Goal: Task Accomplishment & Management: Manage account settings

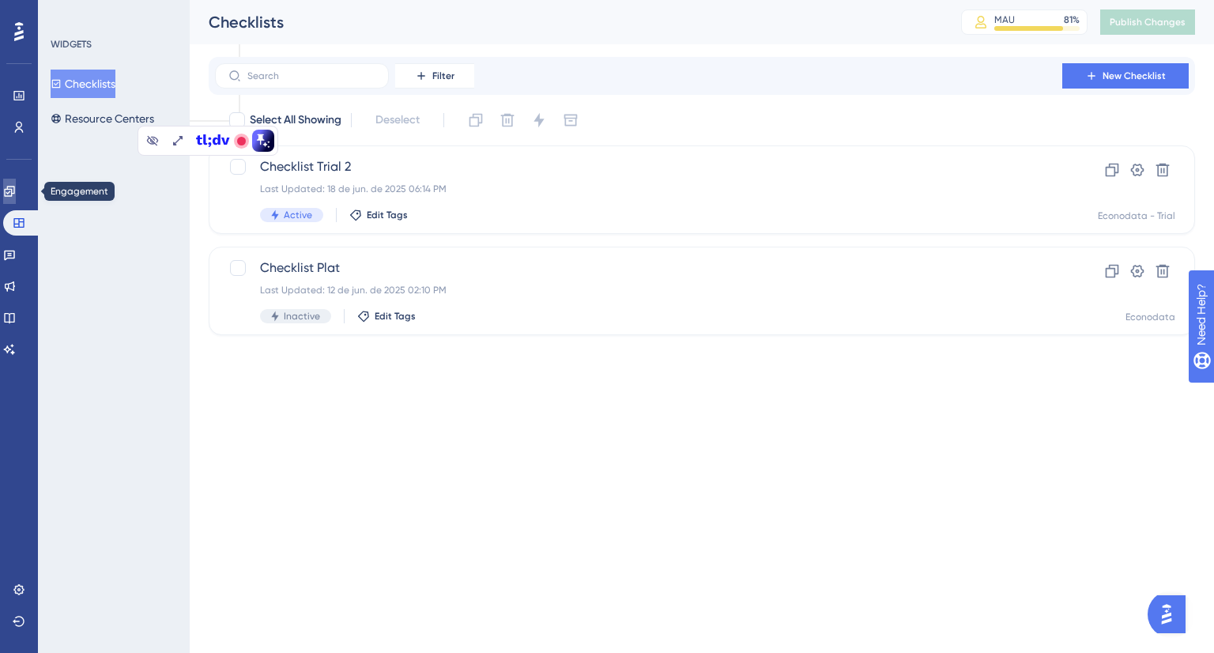
click at [0, 0] on link at bounding box center [0, 0] width 0 height 0
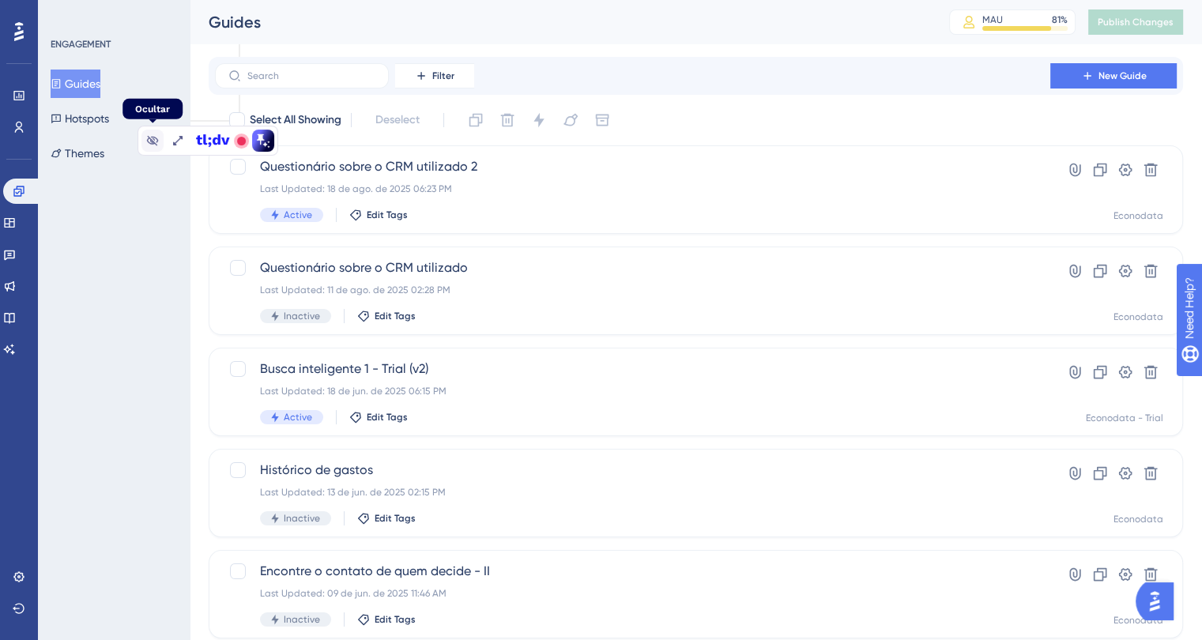
click at [145, 141] on button at bounding box center [152, 141] width 22 height 22
click at [440, 70] on span "Filter" at bounding box center [443, 76] width 22 height 13
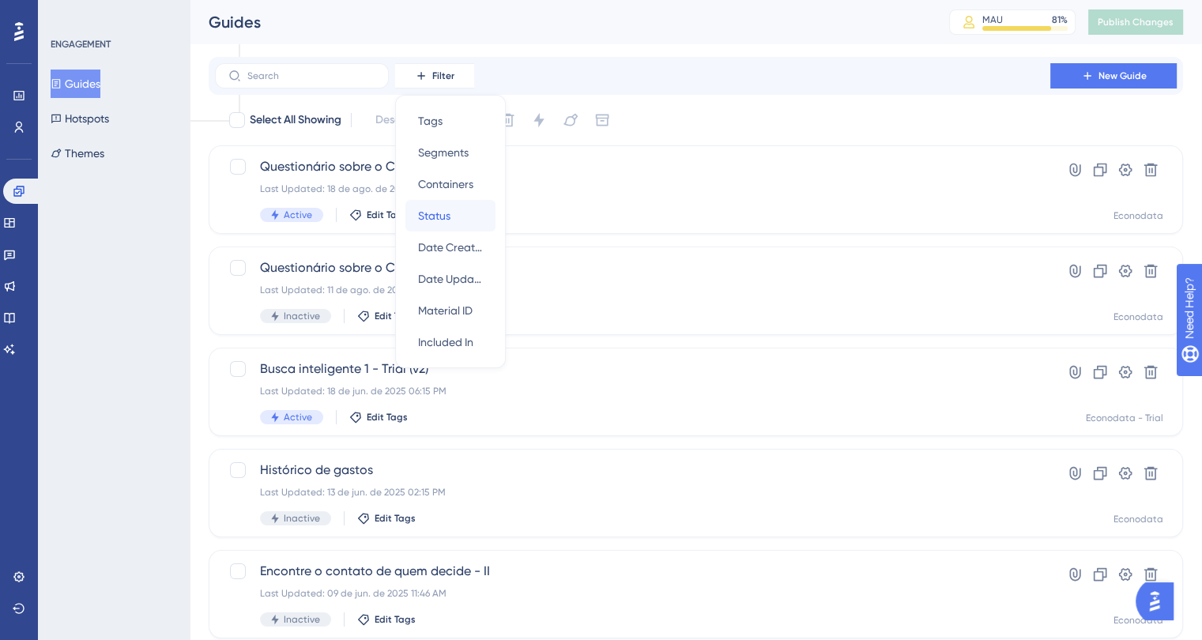
click at [470, 213] on div "Status Status" at bounding box center [450, 216] width 65 height 32
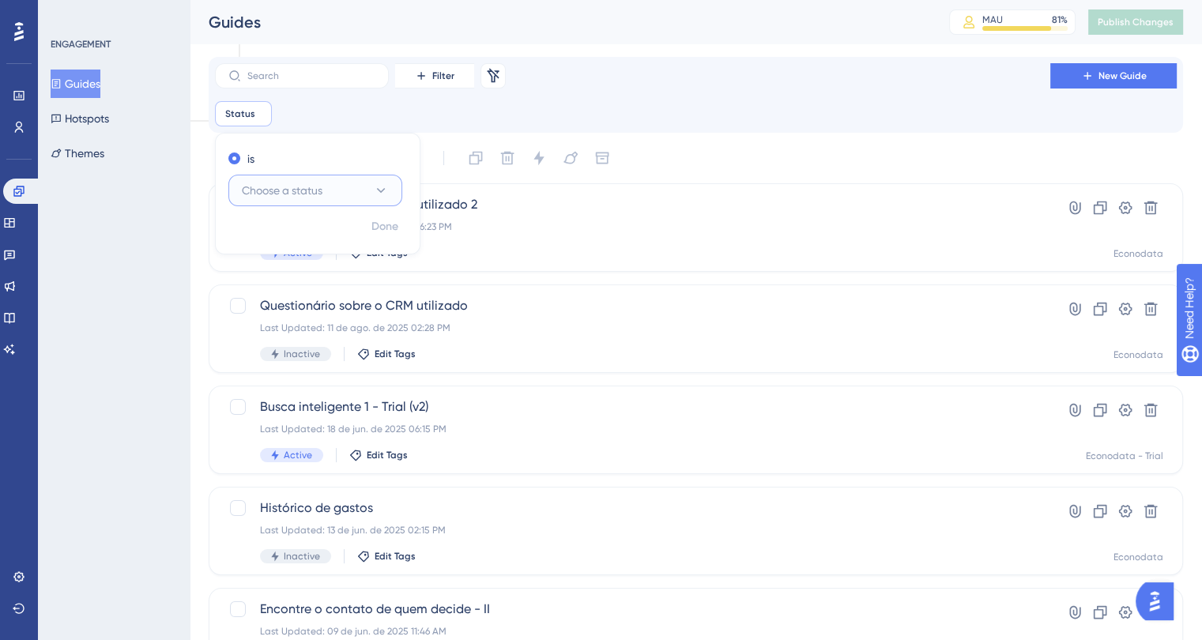
click at [337, 190] on button "Choose a status" at bounding box center [315, 191] width 174 height 32
click at [294, 238] on div "Active Active" at bounding box center [315, 239] width 128 height 32
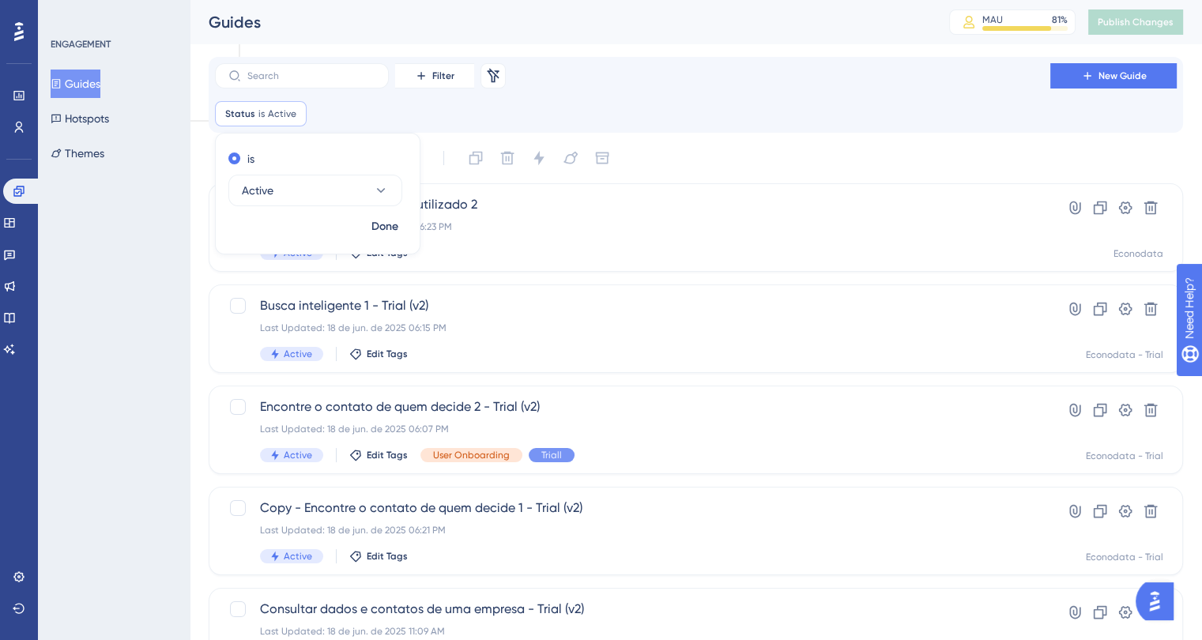
click at [149, 355] on div "ENGAGEMENT Guides Hotspots Themes" at bounding box center [114, 320] width 152 height 640
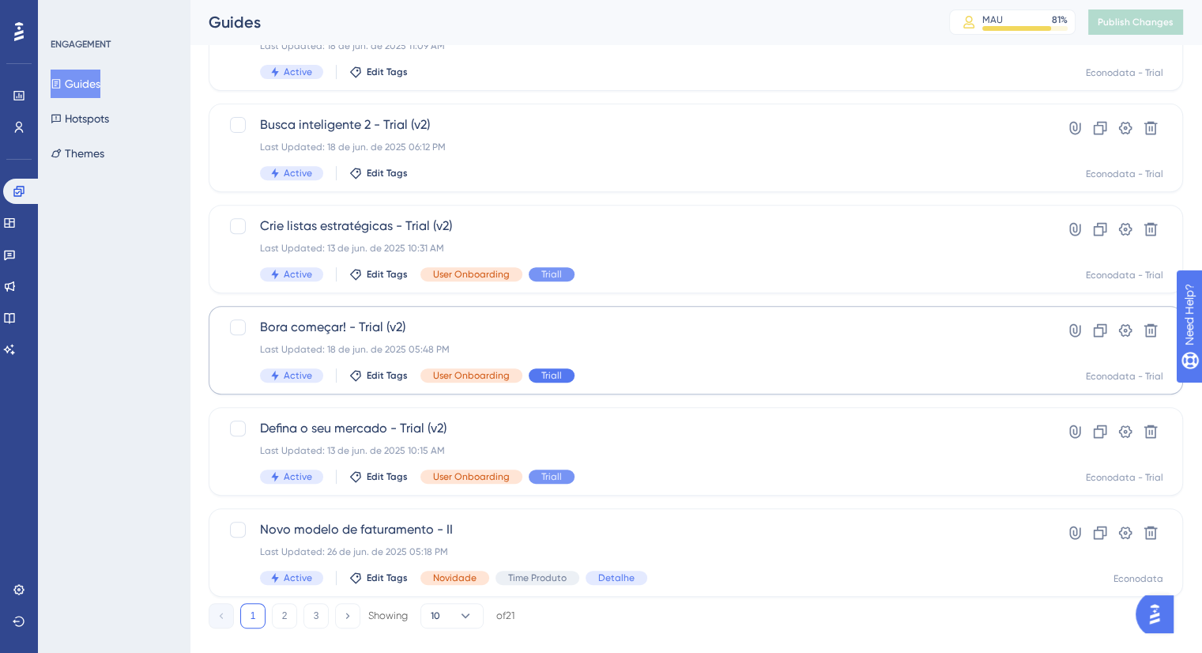
scroll to position [612, 0]
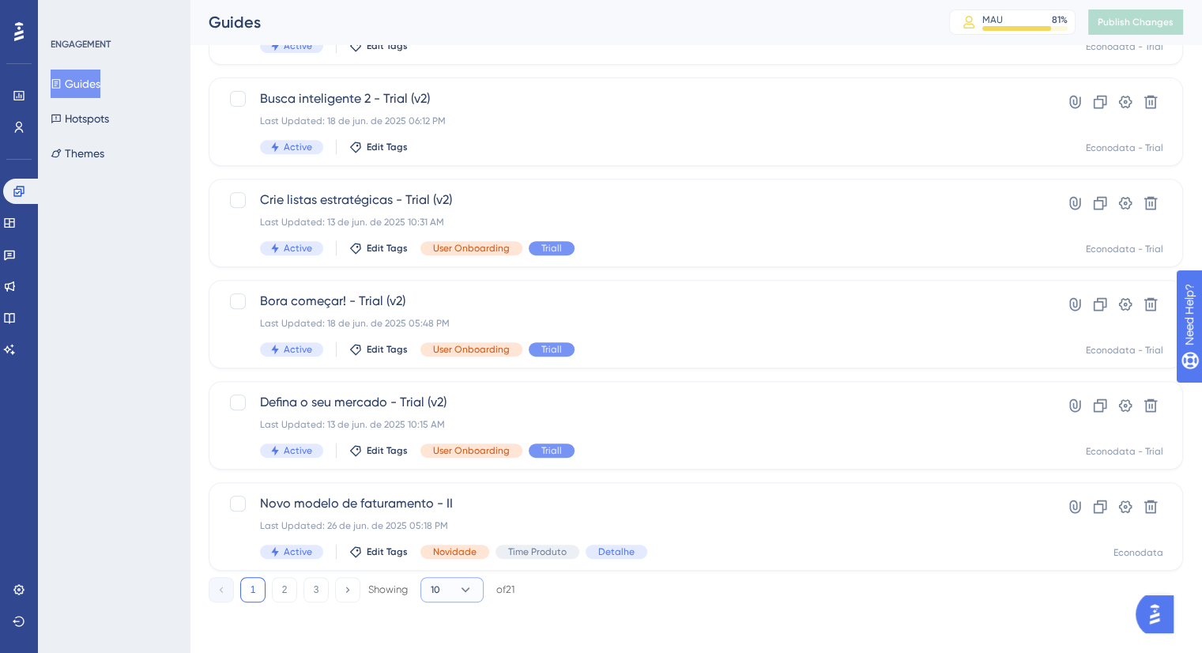
click at [455, 592] on button "10" at bounding box center [451, 589] width 63 height 25
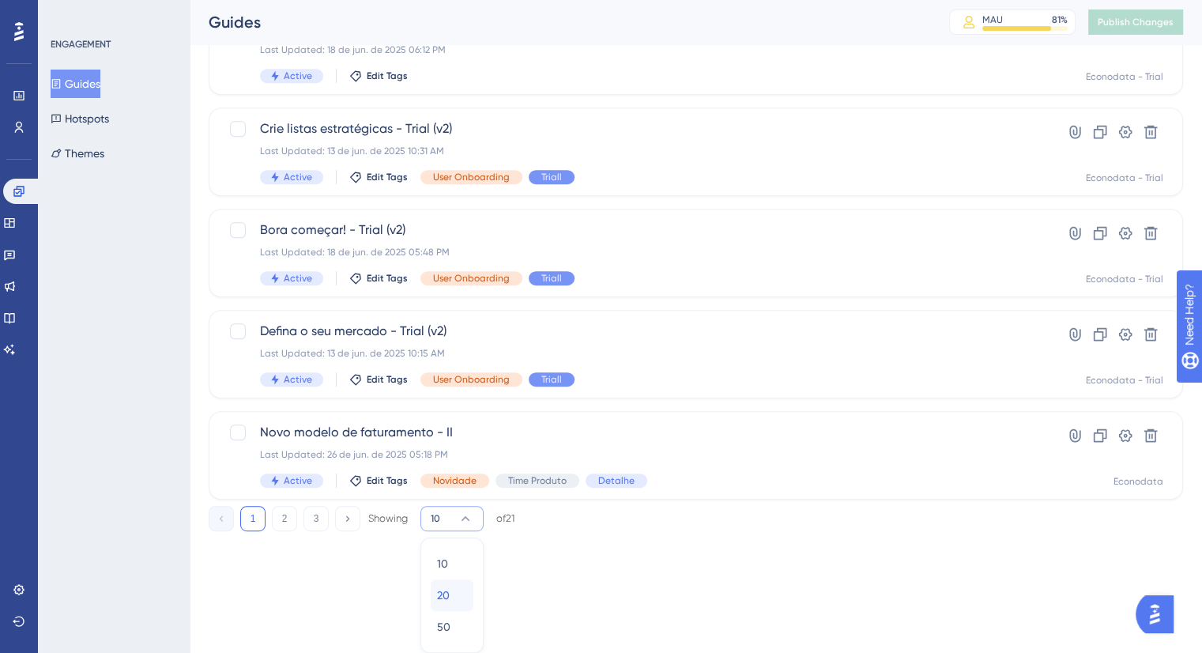
click at [454, 590] on div "20 20" at bounding box center [452, 595] width 30 height 32
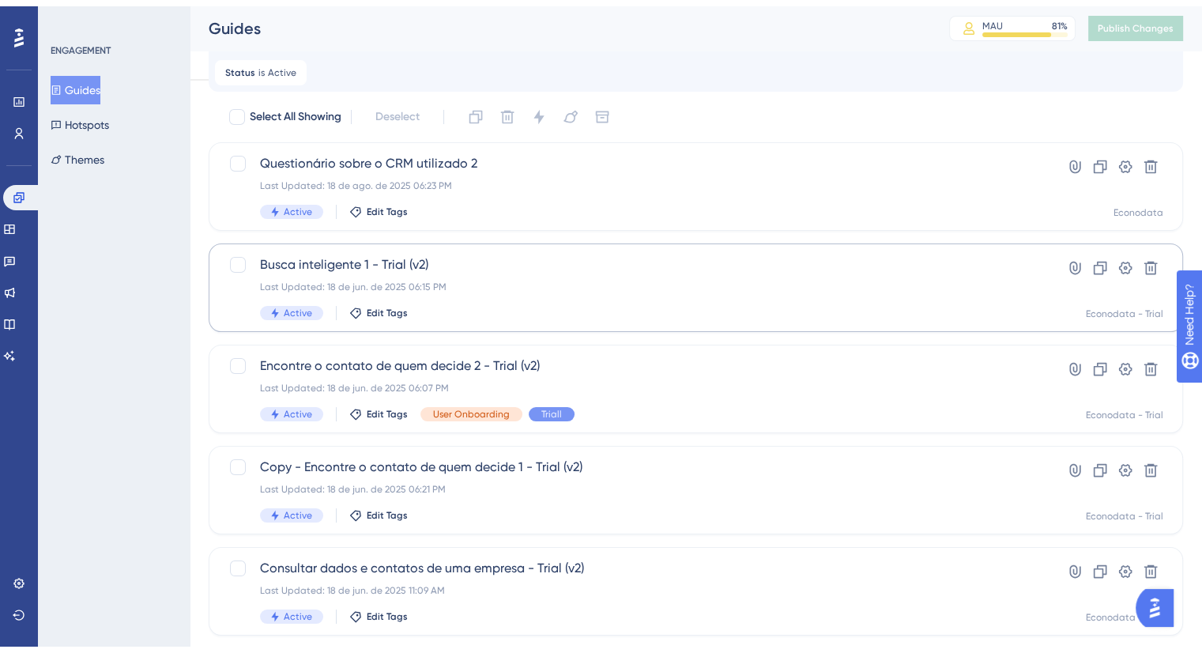
scroll to position [79, 0]
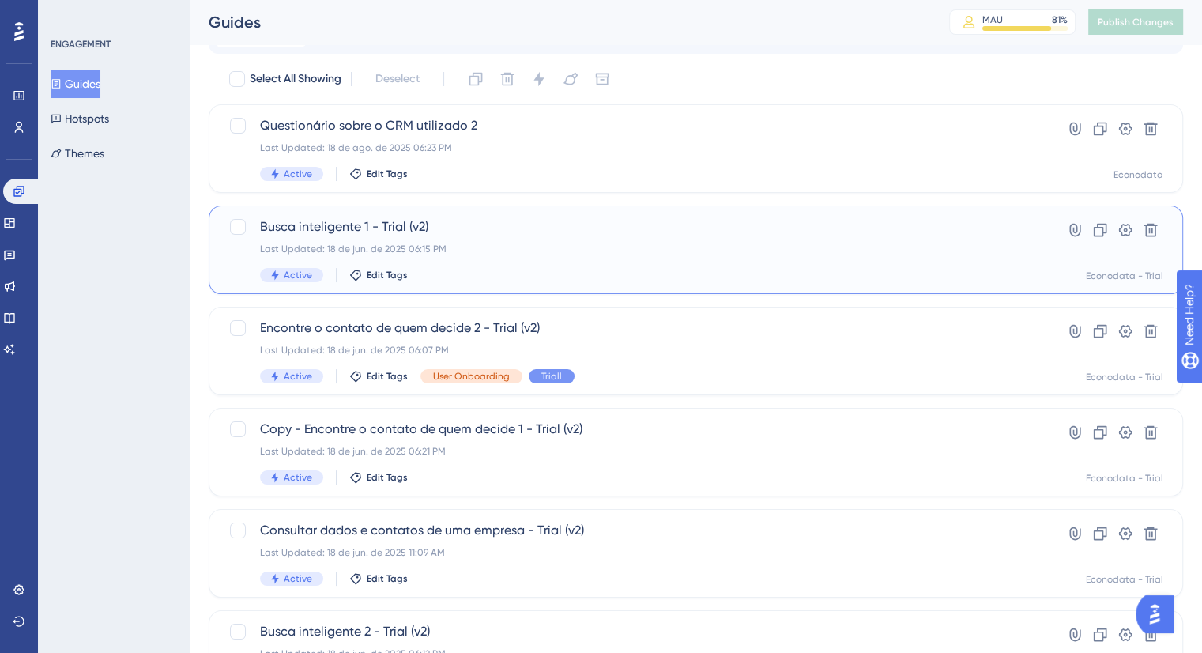
click at [505, 257] on div "Busca inteligente 1 - Trial (v2) Last Updated: 18 de jun. de 2025 06:15 PM Acti…" at bounding box center [632, 249] width 745 height 65
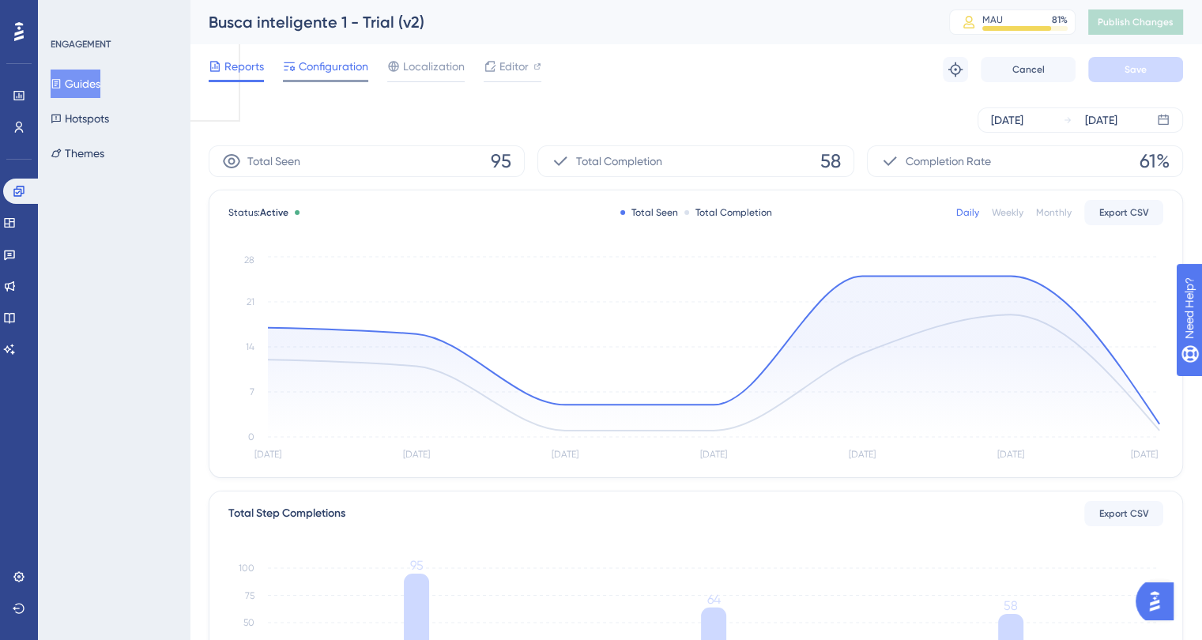
click at [335, 61] on span "Configuration" at bounding box center [334, 66] width 70 height 19
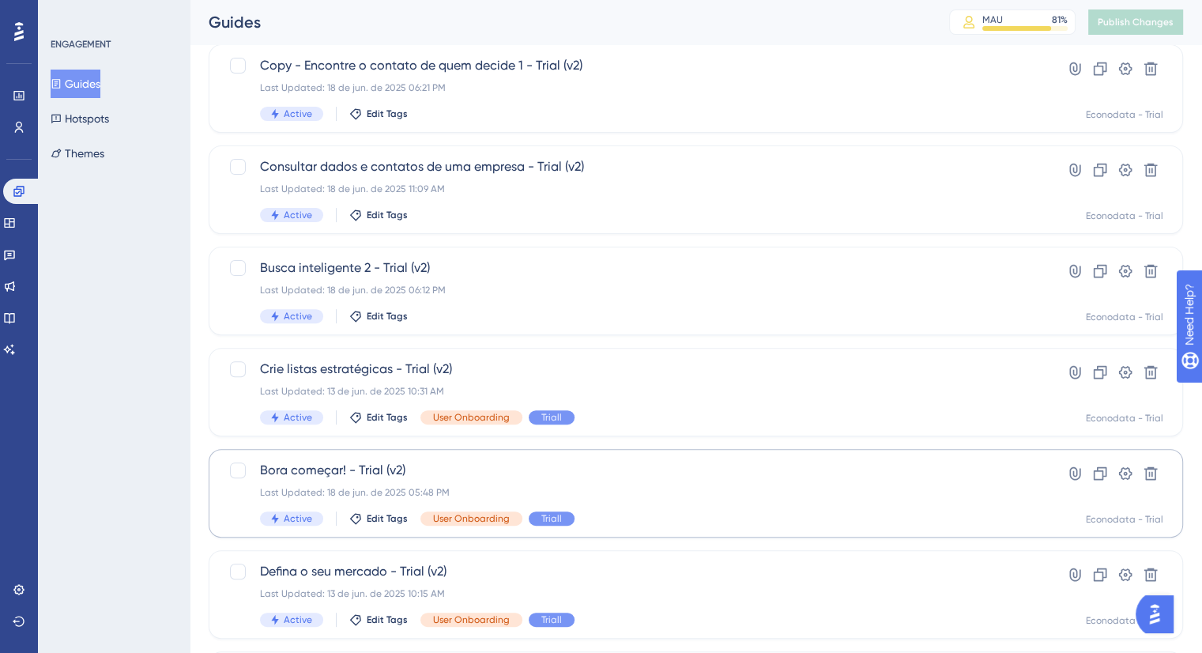
scroll to position [612, 0]
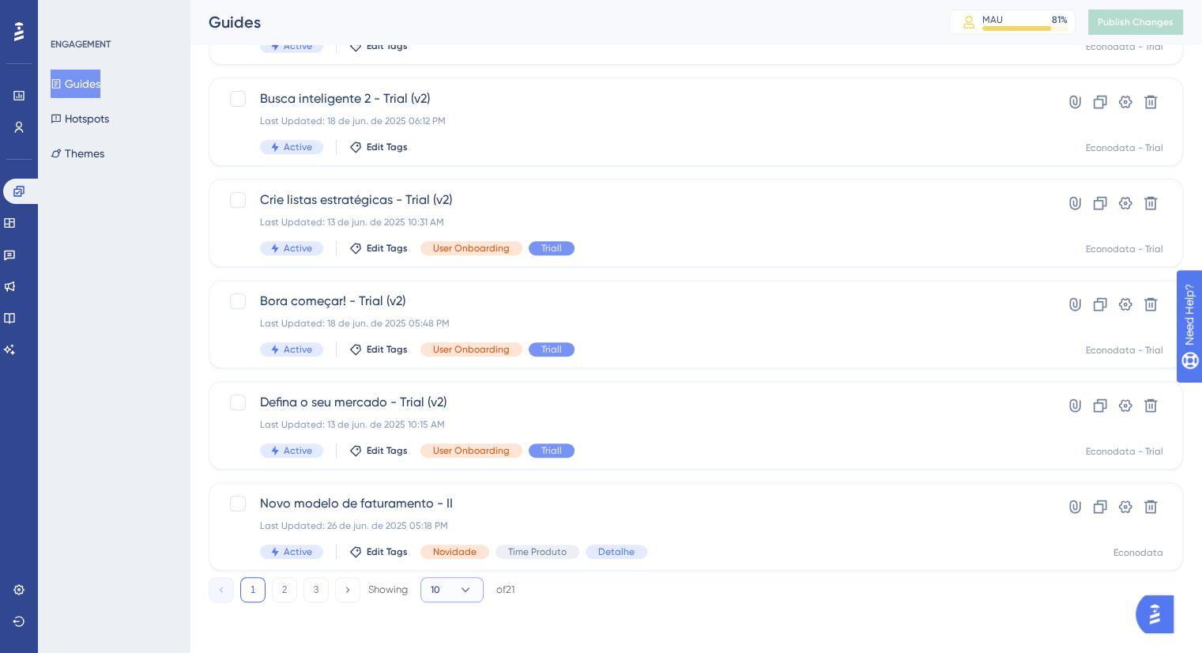
click at [447, 586] on button "10" at bounding box center [451, 589] width 63 height 25
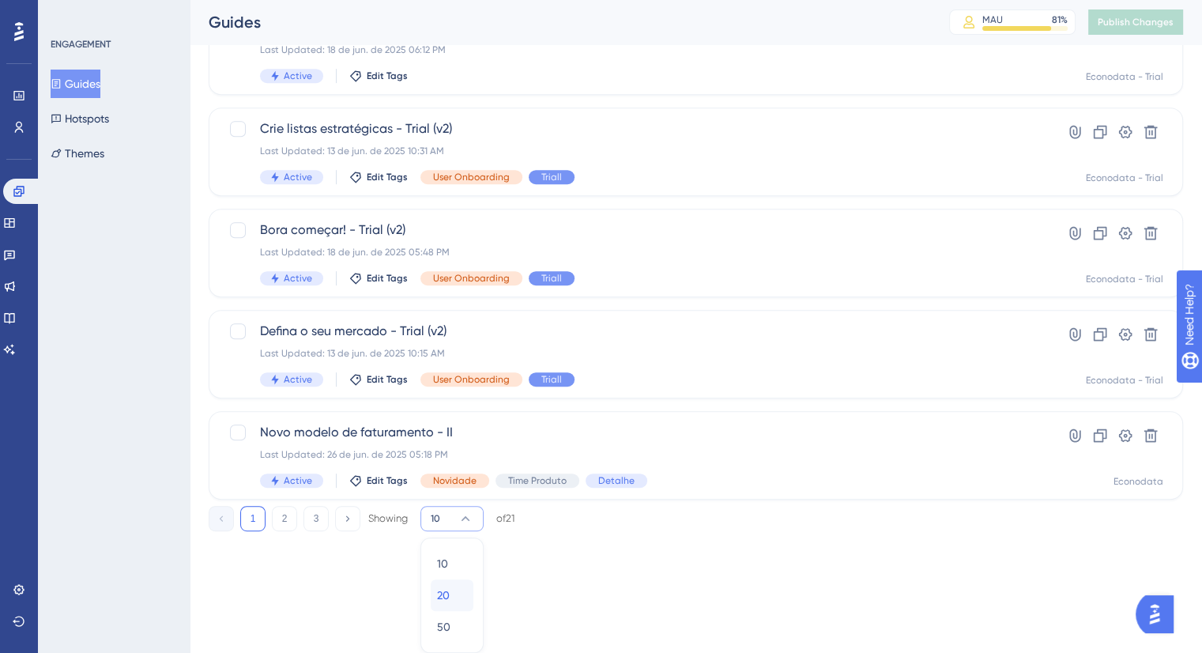
click at [454, 594] on div "20 20" at bounding box center [452, 595] width 30 height 32
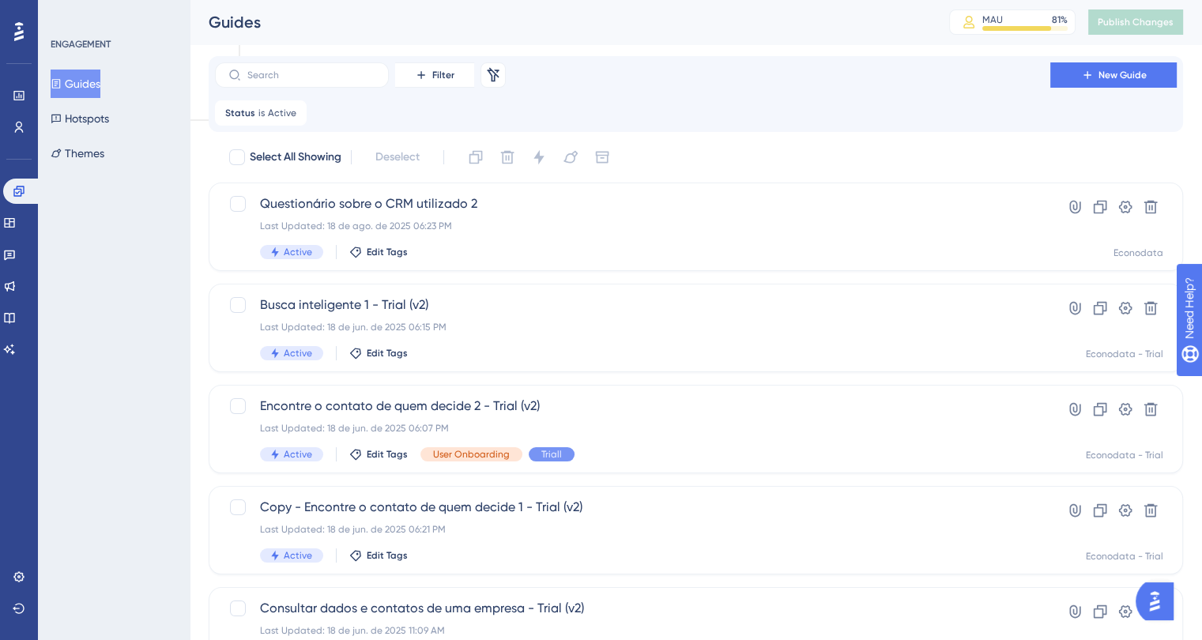
scroll to position [0, 0]
click at [386, 349] on span "Edit Tags" at bounding box center [387, 354] width 41 height 13
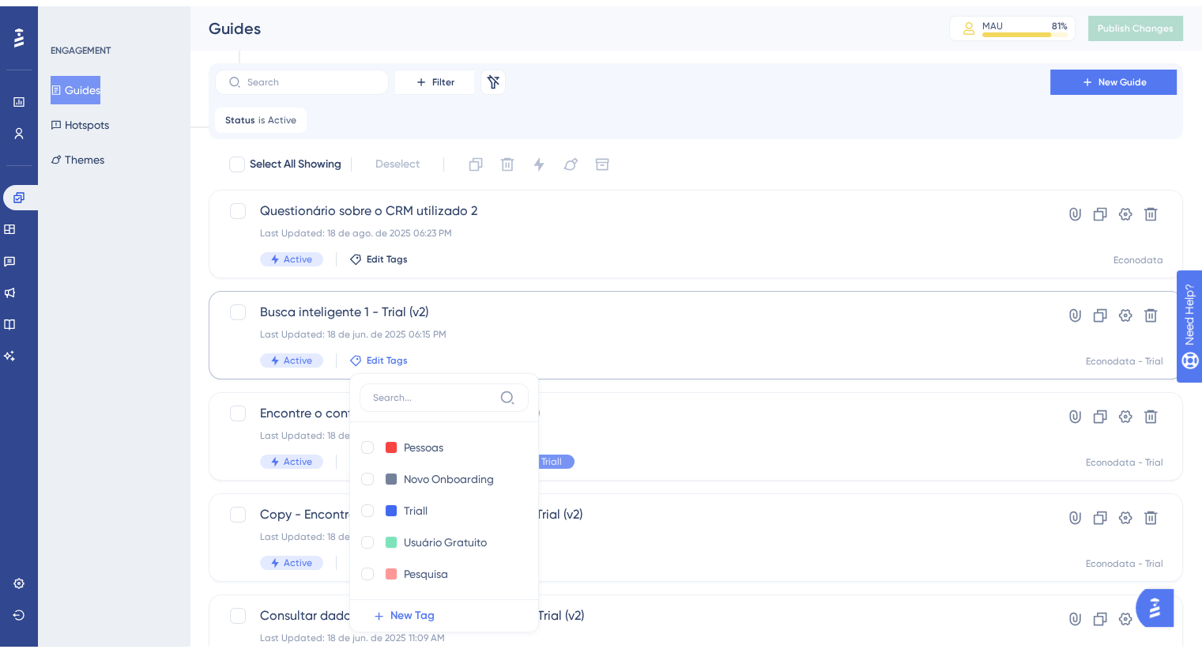
scroll to position [176, 0]
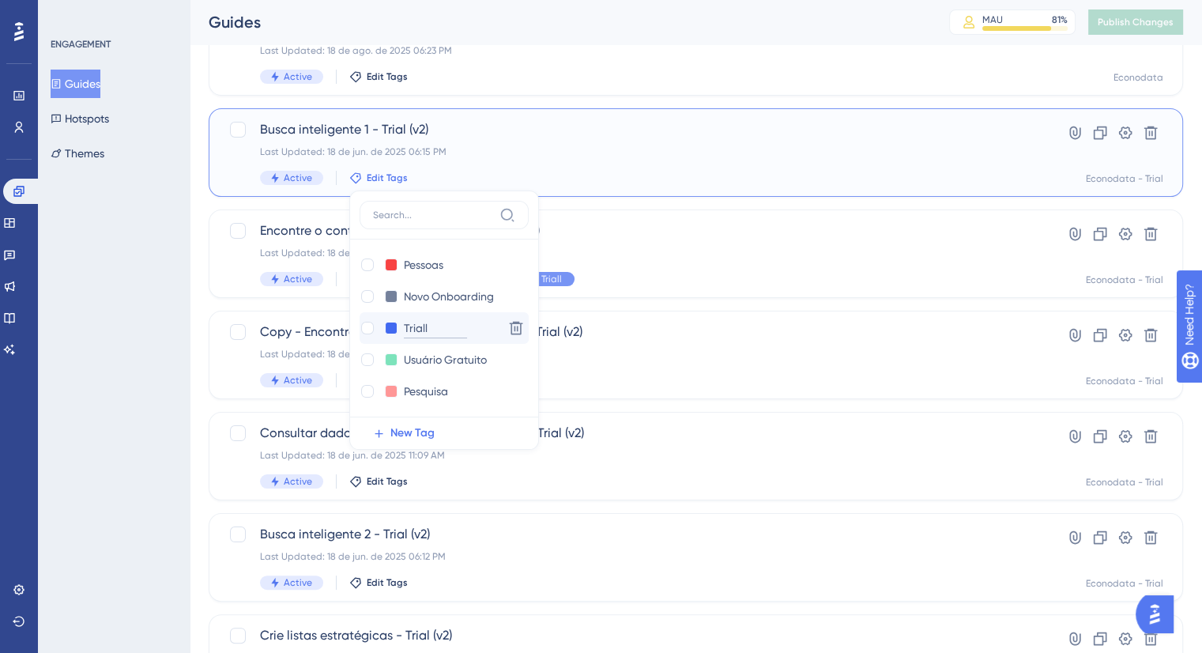
click at [427, 320] on input "Triall" at bounding box center [435, 329] width 63 height 20
click at [361, 326] on div at bounding box center [367, 328] width 13 height 13
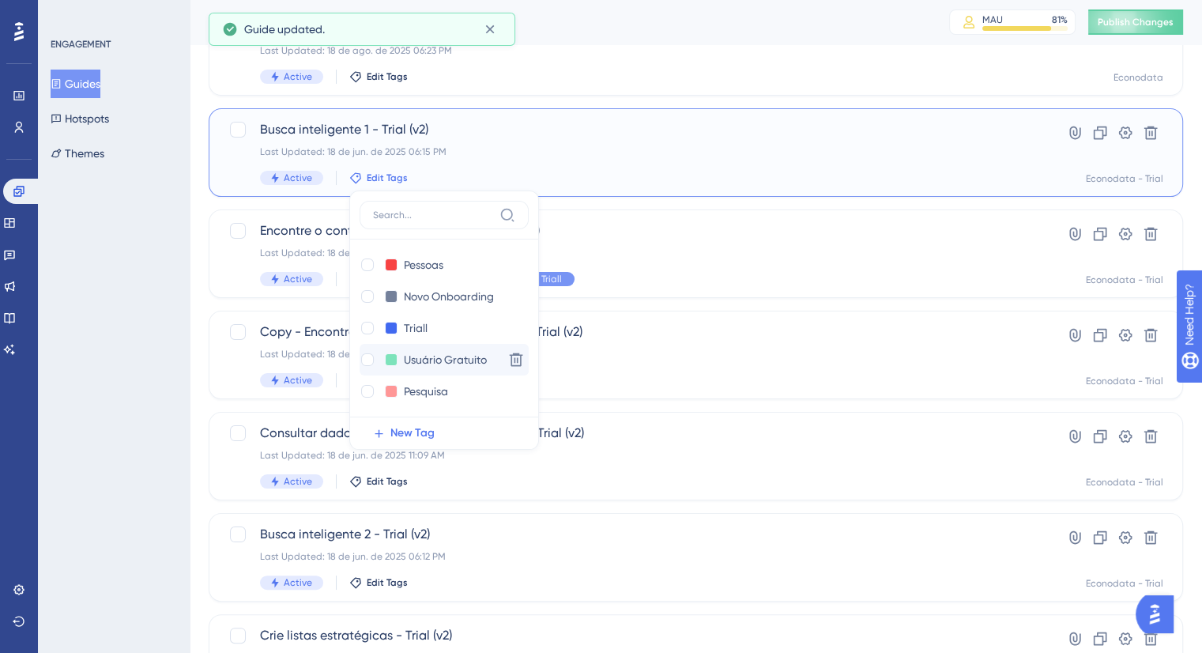
checkbox input "true"
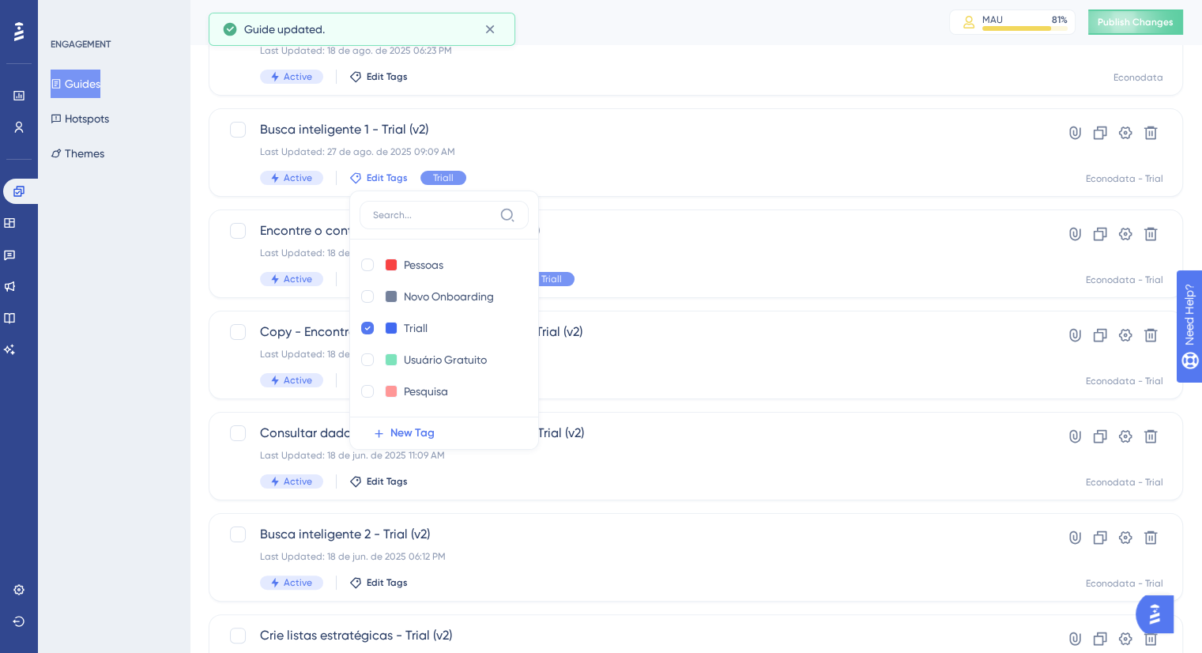
click at [126, 254] on div "ENGAGEMENT Guides Hotspots Themes" at bounding box center [114, 326] width 152 height 653
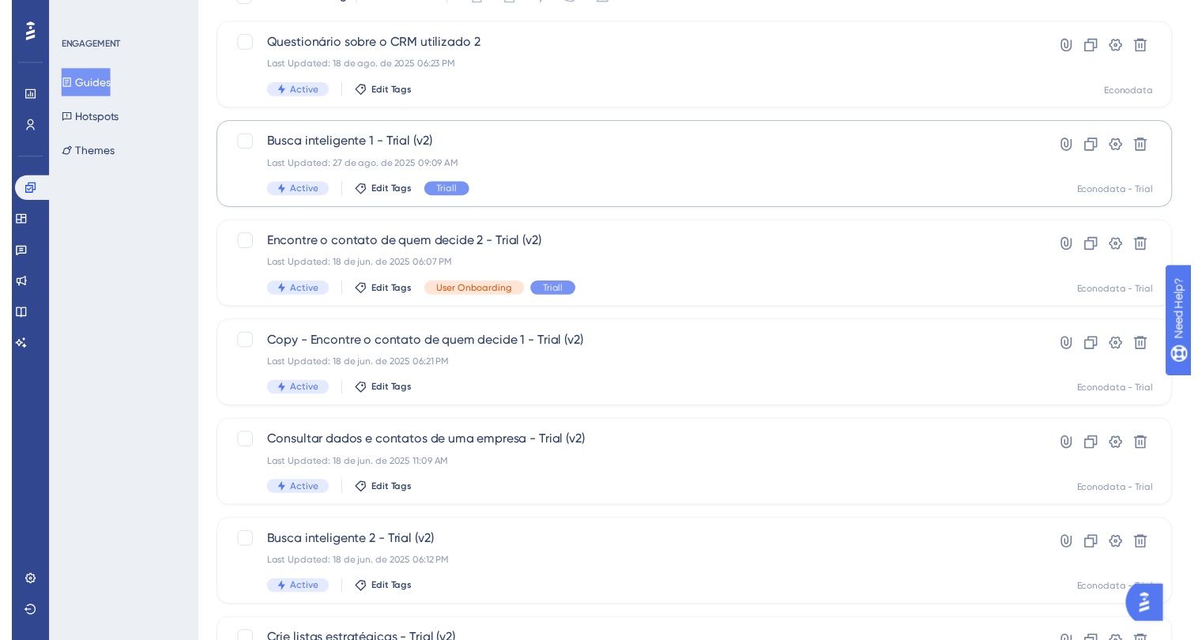
scroll to position [0, 0]
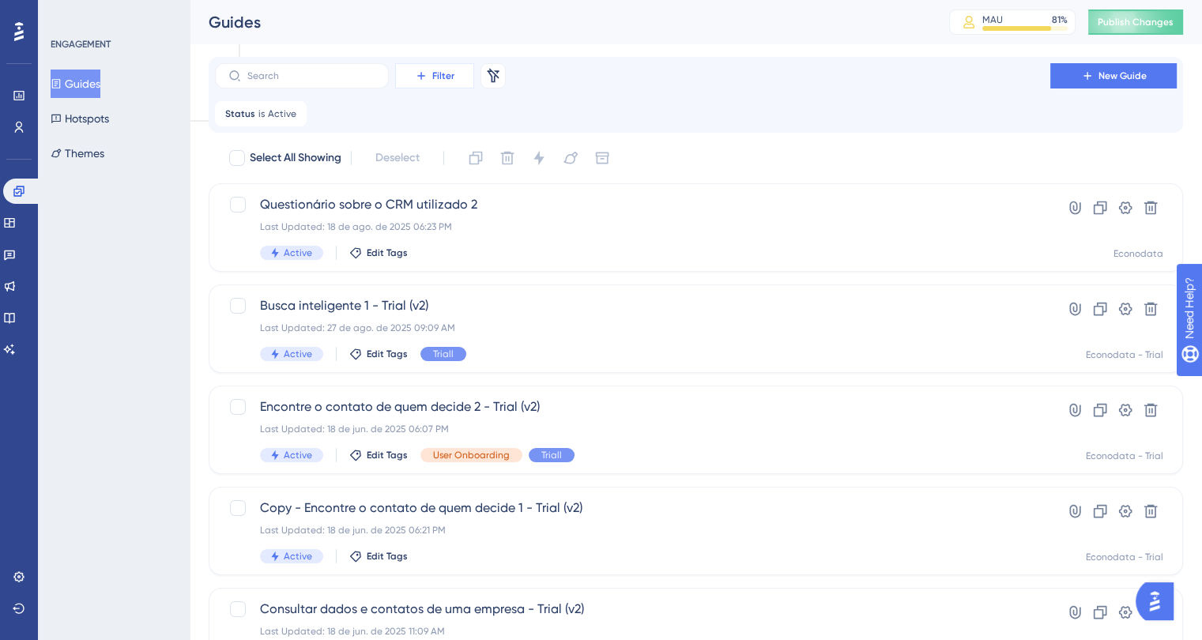
click at [458, 77] on button "Filter" at bounding box center [434, 75] width 79 height 25
click at [442, 124] on span "Tags" at bounding box center [430, 120] width 25 height 19
click at [417, 190] on span "Choose a tag" at bounding box center [405, 190] width 68 height 19
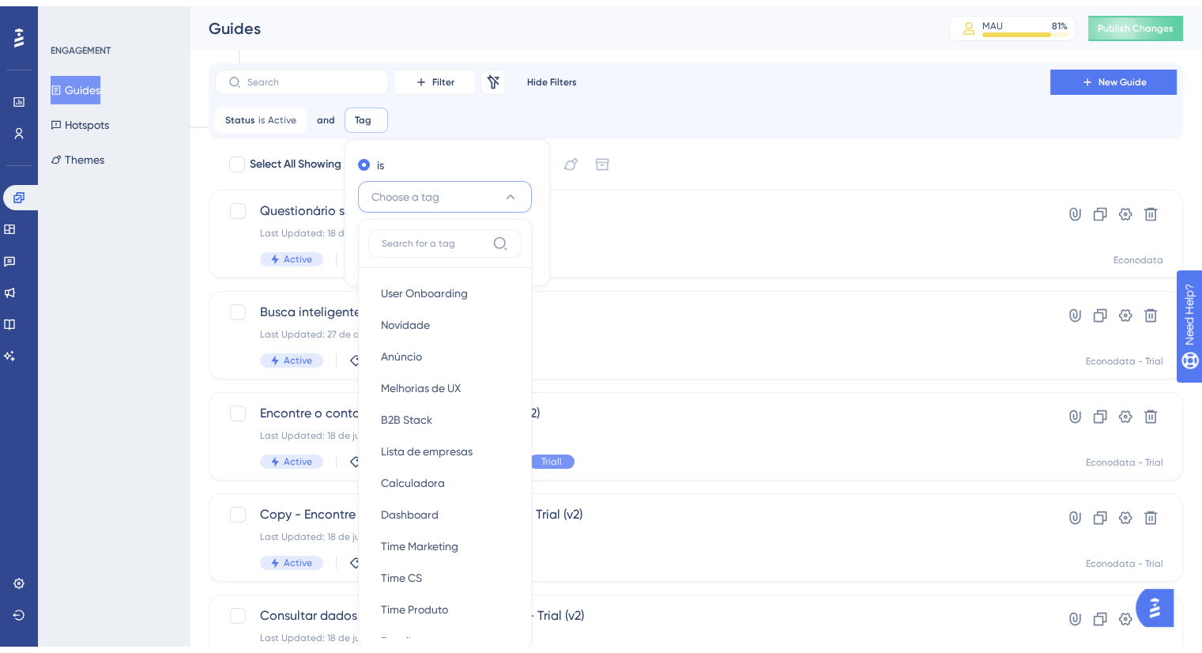
scroll to position [106, 0]
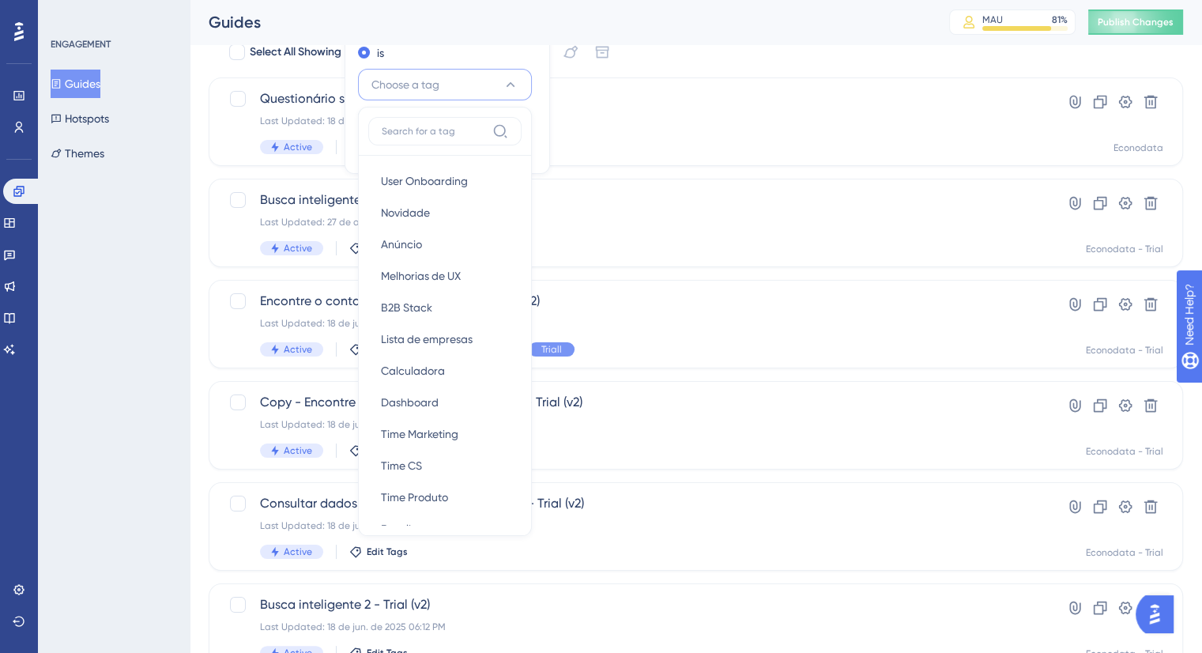
click at [409, 126] on input at bounding box center [434, 131] width 104 height 13
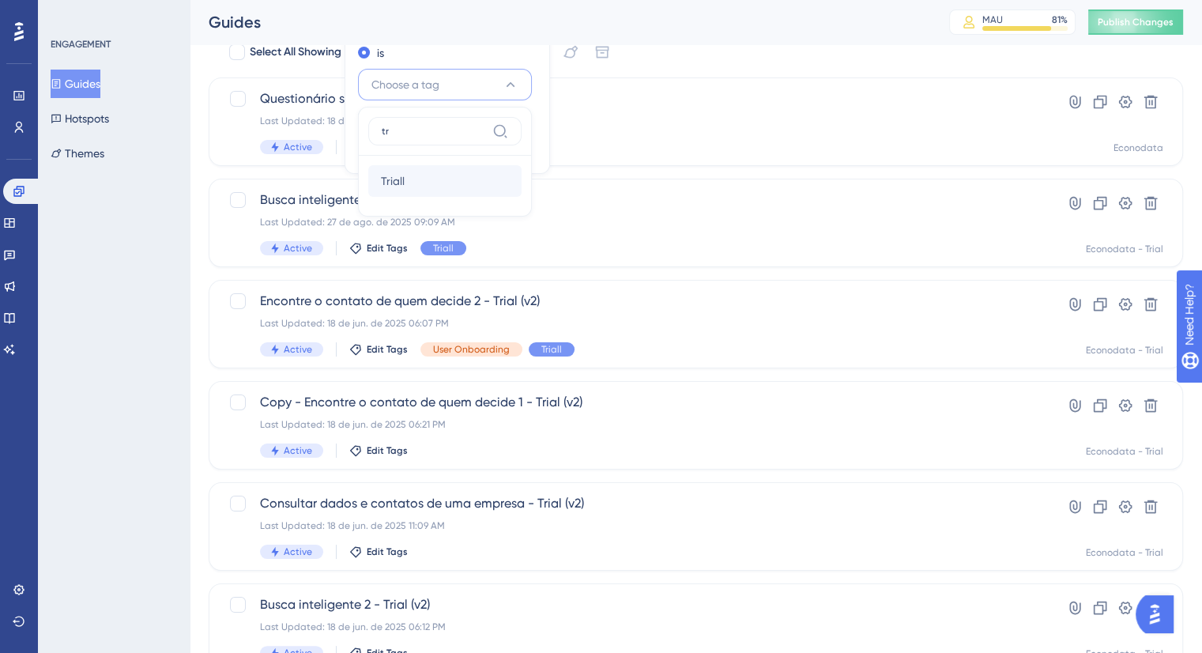
type input "tr"
click at [424, 167] on div "Triall Triall" at bounding box center [445, 181] width 128 height 32
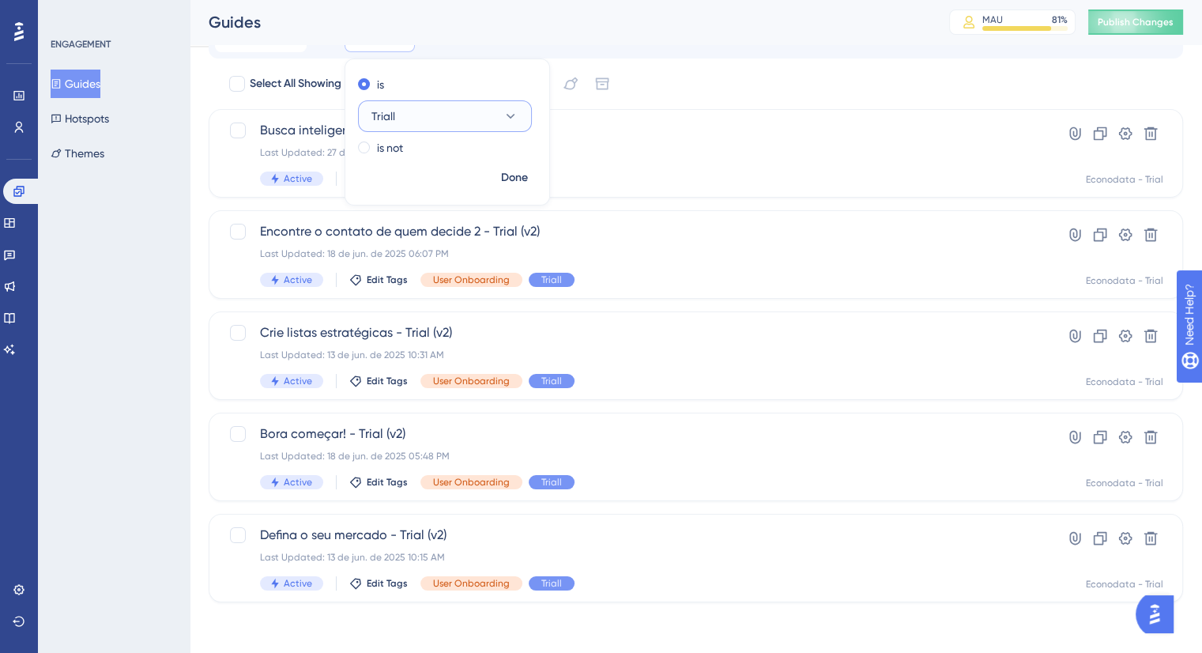
scroll to position [74, 0]
click at [509, 176] on span "Done" at bounding box center [514, 177] width 27 height 19
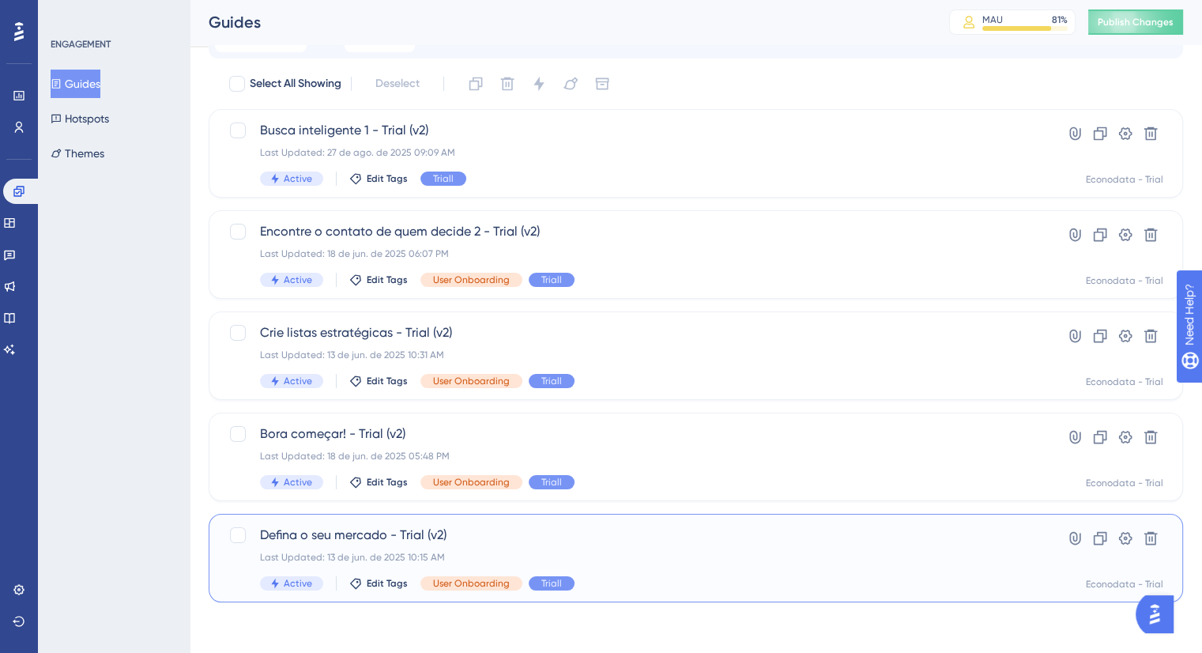
click at [607, 539] on span "Defina o seu mercado - Trial (v2)" at bounding box center [632, 535] width 745 height 19
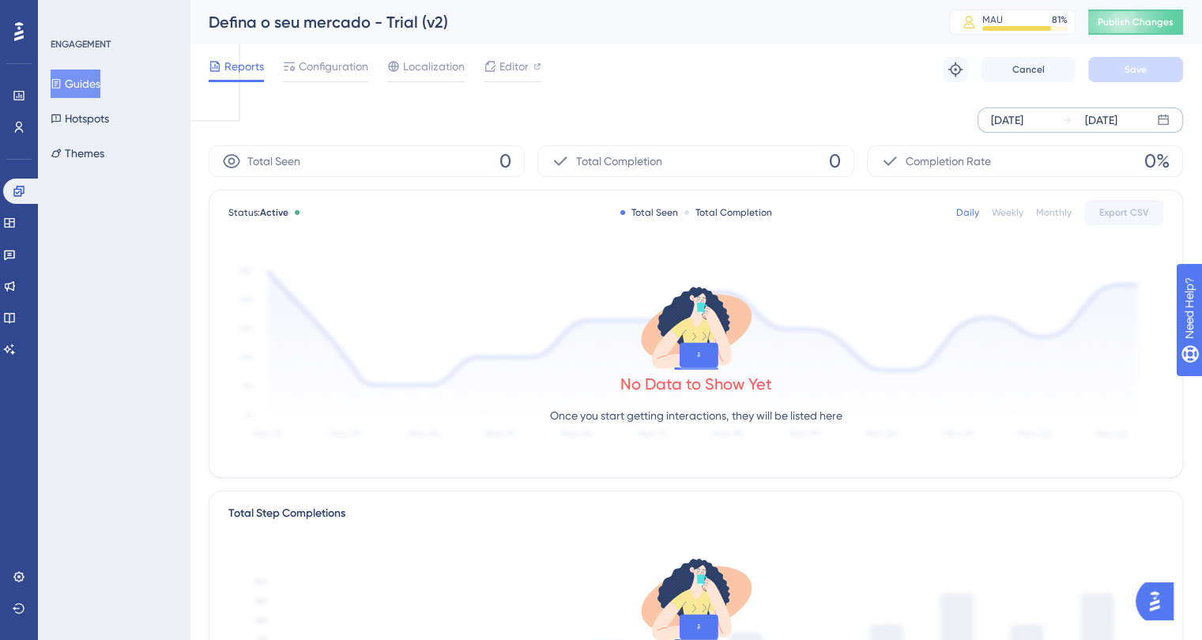
click at [1024, 120] on div "Aug 21 2025" at bounding box center [1007, 120] width 32 height 19
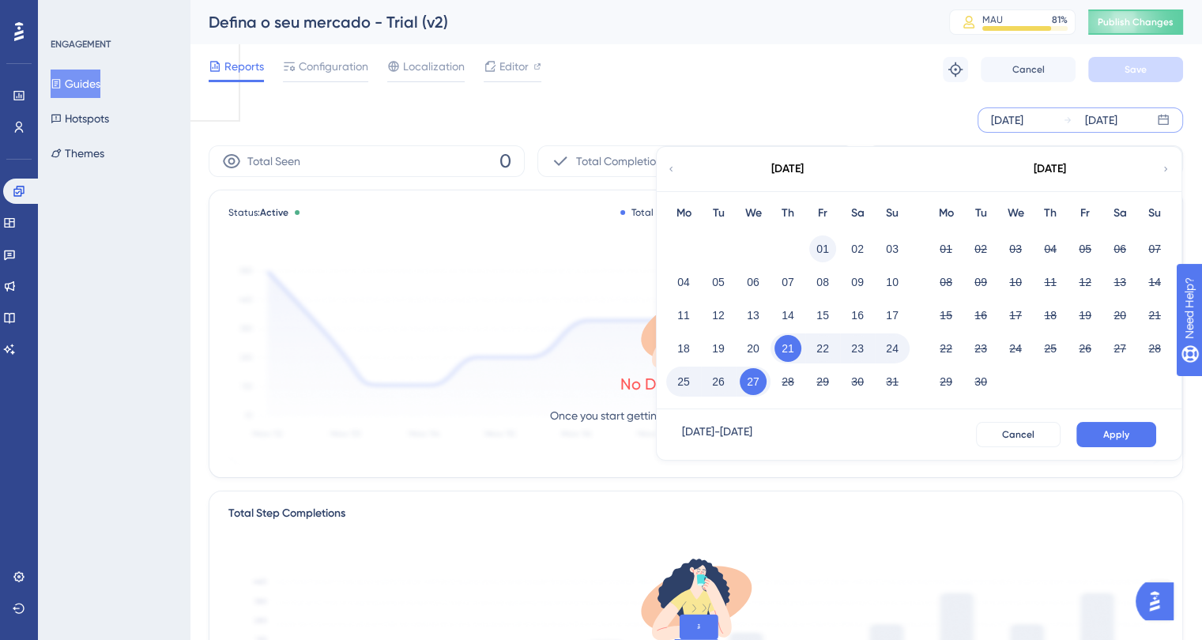
click at [816, 241] on button "01" at bounding box center [822, 249] width 27 height 27
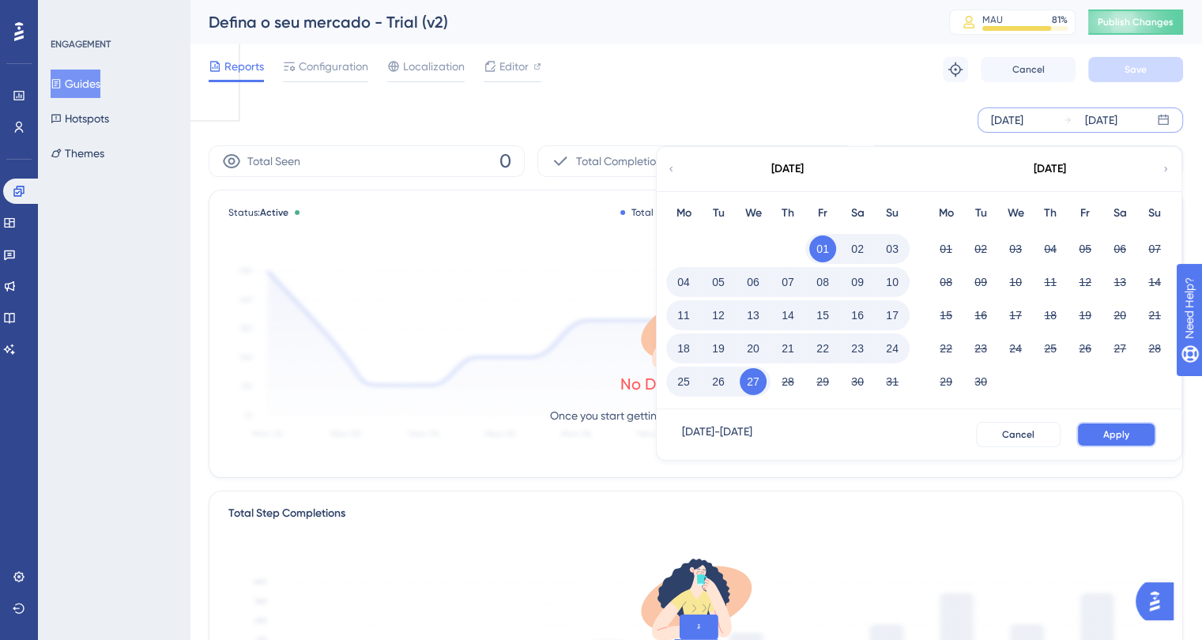
click at [1122, 431] on span "Apply" at bounding box center [1116, 434] width 26 height 13
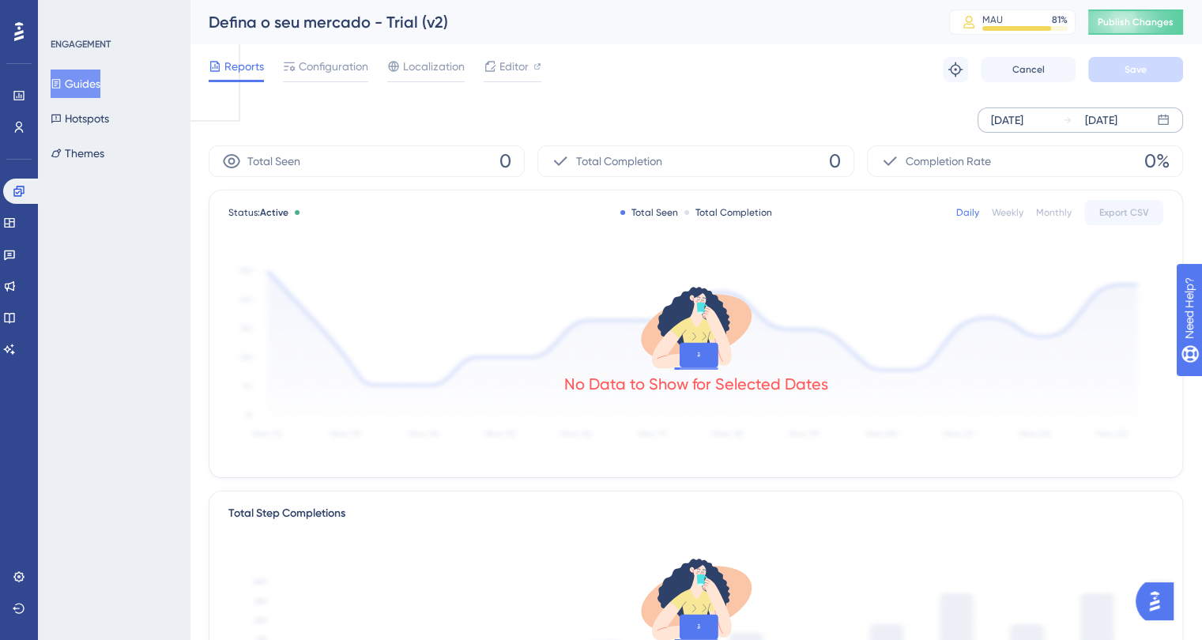
click at [1019, 119] on div "Aug 01 2025" at bounding box center [1007, 120] width 32 height 19
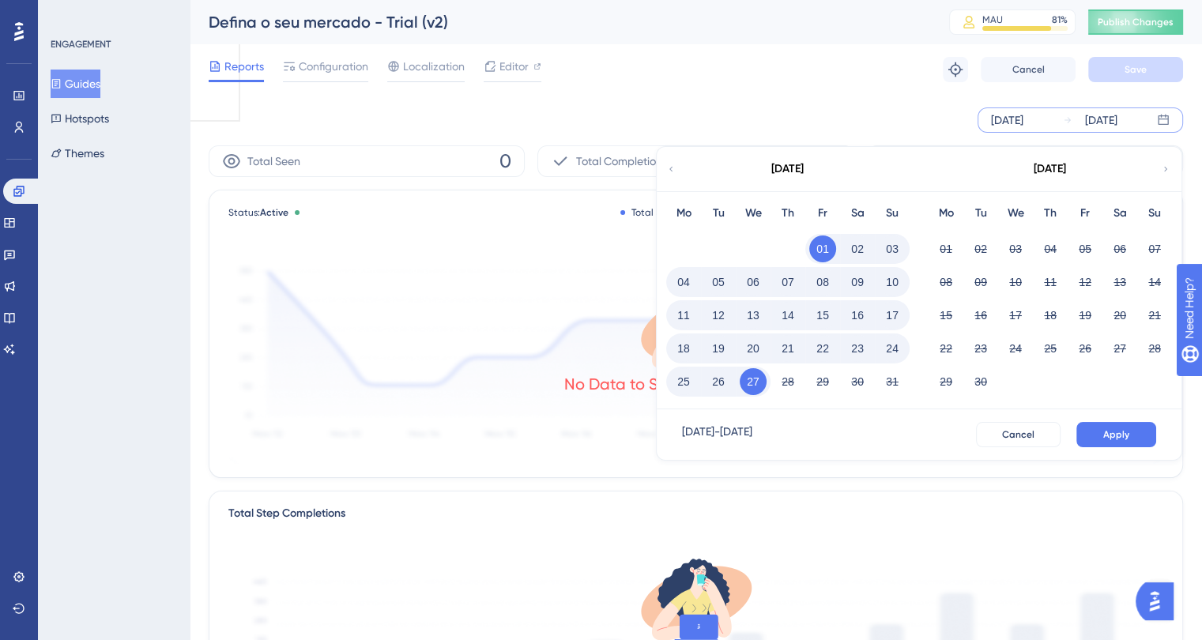
click at [667, 168] on icon at bounding box center [670, 169] width 9 height 14
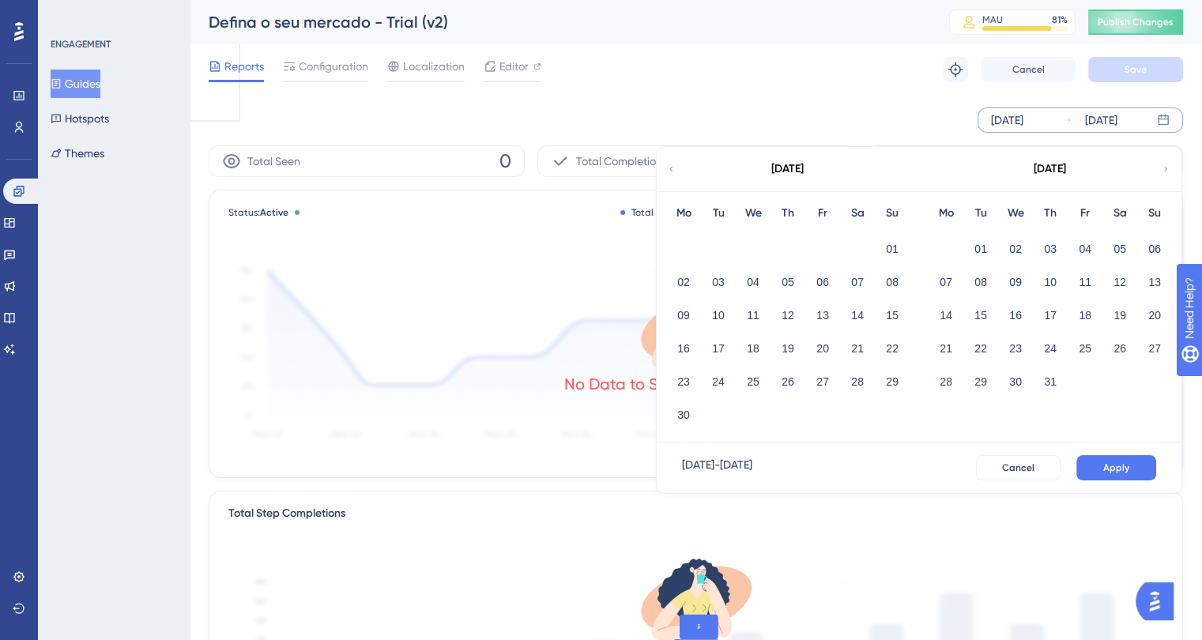
click at [667, 168] on icon at bounding box center [670, 169] width 9 height 14
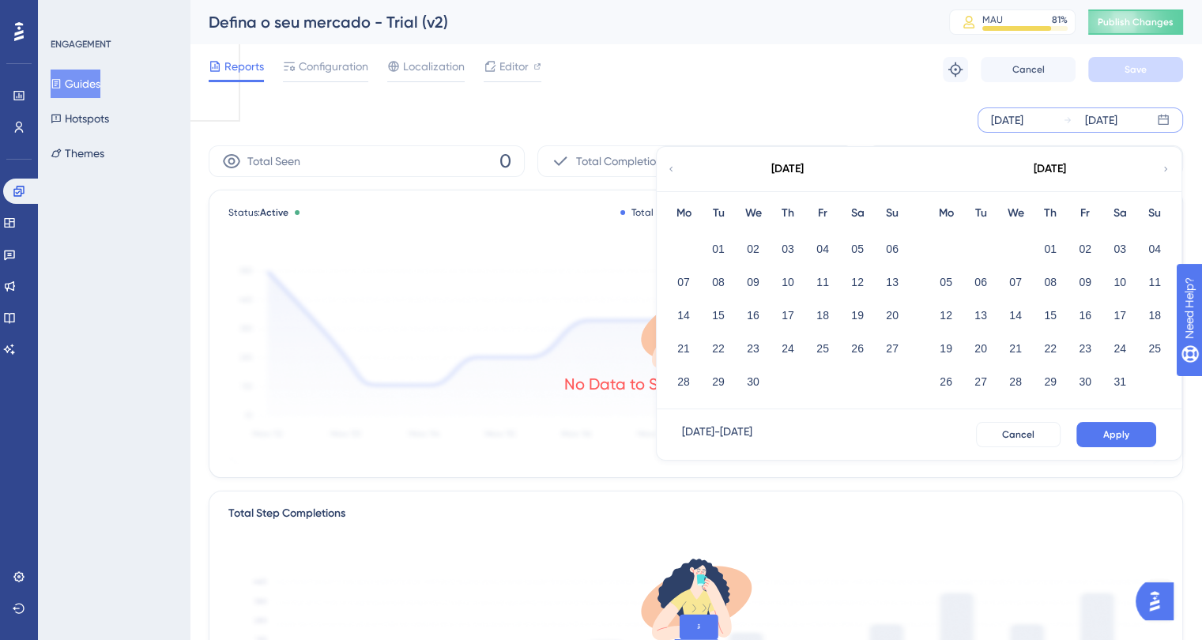
click at [1166, 166] on icon at bounding box center [1165, 169] width 9 height 14
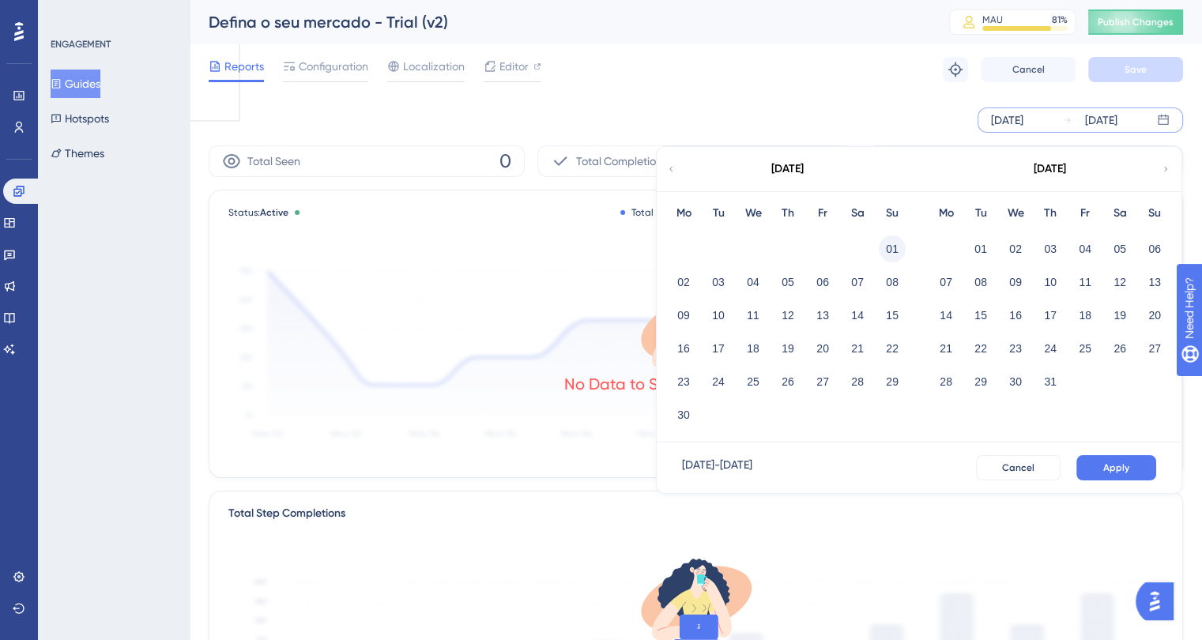
click at [884, 247] on button "01" at bounding box center [892, 249] width 27 height 27
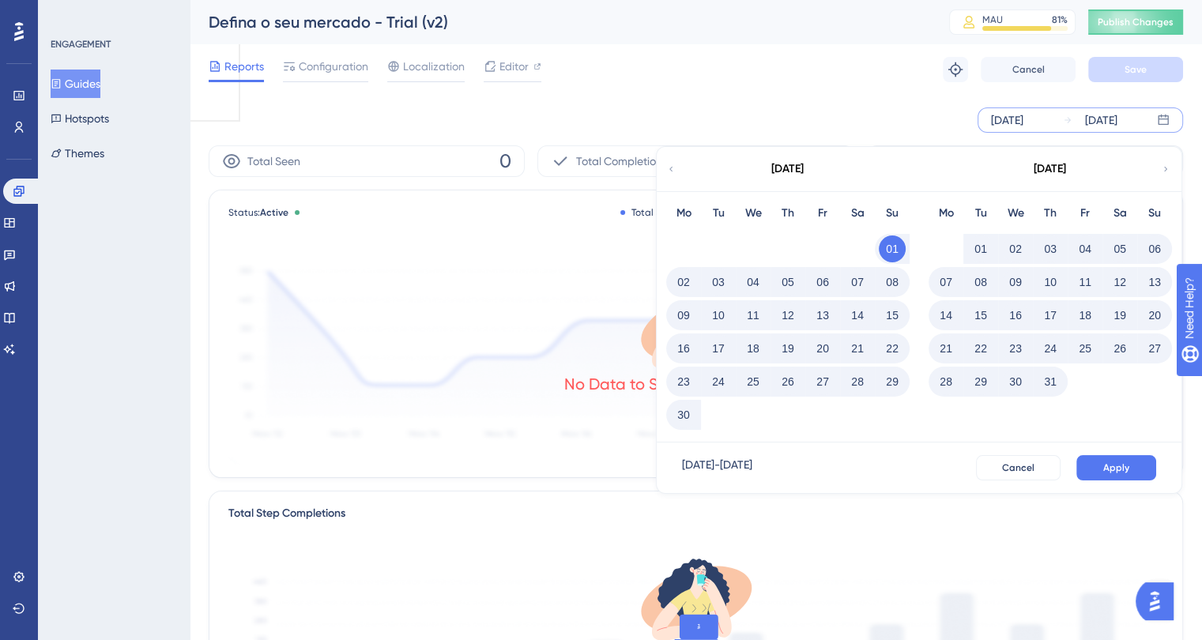
click at [1167, 170] on icon at bounding box center [1165, 169] width 9 height 14
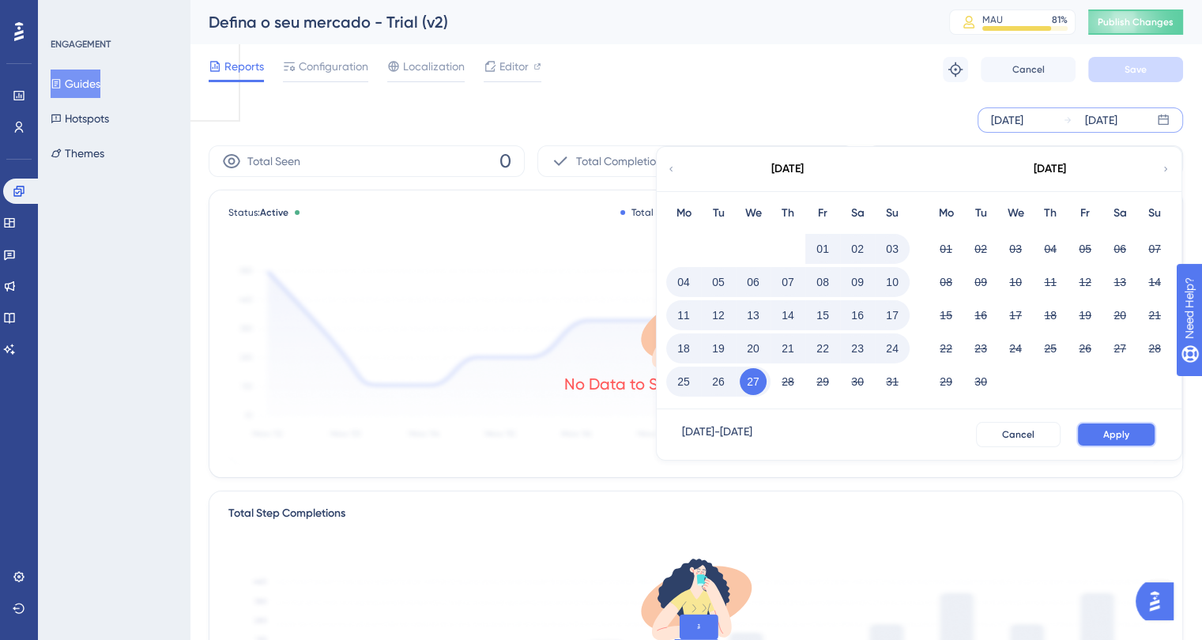
click at [1115, 432] on span "Apply" at bounding box center [1116, 434] width 26 height 13
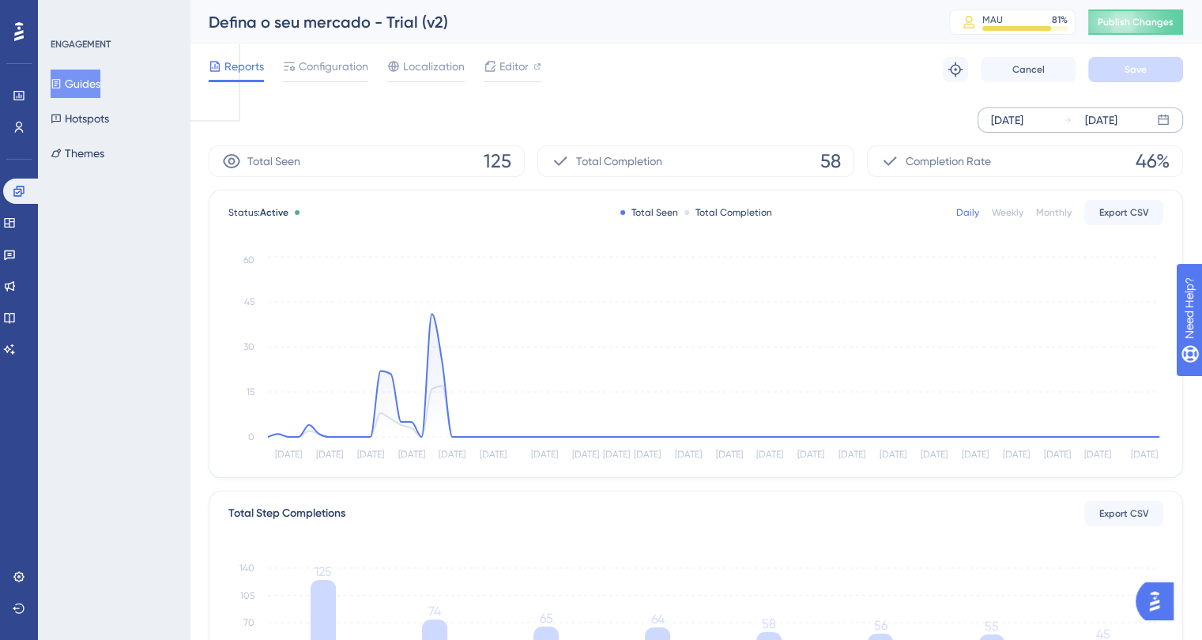
click at [1050, 209] on div "Monthly" at bounding box center [1054, 212] width 36 height 13
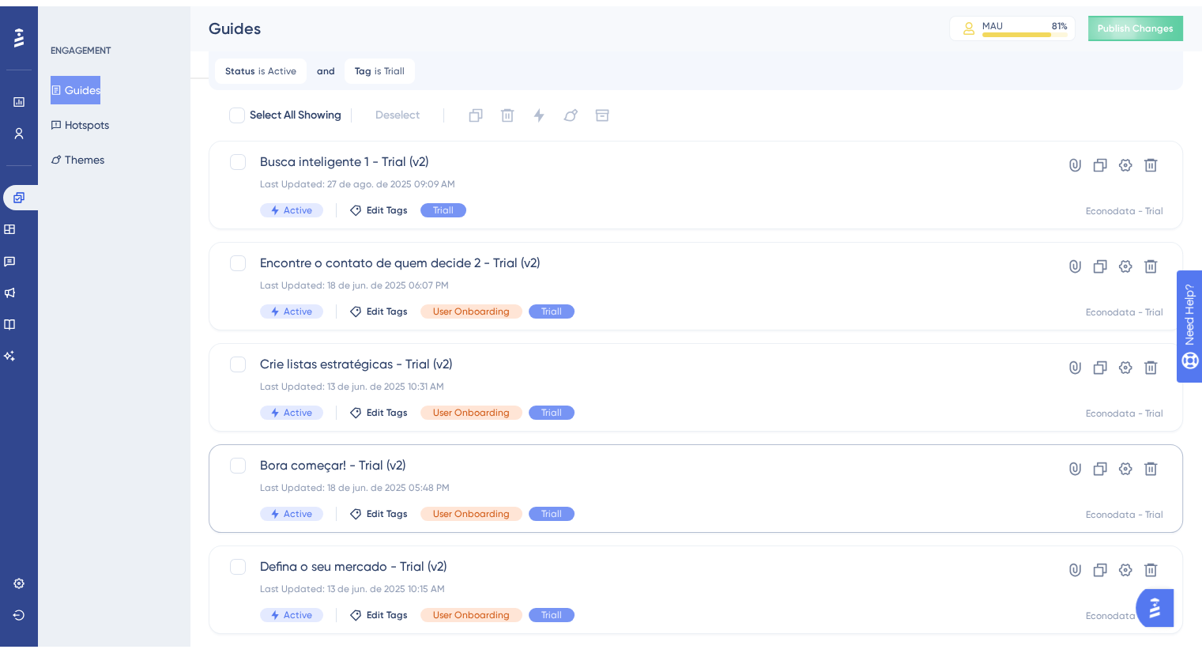
scroll to position [74, 0]
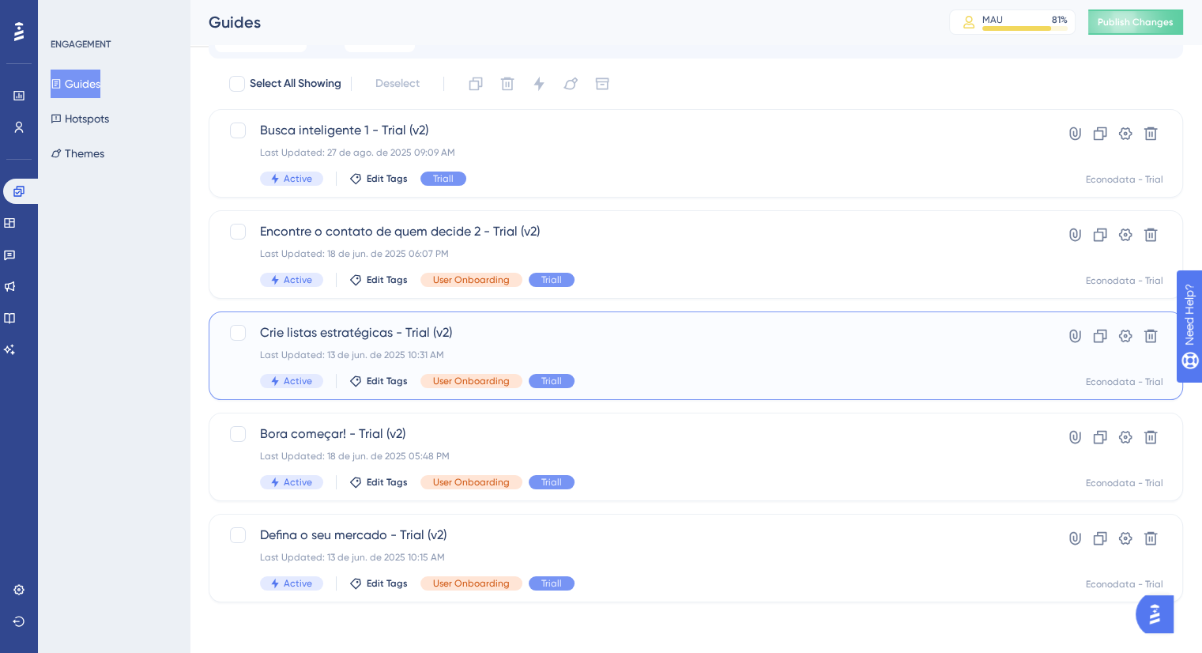
click at [645, 356] on div "Last Updated: 13 de jun. de 2025 10:31 AM" at bounding box center [632, 355] width 745 height 13
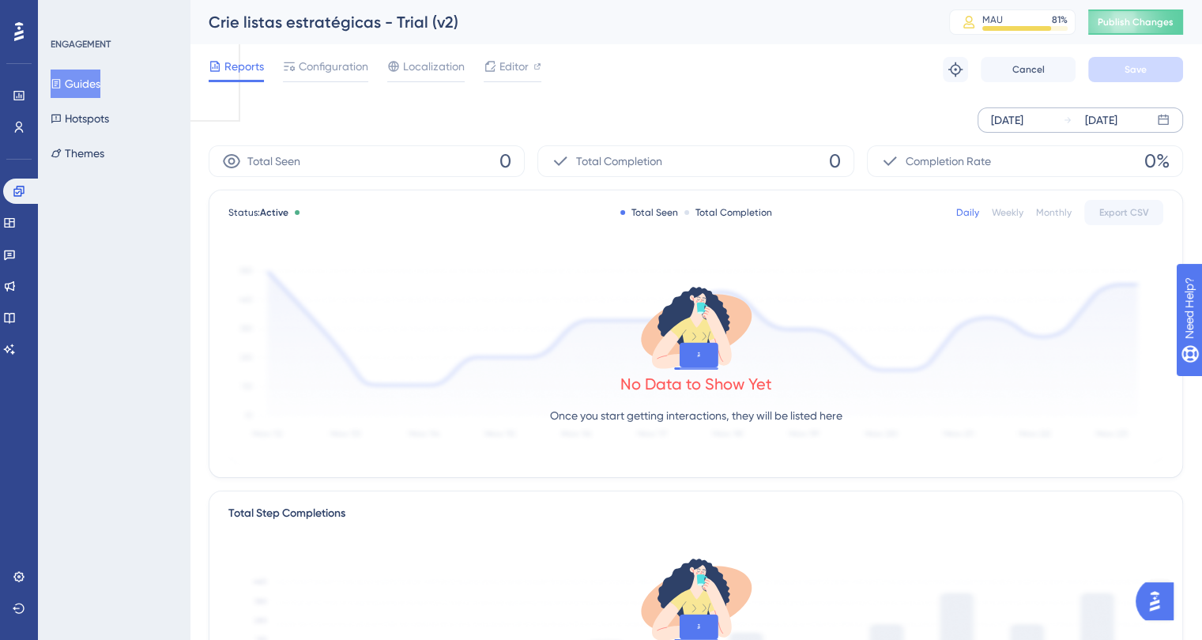
click at [1008, 119] on div "Aug 21 2025" at bounding box center [1007, 120] width 32 height 19
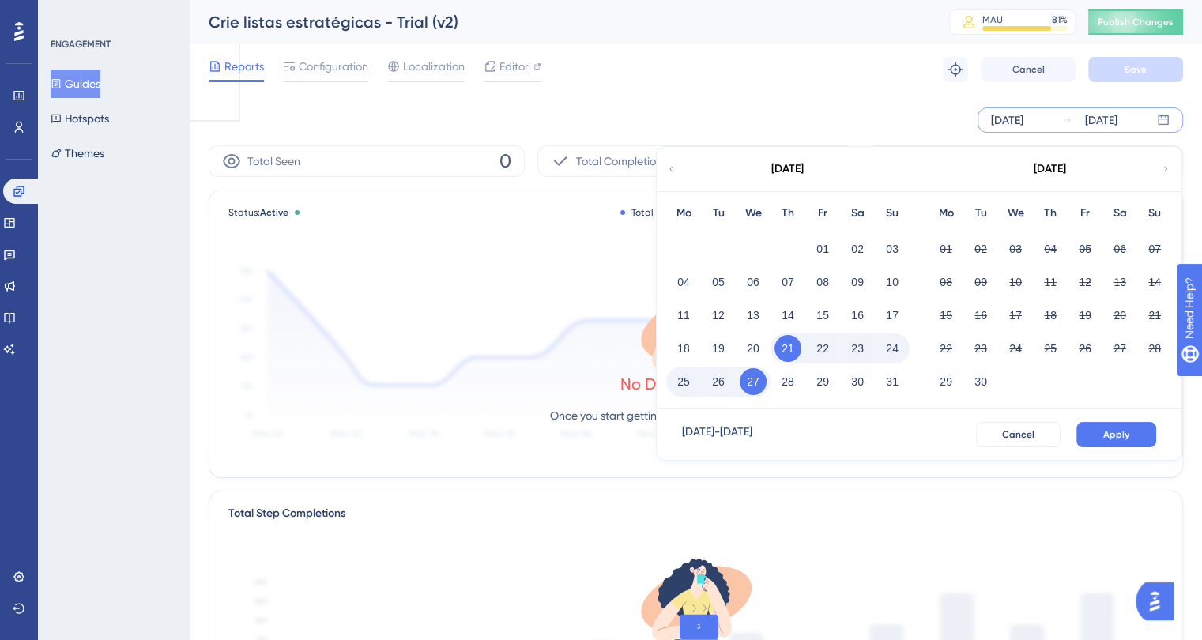
click at [673, 168] on icon at bounding box center [670, 169] width 9 height 14
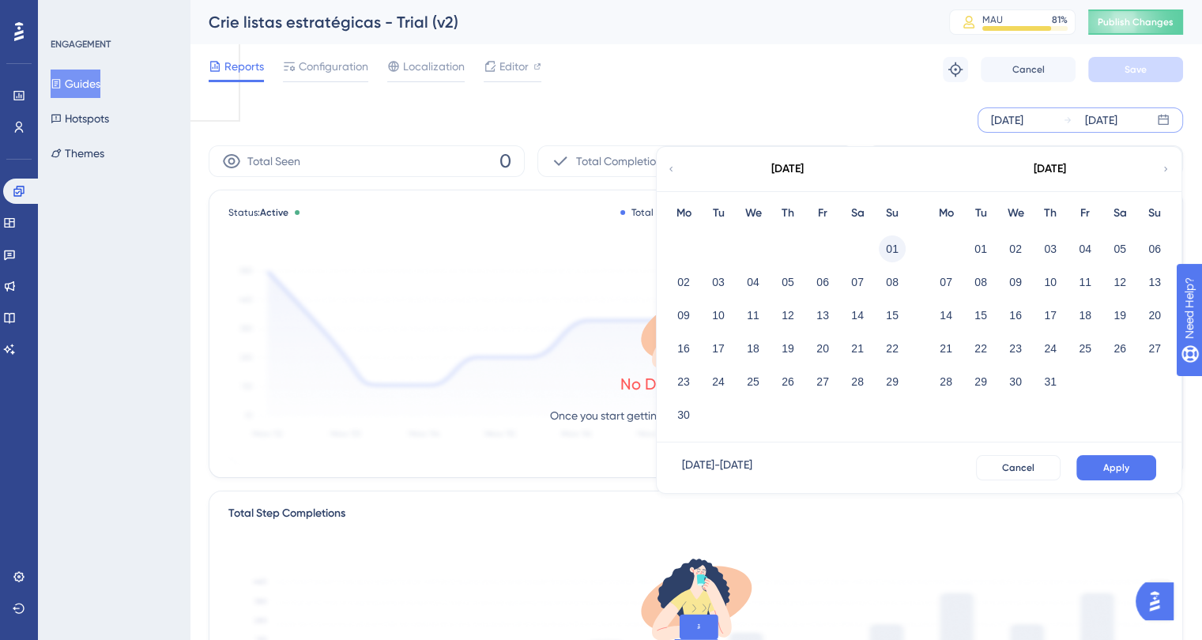
click at [891, 242] on button "01" at bounding box center [892, 249] width 27 height 27
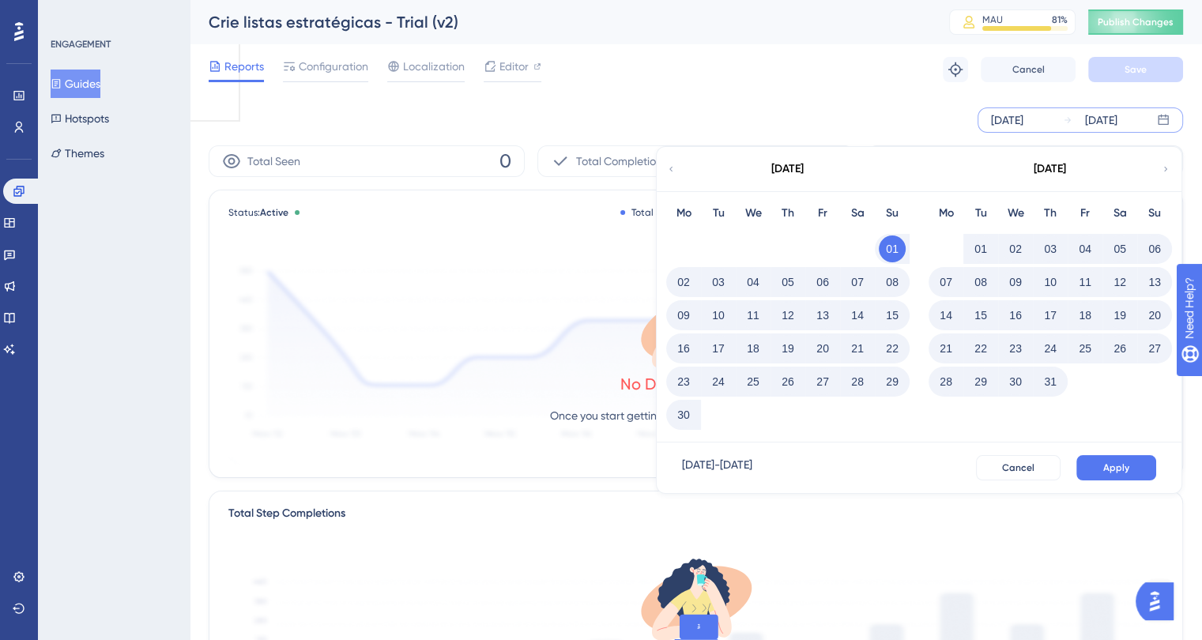
click at [1166, 165] on icon at bounding box center [1165, 169] width 9 height 14
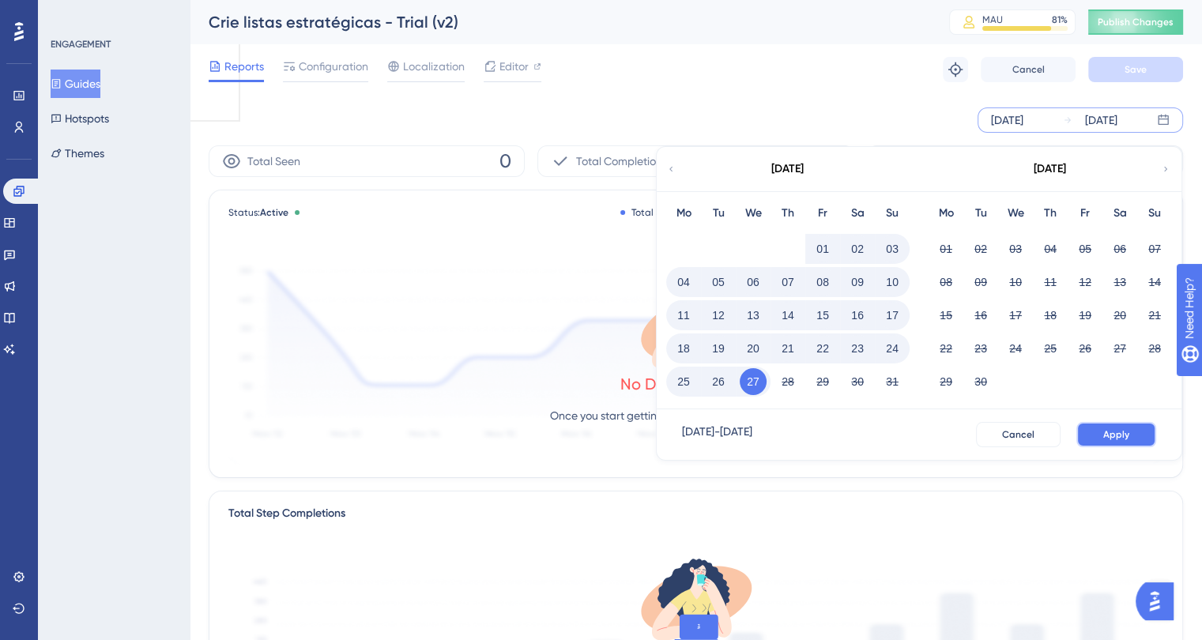
click at [1119, 434] on span "Apply" at bounding box center [1116, 434] width 26 height 13
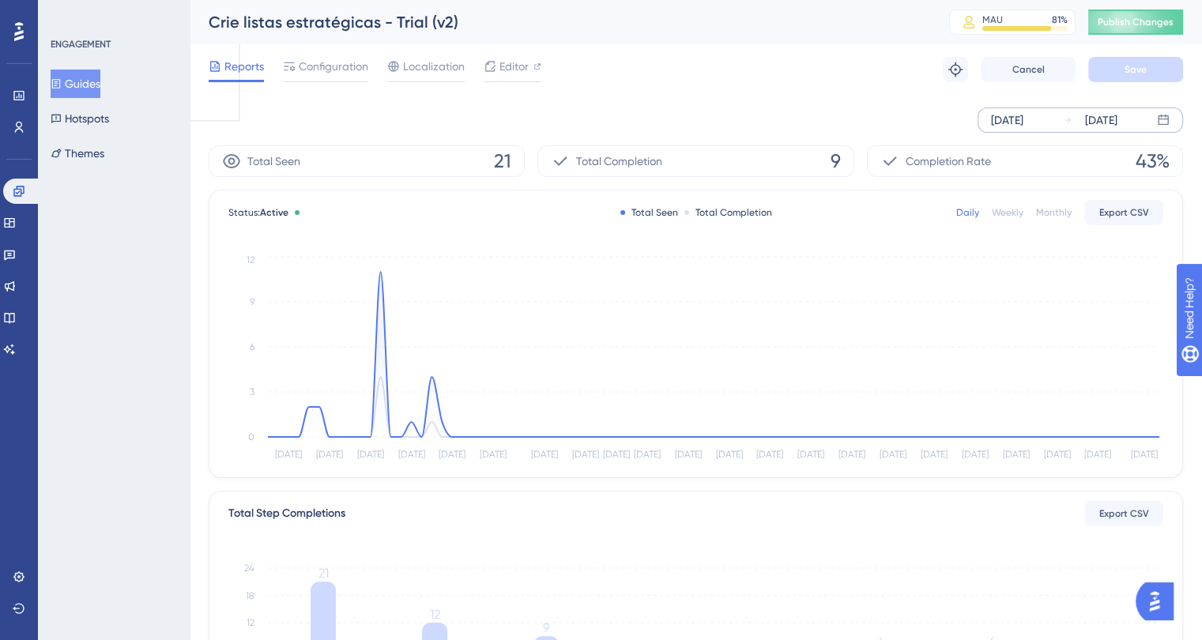
click at [1043, 209] on div "Monthly" at bounding box center [1054, 212] width 36 height 13
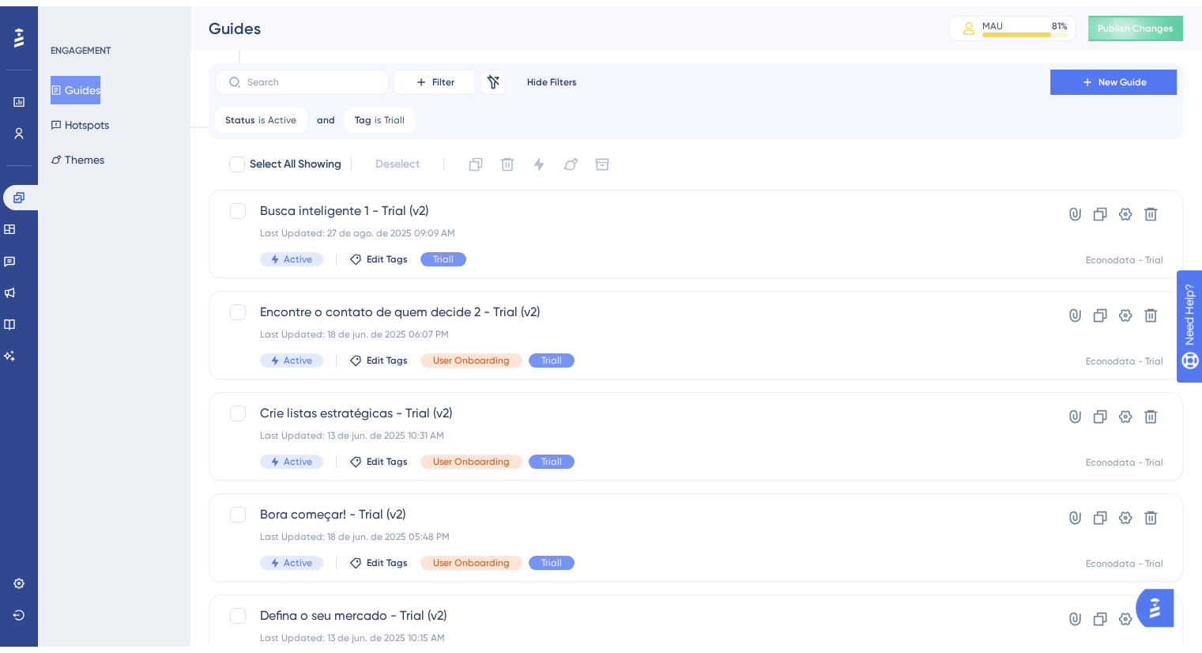
scroll to position [74, 0]
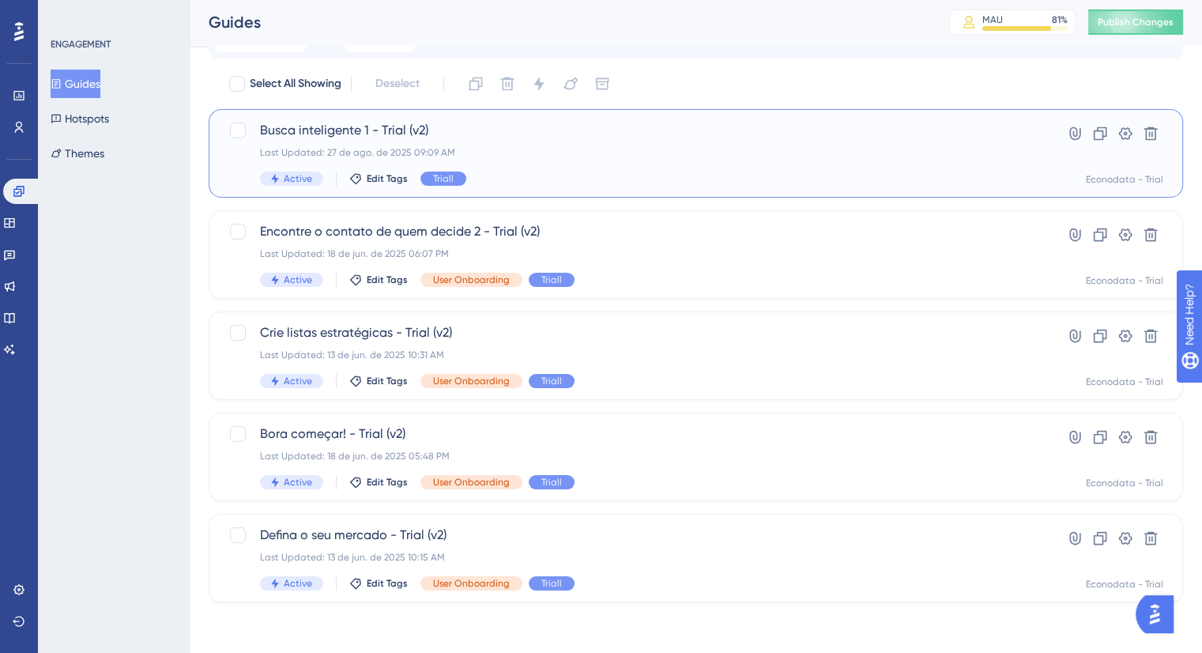
click at [647, 167] on div "Busca inteligente 1 - Trial (v2) Last Updated: 27 de ago. de 2025 09:09 AM Acti…" at bounding box center [632, 153] width 745 height 65
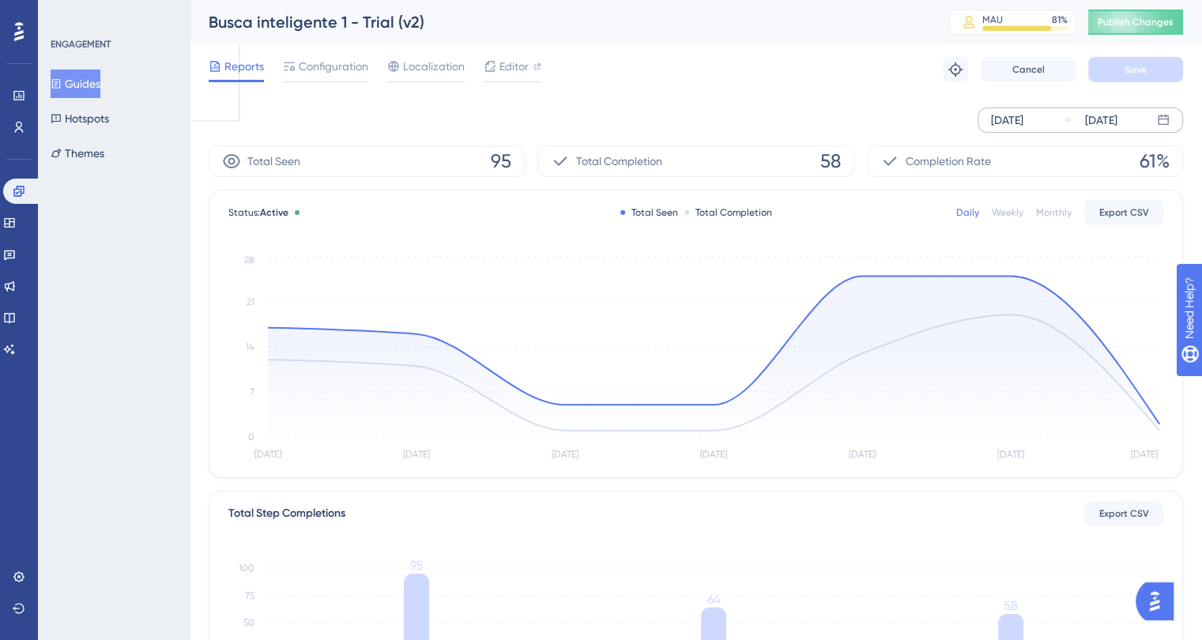
click at [1024, 122] on div "Aug 21 2025" at bounding box center [1007, 120] width 32 height 19
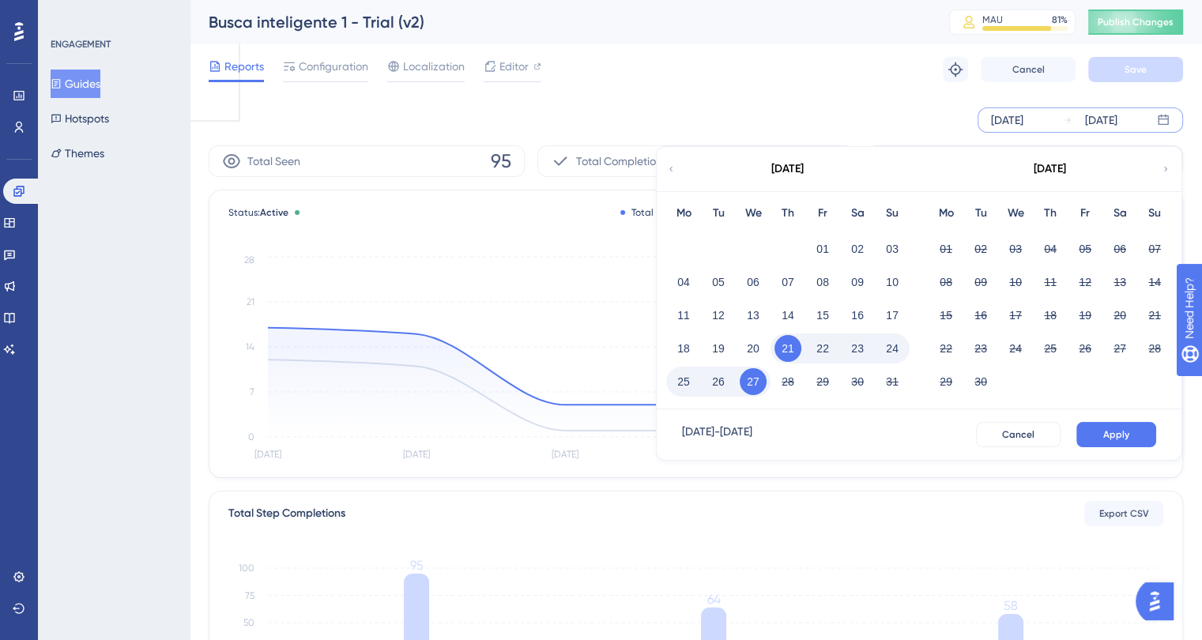
click at [669, 172] on icon at bounding box center [670, 169] width 9 height 14
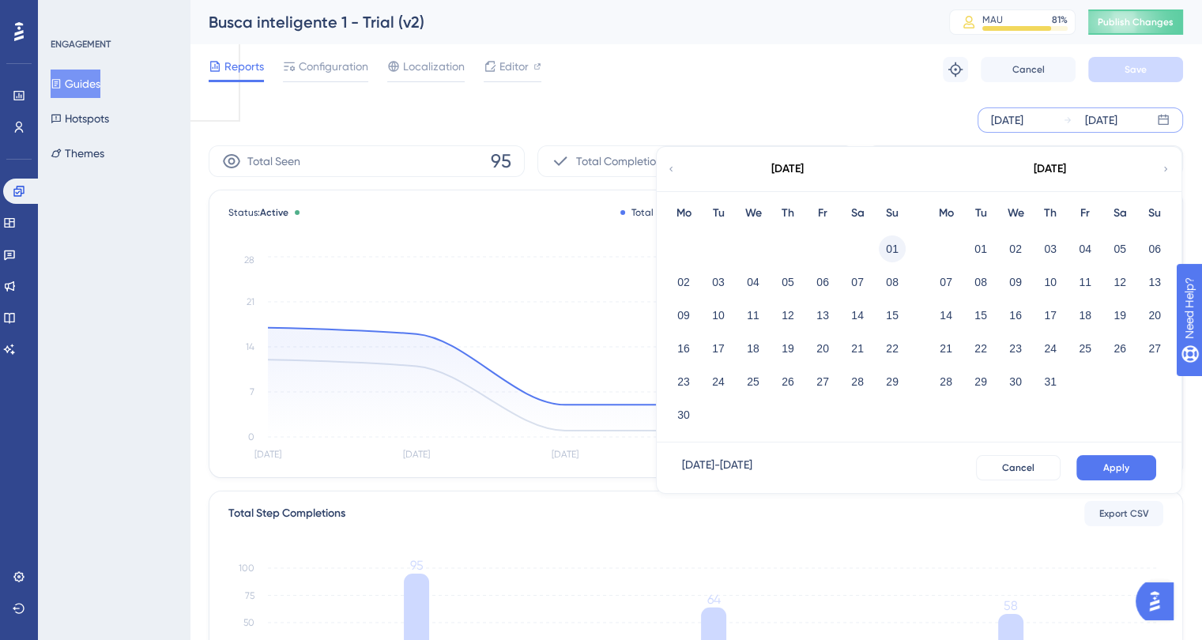
click at [892, 247] on button "01" at bounding box center [892, 249] width 27 height 27
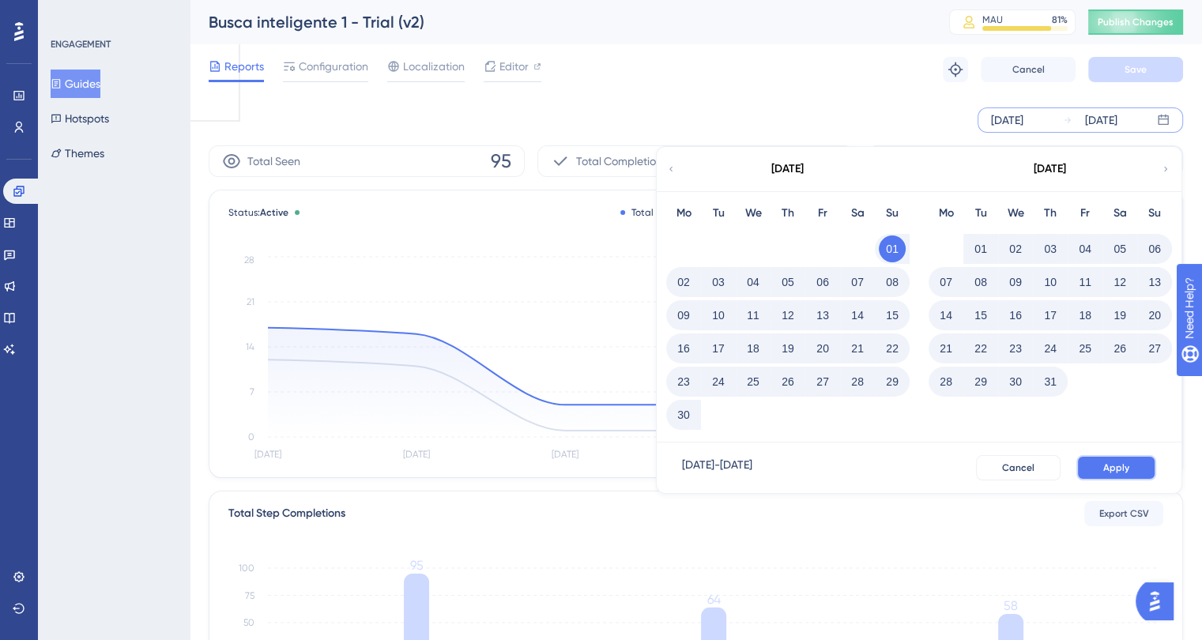
click at [1113, 470] on span "Apply" at bounding box center [1116, 468] width 26 height 13
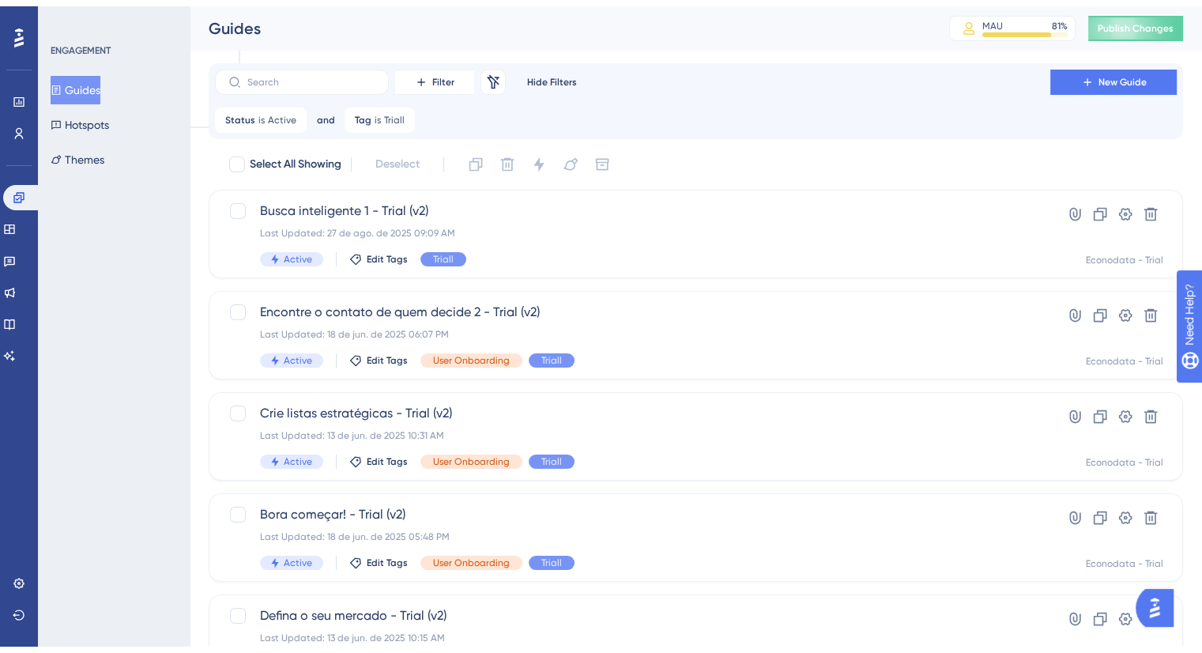
scroll to position [74, 0]
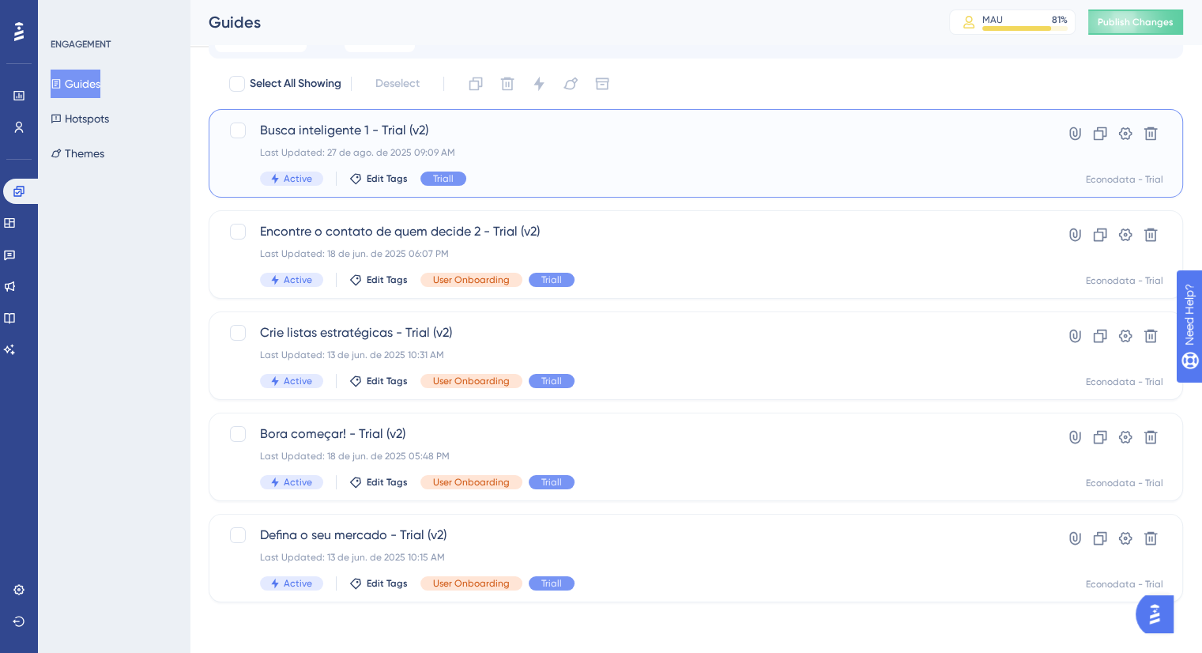
click at [585, 162] on div "Busca inteligente 1 - Trial (v2) Last Updated: 27 de ago. de 2025 09:09 AM Acti…" at bounding box center [632, 153] width 745 height 65
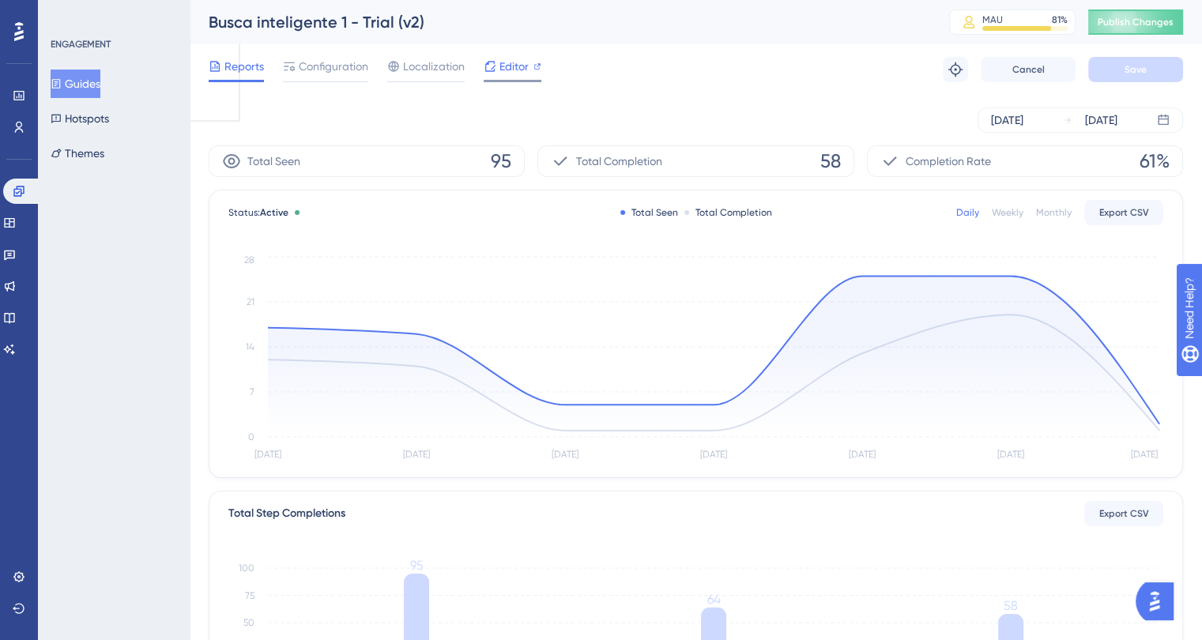
click at [520, 66] on span "Editor" at bounding box center [514, 66] width 29 height 19
click at [85, 89] on button "Guides" at bounding box center [76, 84] width 50 height 28
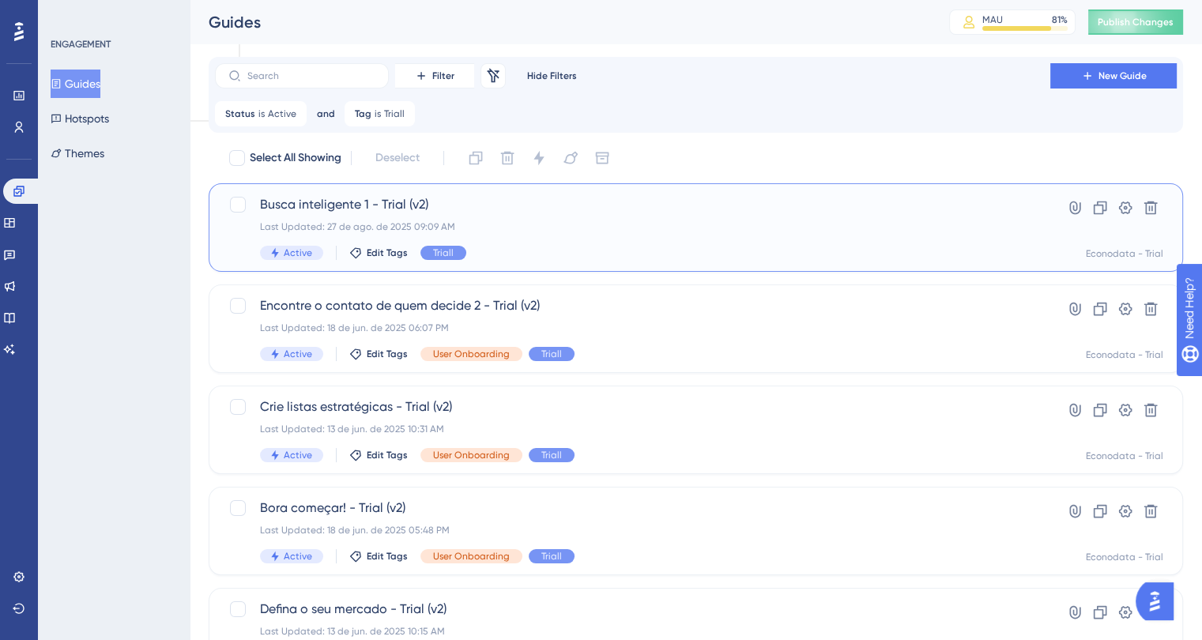
click at [609, 230] on div "Last Updated: 27 de ago. de 2025 09:09 AM" at bounding box center [632, 227] width 745 height 13
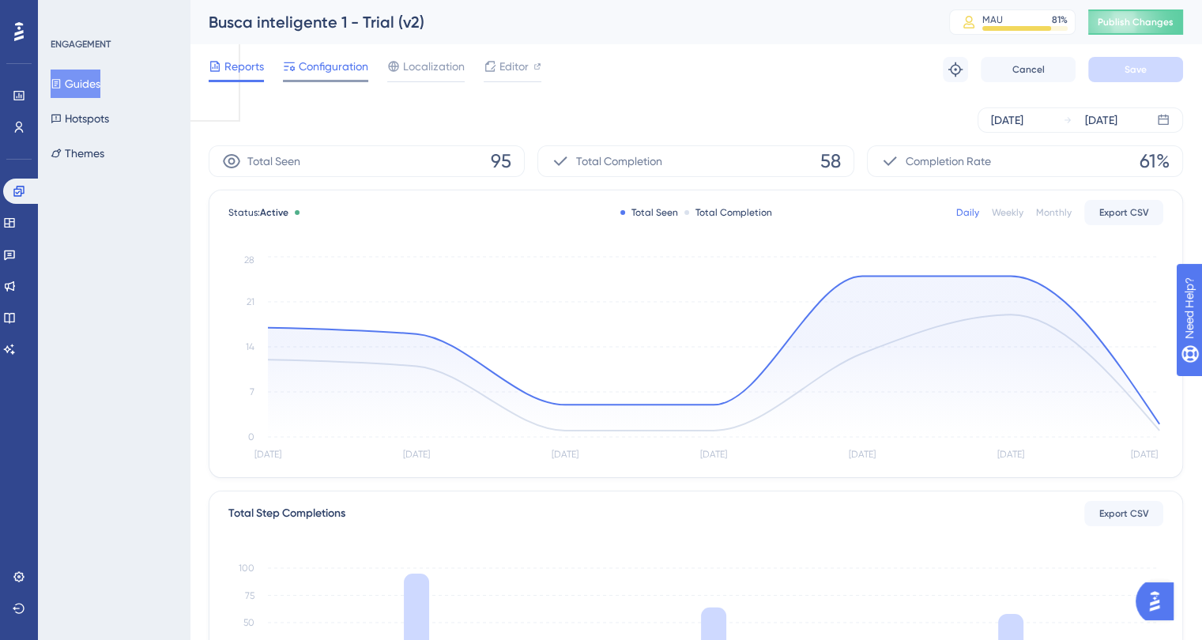
click at [341, 77] on div "Configuration" at bounding box center [325, 69] width 85 height 25
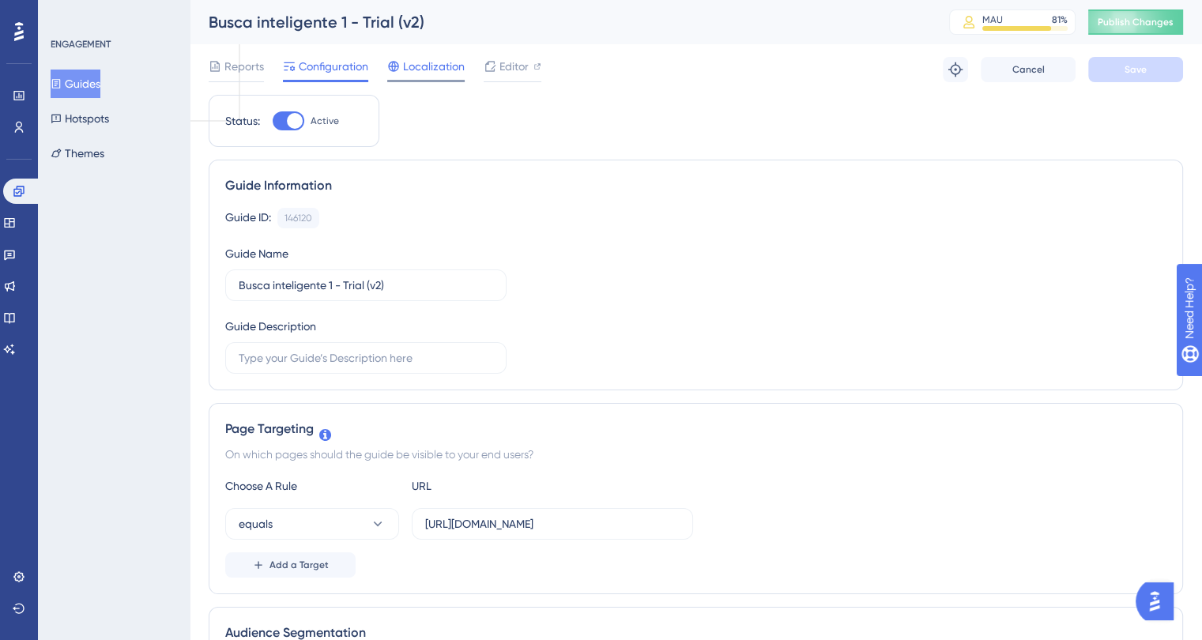
click at [435, 69] on span "Localization" at bounding box center [434, 66] width 62 height 19
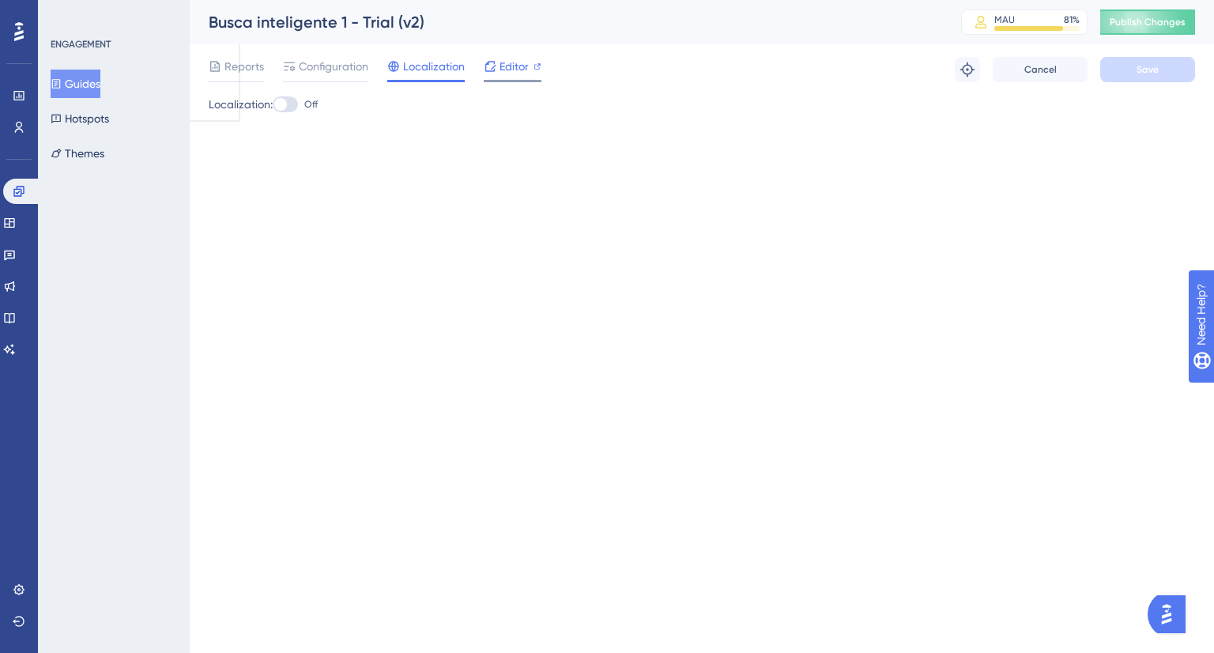
click at [514, 68] on span "Editor" at bounding box center [514, 66] width 29 height 19
click at [89, 81] on button "Guides" at bounding box center [76, 84] width 50 height 28
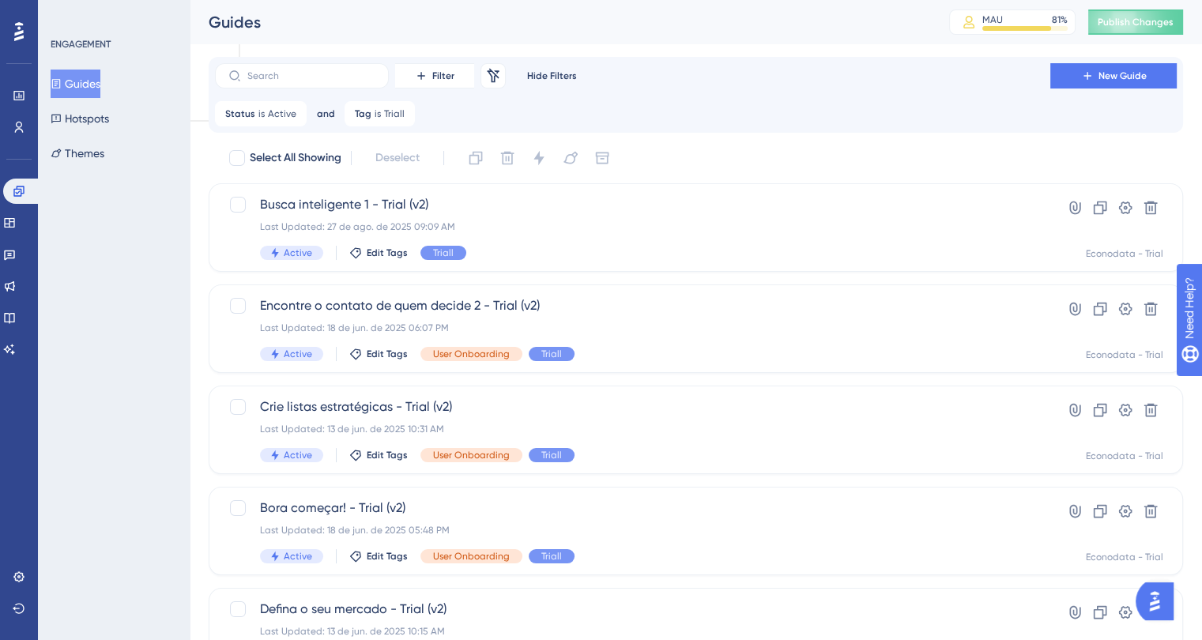
click at [401, 111] on icon at bounding box center [403, 113] width 5 height 5
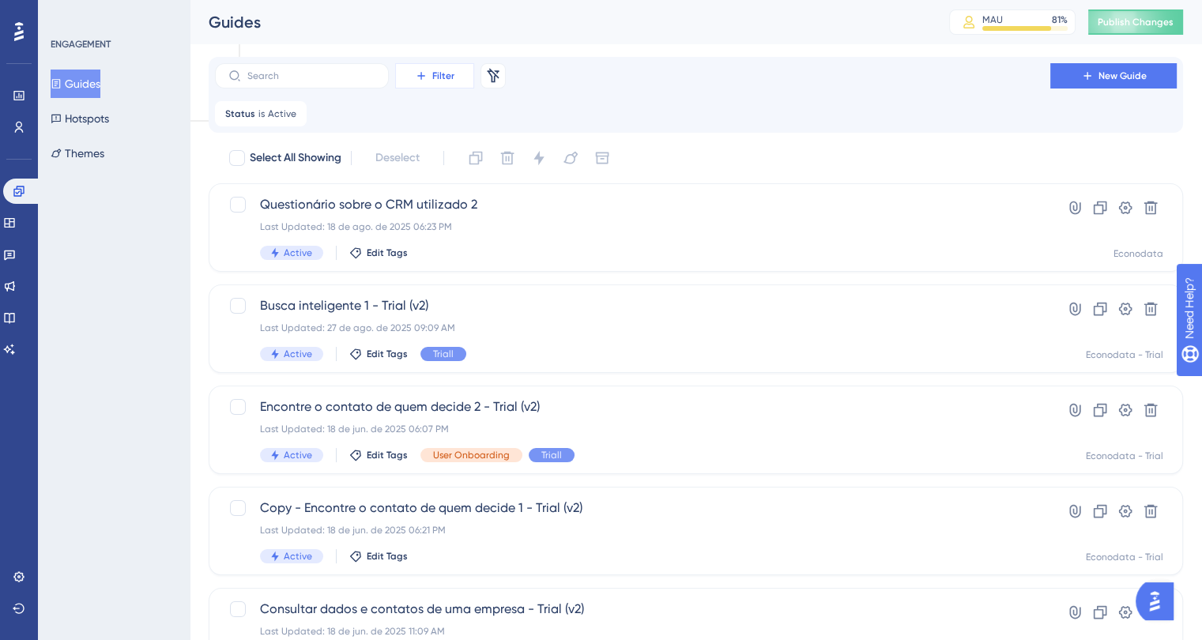
click at [458, 77] on button "Filter" at bounding box center [434, 75] width 79 height 25
click at [458, 130] on div "Tags Tags" at bounding box center [450, 121] width 65 height 32
click at [399, 181] on span "Choose a tag" at bounding box center [405, 190] width 68 height 19
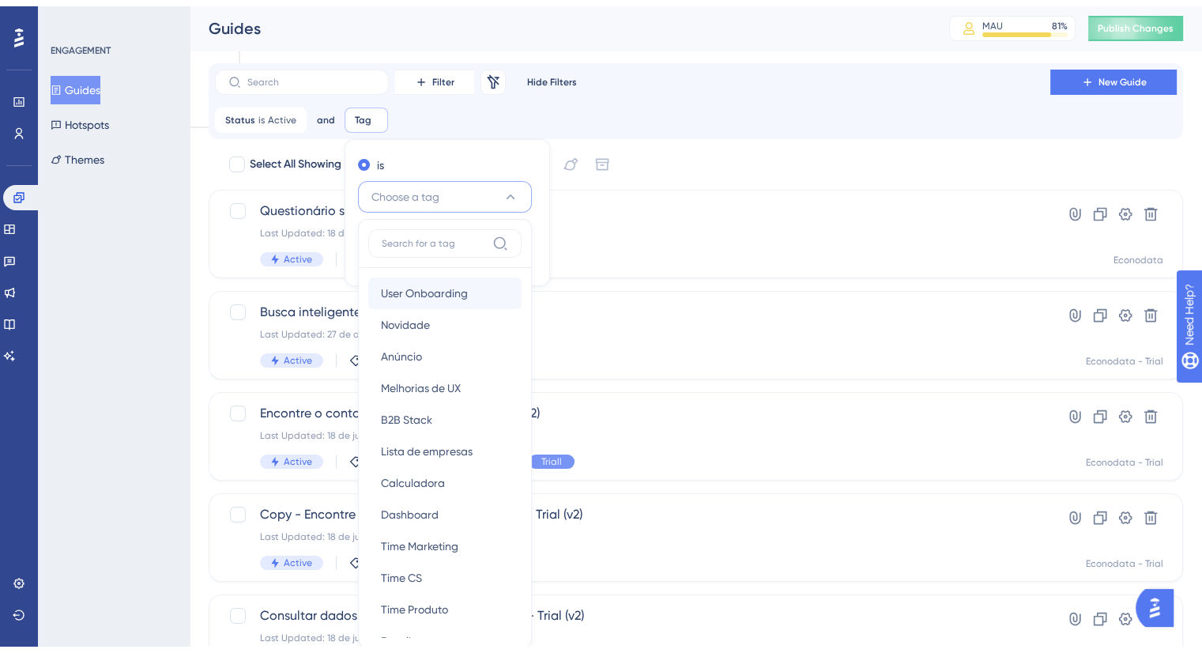
scroll to position [106, 0]
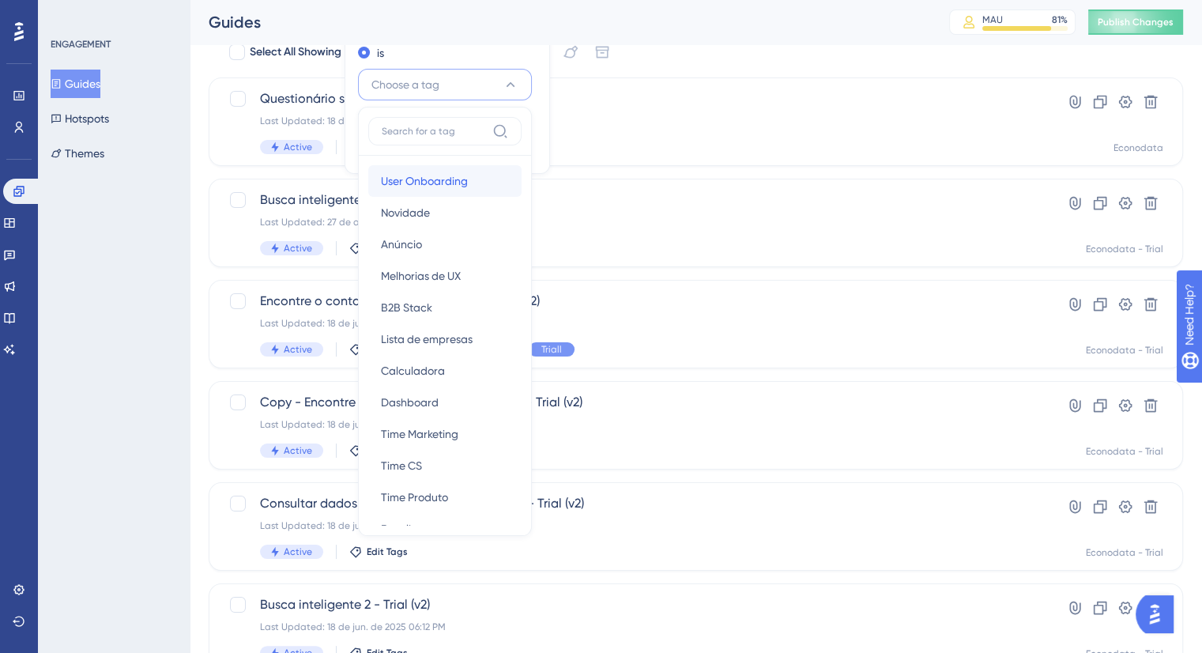
click at [398, 175] on span "User Onboarding" at bounding box center [424, 181] width 87 height 19
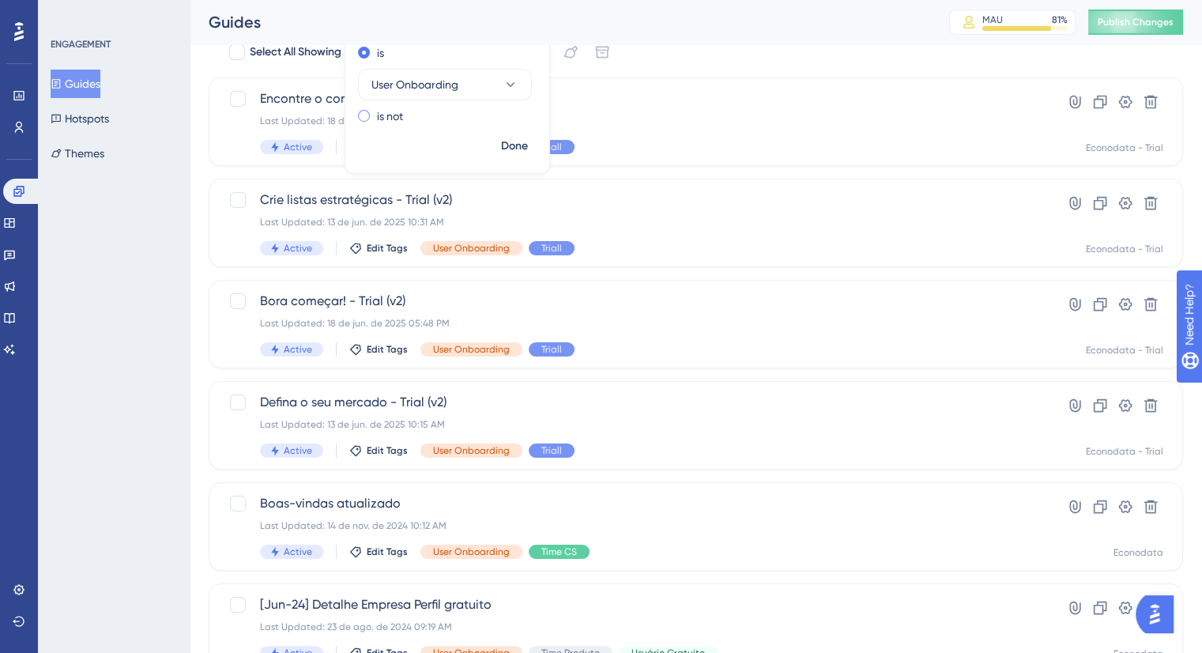
click at [370, 115] on div "is not" at bounding box center [444, 116] width 172 height 19
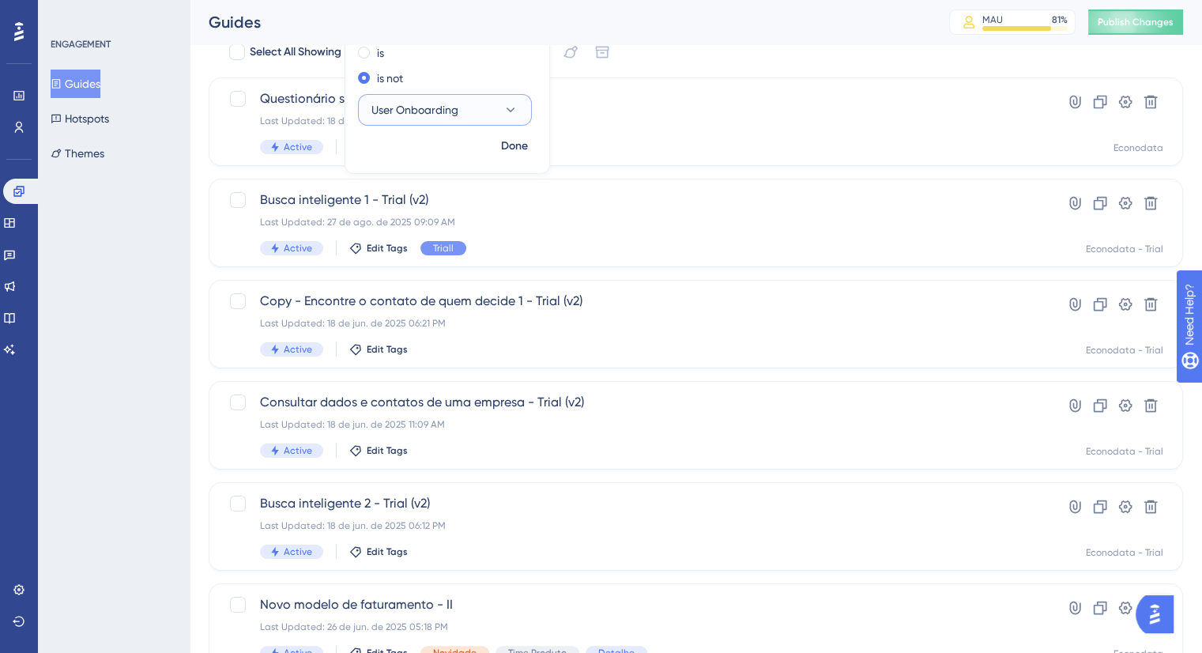
click at [411, 112] on span "User Onboarding" at bounding box center [414, 109] width 87 height 19
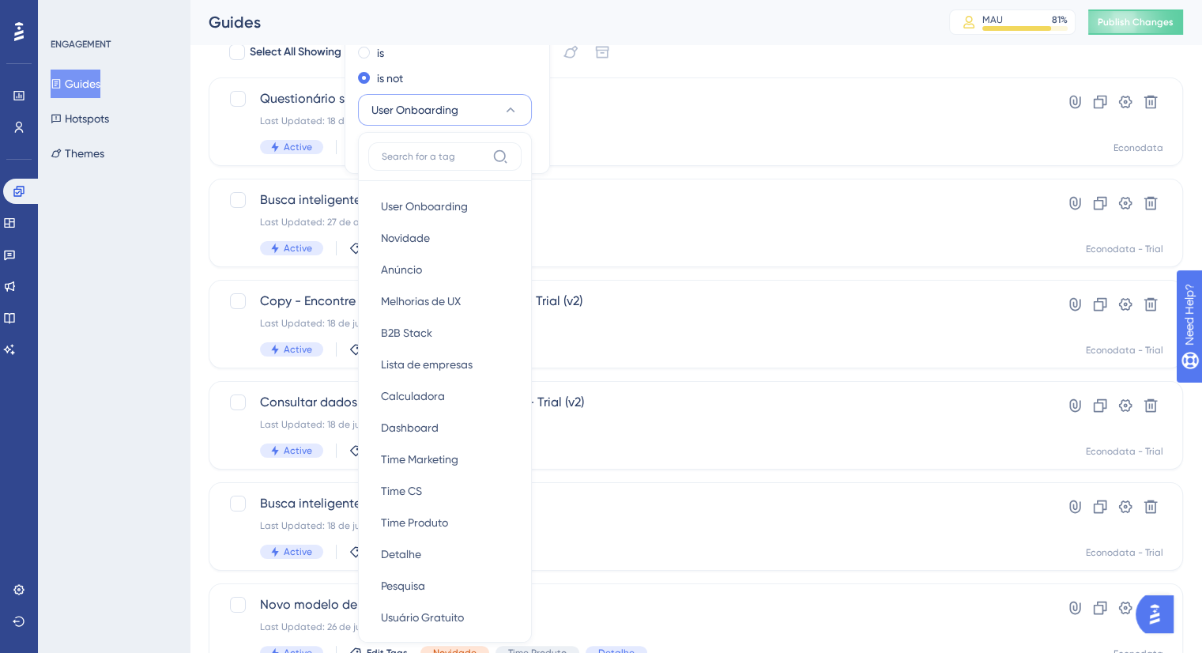
scroll to position [167, 0]
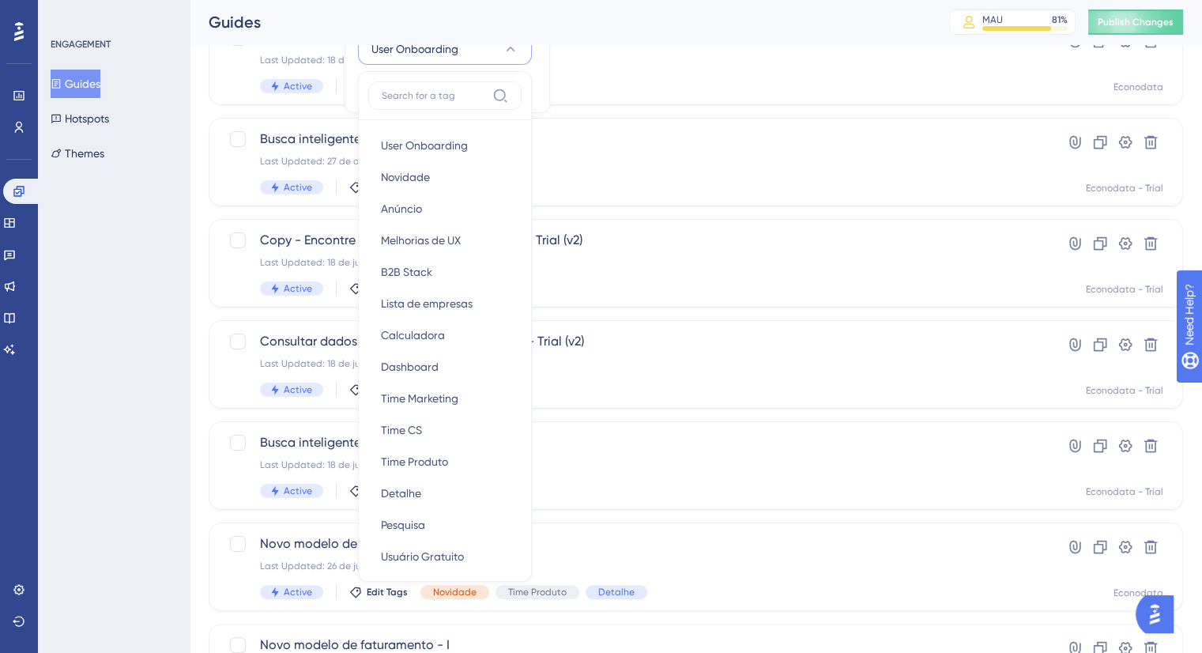
click at [417, 91] on input at bounding box center [434, 95] width 104 height 13
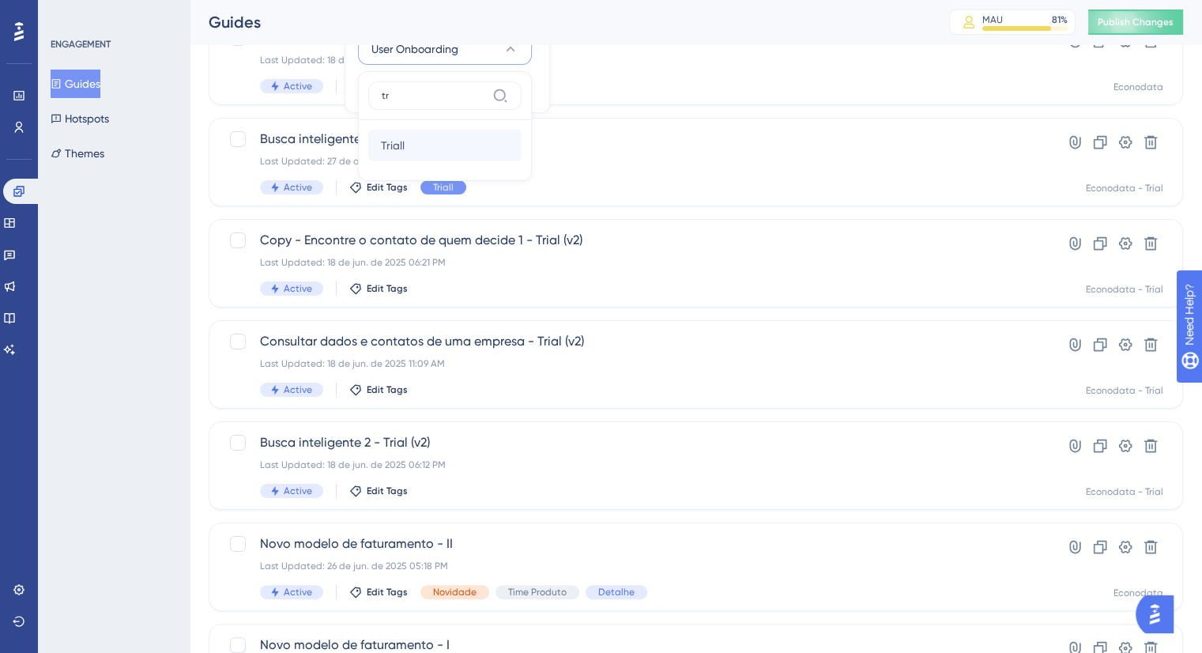
type input "tr"
click at [404, 148] on div "Triall Triall" at bounding box center [445, 146] width 128 height 32
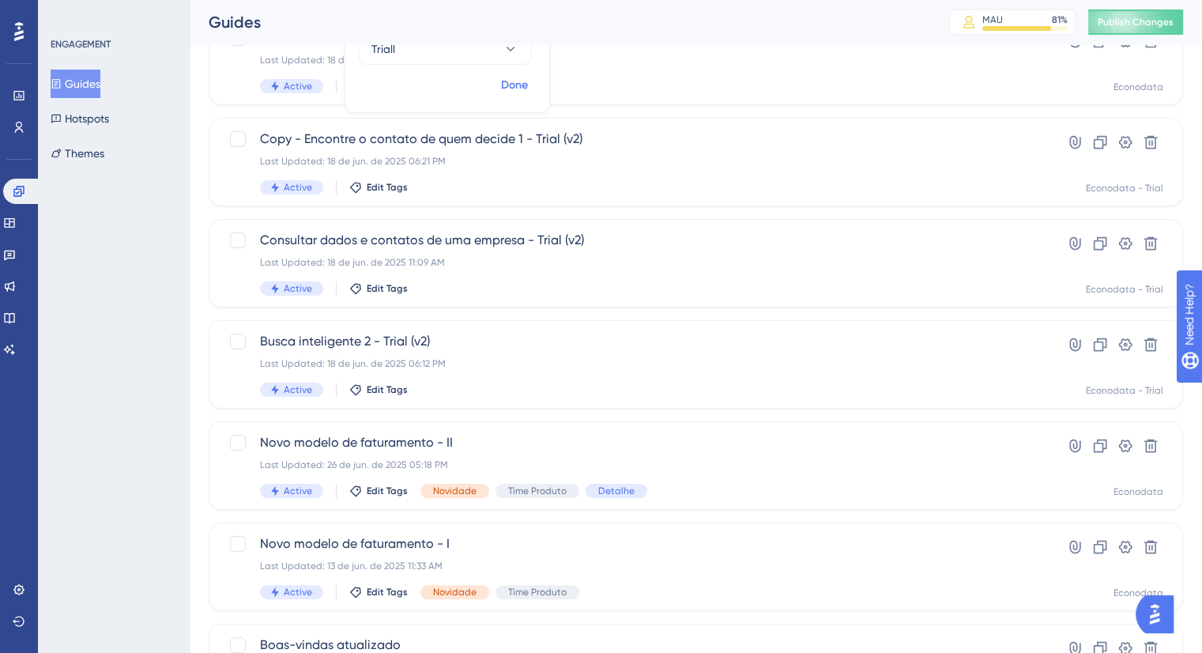
click at [511, 82] on span "Done" at bounding box center [514, 85] width 27 height 19
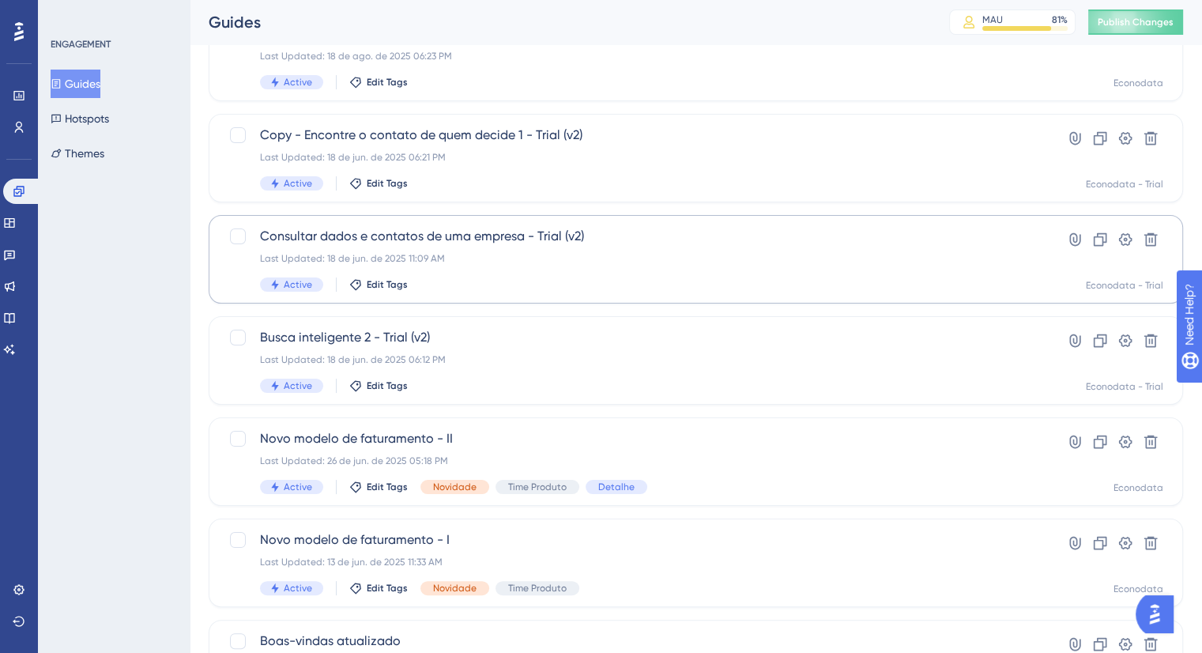
scroll to position [79, 0]
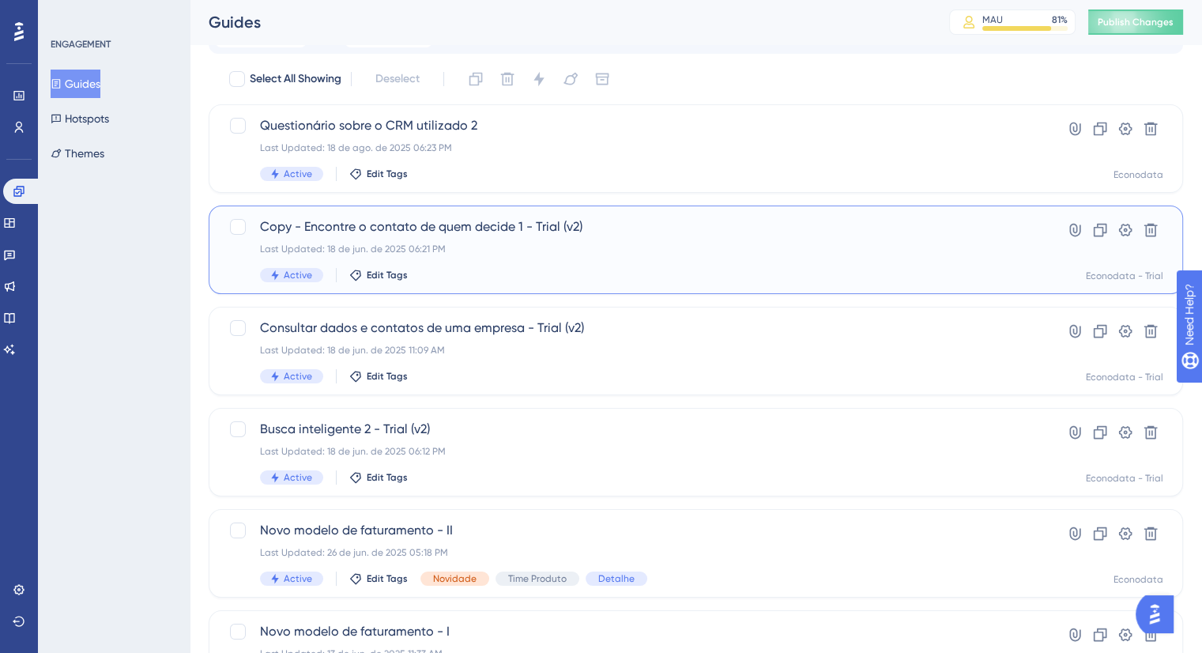
click at [588, 263] on div "Copy - Encontre o contato de quem decide 1 - Trial (v2) Last Updated: 18 de jun…" at bounding box center [632, 249] width 745 height 65
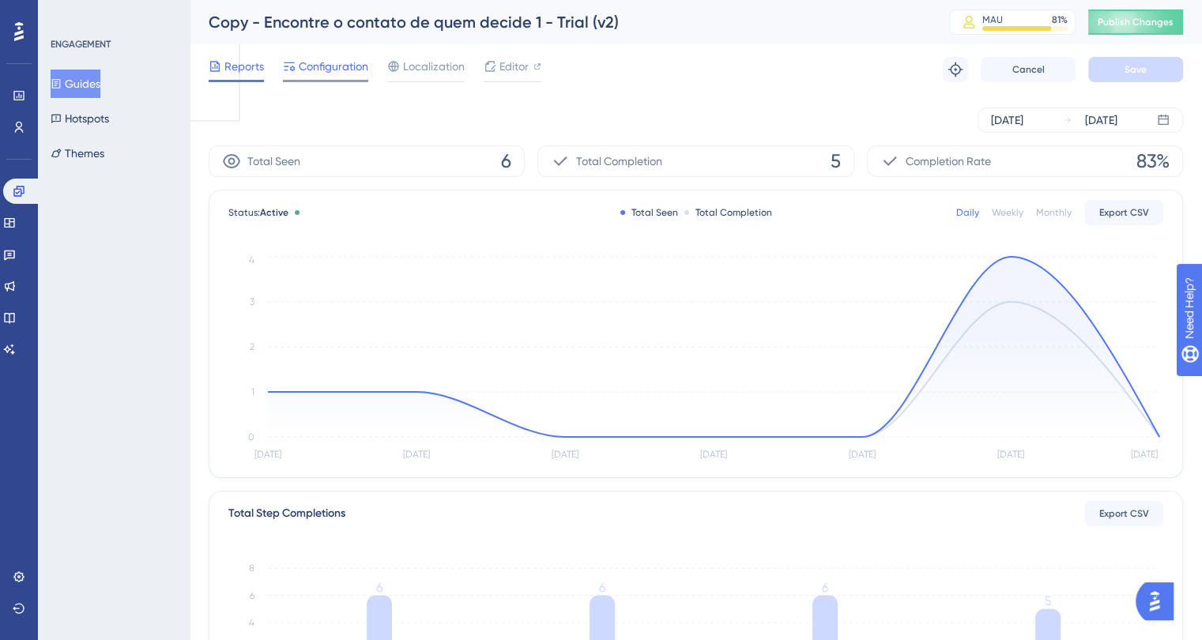
click at [326, 68] on span "Configuration" at bounding box center [334, 66] width 70 height 19
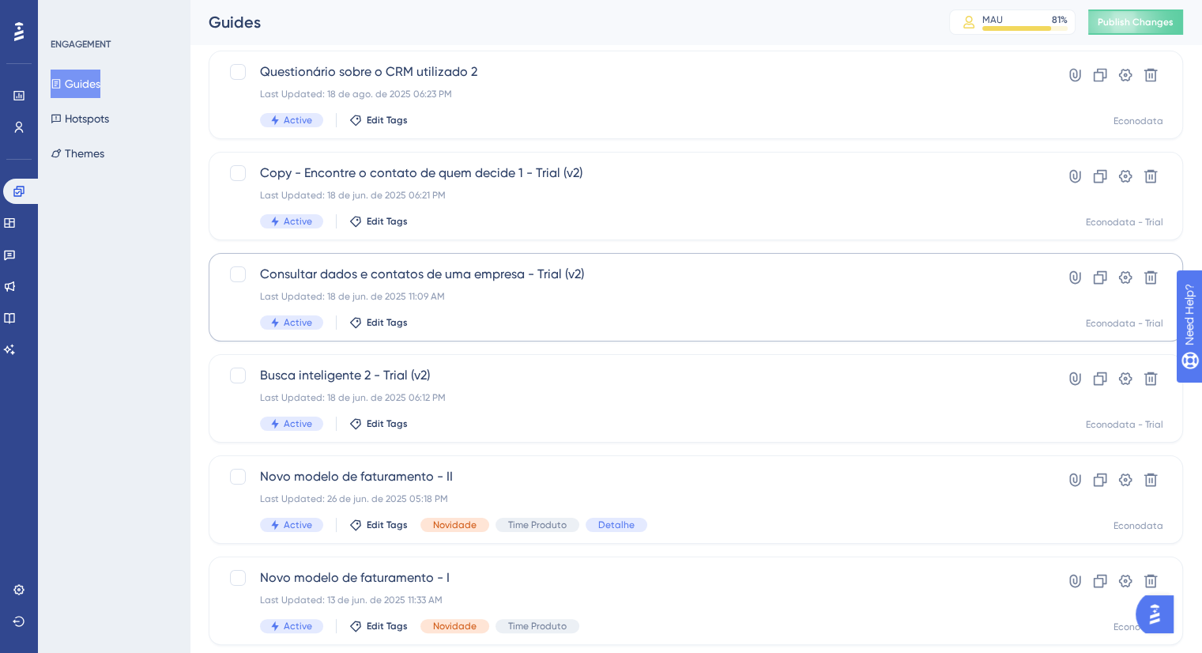
scroll to position [158, 0]
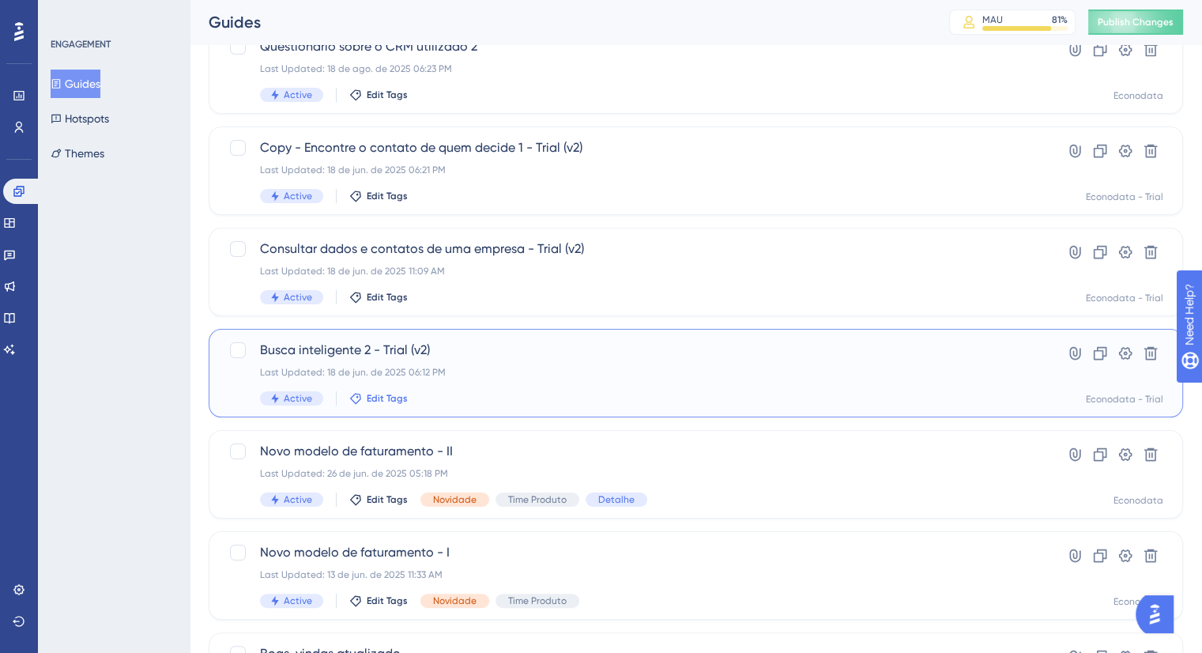
click at [381, 396] on span "Edit Tags" at bounding box center [387, 398] width 41 height 13
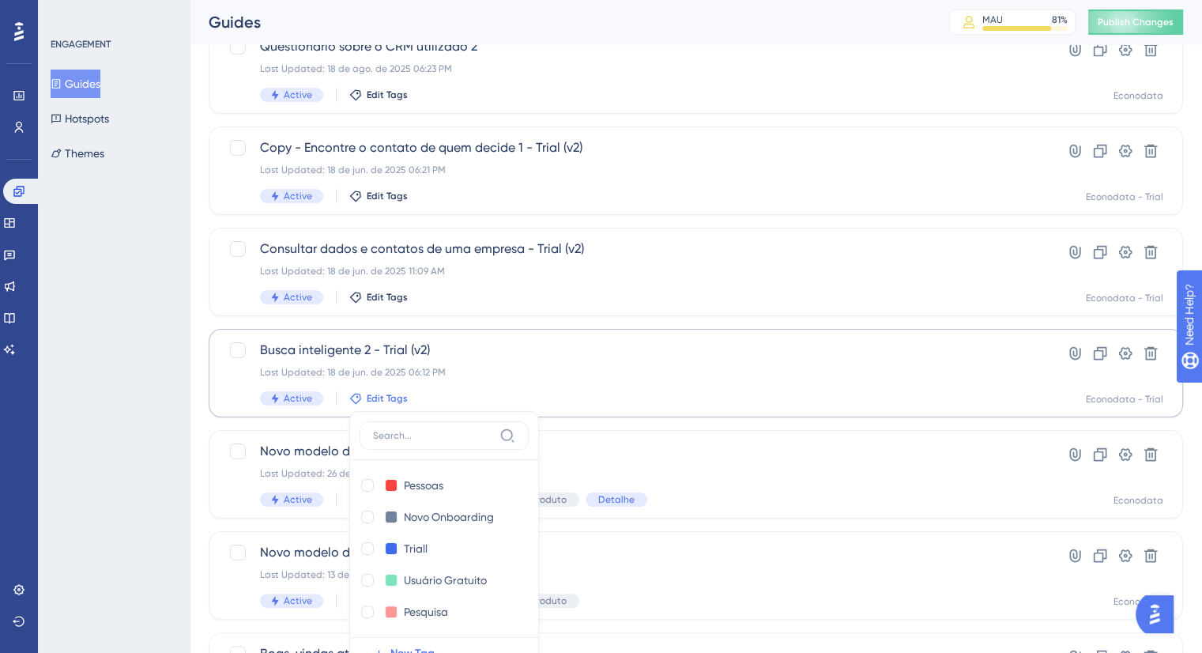
scroll to position [372, 0]
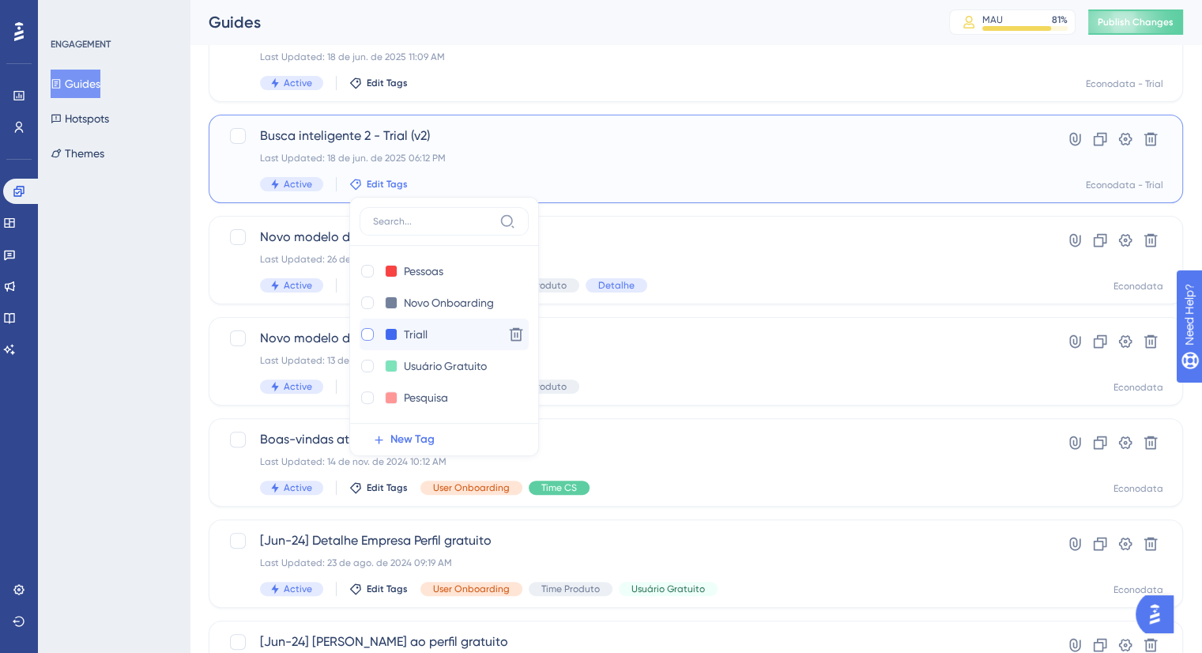
click at [364, 334] on div at bounding box center [367, 334] width 13 height 13
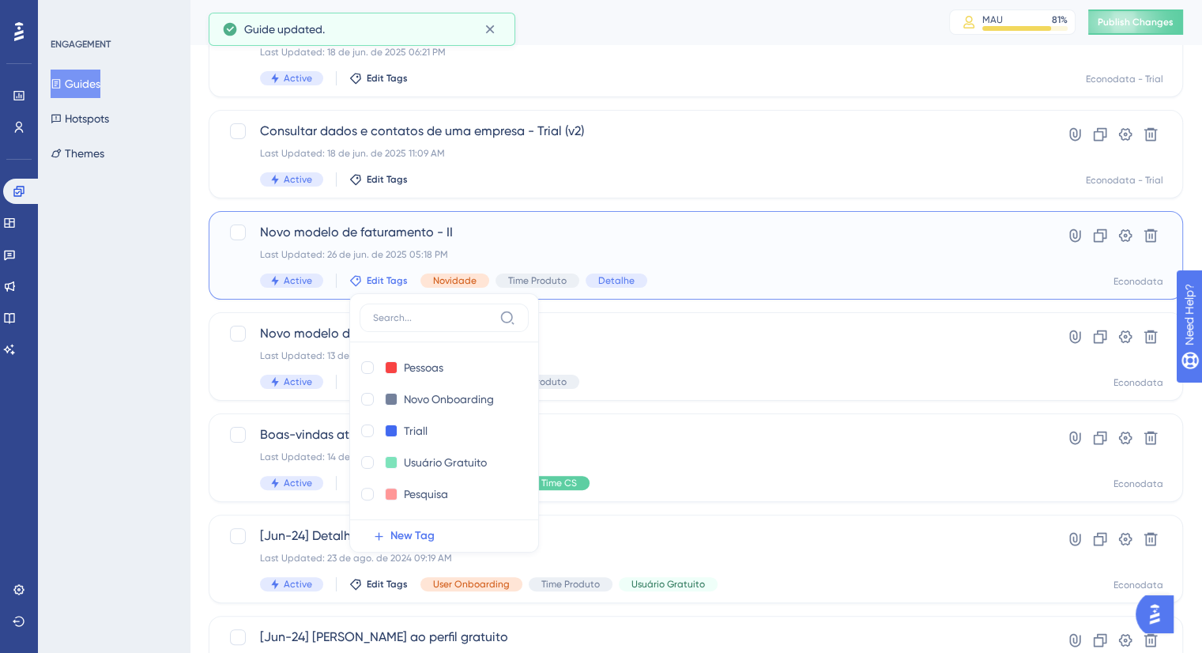
scroll to position [135, 0]
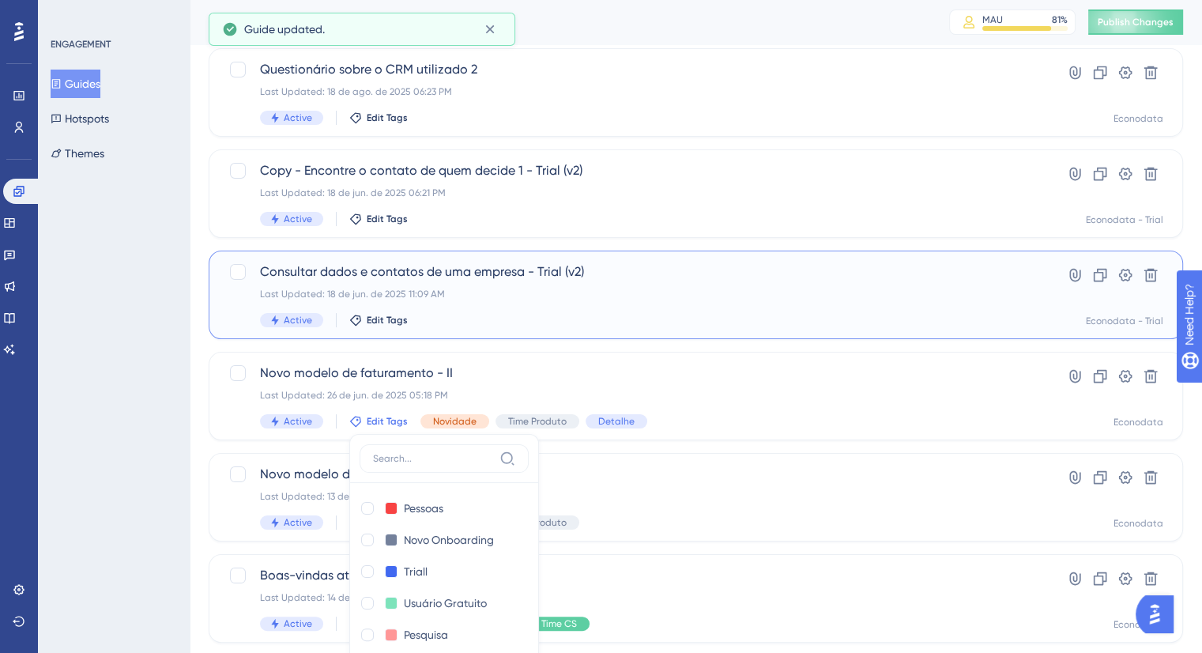
click at [474, 288] on div "Last Updated: 18 de jun. de 2025 11:09 AM" at bounding box center [632, 294] width 745 height 13
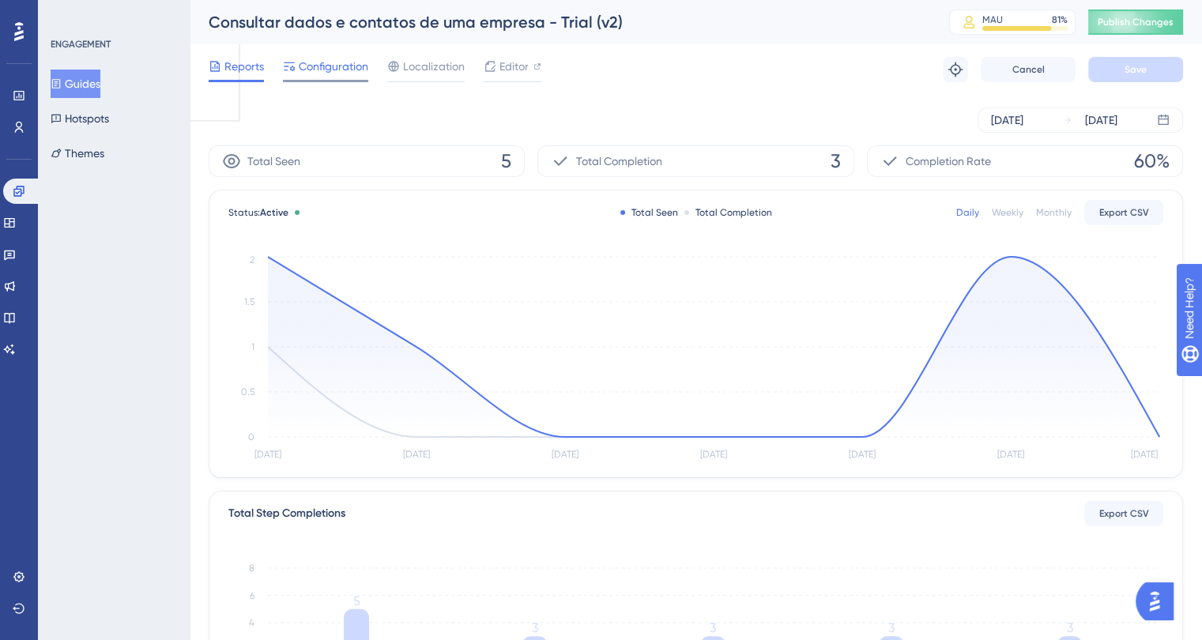
click at [336, 72] on span "Configuration" at bounding box center [334, 66] width 70 height 19
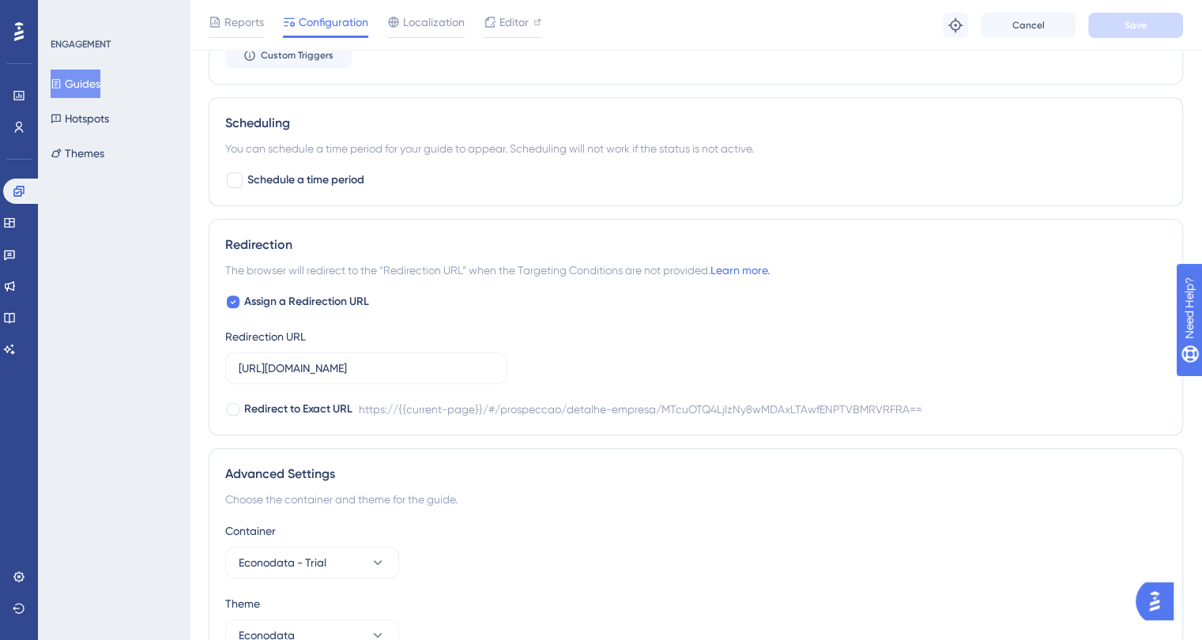
scroll to position [585, 0]
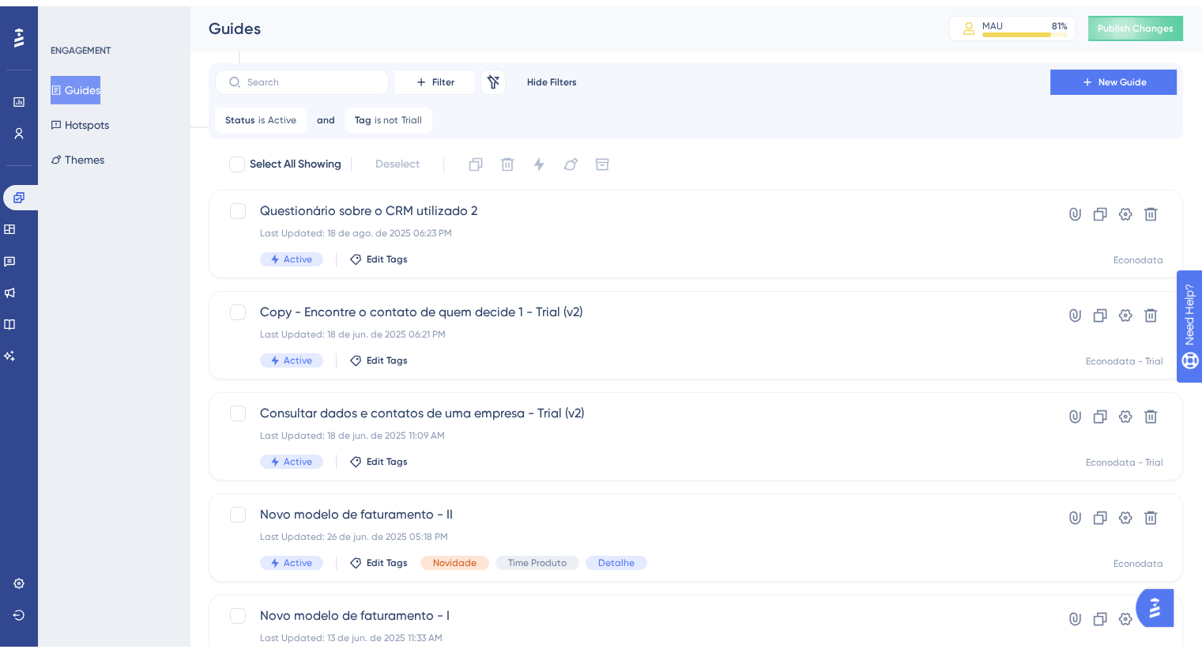
scroll to position [85, 0]
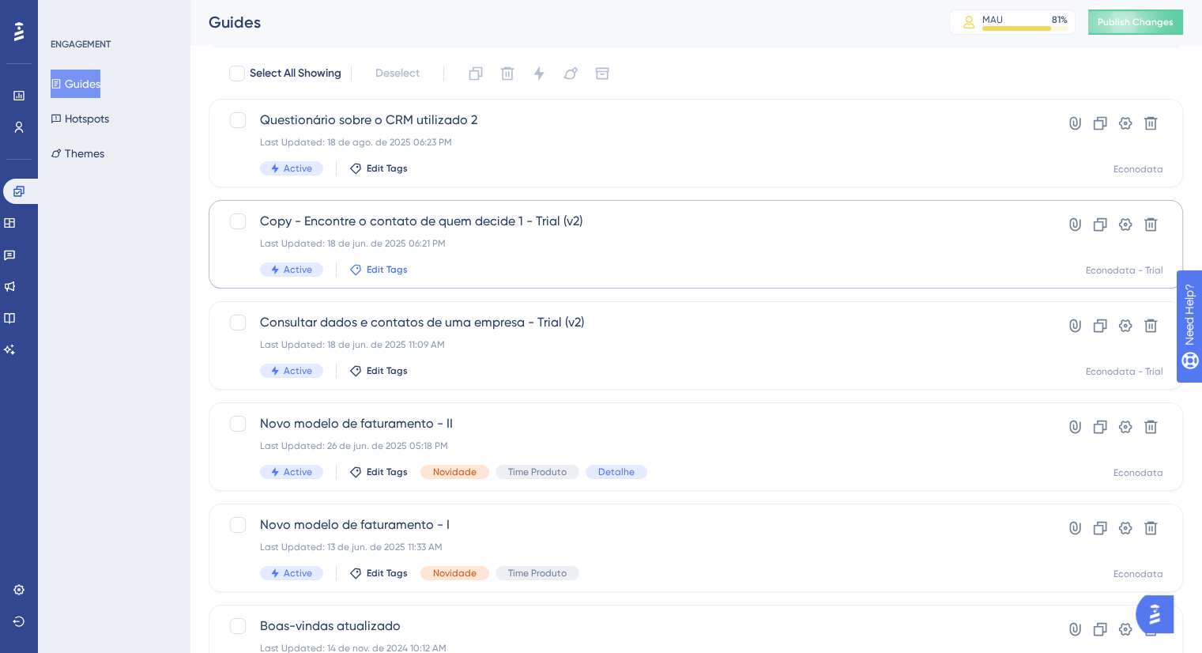
click at [371, 268] on span "Edit Tags" at bounding box center [387, 269] width 41 height 13
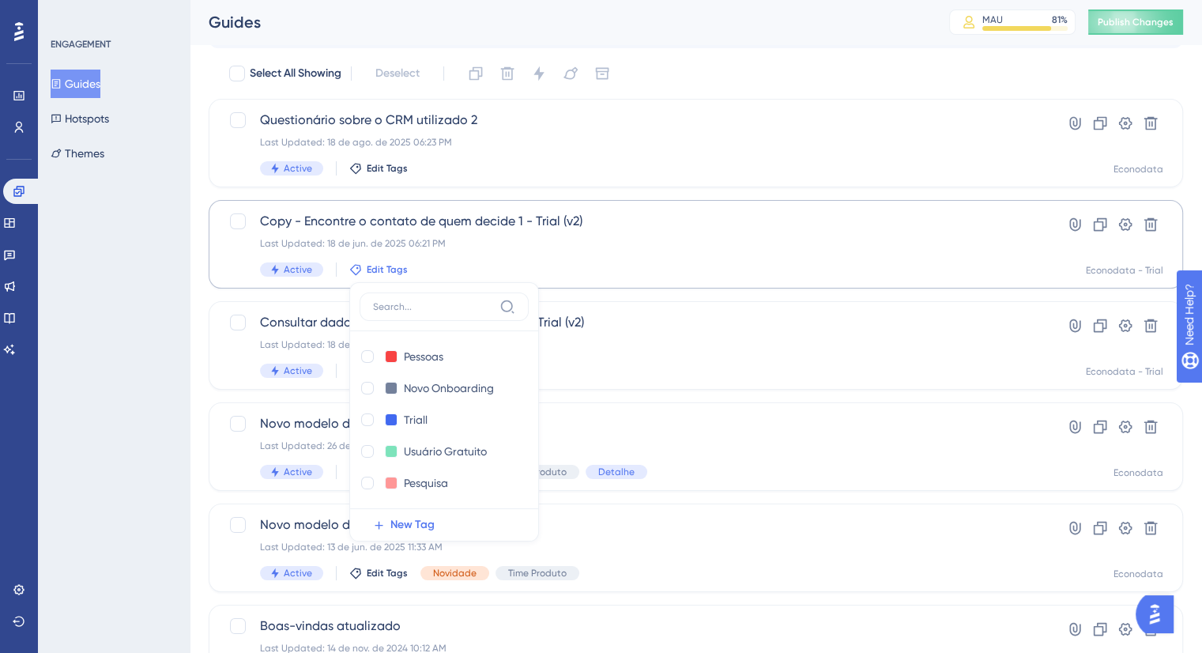
scroll to position [168, 0]
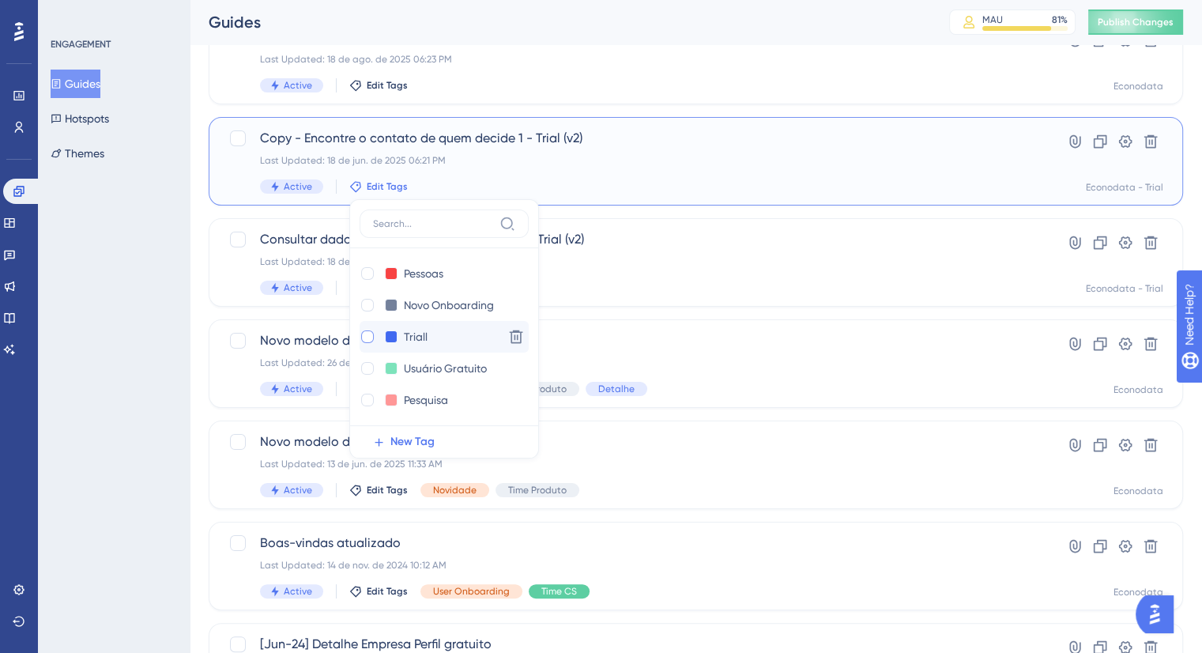
click at [365, 333] on div at bounding box center [367, 336] width 13 height 13
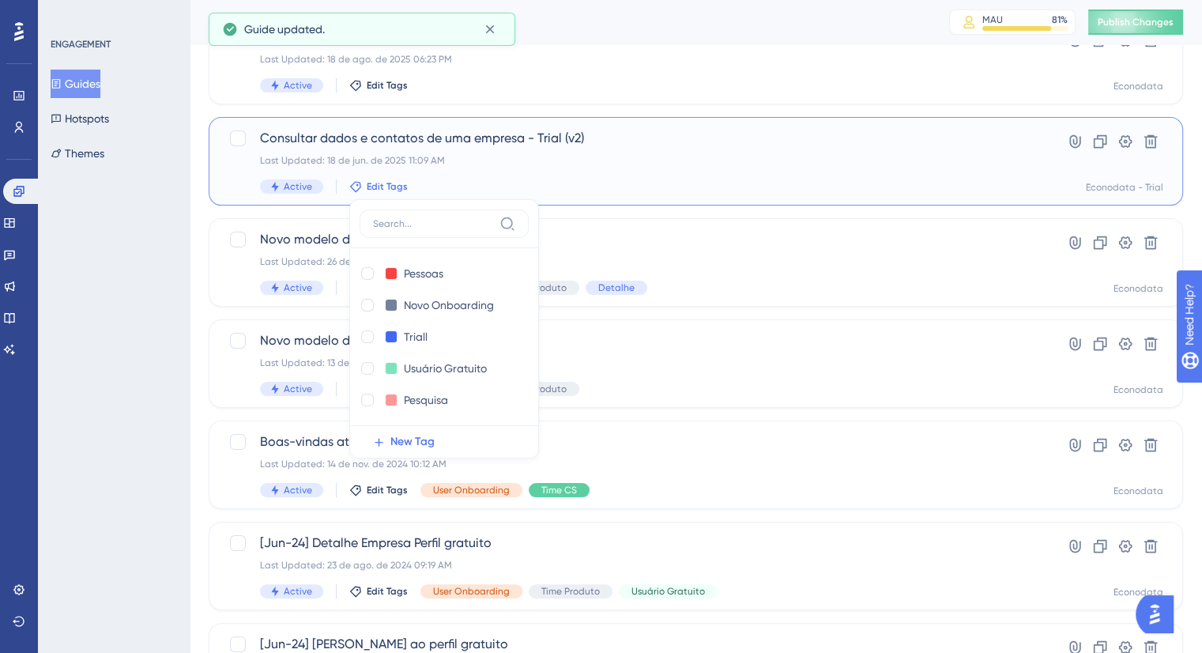
click at [548, 140] on span "Consultar dados e contatos de uma empresa - Trial (v2)" at bounding box center [632, 138] width 745 height 19
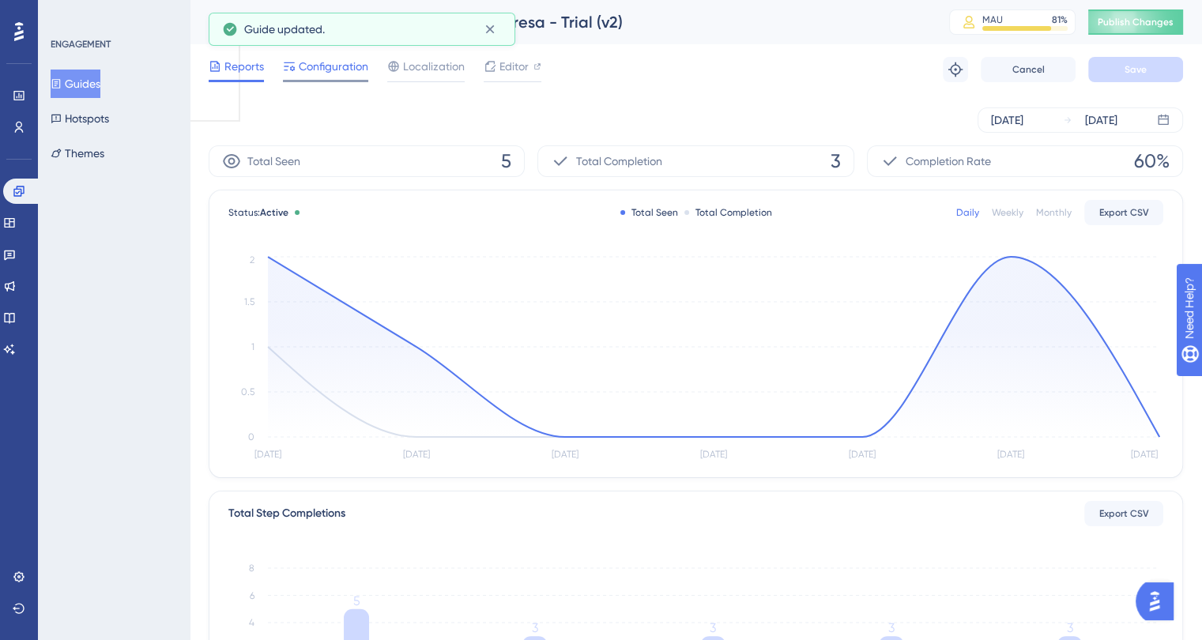
click at [325, 74] on span "Configuration" at bounding box center [334, 66] width 70 height 19
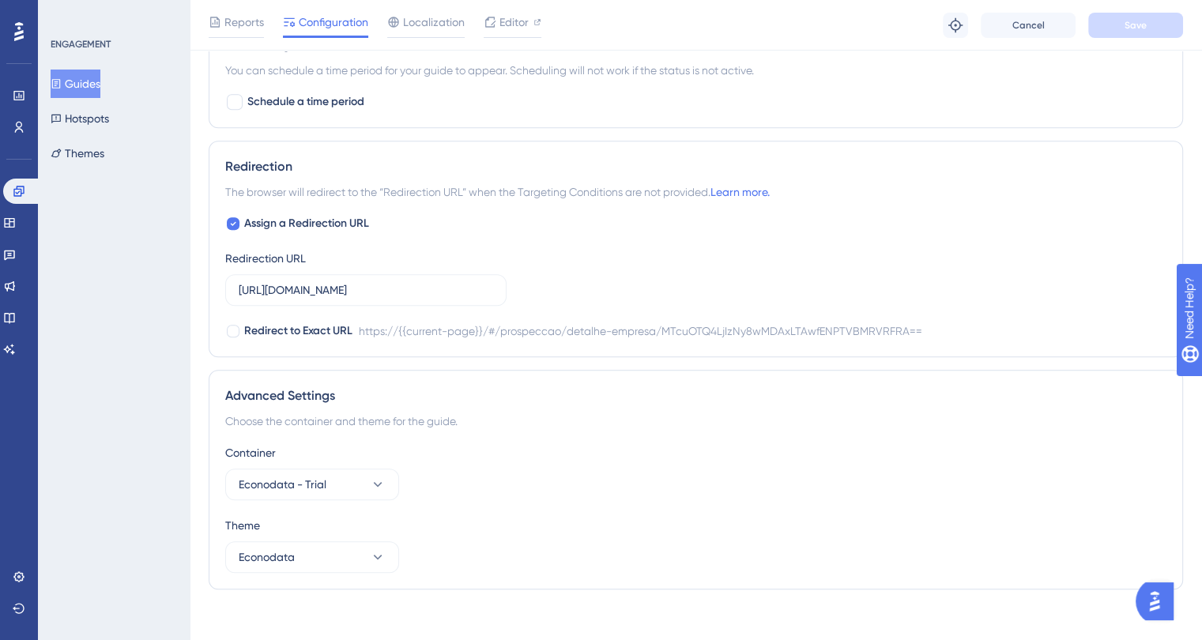
scroll to position [901, 0]
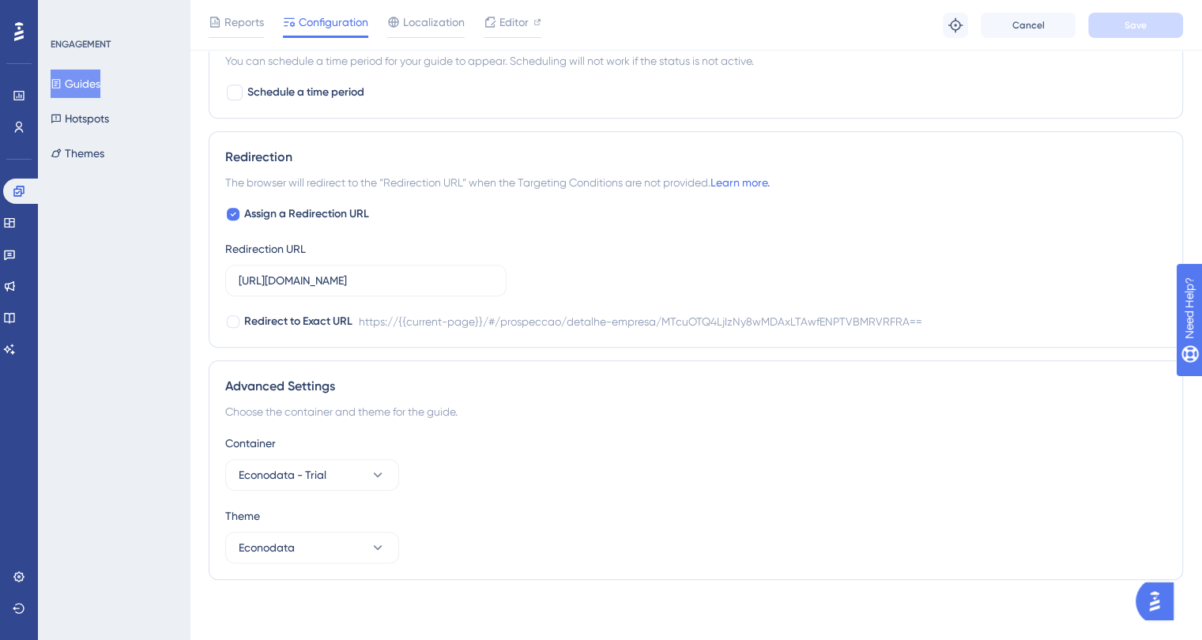
click at [100, 77] on button "Guides" at bounding box center [76, 84] width 50 height 28
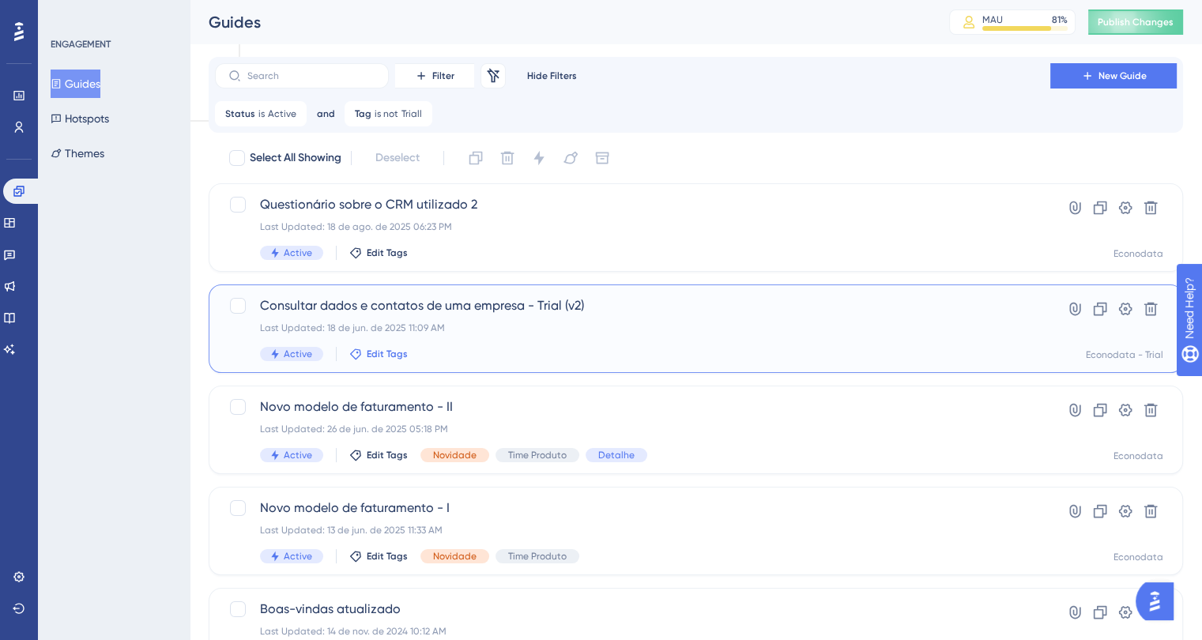
click at [390, 353] on span "Edit Tags" at bounding box center [387, 354] width 41 height 13
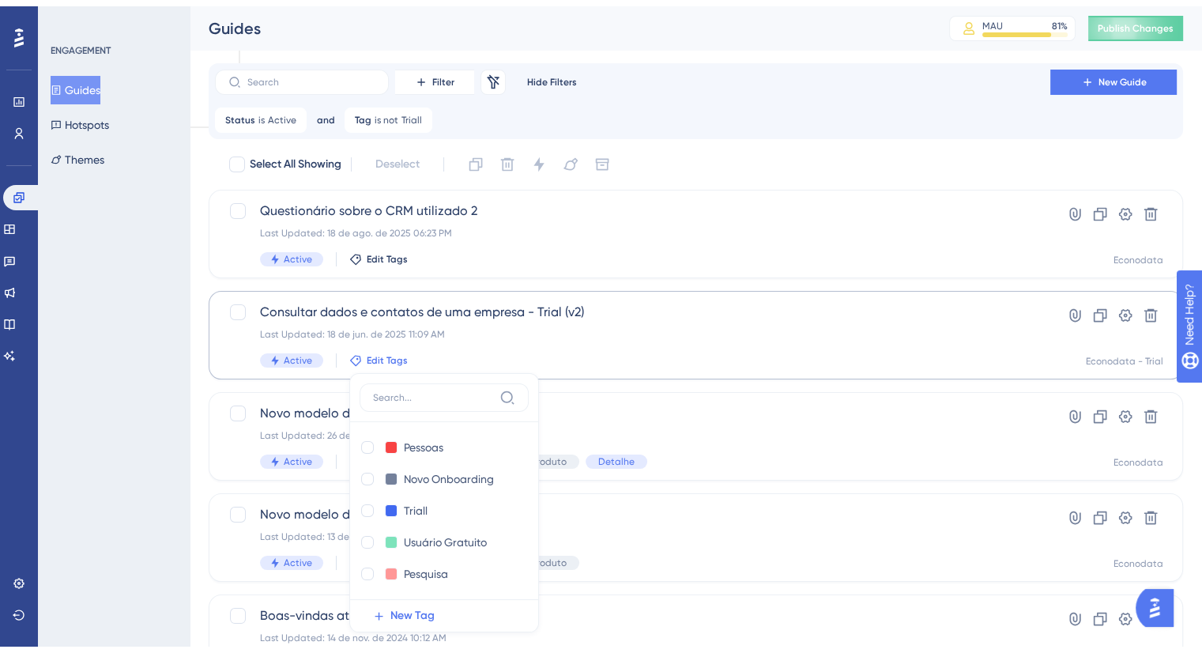
scroll to position [176, 0]
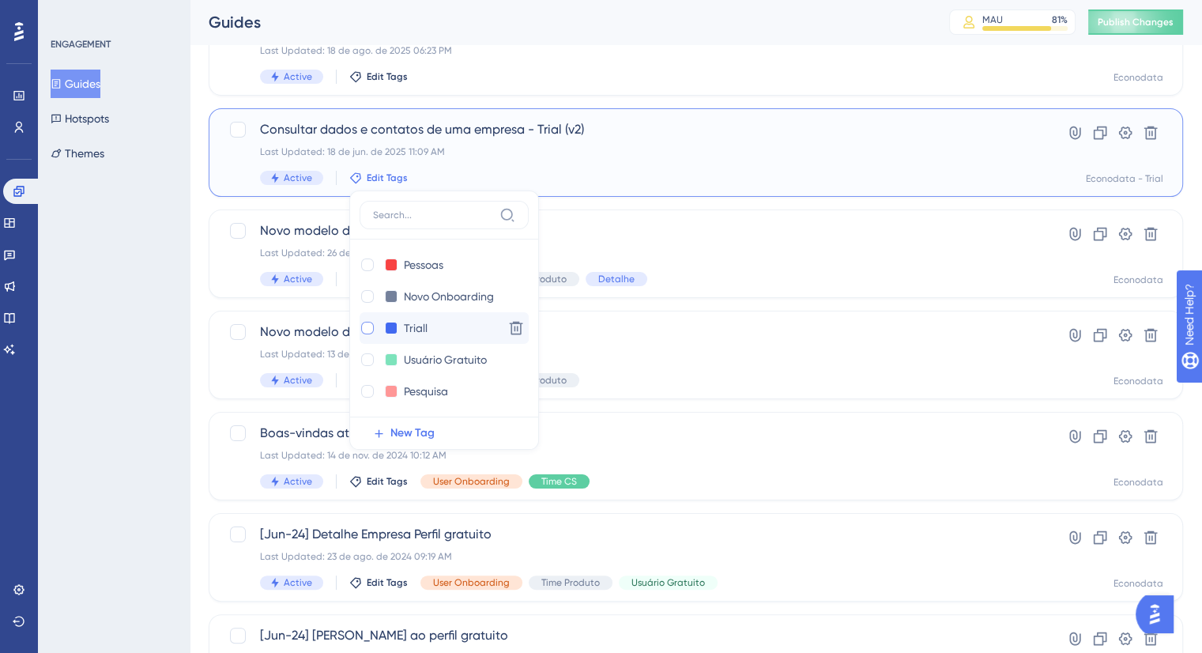
click at [364, 326] on div at bounding box center [367, 328] width 13 height 13
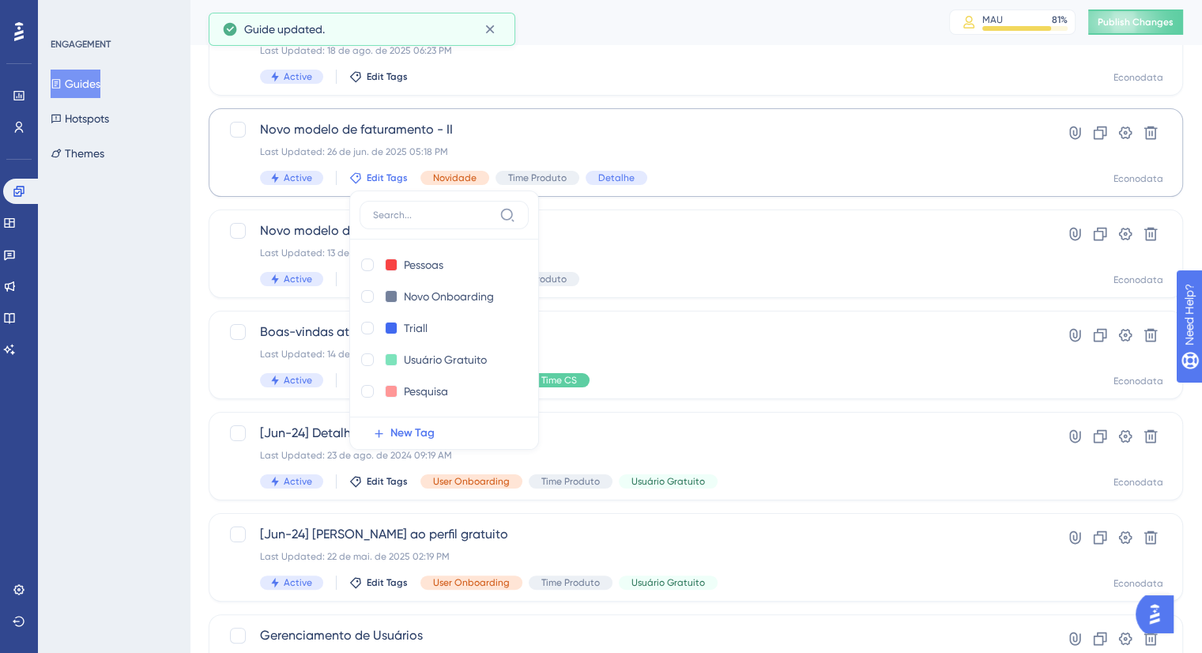
click at [160, 277] on div "ENGAGEMENT Guides Hotspots Themes" at bounding box center [114, 326] width 152 height 653
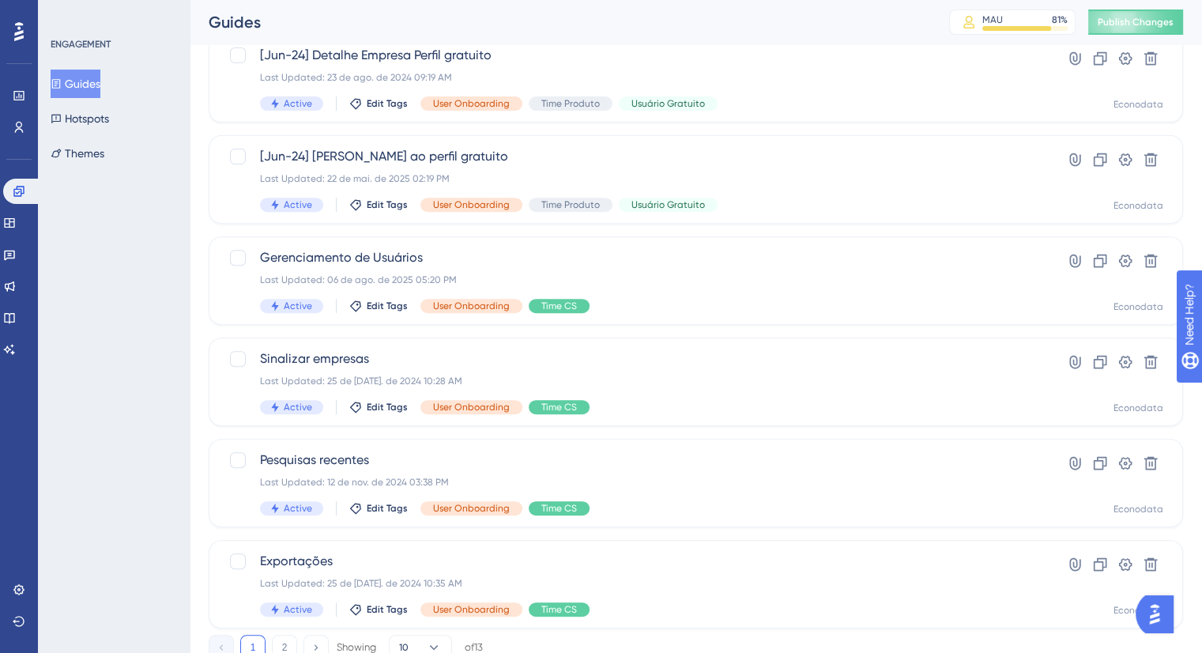
scroll to position [612, 0]
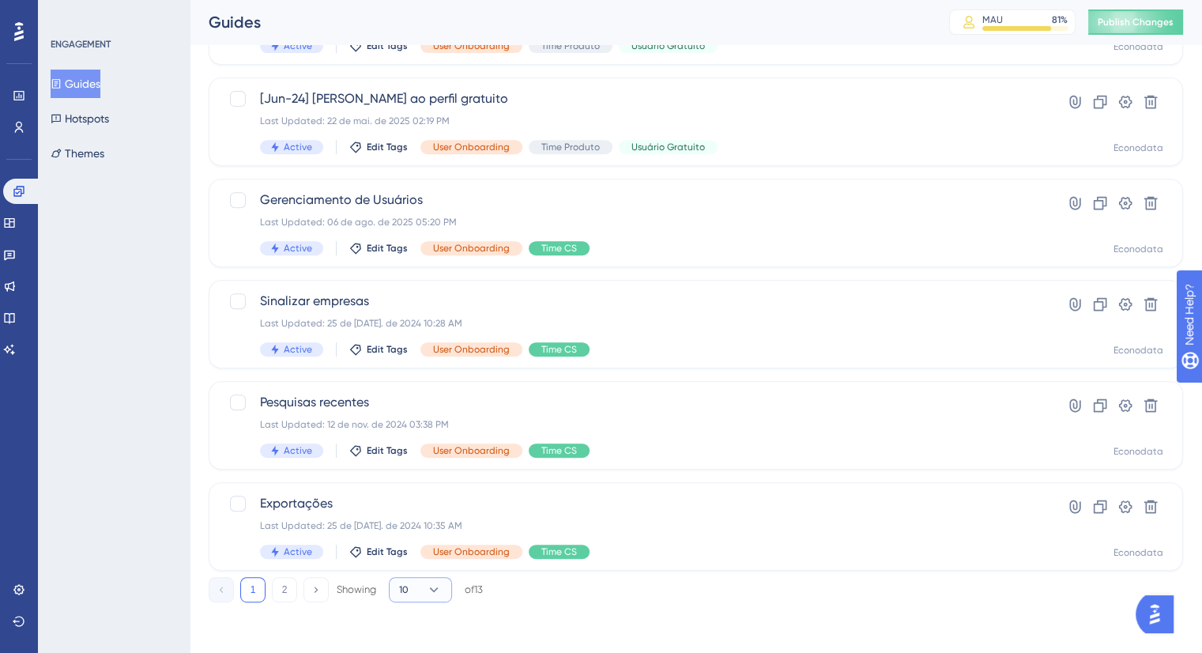
click at [420, 588] on button "10" at bounding box center [420, 589] width 63 height 25
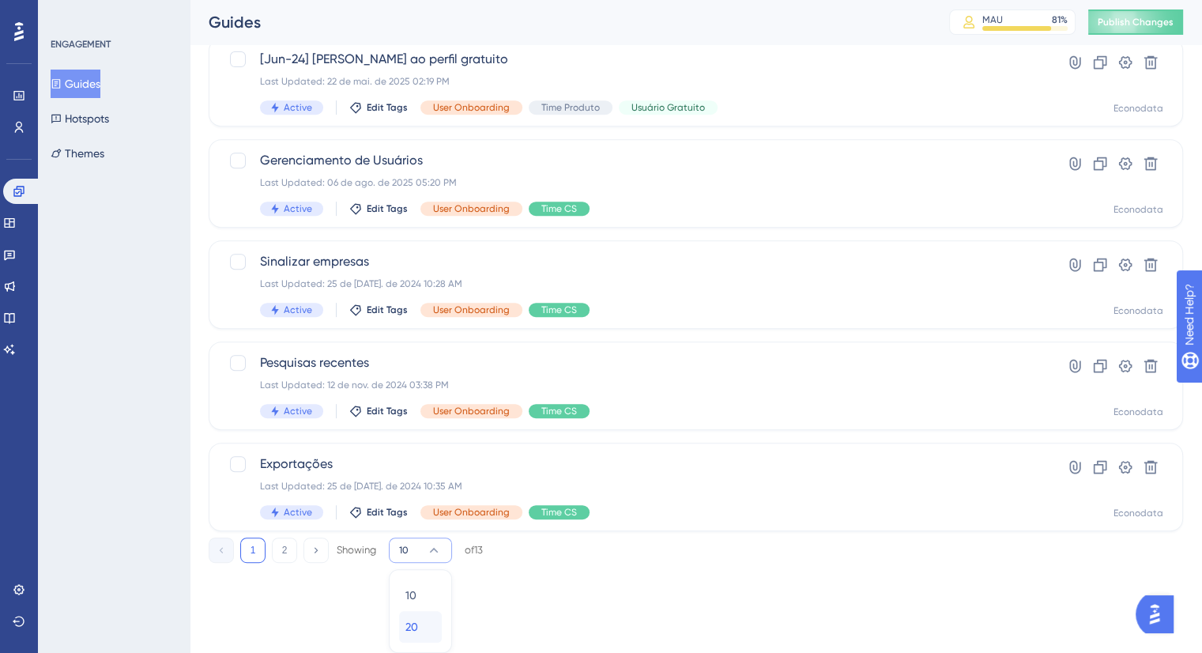
click at [426, 621] on div "20 20" at bounding box center [420, 627] width 30 height 32
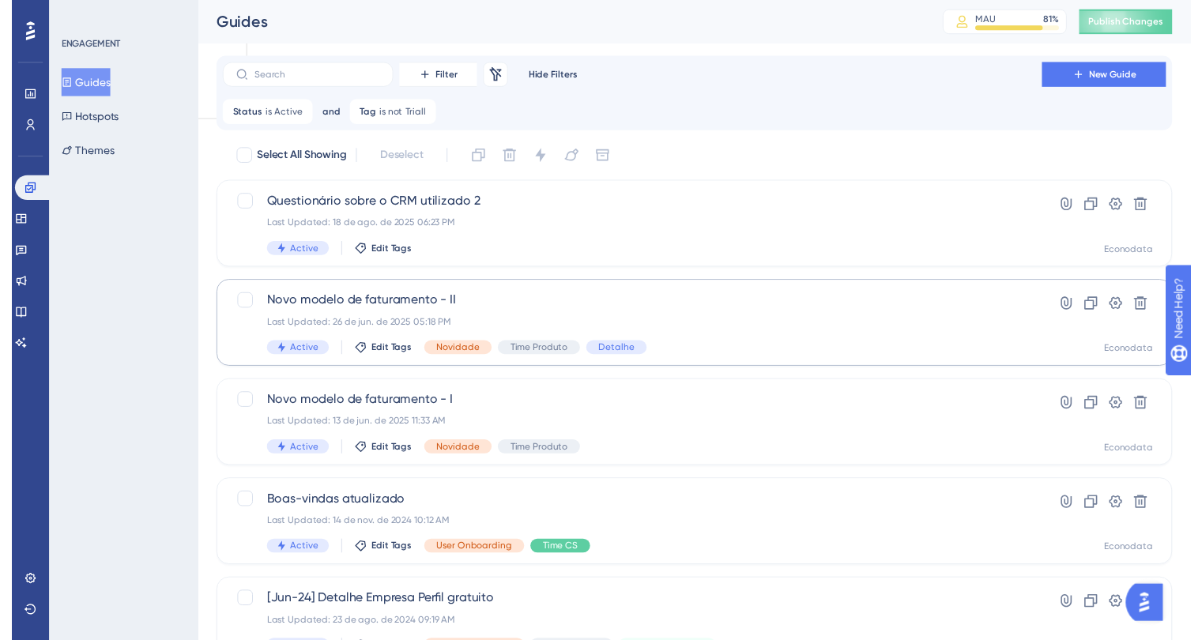
scroll to position [0, 0]
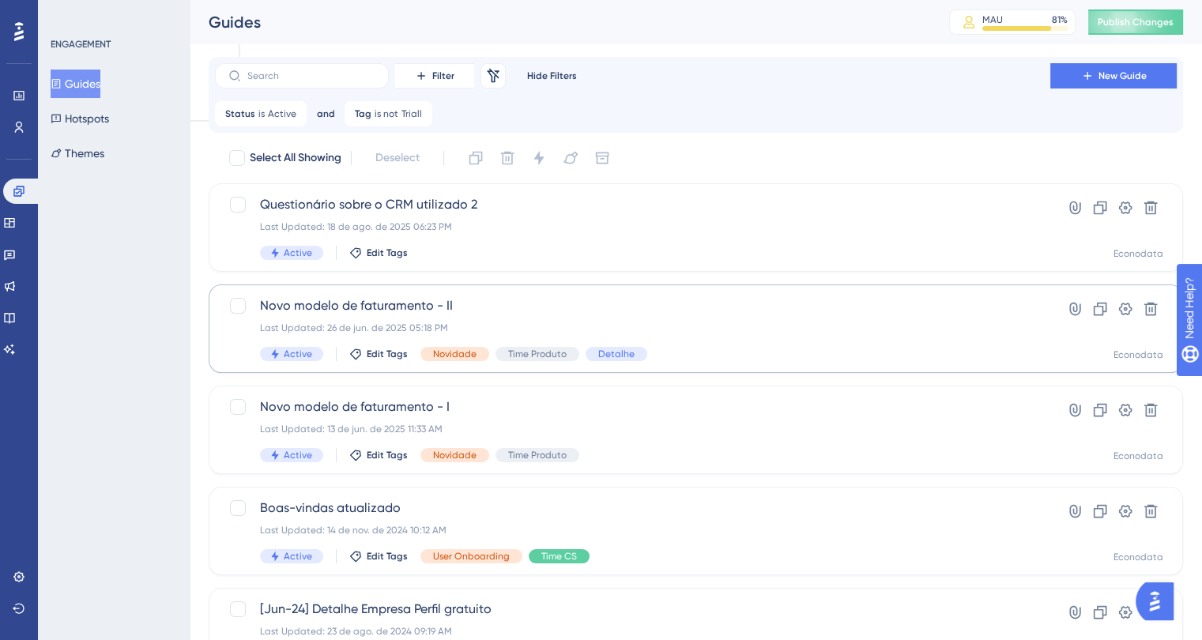
click at [416, 109] on icon at bounding box center [420, 113] width 9 height 9
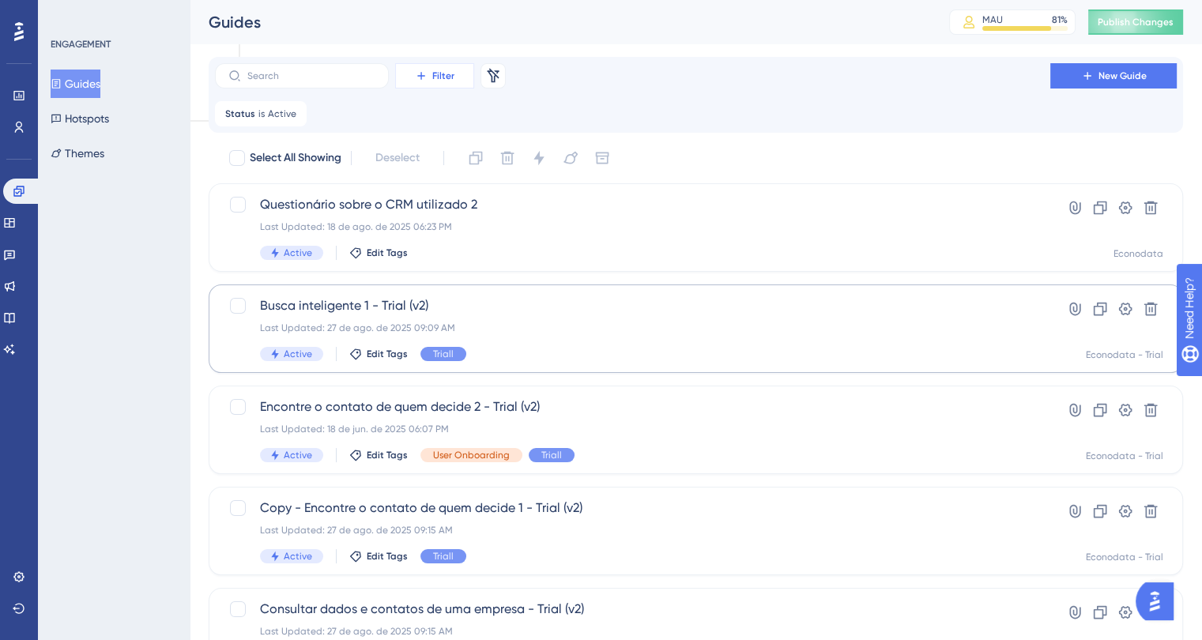
click at [439, 80] on span "Filter" at bounding box center [443, 76] width 22 height 13
click at [442, 126] on span "Tags" at bounding box center [430, 120] width 25 height 19
click at [397, 187] on span "Choose a tag" at bounding box center [405, 190] width 68 height 19
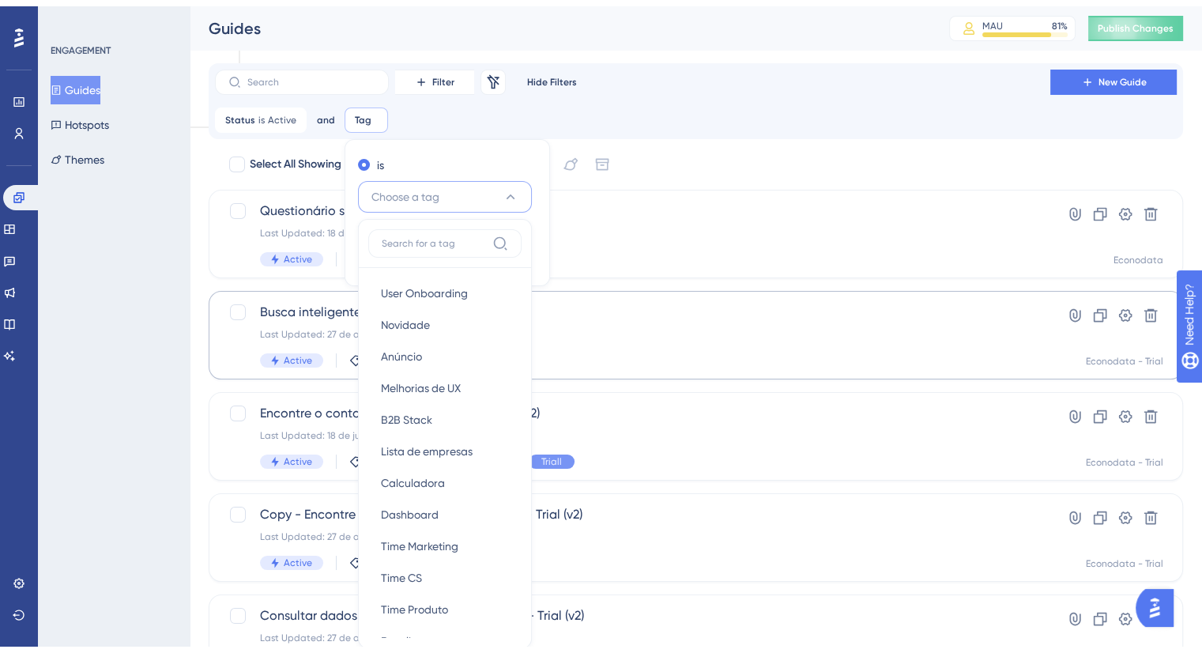
scroll to position [106, 0]
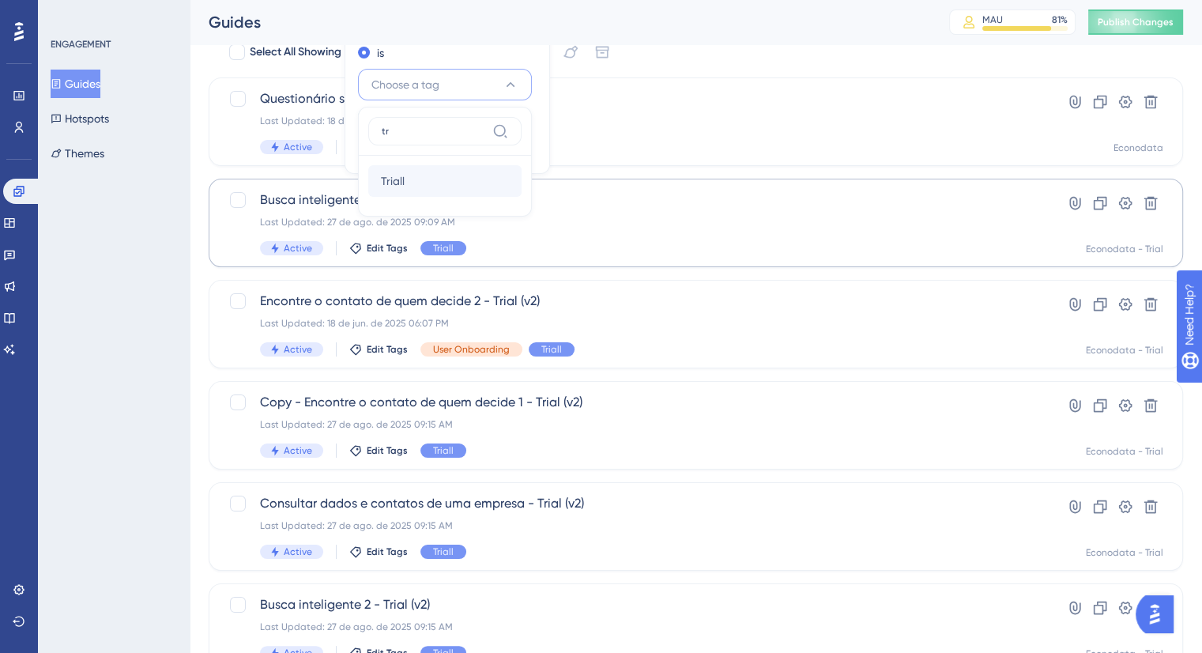
type input "tr"
drag, startPoint x: 424, startPoint y: 175, endPoint x: 416, endPoint y: 175, distance: 7.9
click at [424, 175] on div "Triall Triall" at bounding box center [445, 181] width 128 height 32
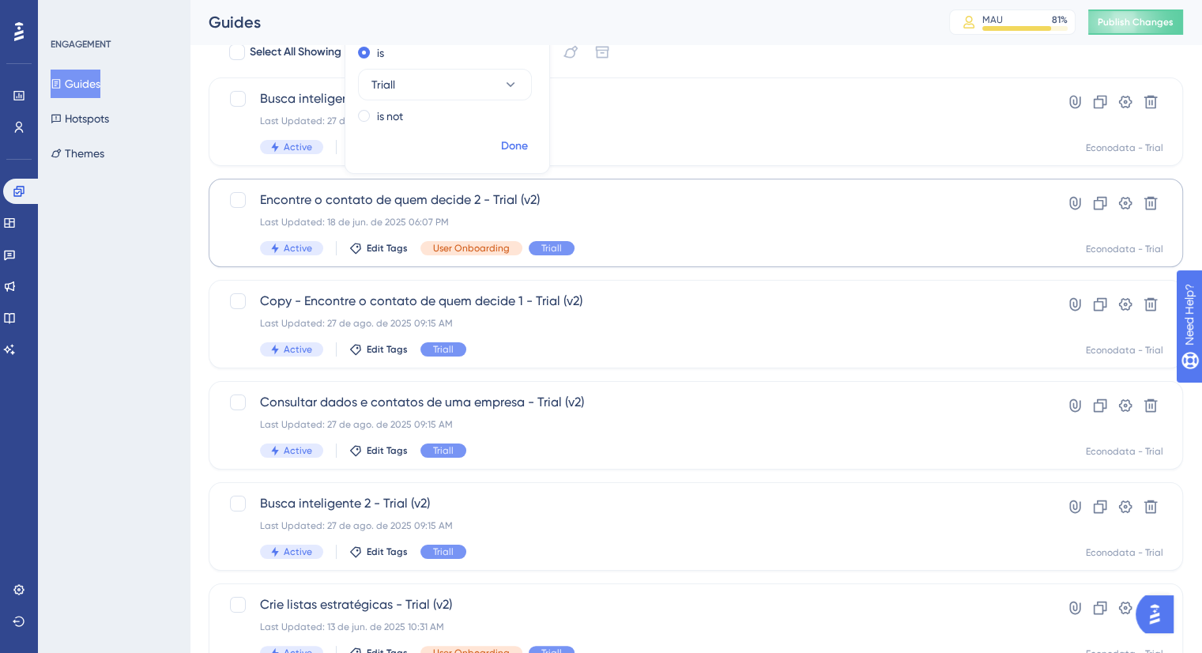
click at [517, 149] on span "Done" at bounding box center [514, 146] width 27 height 19
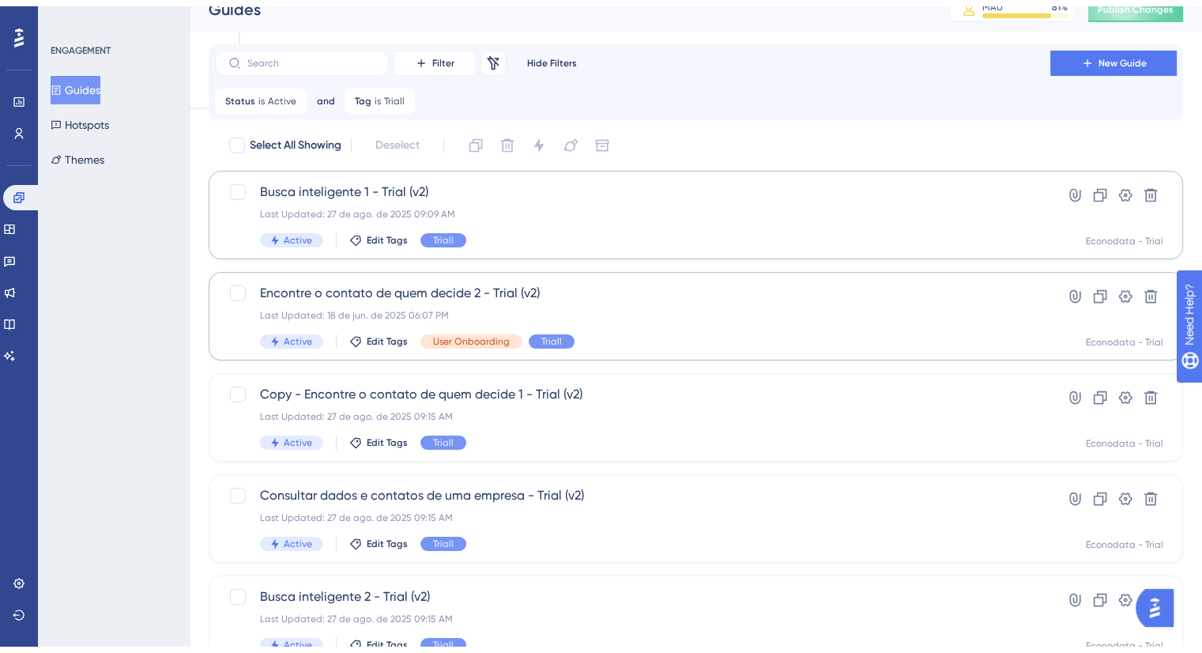
scroll to position [79, 0]
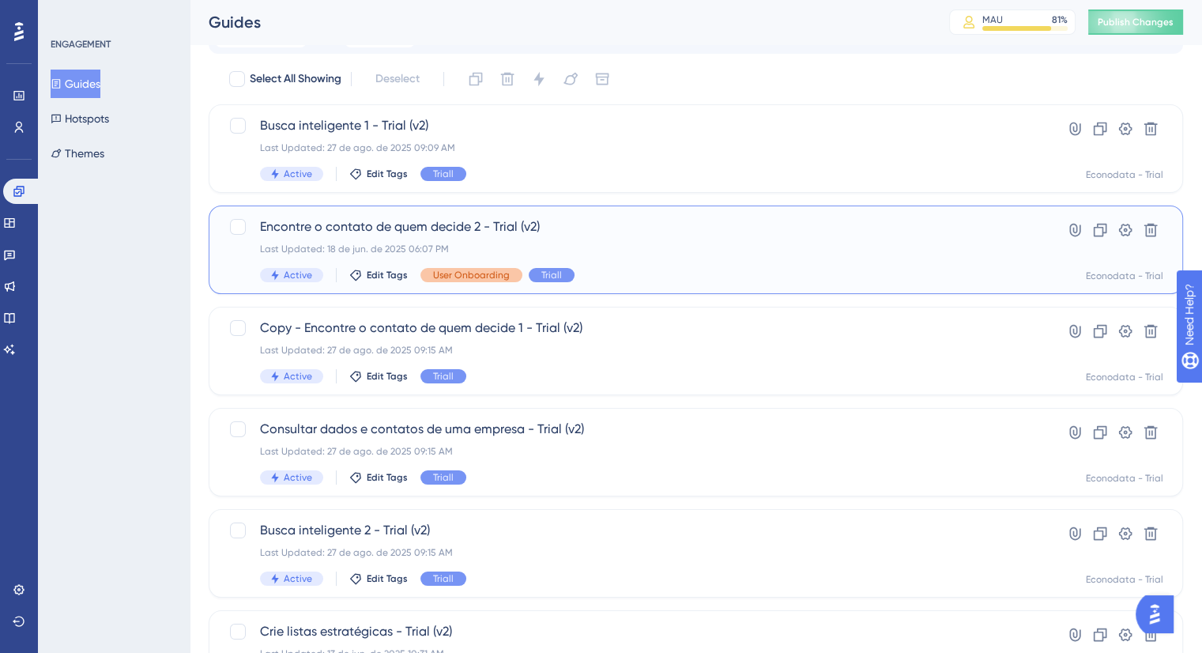
click at [450, 270] on span "User Onboarding" at bounding box center [471, 275] width 77 height 13
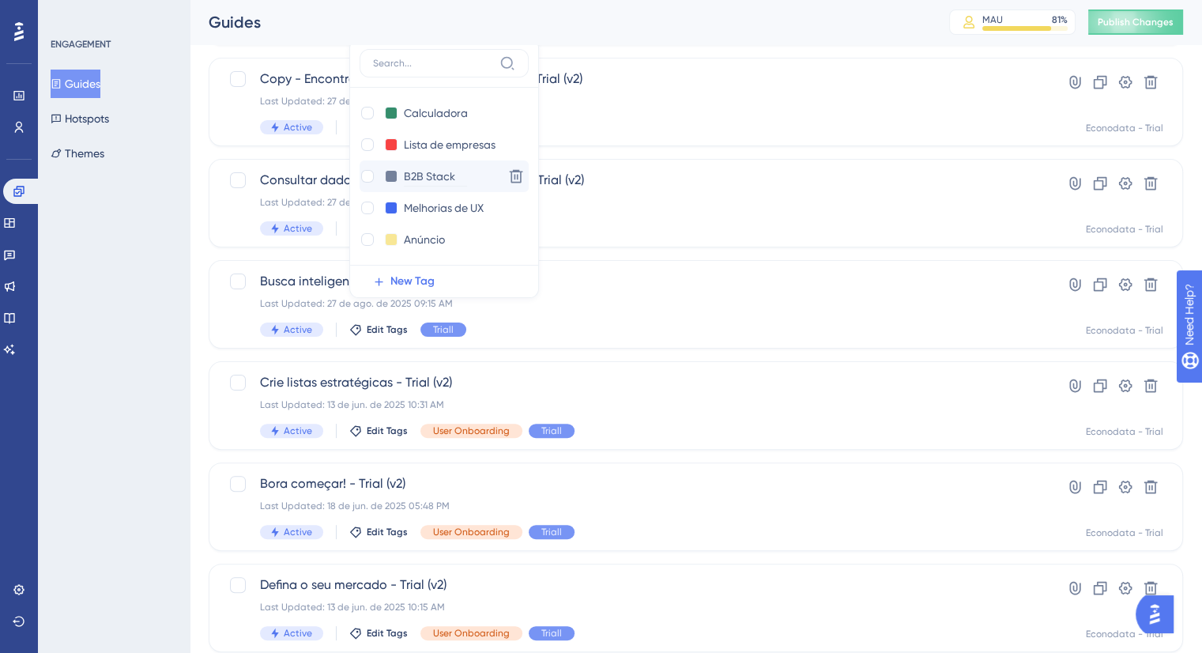
scroll to position [379, 0]
click at [164, 223] on div "ENGAGEMENT Guides Hotspots Themes" at bounding box center [114, 326] width 152 height 653
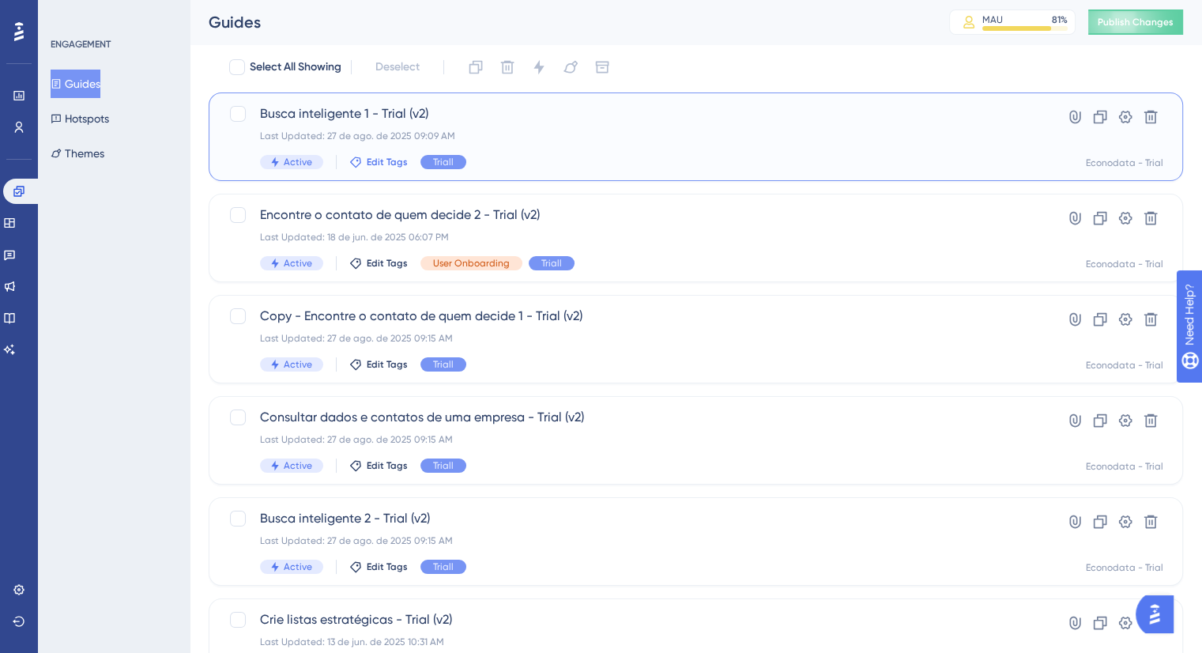
click at [383, 162] on span "Edit Tags" at bounding box center [387, 162] width 41 height 13
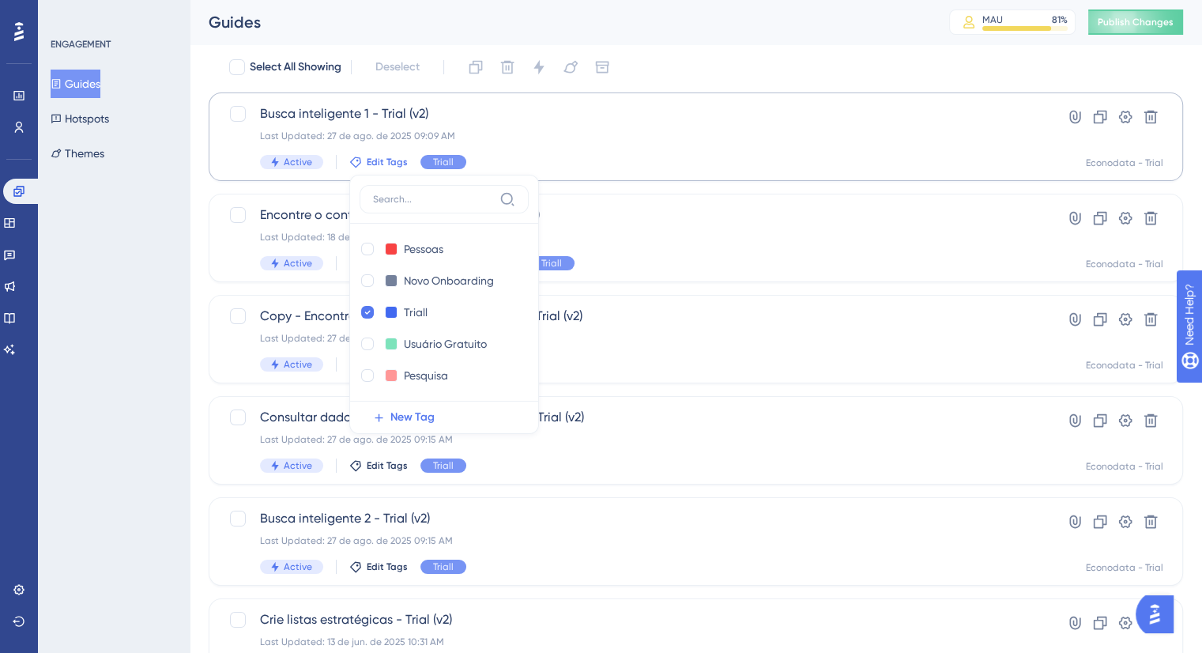
scroll to position [69, 0]
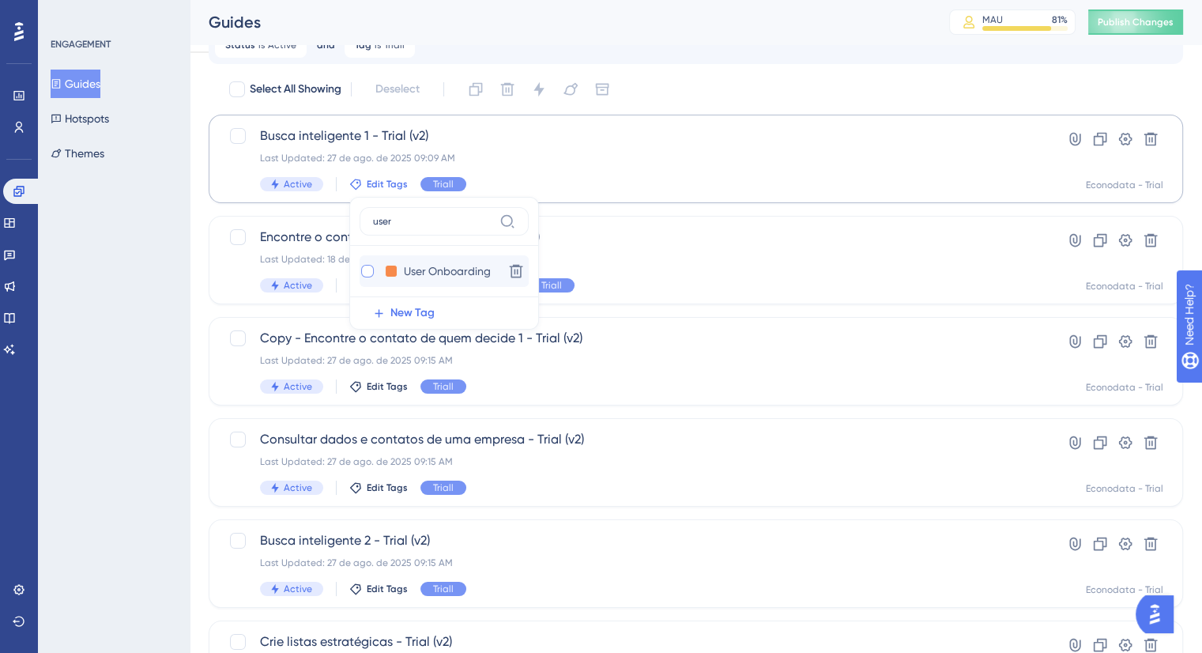
type input "user"
click at [364, 267] on div at bounding box center [367, 271] width 13 height 13
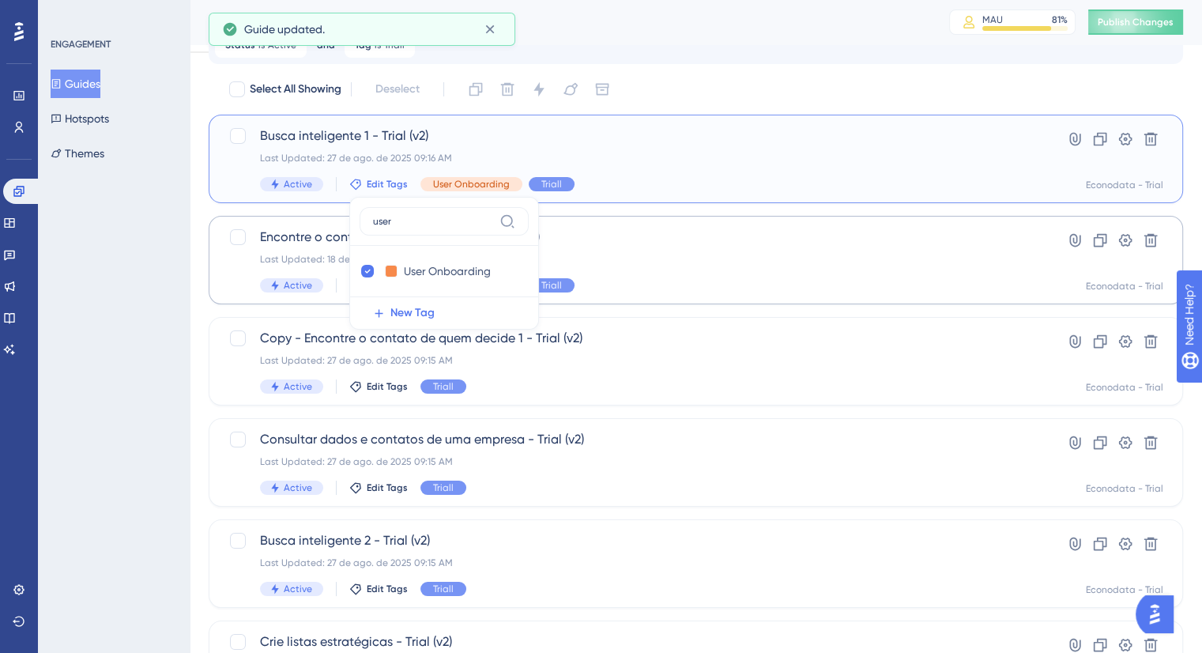
checkbox input "true"
click at [143, 323] on div "ENGAGEMENT Guides Hotspots Themes" at bounding box center [114, 326] width 152 height 653
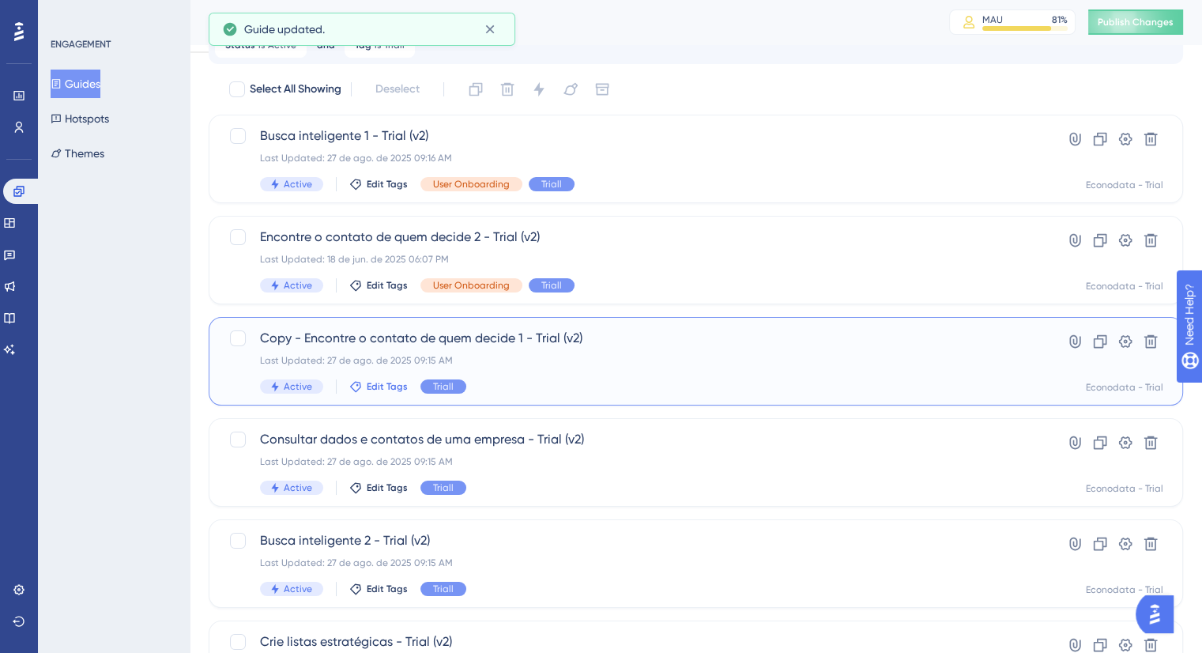
click at [375, 379] on div "Active Edit Tags Triall" at bounding box center [632, 386] width 745 height 14
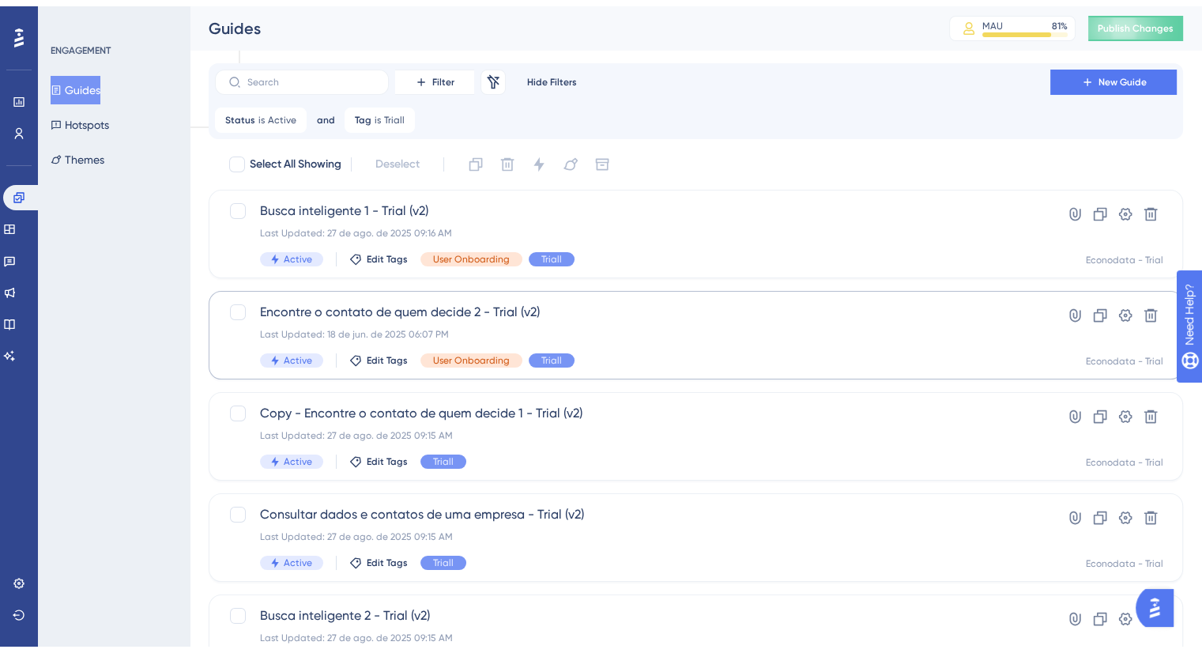
scroll to position [69, 0]
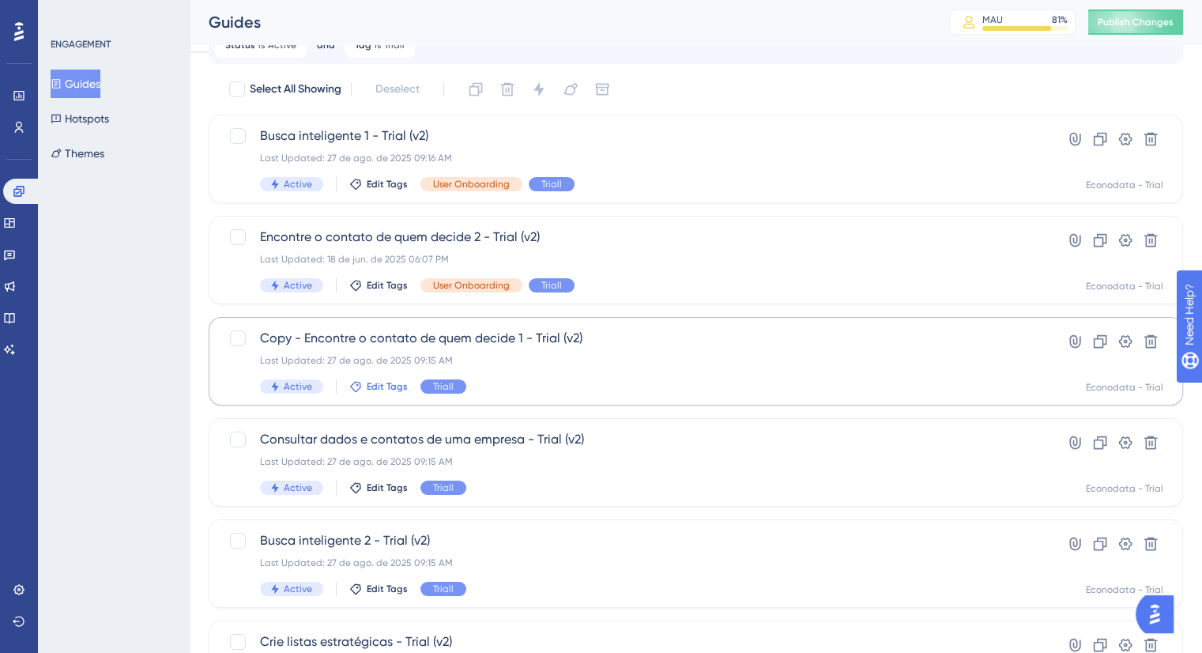
click at [378, 389] on span "Edit Tags" at bounding box center [387, 386] width 41 height 13
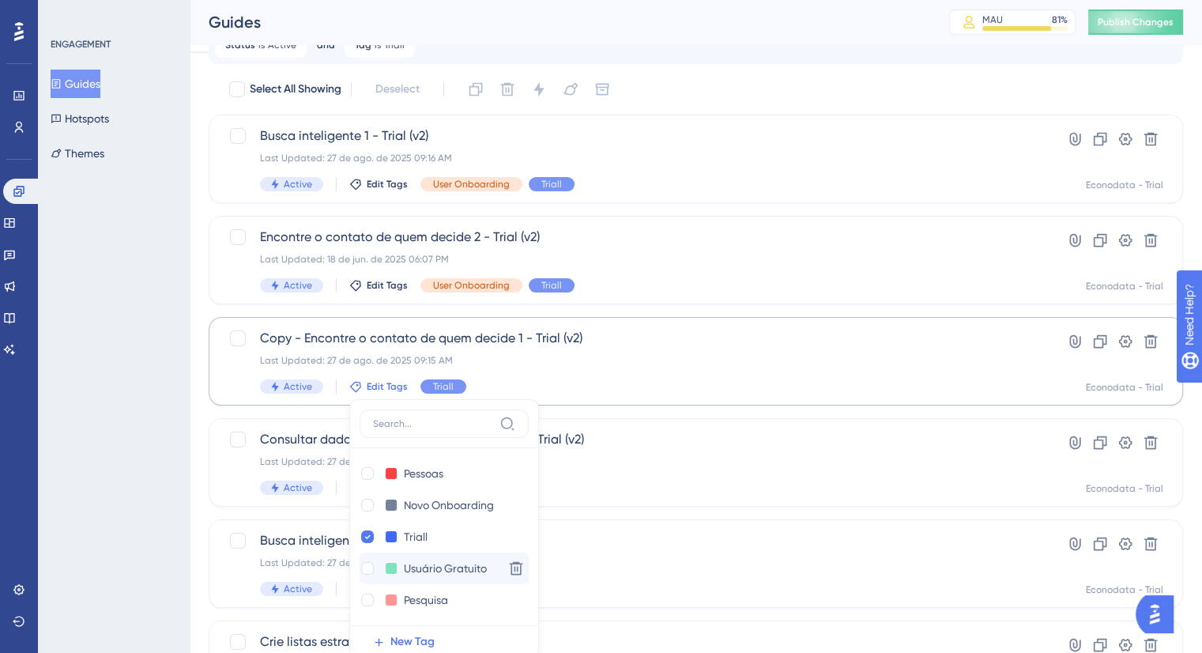
scroll to position [262, 0]
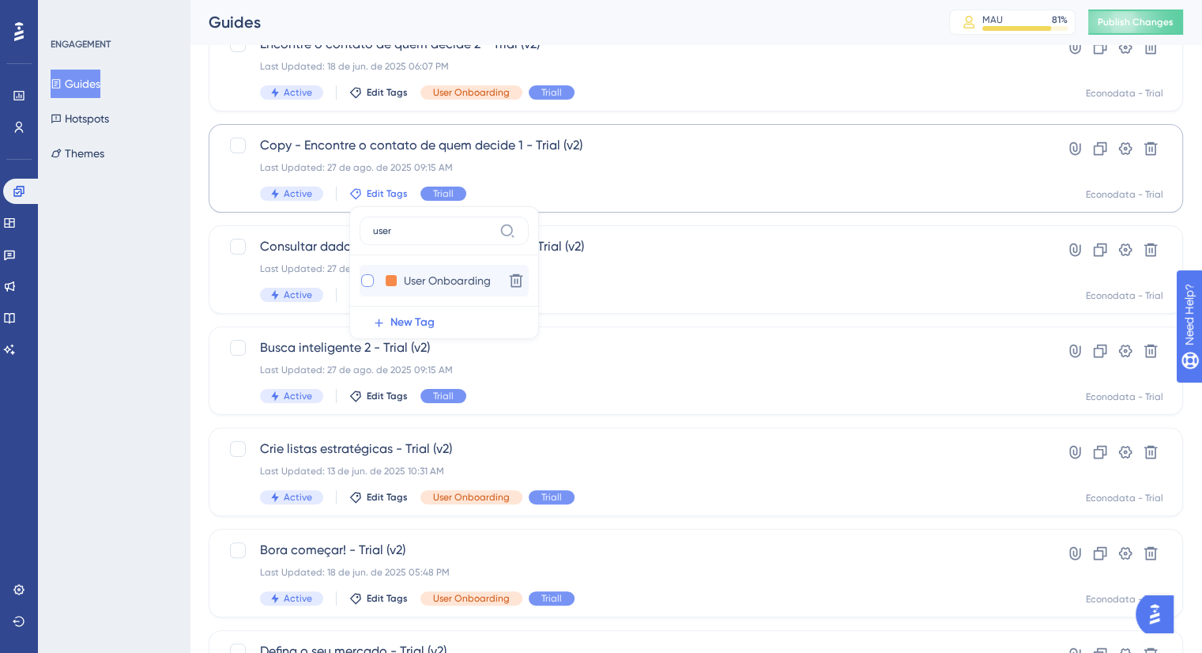
type input "user"
click at [362, 278] on div at bounding box center [367, 280] width 13 height 13
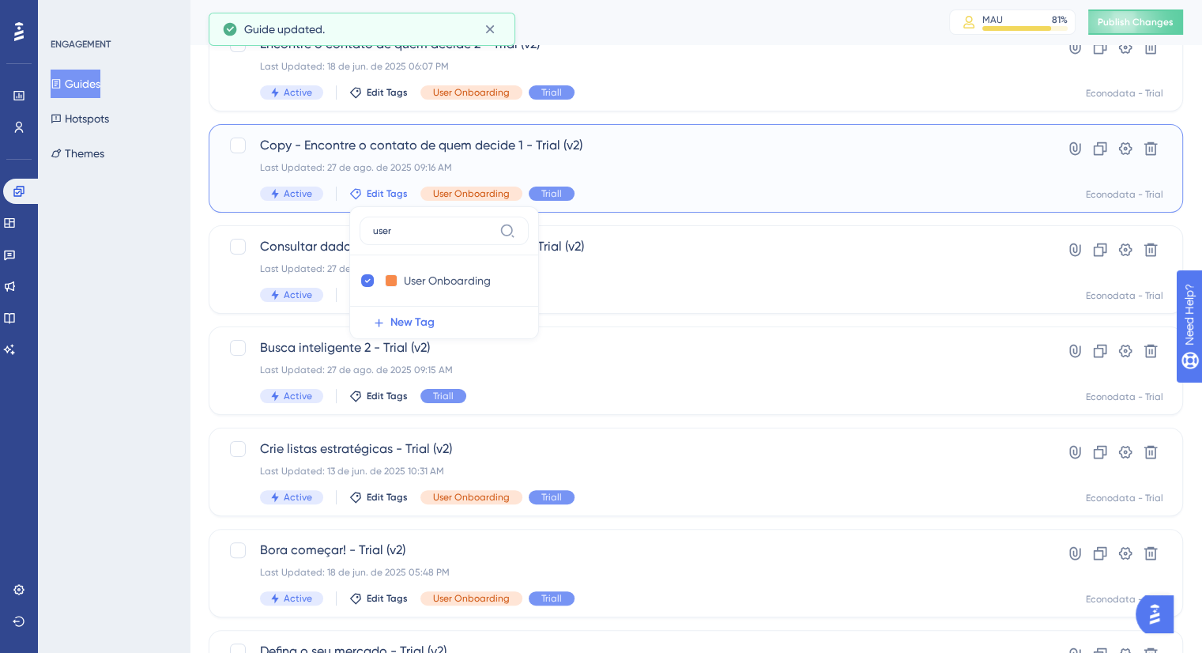
checkbox input "true"
click at [138, 417] on div "ENGAGEMENT Guides Hotspots Themes" at bounding box center [114, 326] width 152 height 653
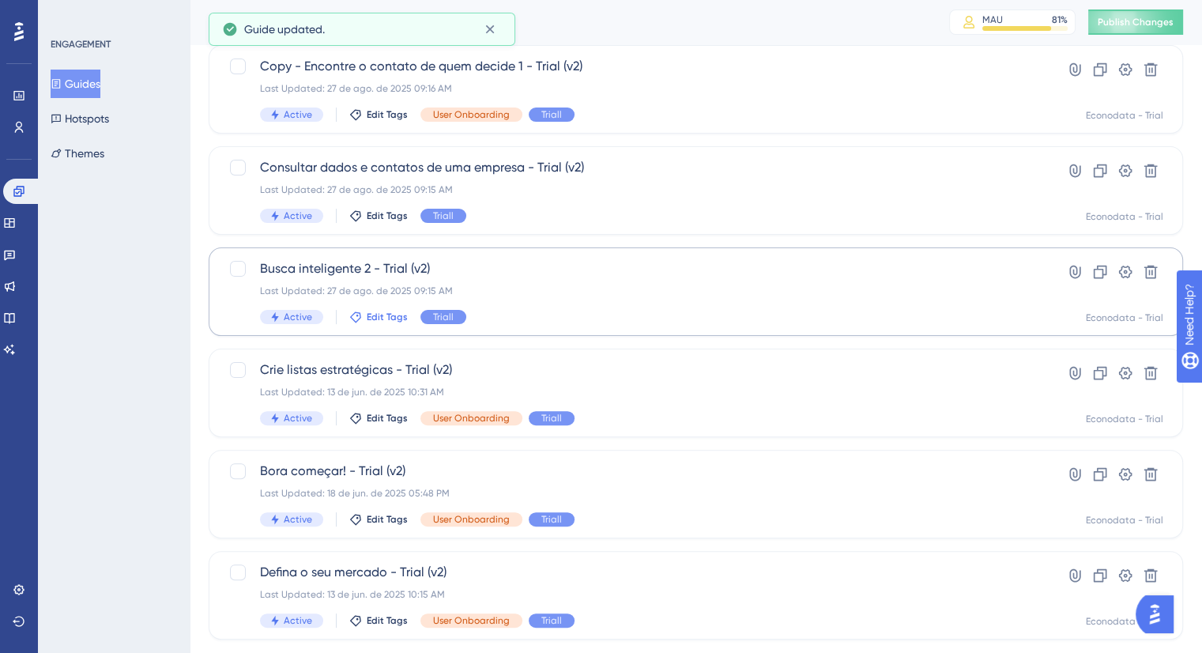
click at [379, 319] on span "Edit Tags" at bounding box center [387, 317] width 41 height 13
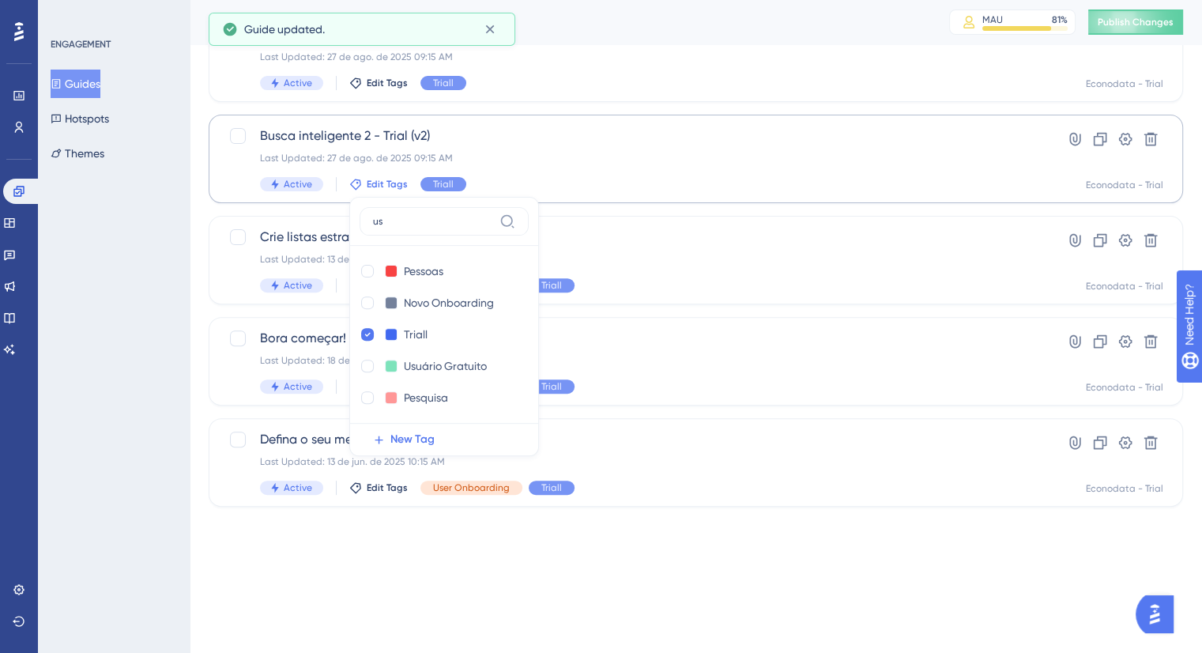
scroll to position [378, 0]
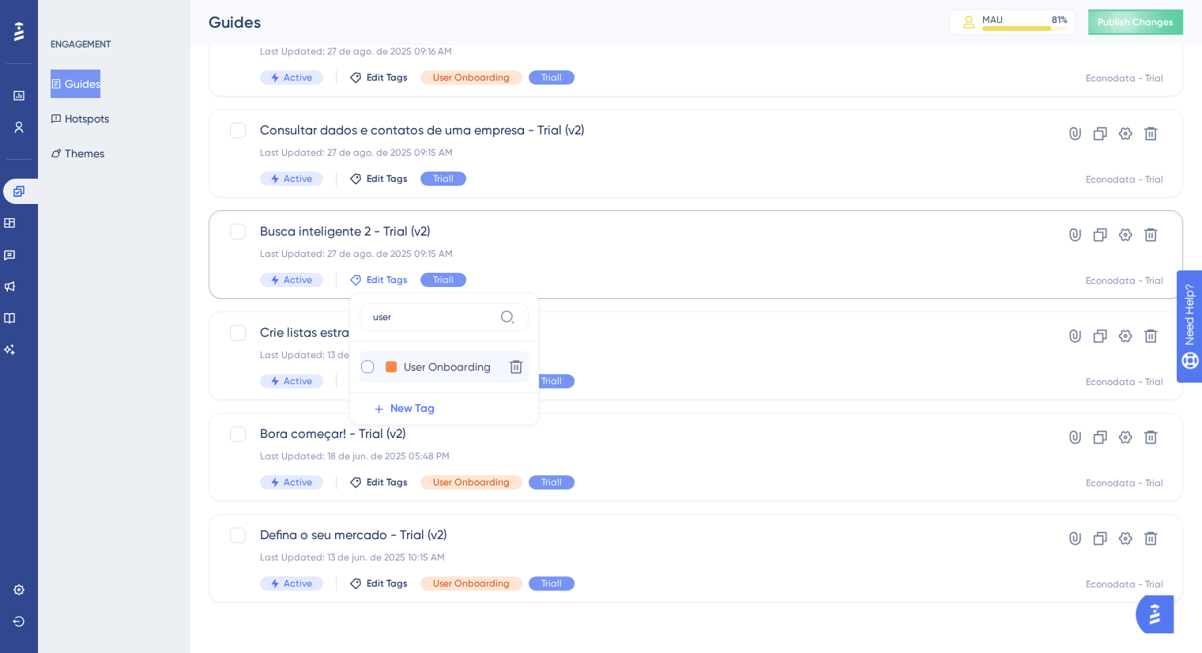
type input "user"
click at [364, 367] on div at bounding box center [367, 366] width 13 height 13
checkbox input "true"
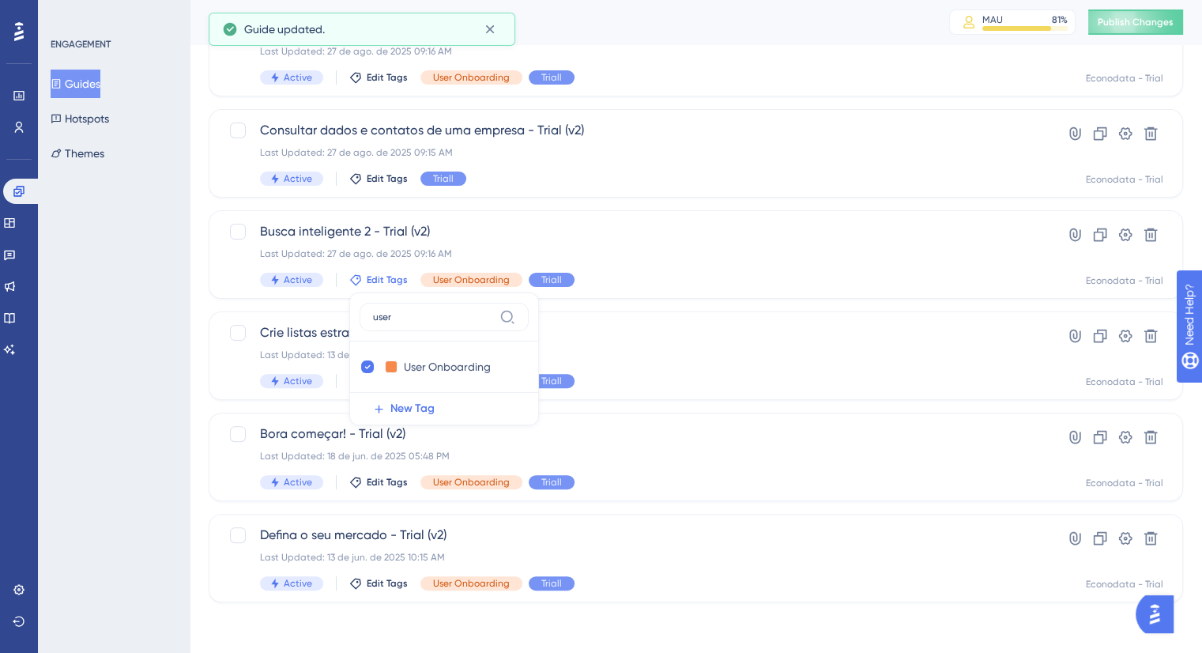
click at [130, 405] on div "ENGAGEMENT Guides Hotspots Themes" at bounding box center [114, 326] width 152 height 653
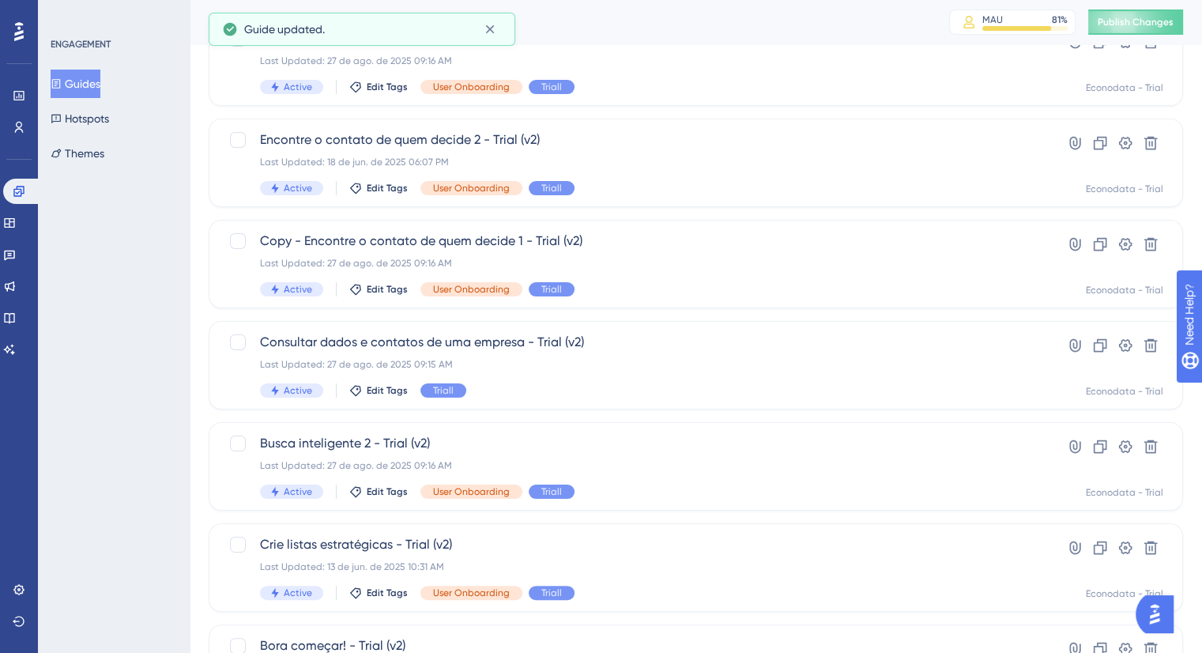
scroll to position [141, 0]
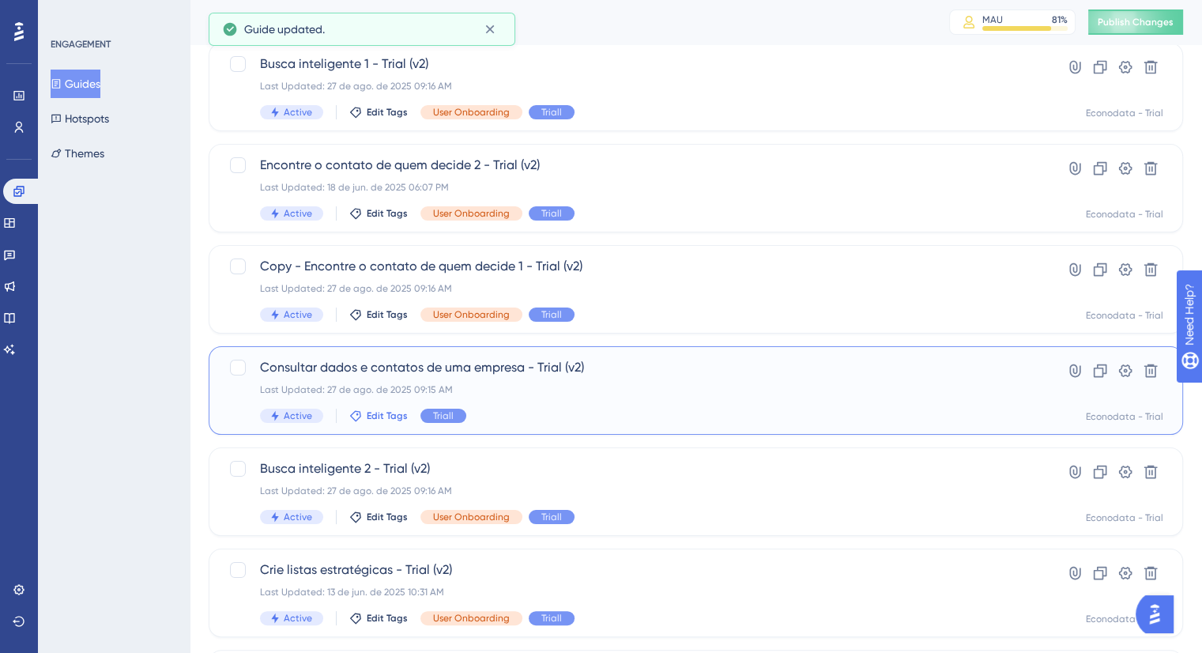
click at [379, 415] on span "Edit Tags" at bounding box center [387, 415] width 41 height 13
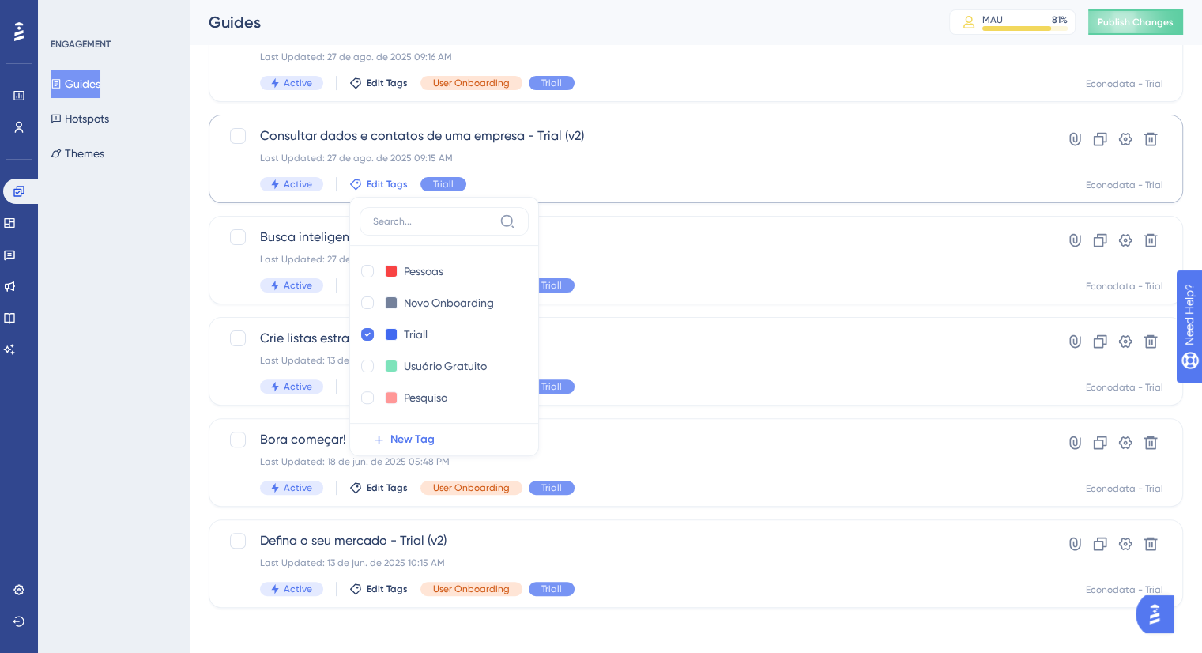
click at [408, 225] on input at bounding box center [433, 221] width 120 height 13
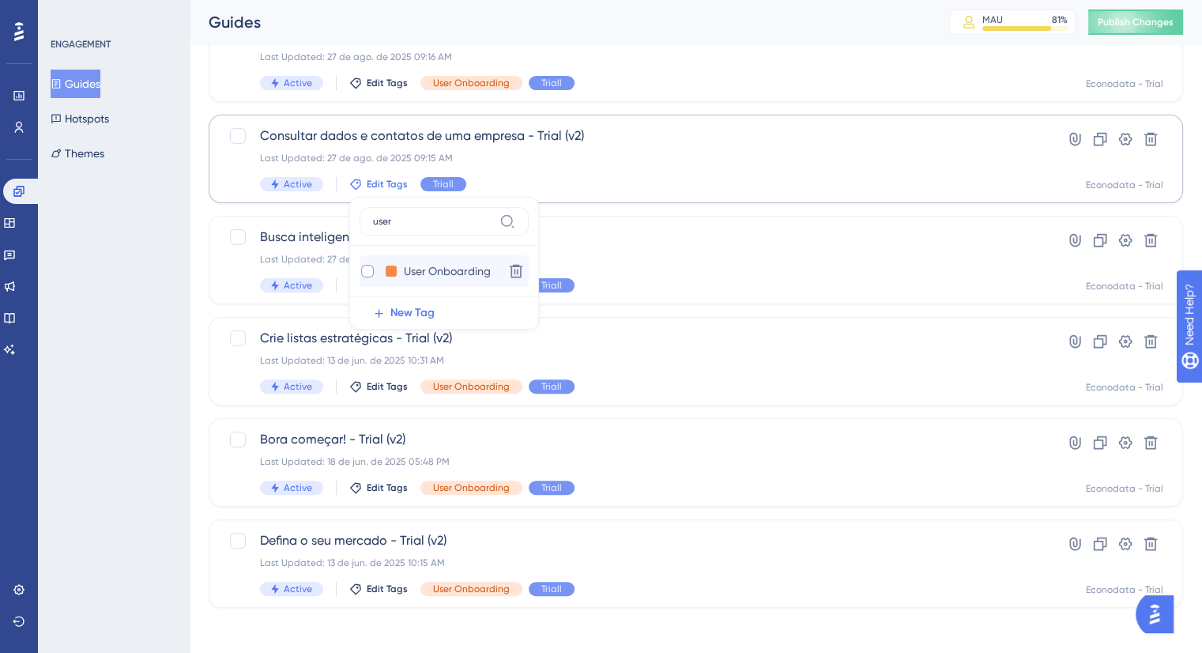
type input "user"
click at [364, 272] on div at bounding box center [367, 271] width 13 height 13
checkbox input "true"
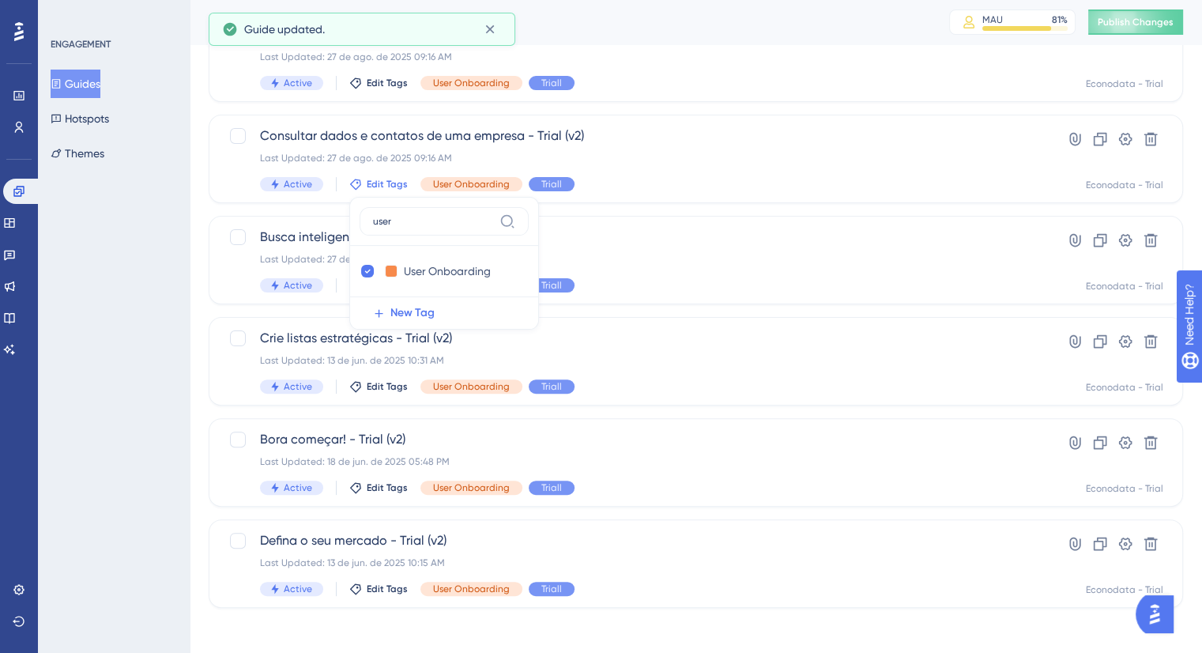
click at [140, 344] on div "ENGAGEMENT Guides Hotspots Themes" at bounding box center [114, 326] width 152 height 653
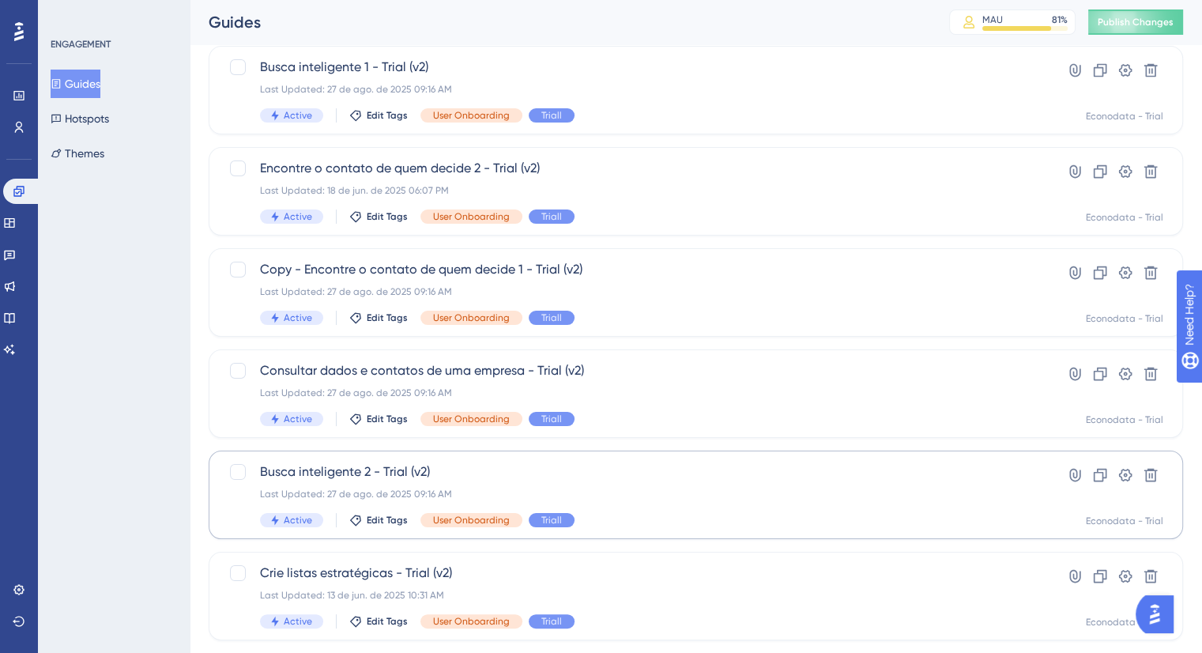
scroll to position [62, 0]
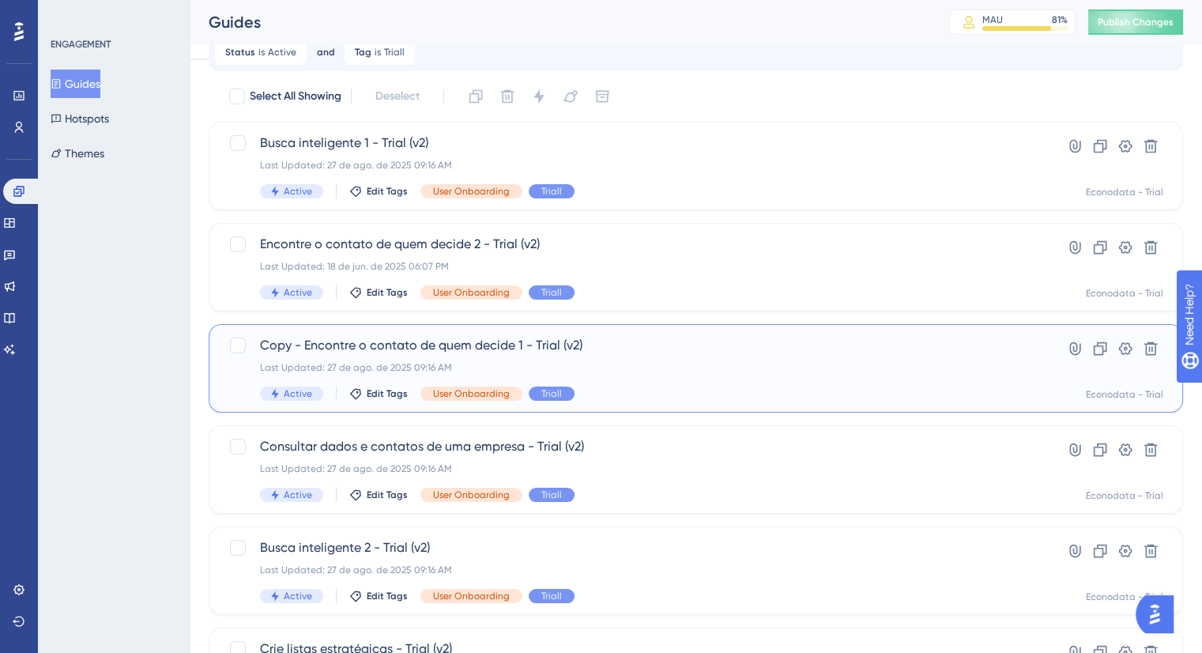
click at [643, 346] on span "Copy - Encontre o contato de quem decide 1 - Trial (v2)" at bounding box center [632, 345] width 745 height 19
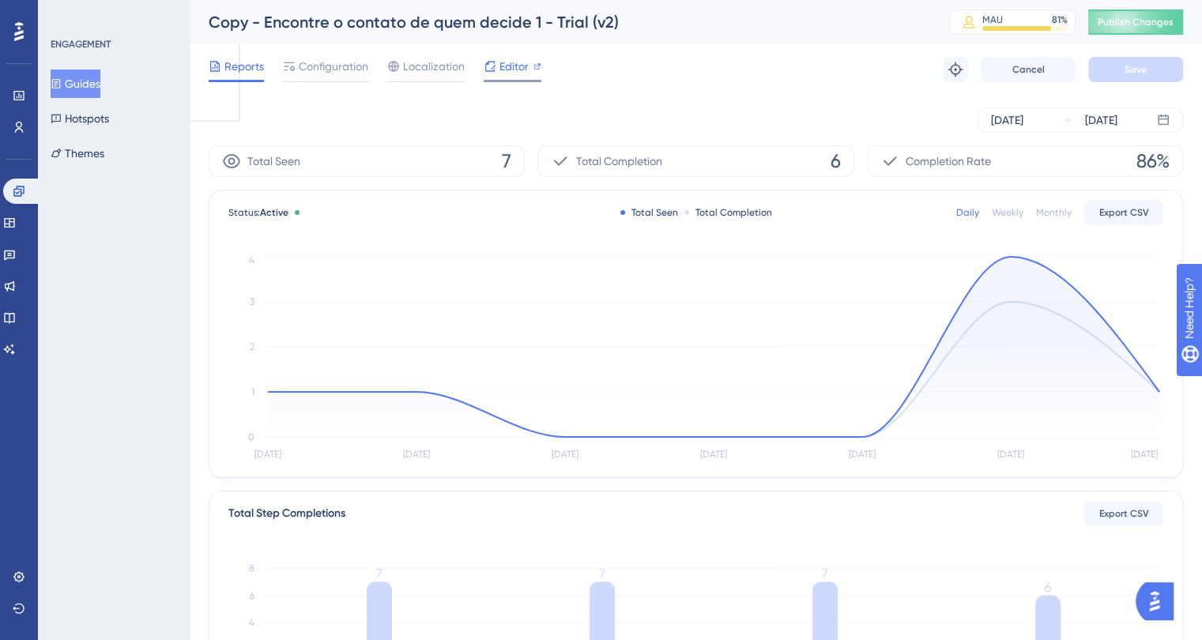
click at [508, 73] on span "Editor" at bounding box center [514, 66] width 29 height 19
click at [310, 68] on span "Configuration" at bounding box center [334, 66] width 70 height 19
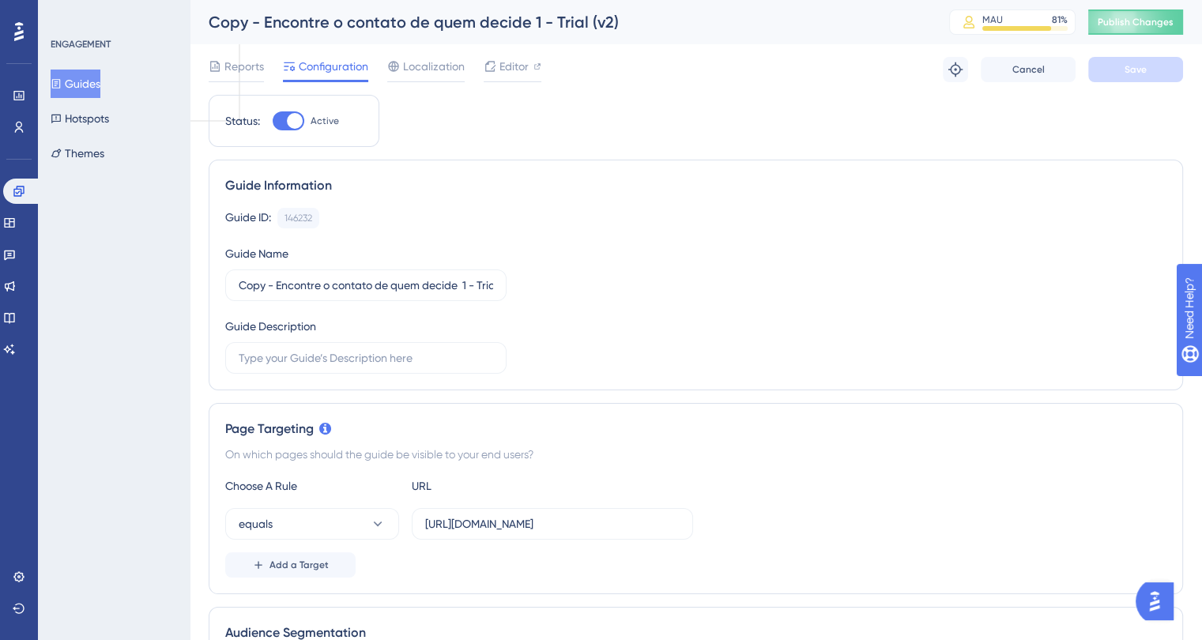
click at [295, 28] on div "Copy - Encontre o contato de quem decide 1 - Trial (v2)" at bounding box center [559, 22] width 701 height 22
drag, startPoint x: 277, startPoint y: 290, endPoint x: 232, endPoint y: 289, distance: 44.3
click at [232, 289] on label "Copy - Encontre o contato de quem decide 1 - Trial (v2)" at bounding box center [365, 286] width 281 height 32
click at [1116, 66] on button "Save" at bounding box center [1135, 69] width 95 height 25
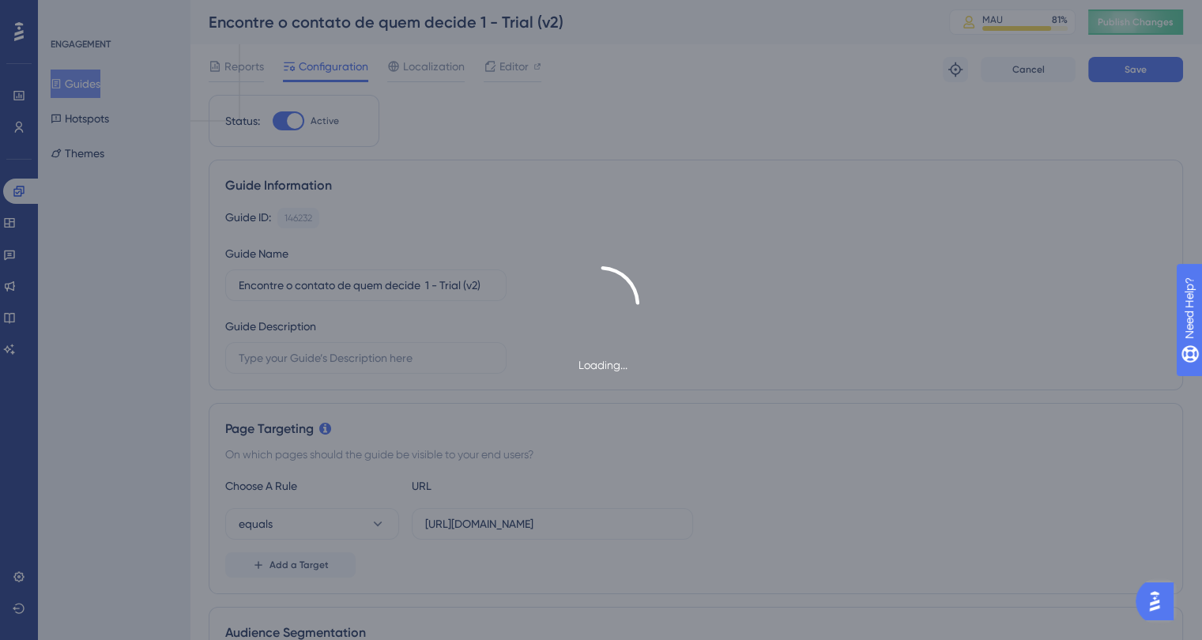
type input "Encontre o contato de quem decide 1 - Trial (v2)-1"
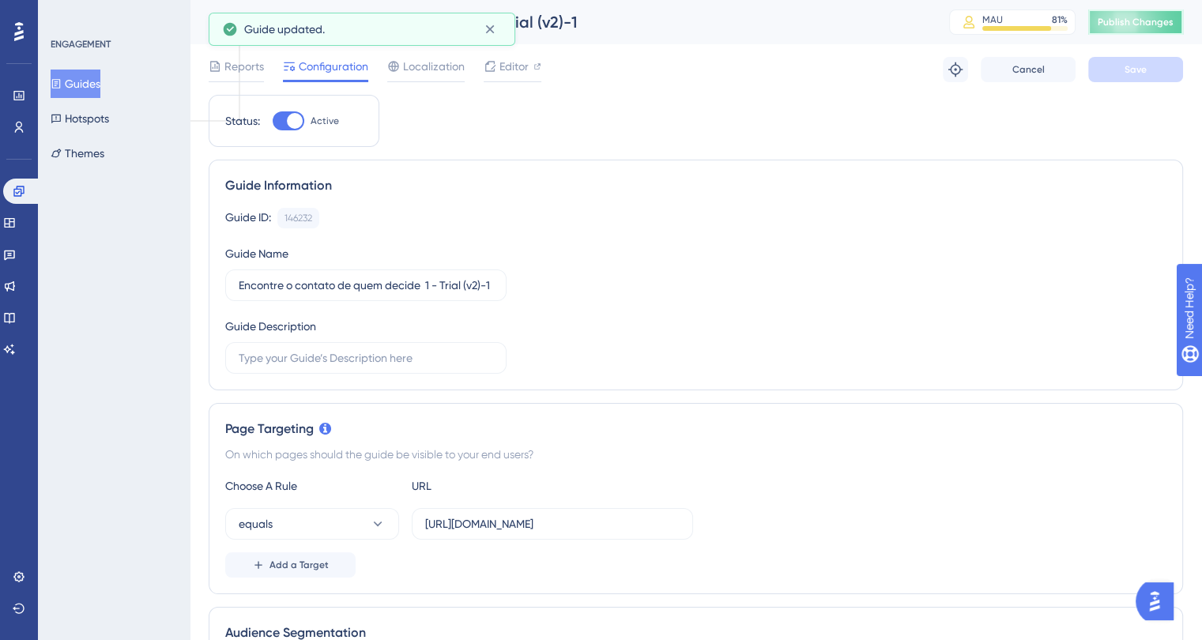
click at [1125, 25] on span "Publish Changes" at bounding box center [1136, 22] width 76 height 13
click at [487, 22] on icon at bounding box center [490, 29] width 16 height 16
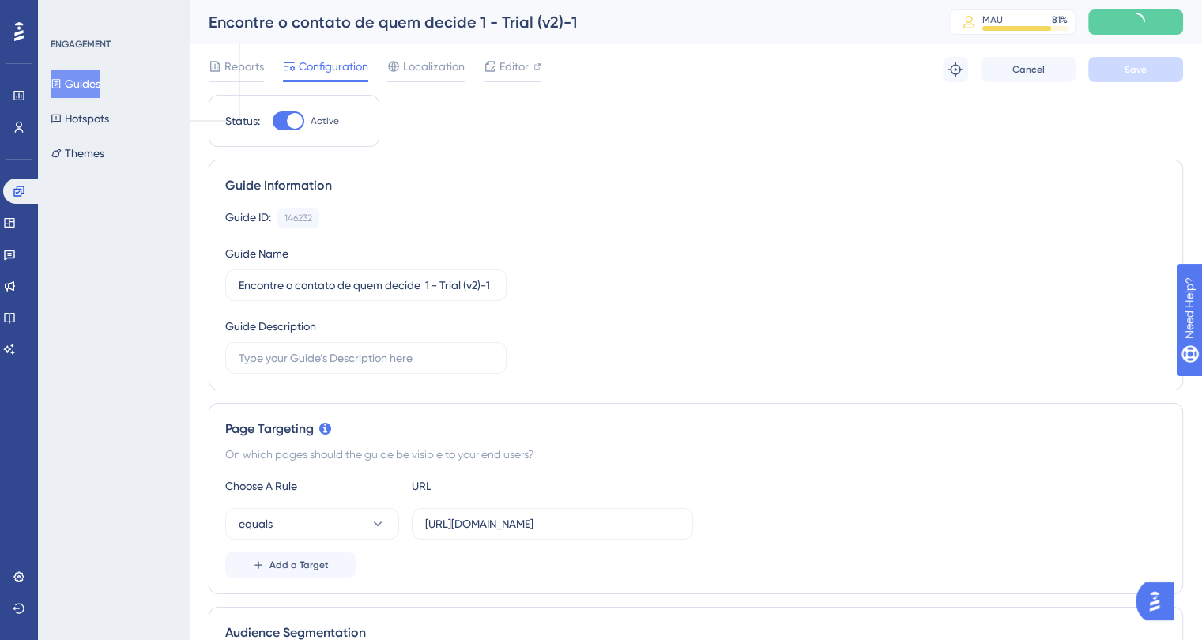
click at [92, 80] on button "Guides" at bounding box center [76, 84] width 50 height 28
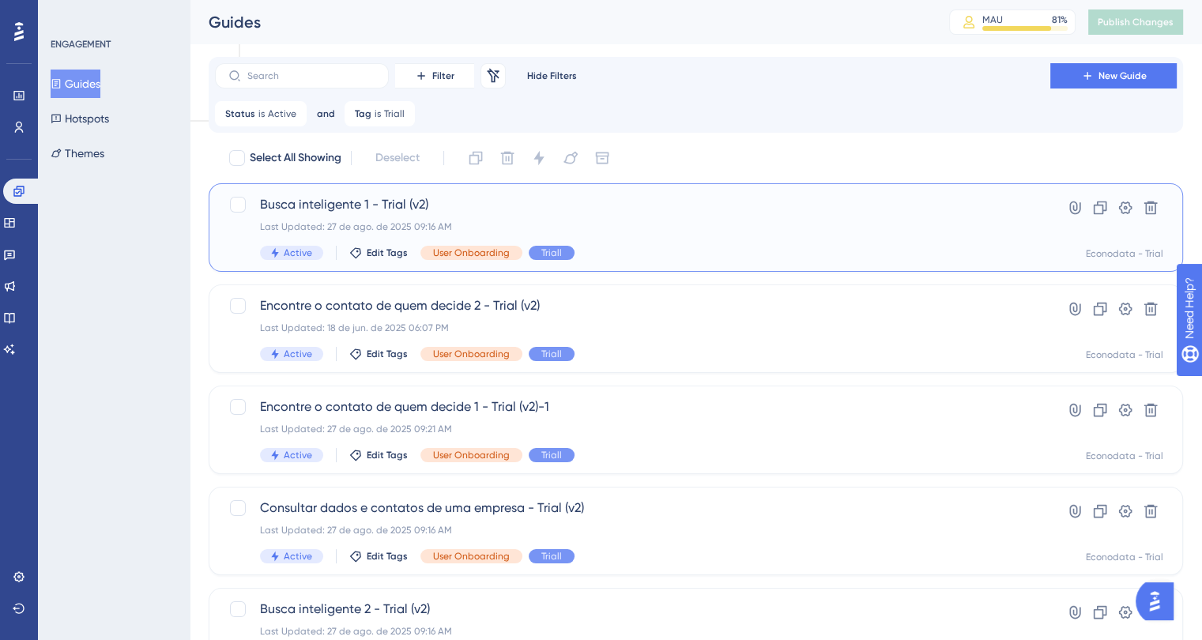
click at [674, 238] on div "Busca inteligente 1 - Trial (v2) Last Updated: 27 de ago. de 2025 09:16 AM Acti…" at bounding box center [632, 227] width 745 height 65
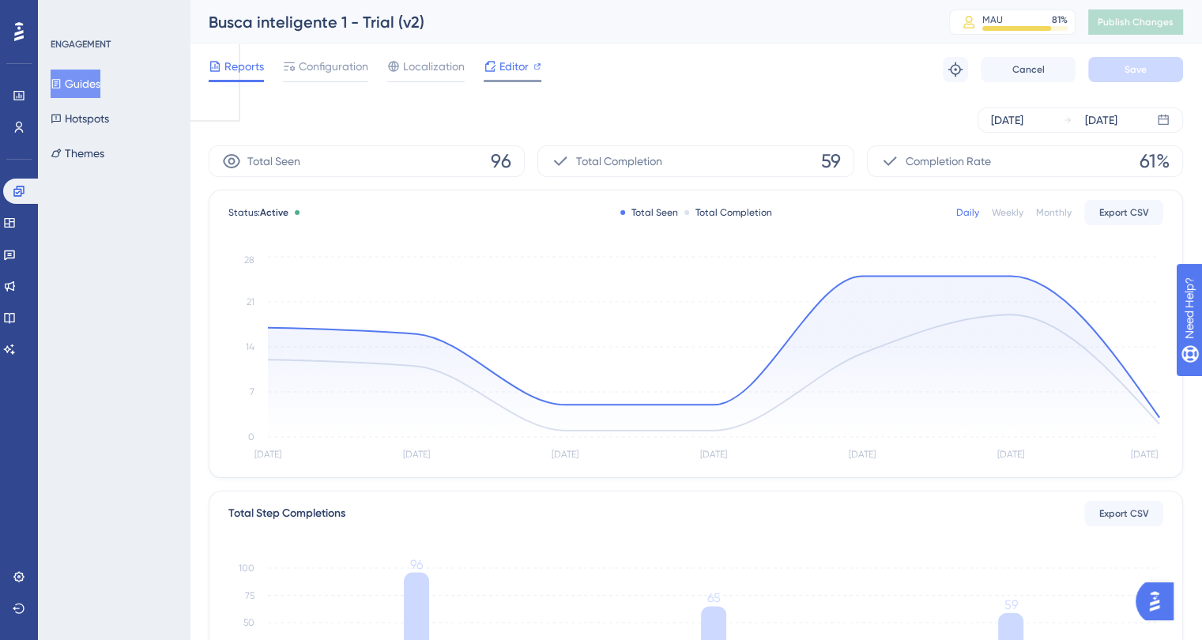
click at [515, 67] on span "Editor" at bounding box center [514, 66] width 29 height 19
click at [84, 78] on button "Guides" at bounding box center [76, 84] width 50 height 28
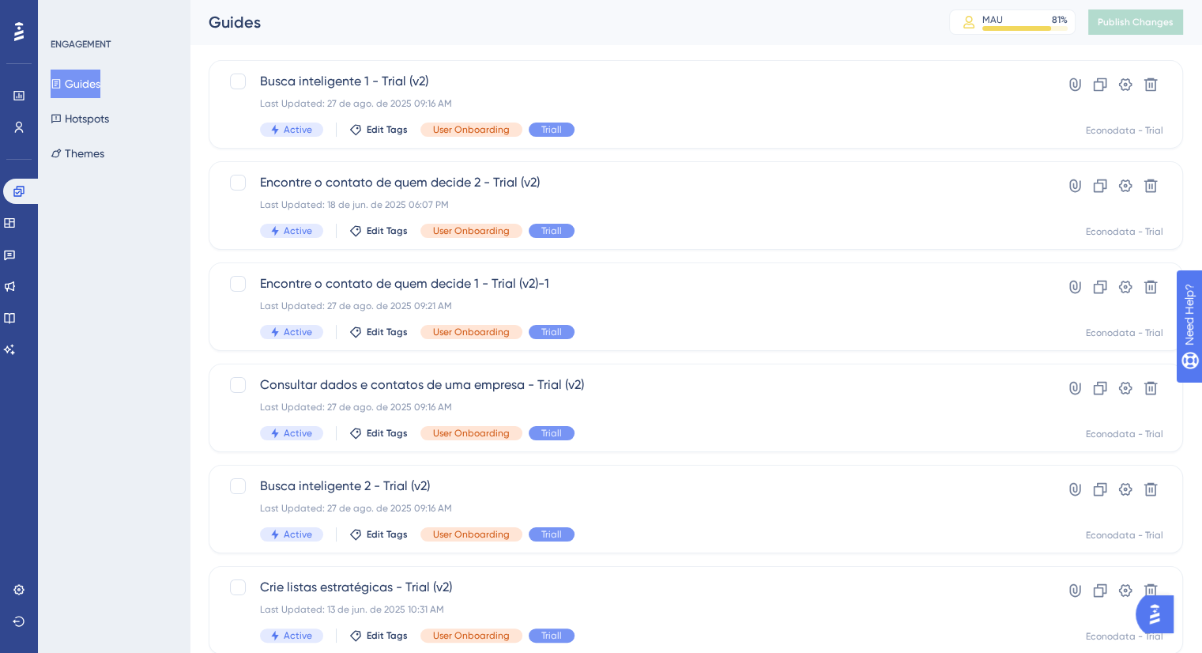
scroll to position [158, 0]
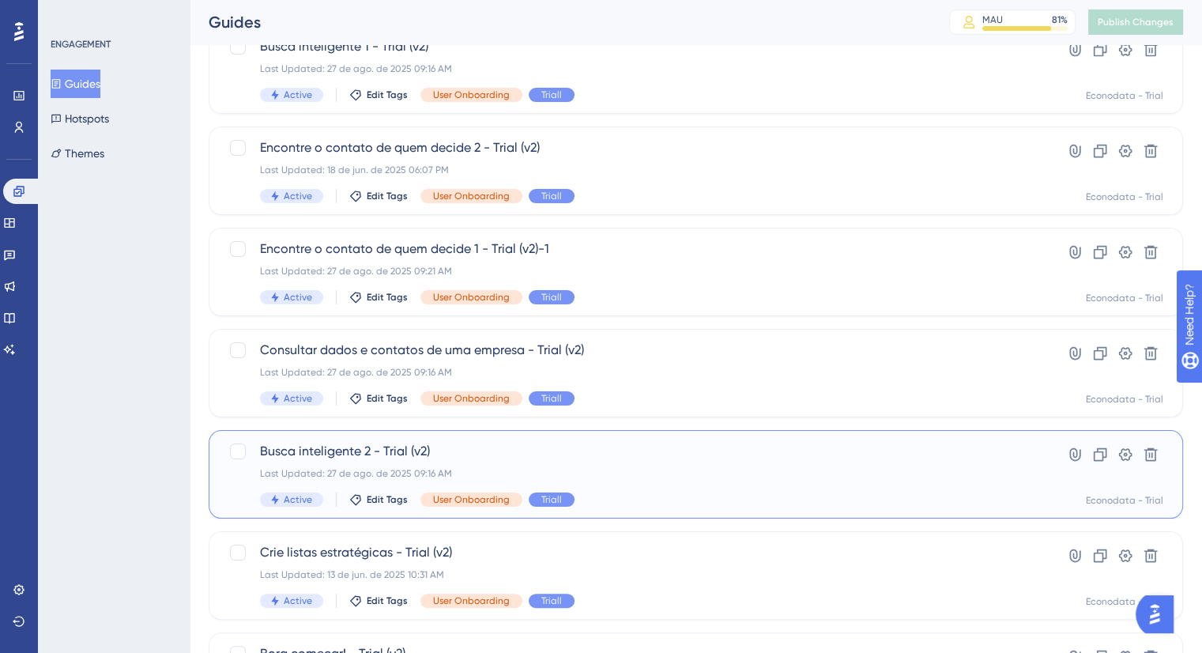
click at [668, 453] on span "Busca inteligente 2 - Trial (v2)" at bounding box center [632, 451] width 745 height 19
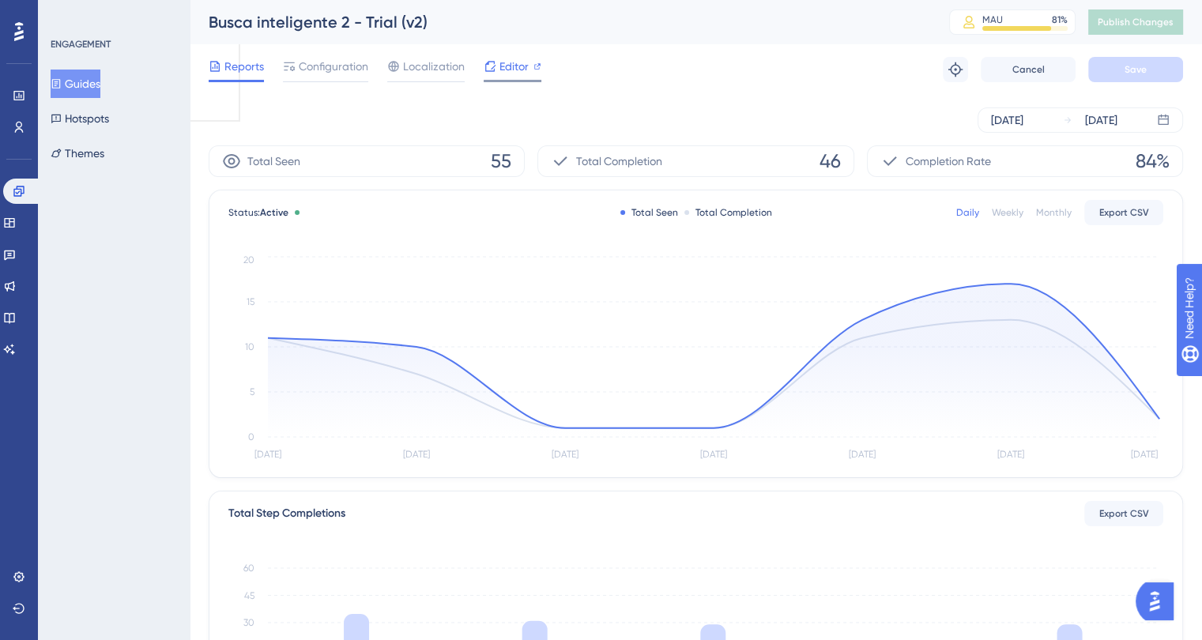
click at [528, 67] on span "Editor" at bounding box center [514, 66] width 29 height 19
click at [1018, 126] on div "Aug 21 2025" at bounding box center [1007, 120] width 32 height 19
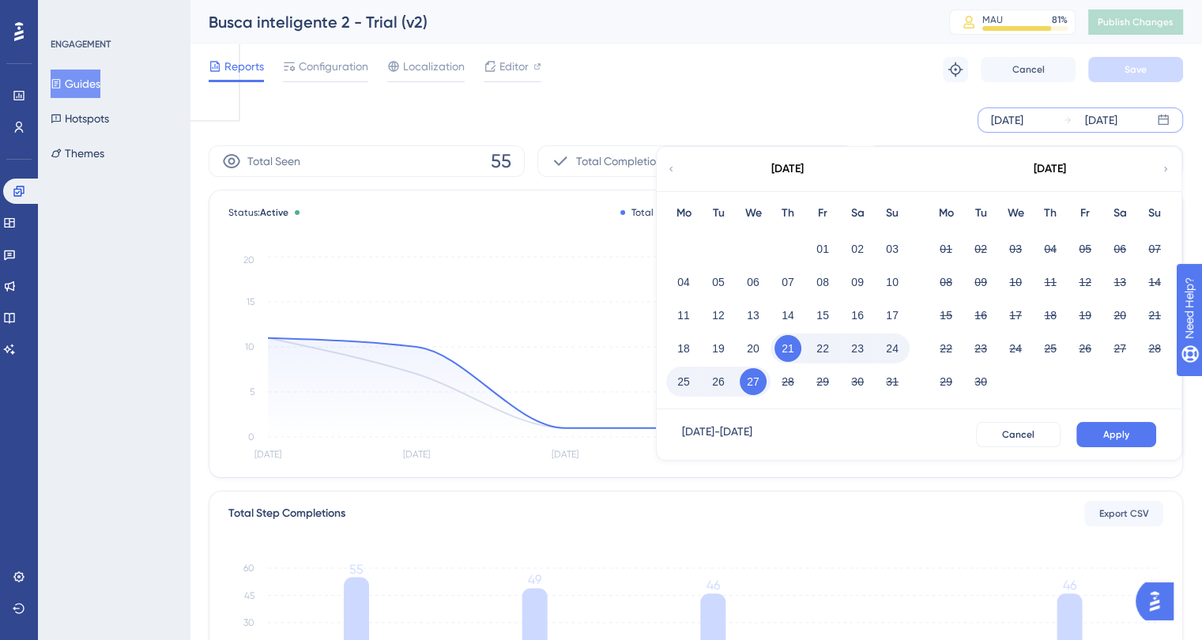
click at [671, 169] on icon at bounding box center [670, 169] width 3 height 5
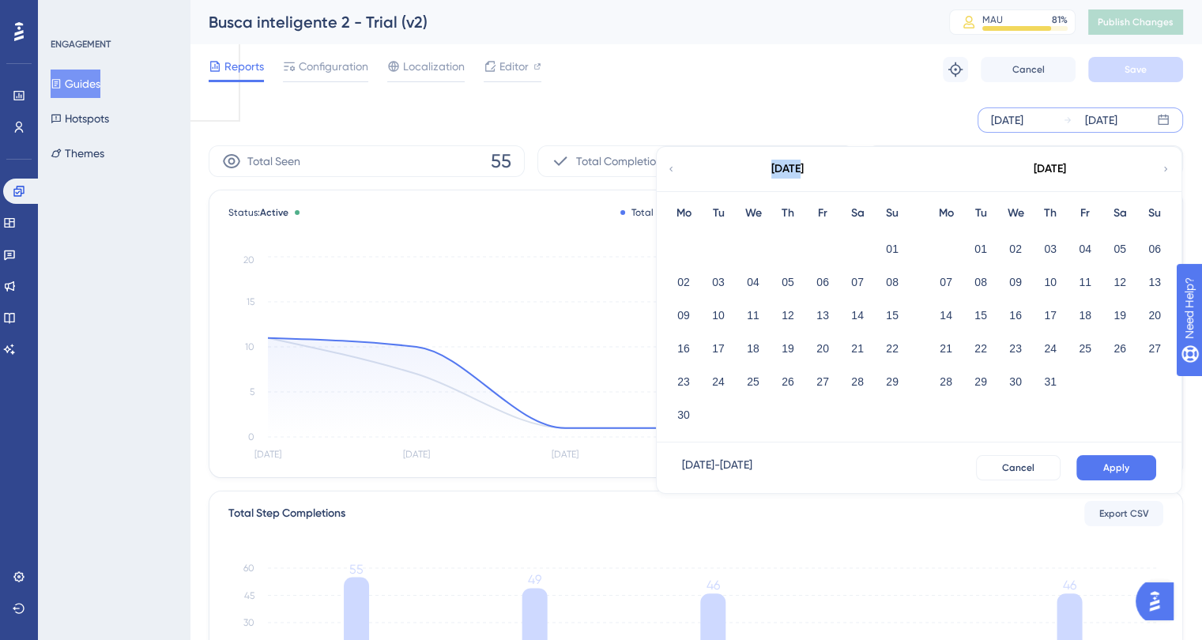
click at [671, 169] on icon at bounding box center [670, 169] width 3 height 5
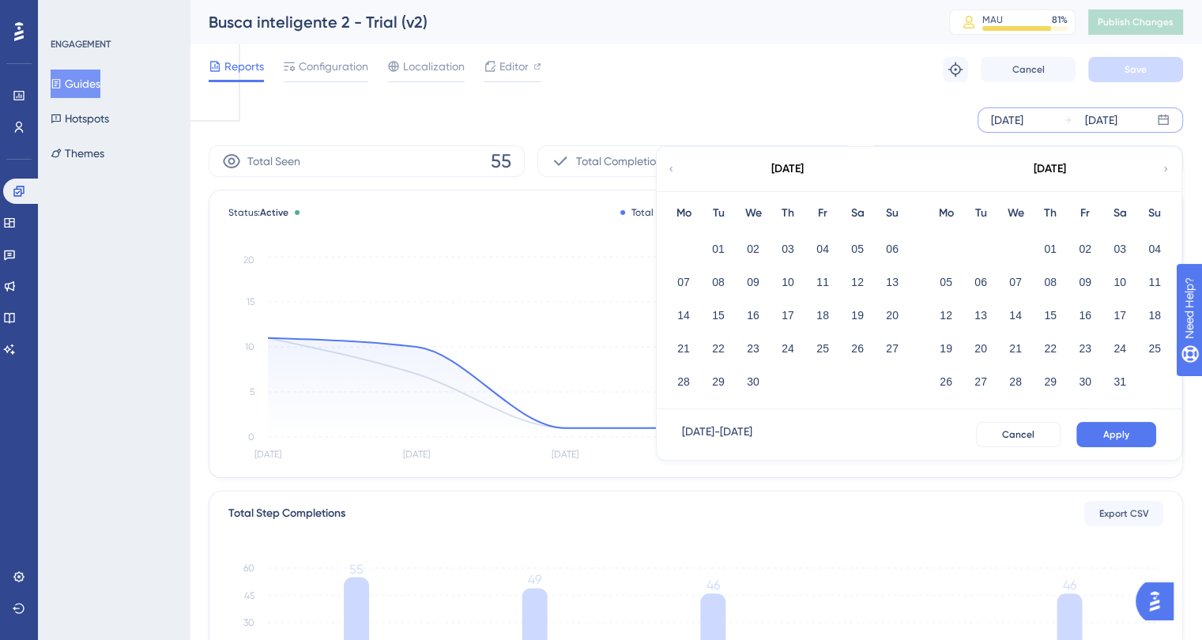
click at [671, 169] on icon at bounding box center [670, 169] width 3 height 5
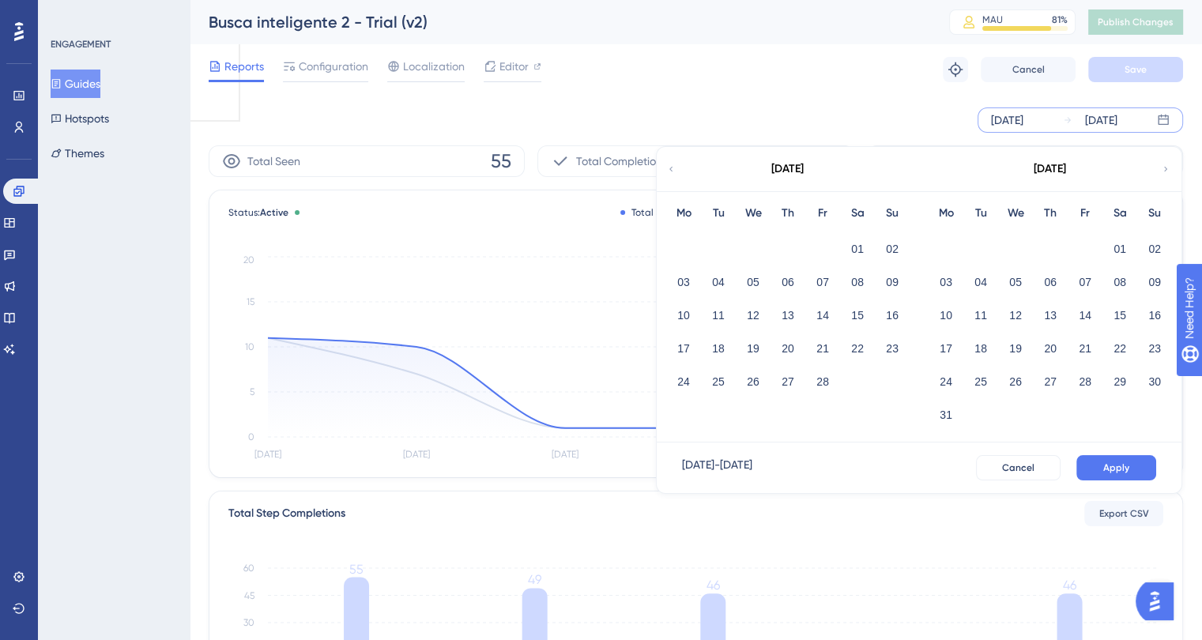
click at [1163, 168] on icon at bounding box center [1165, 169] width 9 height 14
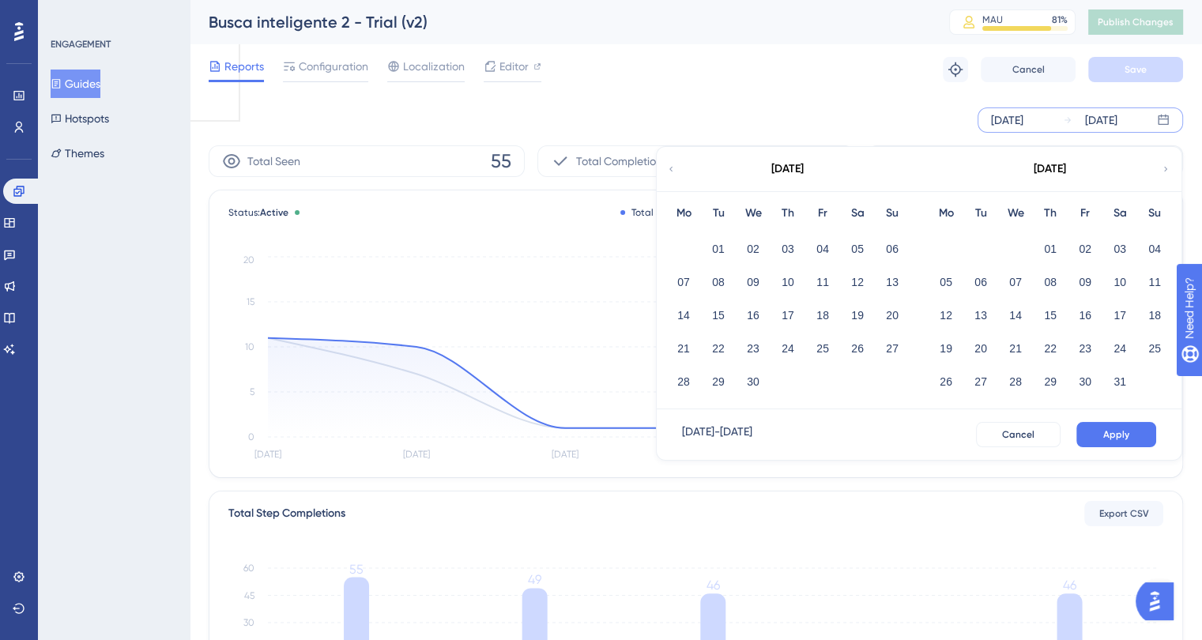
click at [1163, 168] on icon at bounding box center [1165, 169] width 9 height 14
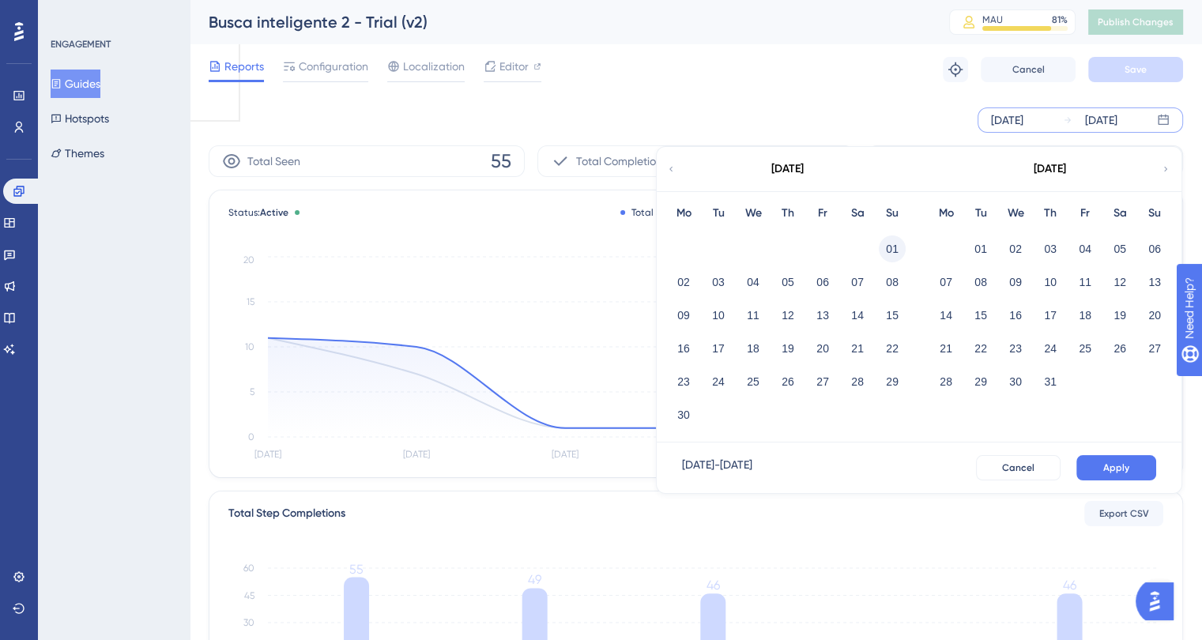
click at [889, 241] on button "01" at bounding box center [892, 249] width 27 height 27
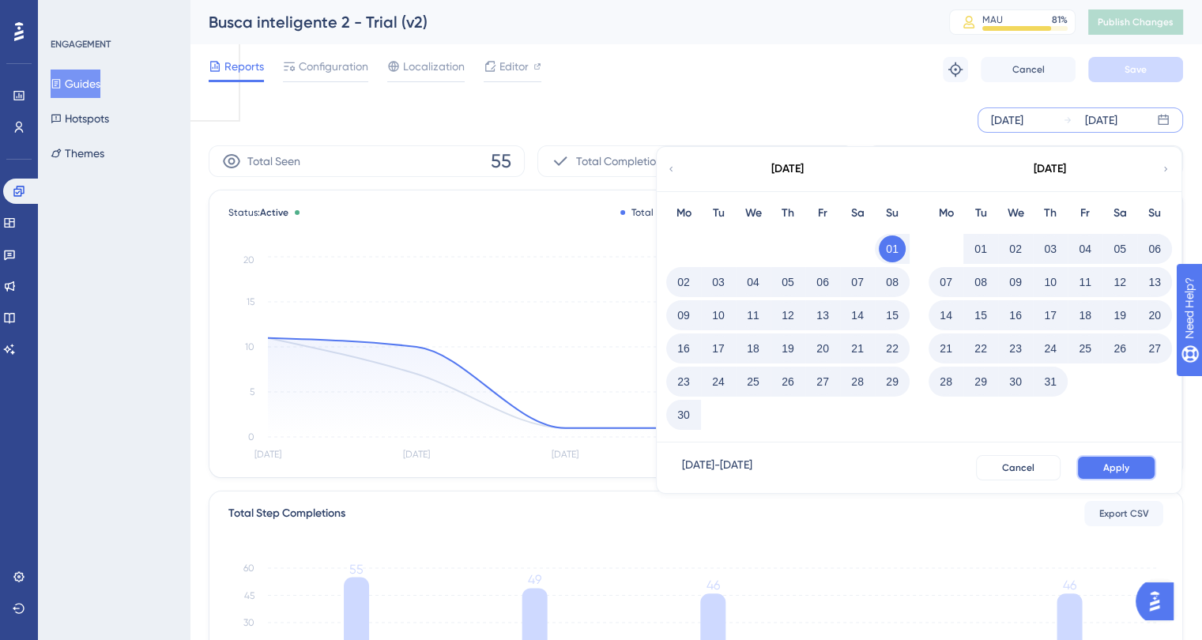
click at [1099, 466] on button "Apply" at bounding box center [1116, 467] width 80 height 25
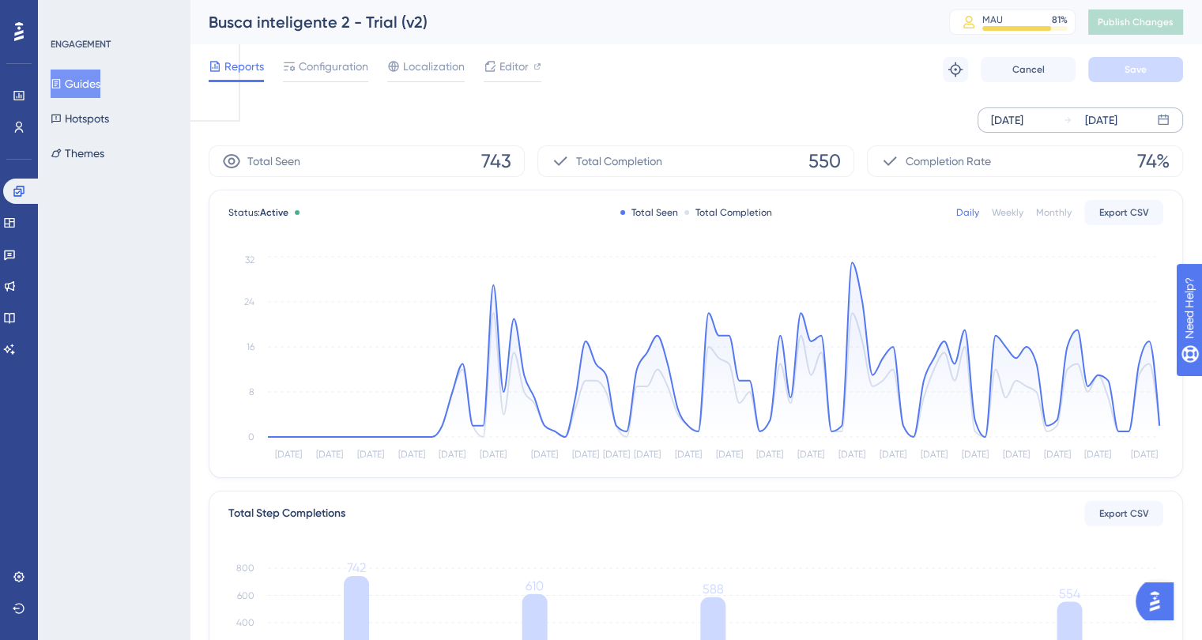
click at [62, 78] on icon at bounding box center [56, 83] width 11 height 11
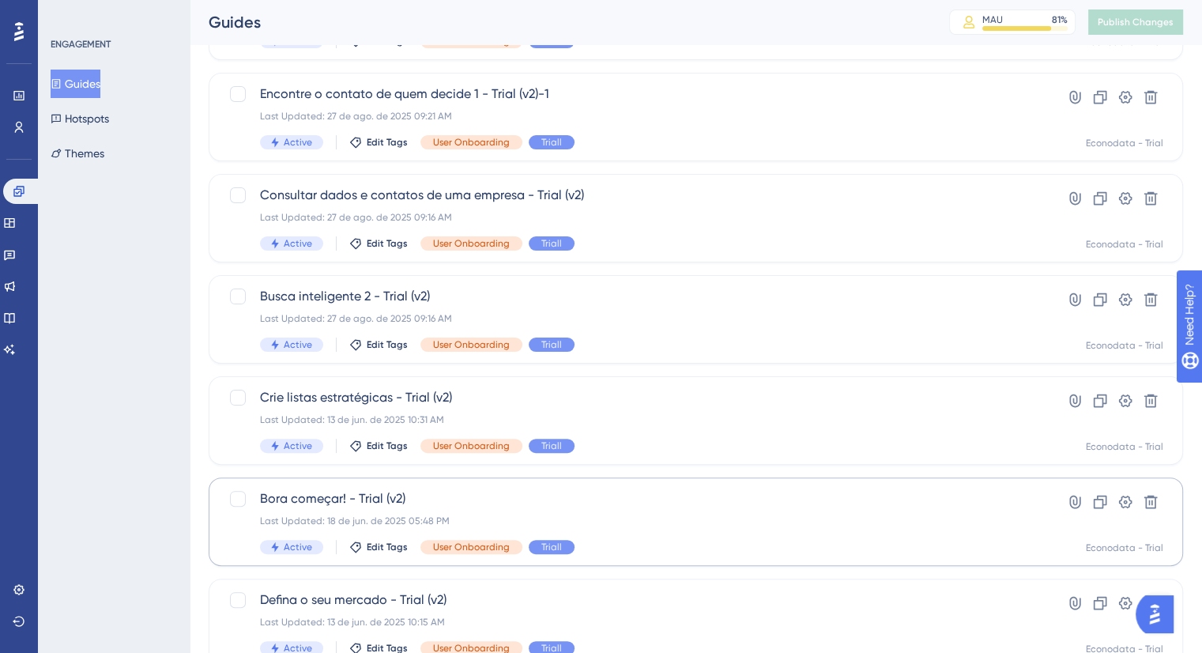
scroll to position [316, 0]
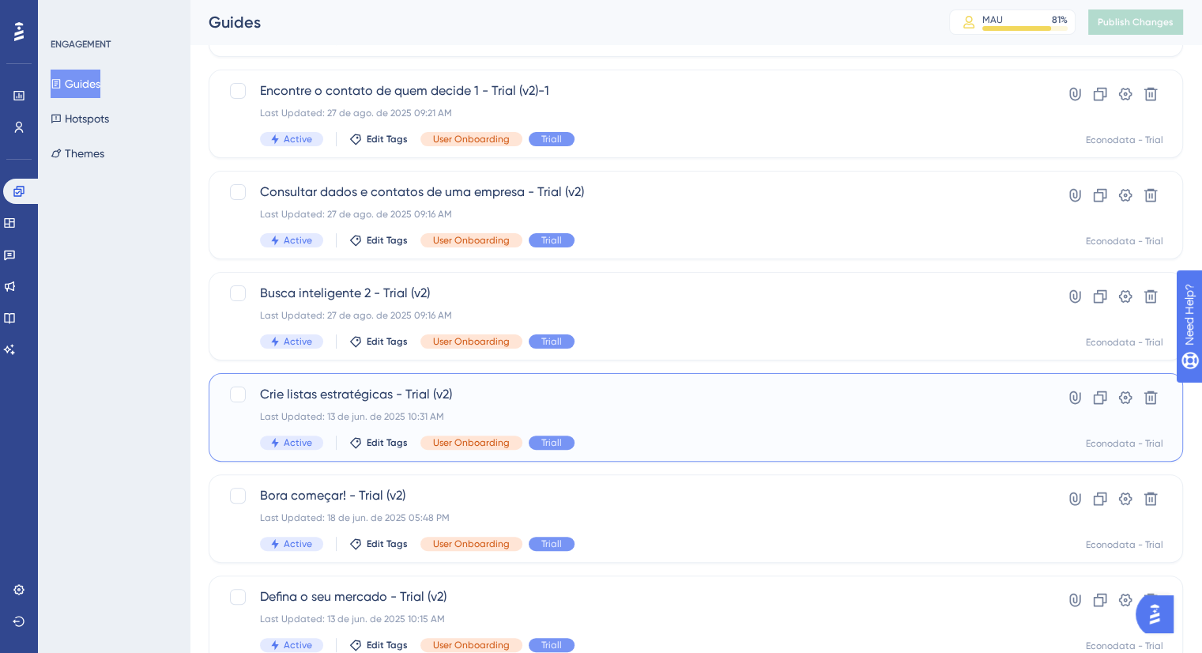
click at [716, 421] on div "Last Updated: 13 de jun. de 2025 10:31 AM" at bounding box center [632, 416] width 745 height 13
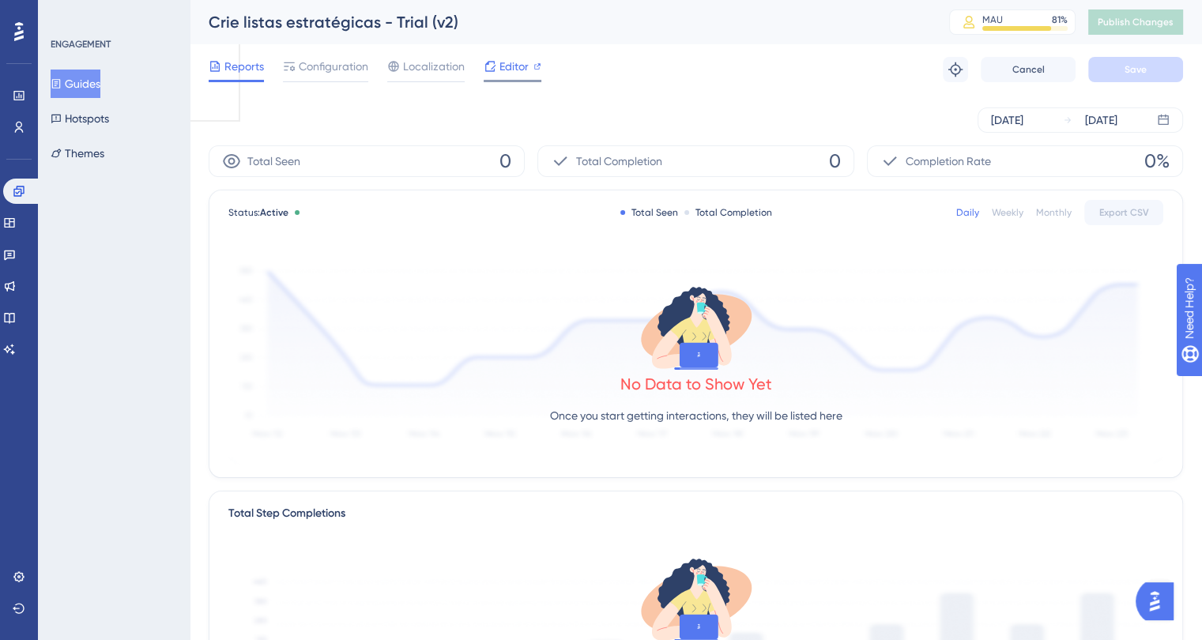
click at [517, 60] on span "Editor" at bounding box center [514, 66] width 29 height 19
click at [77, 81] on button "Guides" at bounding box center [76, 84] width 50 height 28
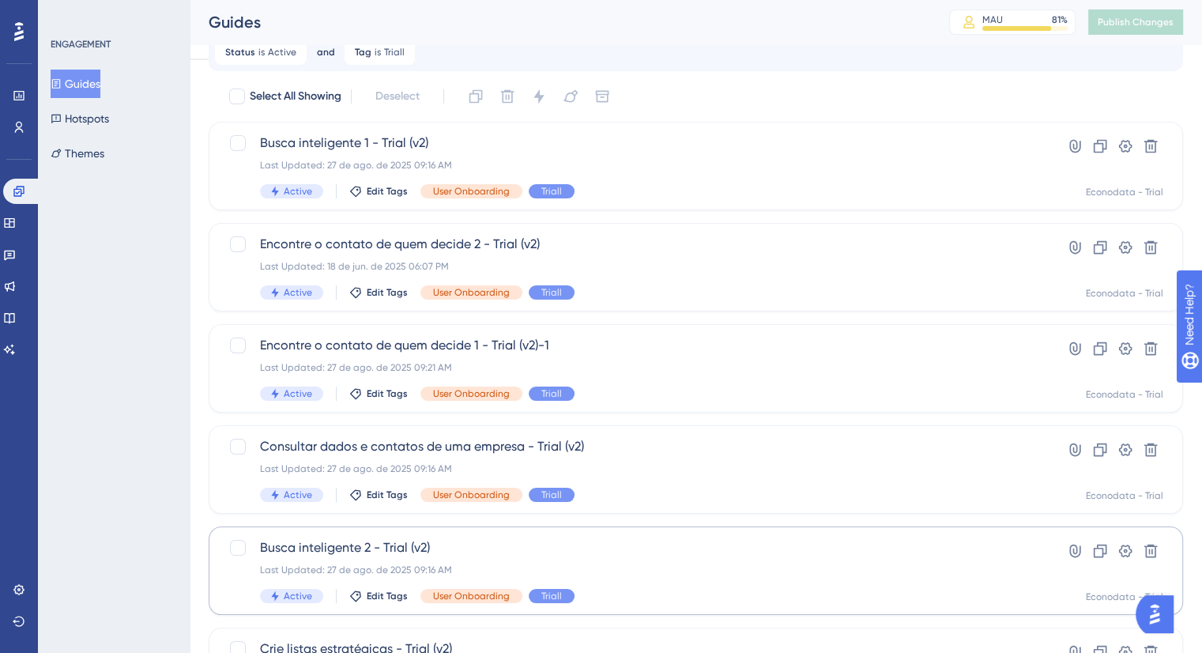
scroll to position [378, 0]
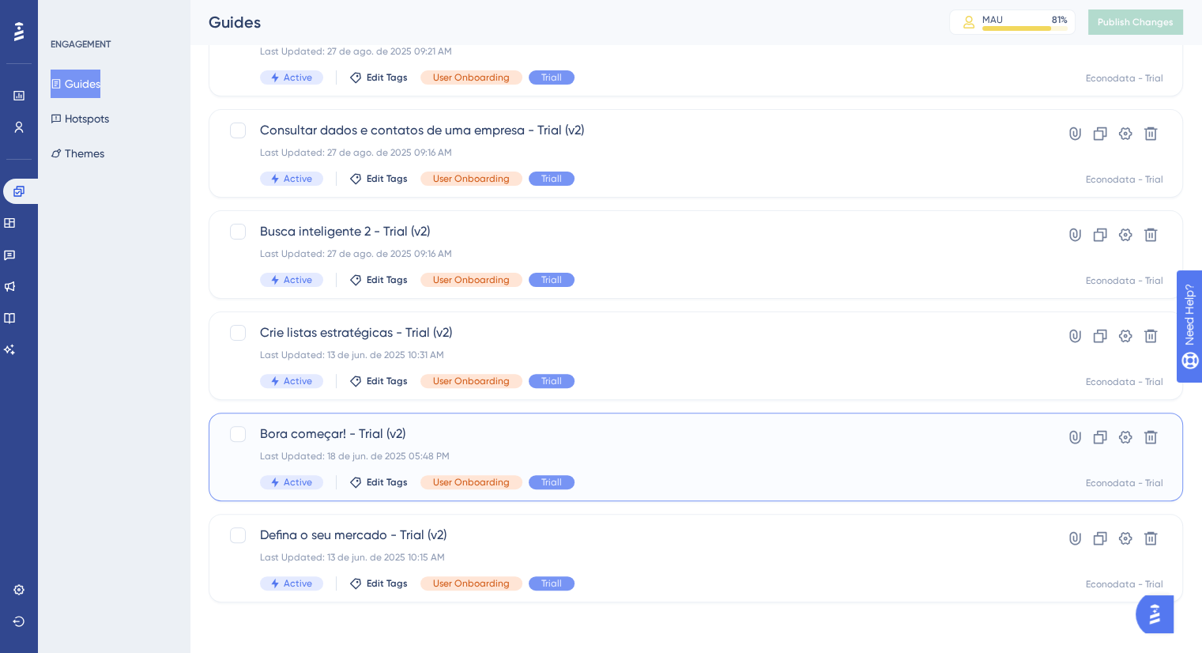
click at [288, 435] on span "Bora começar! - Trial (v2)" at bounding box center [632, 433] width 745 height 19
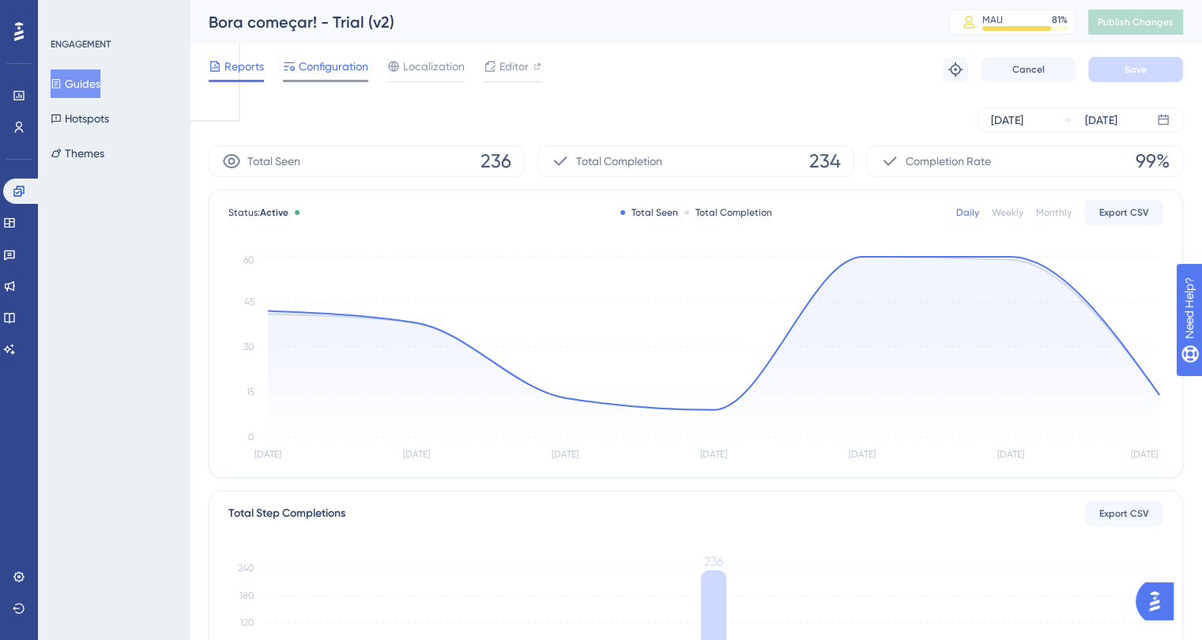
click at [343, 64] on span "Configuration" at bounding box center [334, 66] width 70 height 19
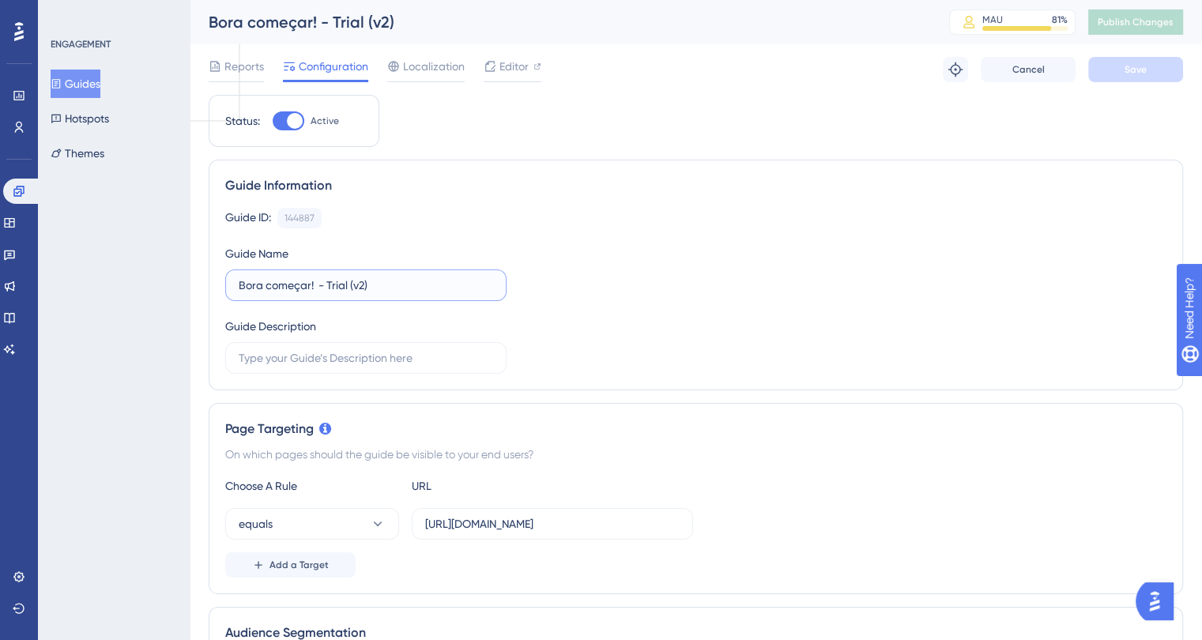
click at [240, 283] on input "Bora começar! - Trial (v2)" at bounding box center [366, 285] width 254 height 17
type input "1) Bora começar! - Trial (v2)"
click at [1117, 70] on button "Save" at bounding box center [1135, 69] width 95 height 25
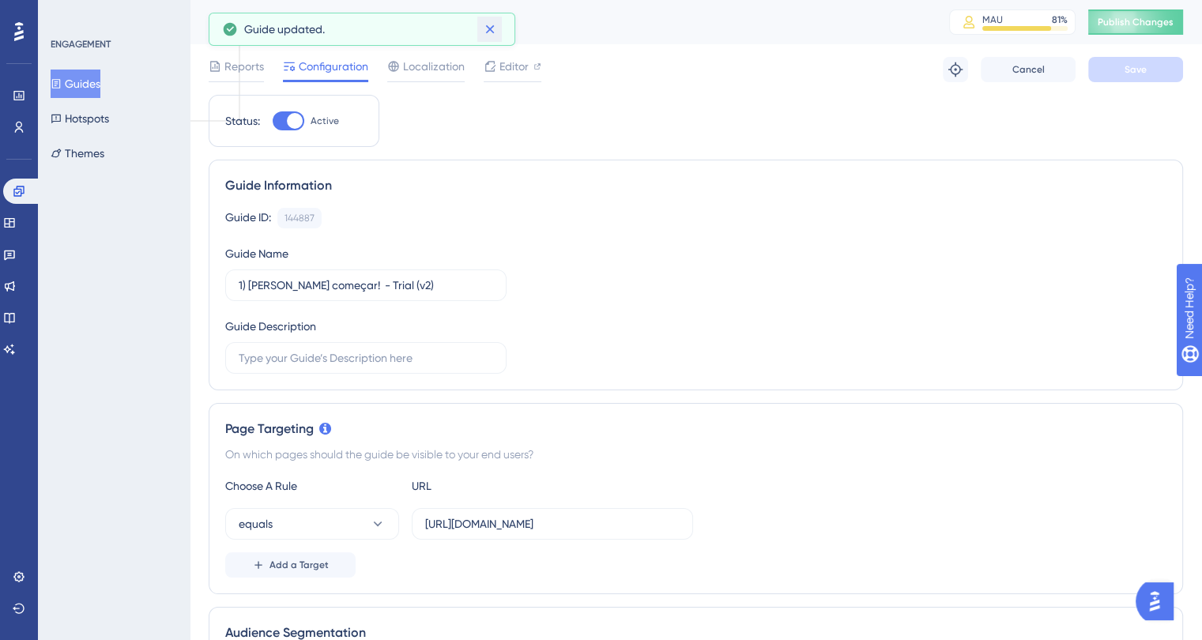
click at [482, 27] on icon at bounding box center [490, 29] width 16 height 16
click at [85, 83] on button "Guides" at bounding box center [76, 84] width 50 height 28
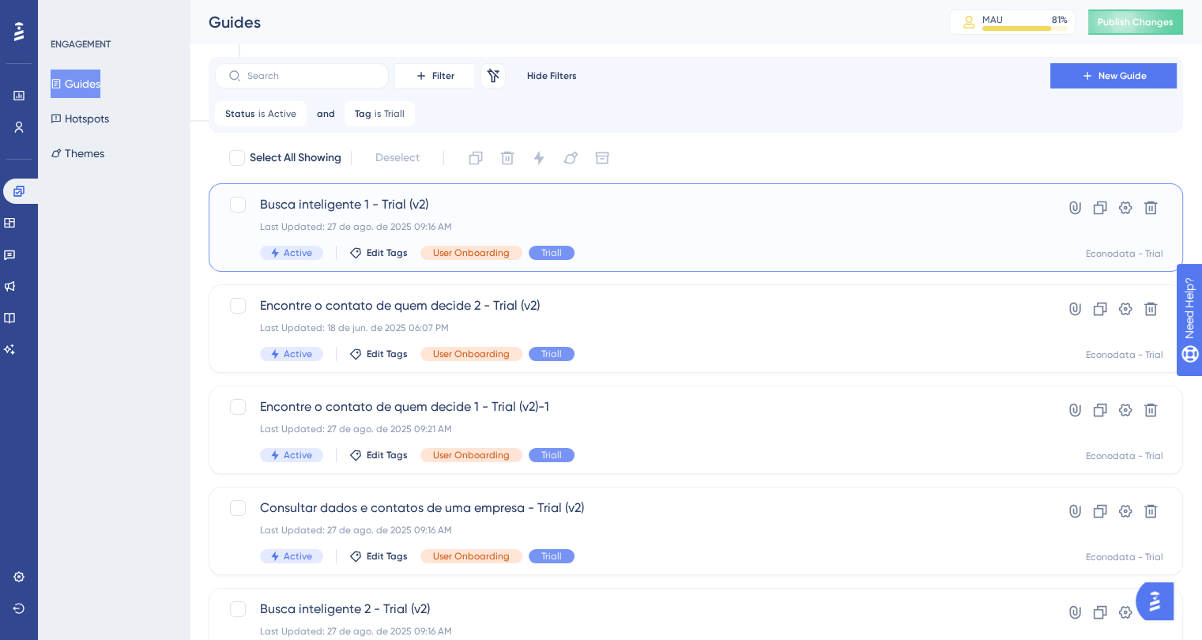
click at [360, 209] on span "Busca inteligente 1 - Trial (v2)" at bounding box center [632, 204] width 745 height 19
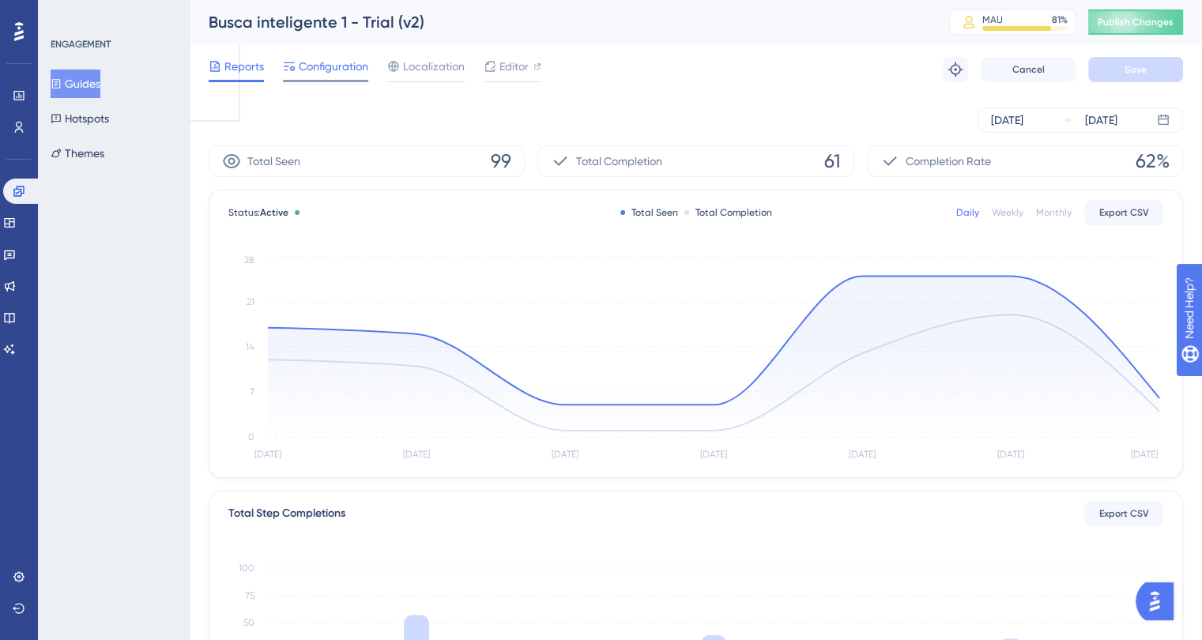
click at [332, 74] on span "Configuration" at bounding box center [334, 66] width 70 height 19
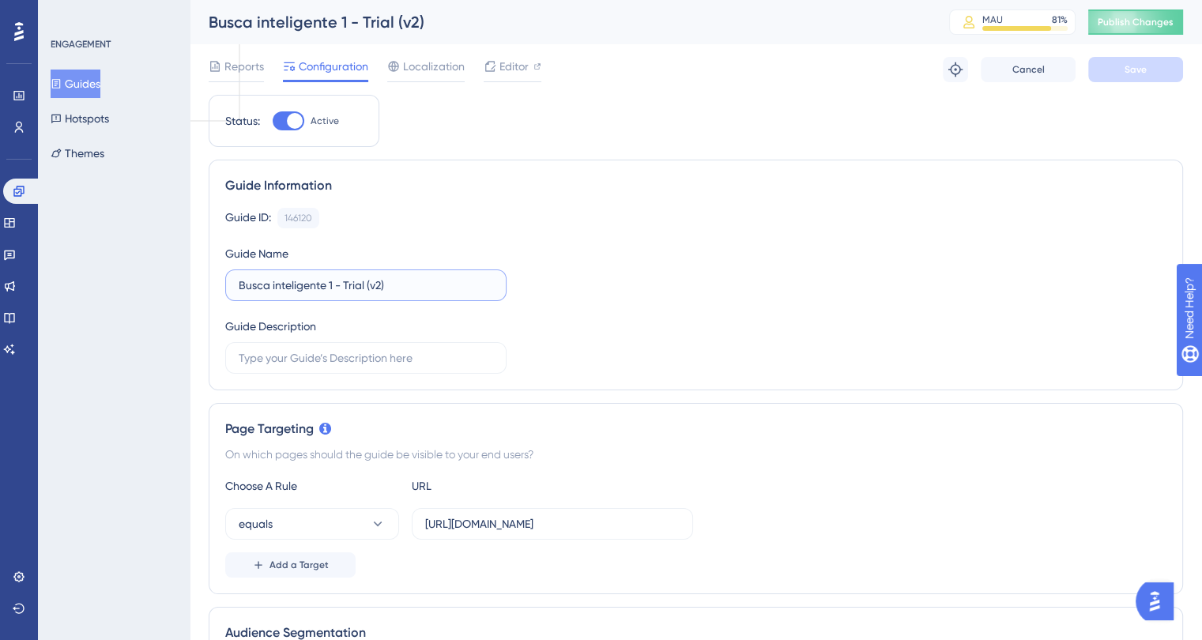
click at [239, 285] on input "Busca inteligente 1 - Trial (v2)" at bounding box center [366, 285] width 254 height 17
type input "2) Busca inteligente 1 - Trial (v2)"
click at [1105, 71] on button "Save" at bounding box center [1135, 69] width 95 height 25
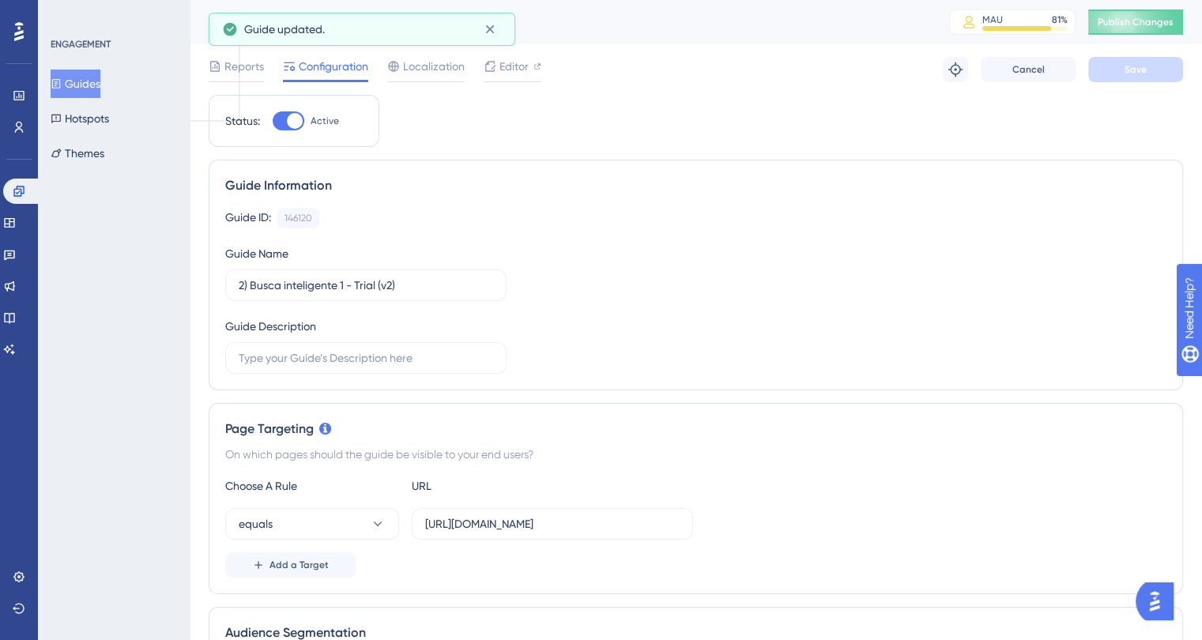
click at [85, 77] on button "Guides" at bounding box center [76, 84] width 50 height 28
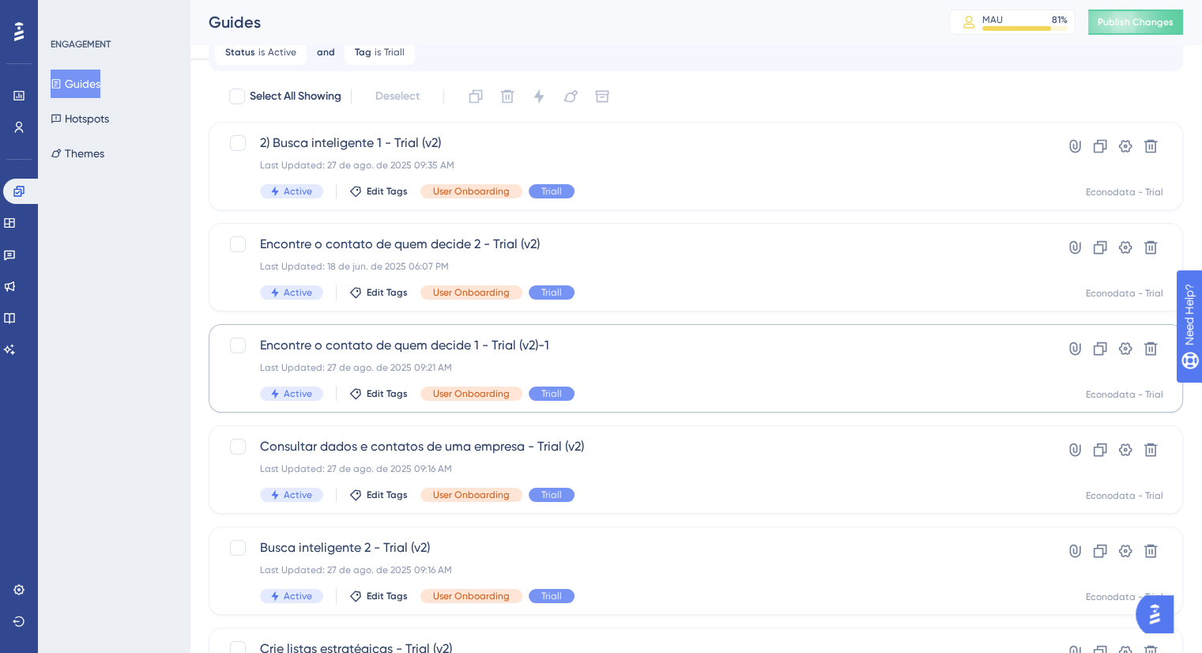
scroll to position [141, 0]
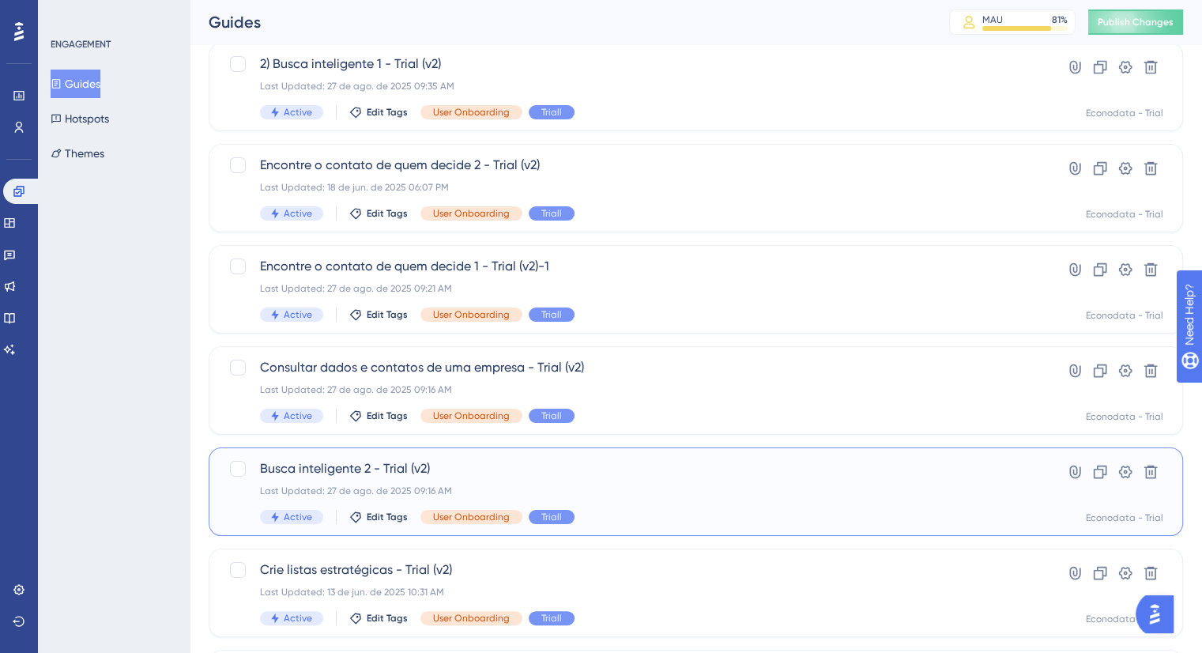
click at [593, 473] on span "Busca inteligente 2 - Trial (v2)" at bounding box center [632, 468] width 745 height 19
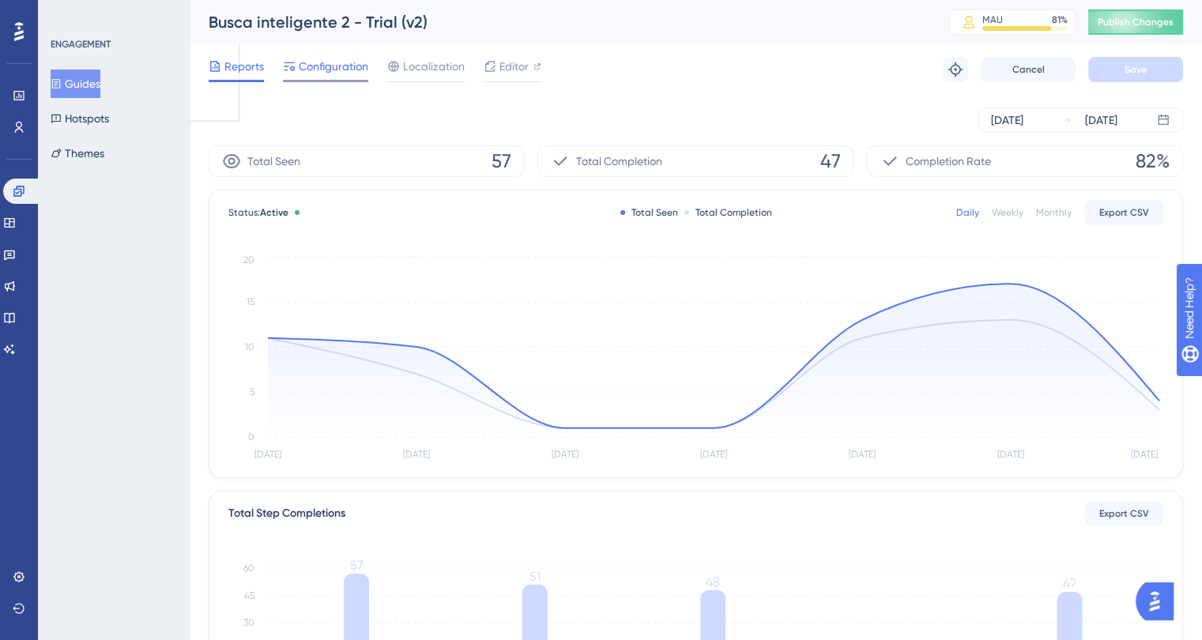
click at [313, 61] on span "Configuration" at bounding box center [334, 66] width 70 height 19
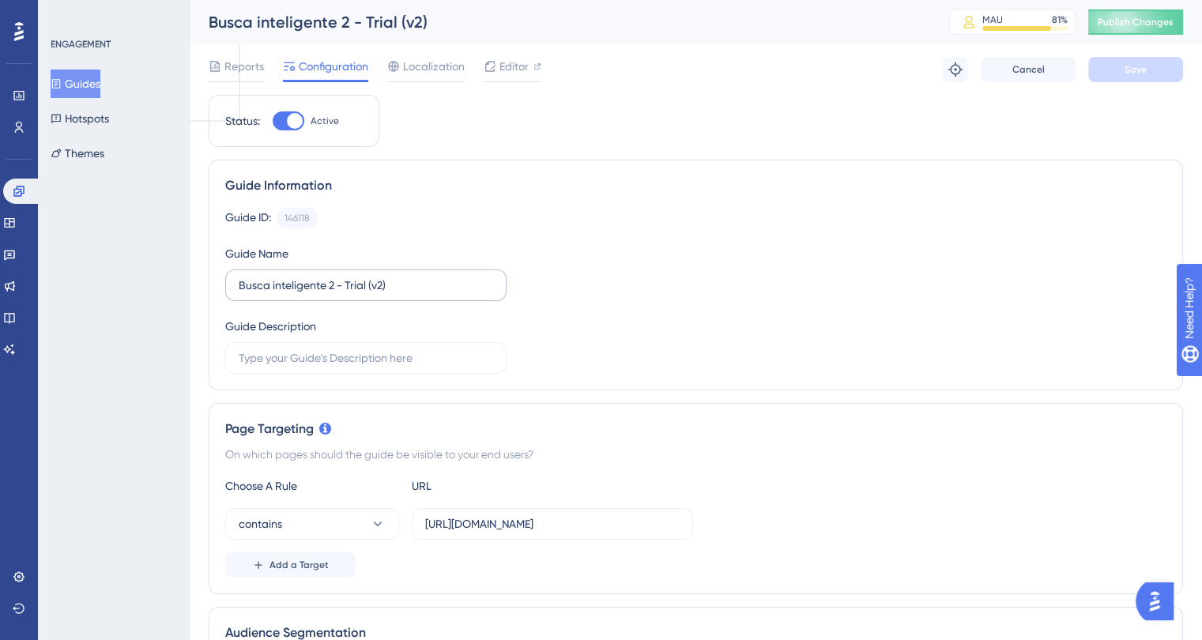
click at [237, 285] on label "Busca inteligente 2 - Trial (v2)" at bounding box center [365, 286] width 281 height 32
click at [239, 285] on input "Busca inteligente 2 - Trial (v2)" at bounding box center [366, 285] width 254 height 17
click at [237, 276] on label "Busca inteligente 2 - Trial (v2)" at bounding box center [365, 286] width 281 height 32
click at [239, 277] on input "Busca inteligente 2 - Trial (v2)" at bounding box center [366, 285] width 254 height 17
click at [243, 283] on input "Busca inteligente 2 - Trial (v2)" at bounding box center [366, 285] width 254 height 17
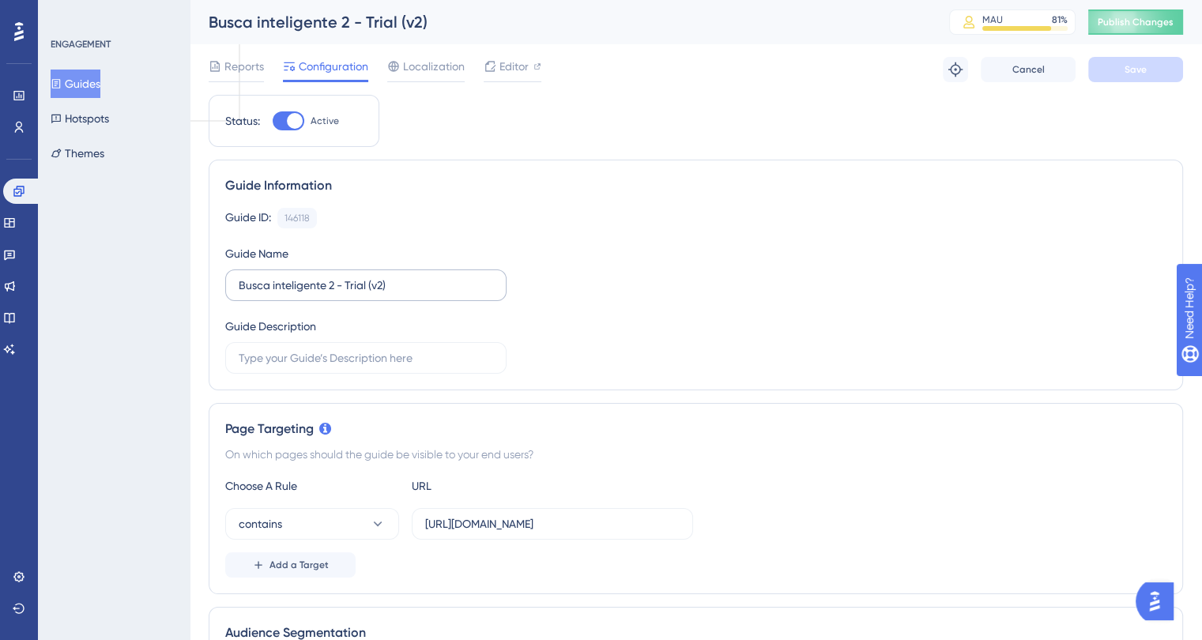
click at [235, 279] on label "Busca inteligente 2 - Trial (v2)" at bounding box center [365, 286] width 281 height 32
click at [239, 279] on input "Busca inteligente 2 - Trial (v2)" at bounding box center [366, 285] width 254 height 17
click at [242, 289] on input "Busca inteligente 2 - Trial (v2)" at bounding box center [366, 285] width 254 height 17
click at [239, 288] on input "Busca inteligente 2 - Trial (v2)" at bounding box center [366, 285] width 254 height 17
type input "3) Busca inteligente 2 - Trial (v2)"
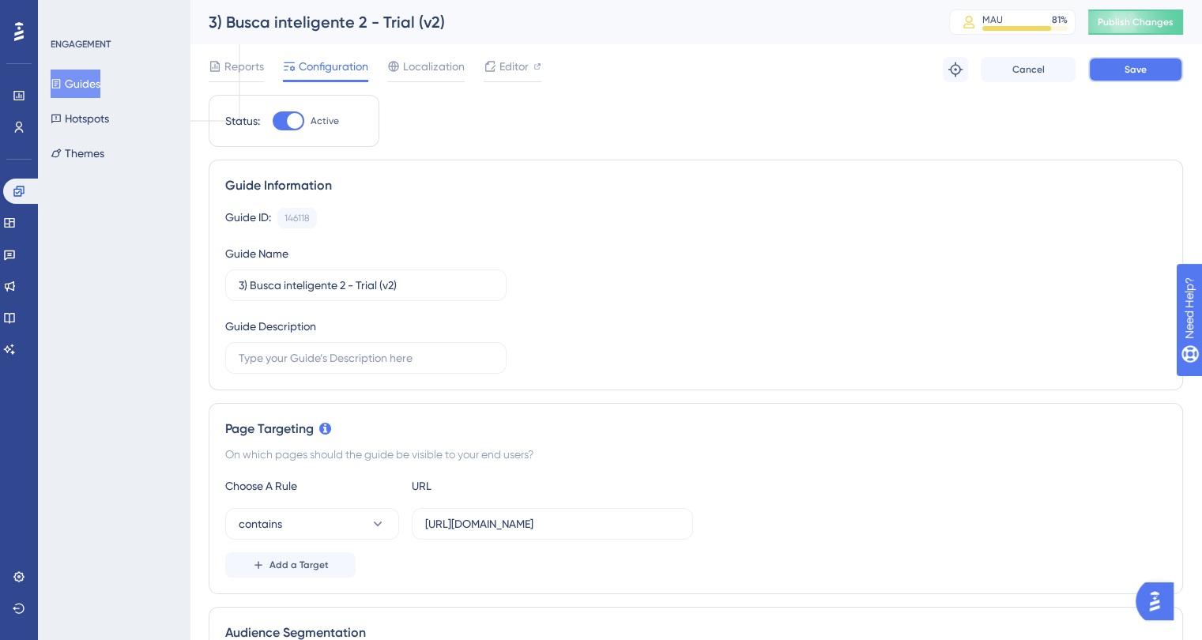
click at [1103, 76] on button "Save" at bounding box center [1135, 69] width 95 height 25
click at [95, 79] on button "Guides" at bounding box center [76, 84] width 50 height 28
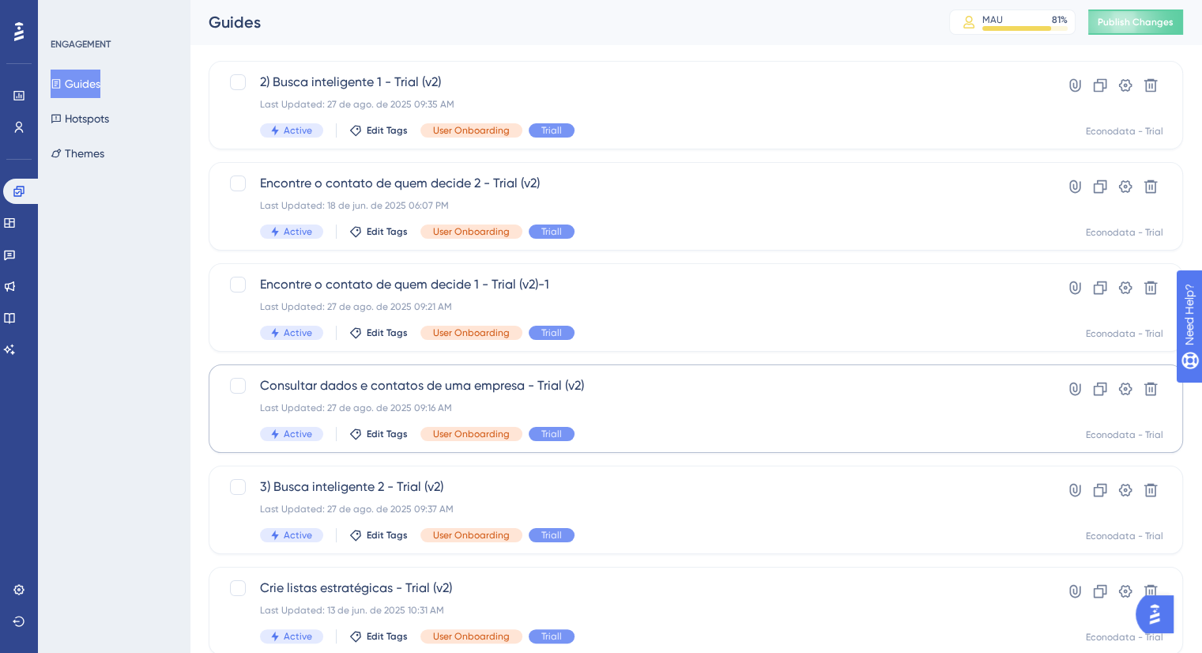
scroll to position [79, 0]
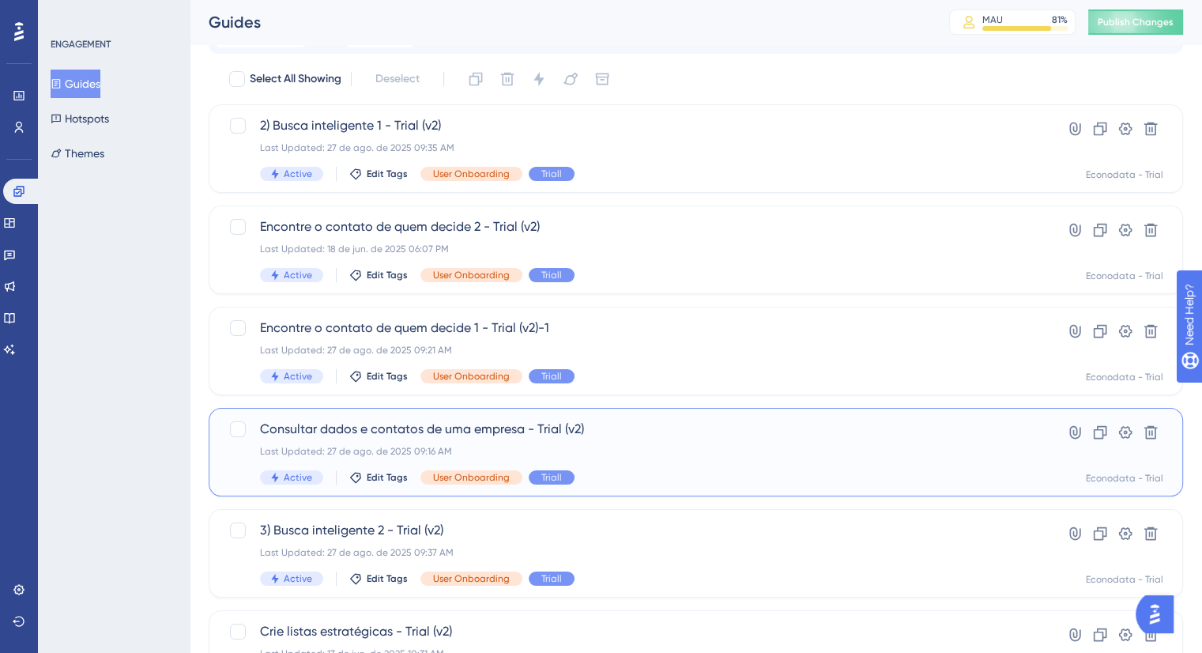
click at [636, 429] on span "Consultar dados e contatos de uma empresa - Trial (v2)" at bounding box center [632, 429] width 745 height 19
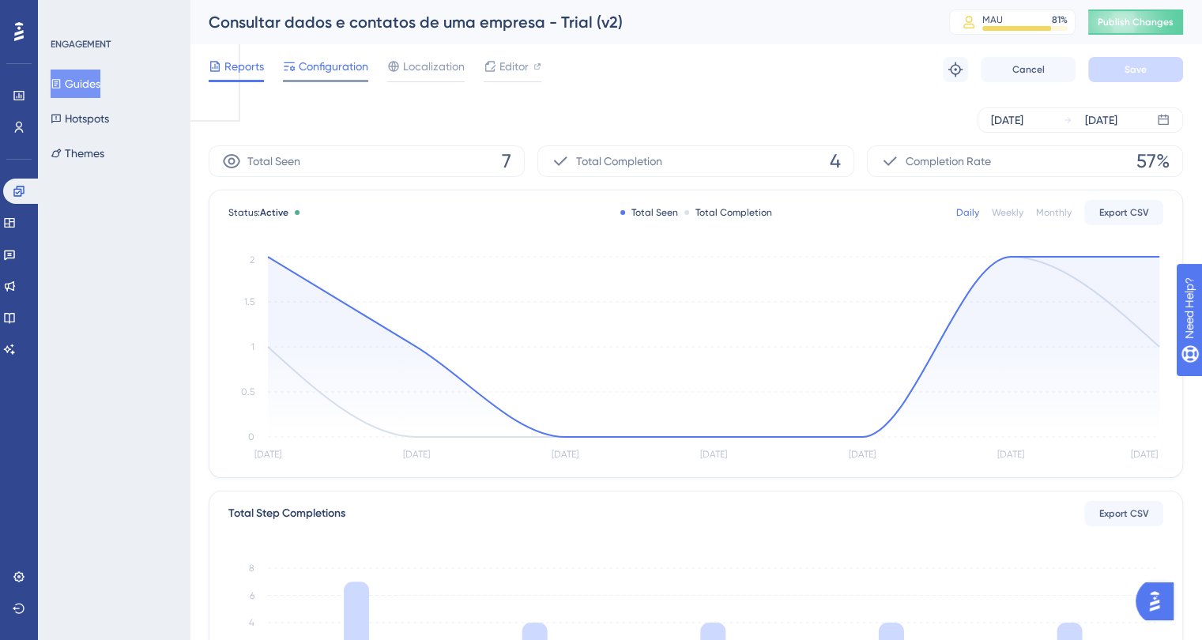
click at [340, 66] on span "Configuration" at bounding box center [334, 66] width 70 height 19
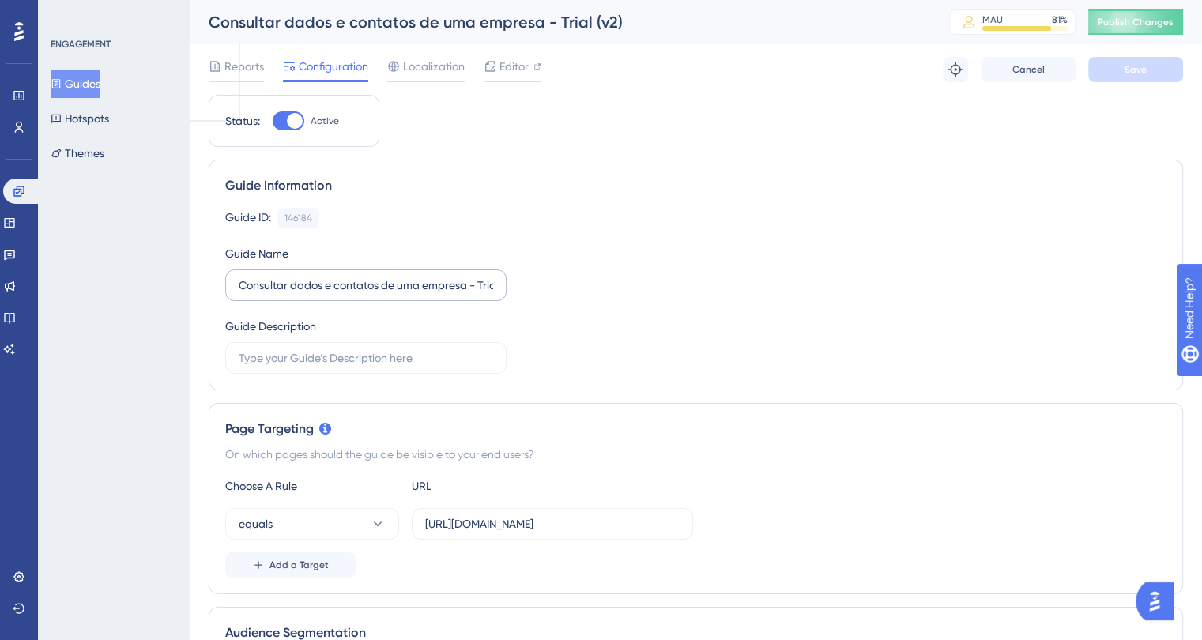
click at [237, 284] on label "Consultar dados e contatos de uma empresa - Trial (v2)" at bounding box center [365, 286] width 281 height 32
click at [239, 284] on input "Consultar dados e contatos de uma empresa - Trial (v2)" at bounding box center [366, 285] width 254 height 17
click at [251, 286] on input "Consultar dados e contatos de uma empresa - Trial (v2)" at bounding box center [366, 285] width 254 height 17
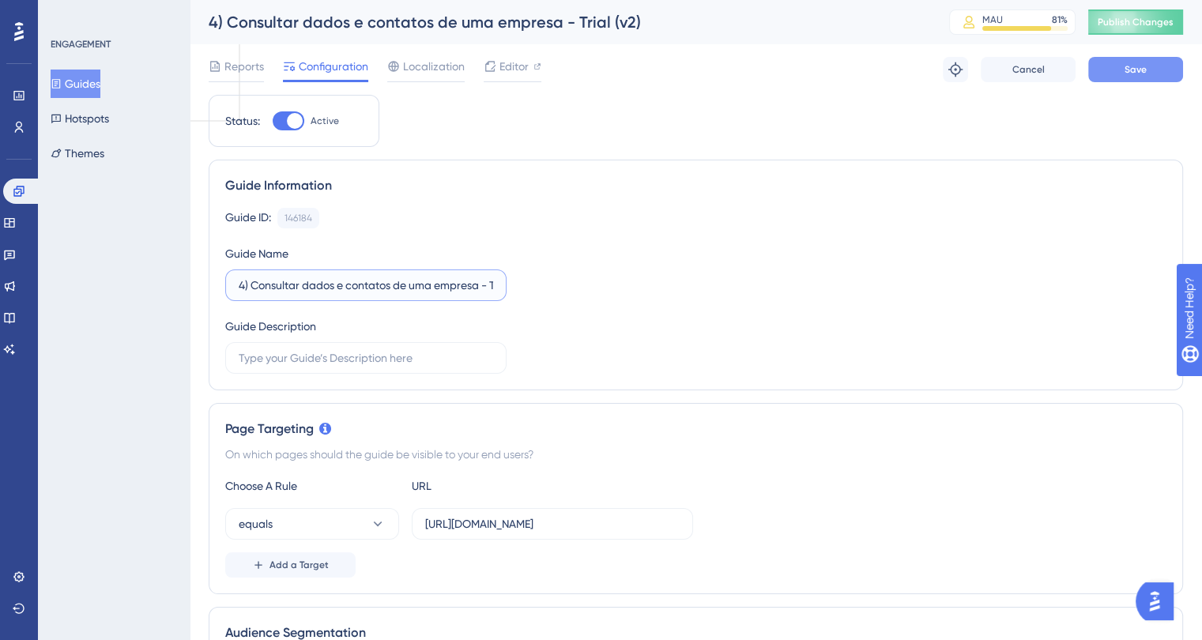
type input "4) Consultar dados e contatos de uma empresa - Trial (v2)"
click at [1115, 70] on button "Save" at bounding box center [1135, 69] width 95 height 25
click at [75, 89] on button "Guides" at bounding box center [76, 84] width 50 height 28
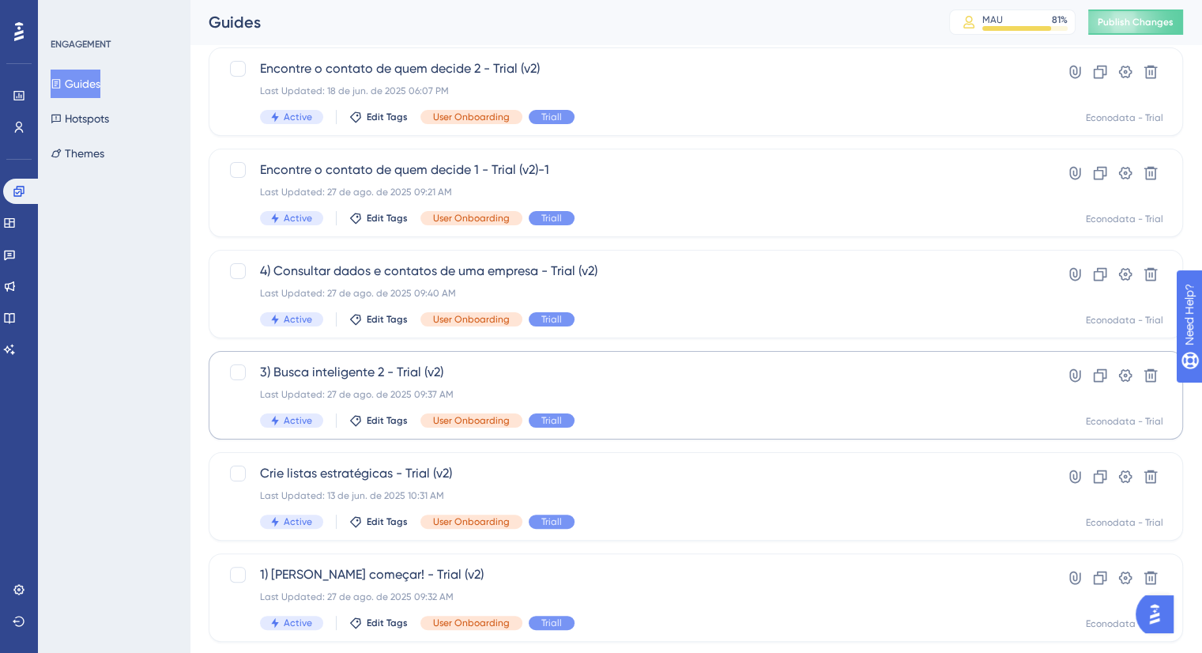
scroll to position [158, 0]
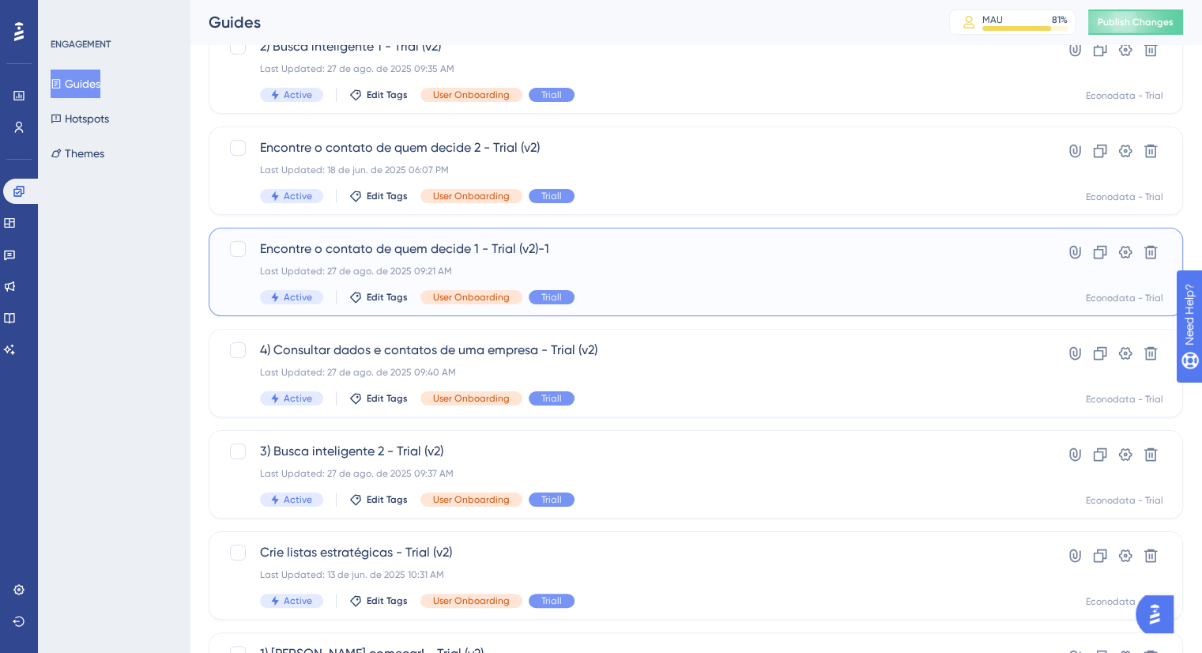
click at [610, 279] on div "Encontre o contato de quem decide 1 - Trial (v2)-1 Last Updated: 27 de ago. de …" at bounding box center [632, 271] width 745 height 65
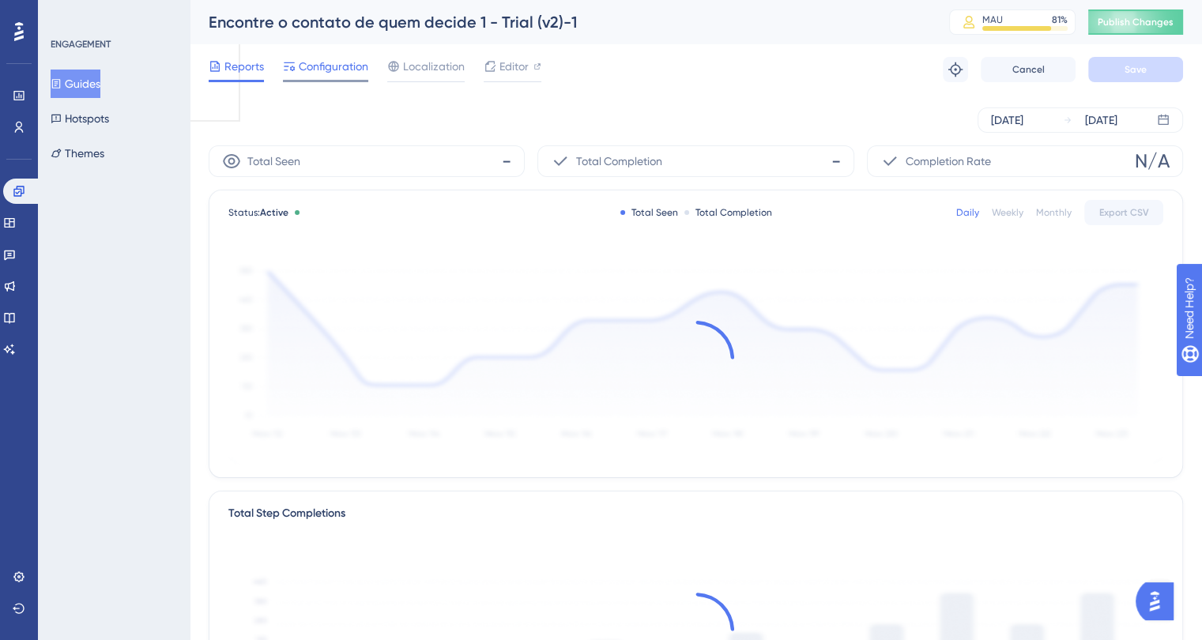
click at [334, 68] on span "Configuration" at bounding box center [334, 66] width 70 height 19
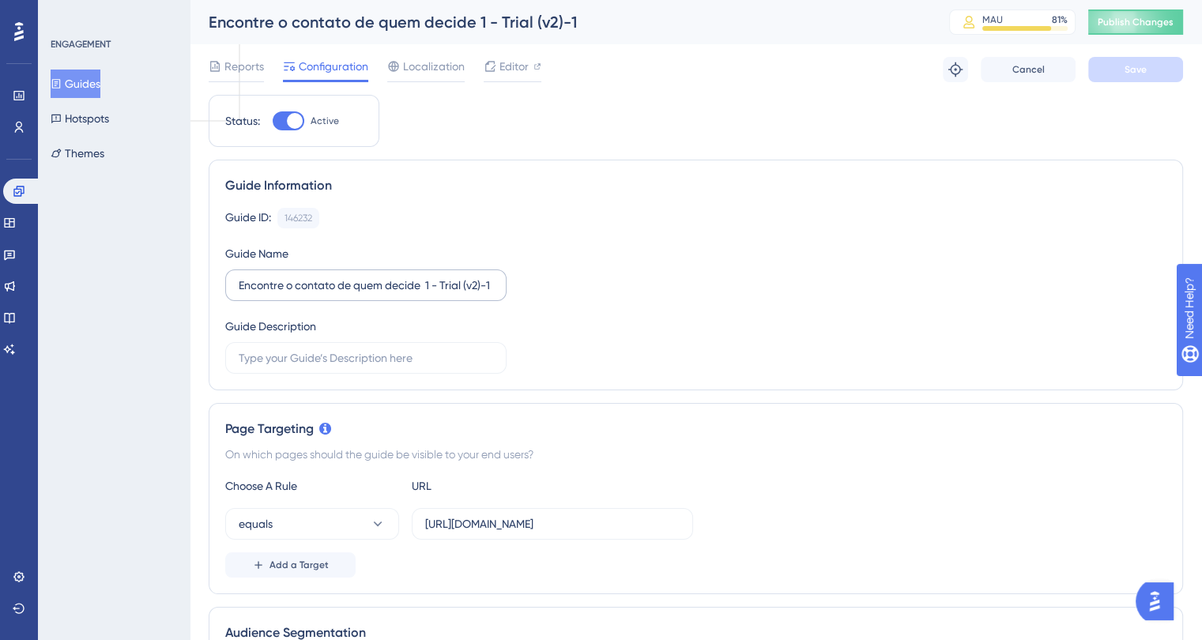
click at [237, 288] on label "Encontre o contato de quem decide 1 - Trial (v2)-1" at bounding box center [365, 286] width 281 height 32
click at [239, 288] on input "Encontre o contato de quem decide 1 - Trial (v2)-1" at bounding box center [366, 285] width 254 height 17
click at [239, 281] on input "Encontre o contato de quem decide 1 - Trial (v2)-1" at bounding box center [366, 285] width 254 height 17
click at [240, 288] on input "Encontre o contato de quem decide 1 - Trial (v2)-1" at bounding box center [366, 285] width 254 height 17
click at [236, 280] on label "Encontre o contato de quem decide 1 - Trial (v2)-1" at bounding box center [365, 286] width 281 height 32
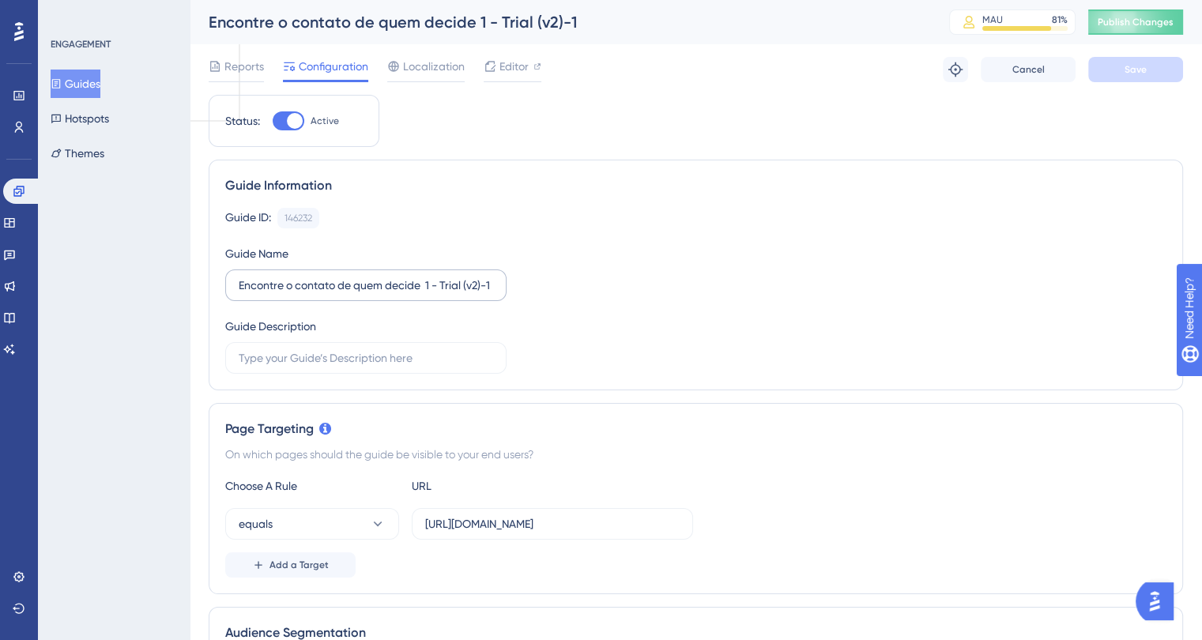
click at [239, 280] on input "Encontre o contato de quem decide 1 - Trial (v2)-1" at bounding box center [366, 285] width 254 height 17
click at [237, 281] on label "Encontre o contato de quem decide 1 - Trial (v2)-1" at bounding box center [365, 286] width 281 height 32
click at [239, 281] on input "Encontre o contato de quem decide 1 - Trial (v2)-1" at bounding box center [366, 285] width 254 height 17
click at [241, 285] on input "Encontre o contato de quem decide 1 - Trial (v2)-1" at bounding box center [366, 285] width 254 height 17
type input "5) Encontre o contato de quem decide 1 - Trial (v2)-1"
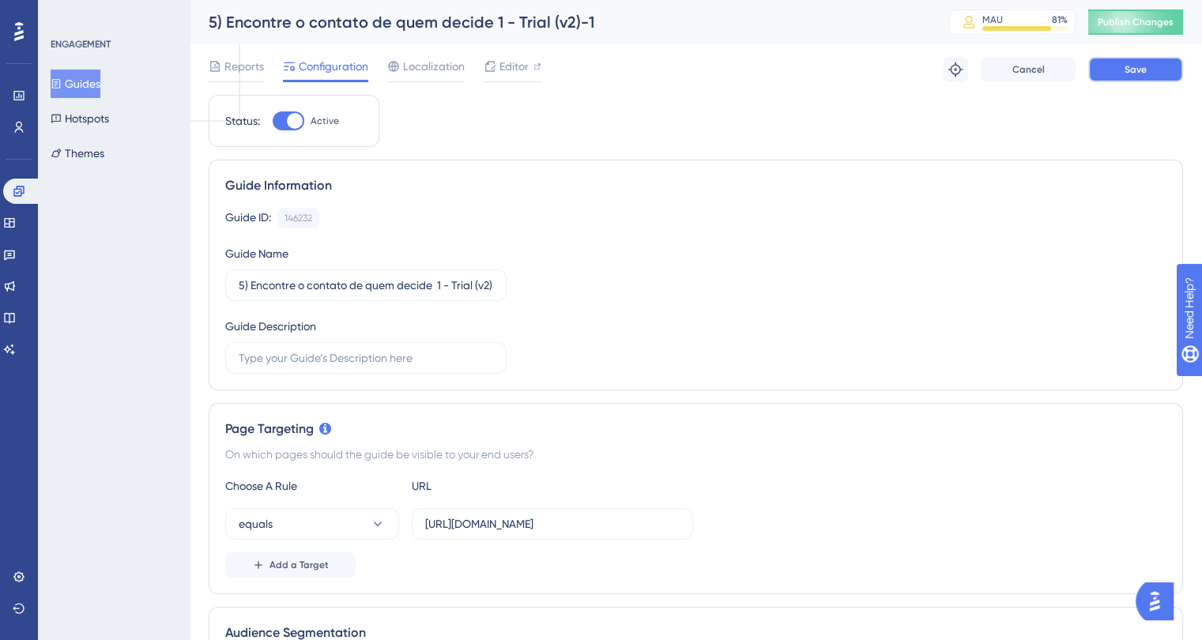
click at [1100, 66] on button "Save" at bounding box center [1135, 69] width 95 height 25
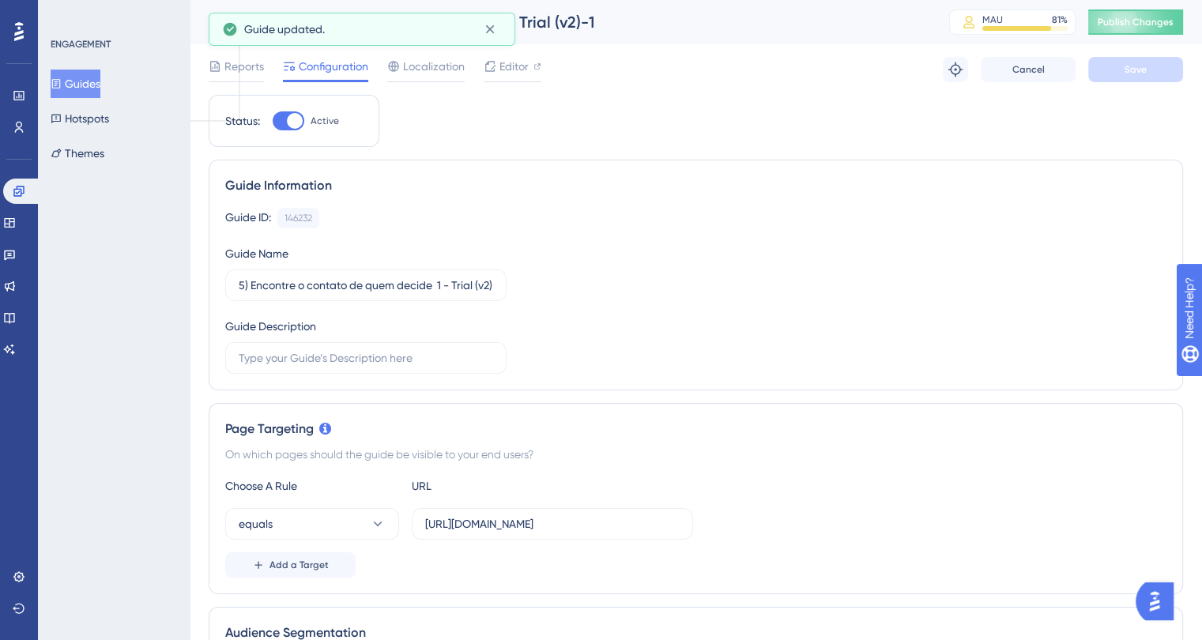
click at [79, 82] on button "Guides" at bounding box center [76, 84] width 50 height 28
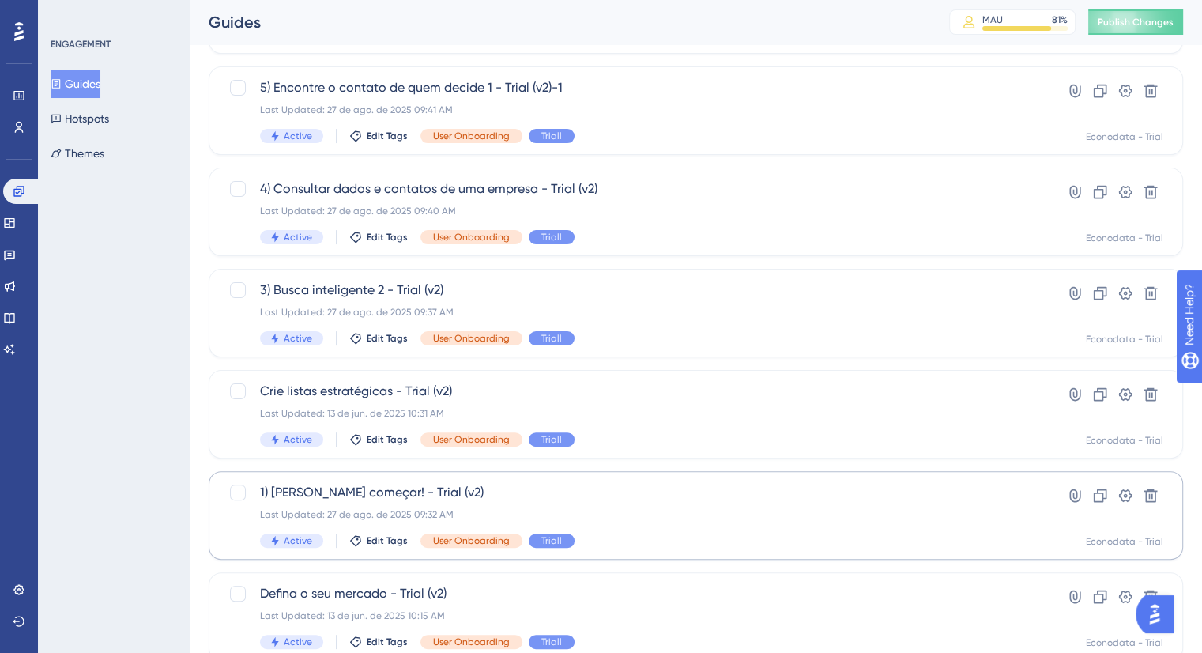
scroll to position [220, 0]
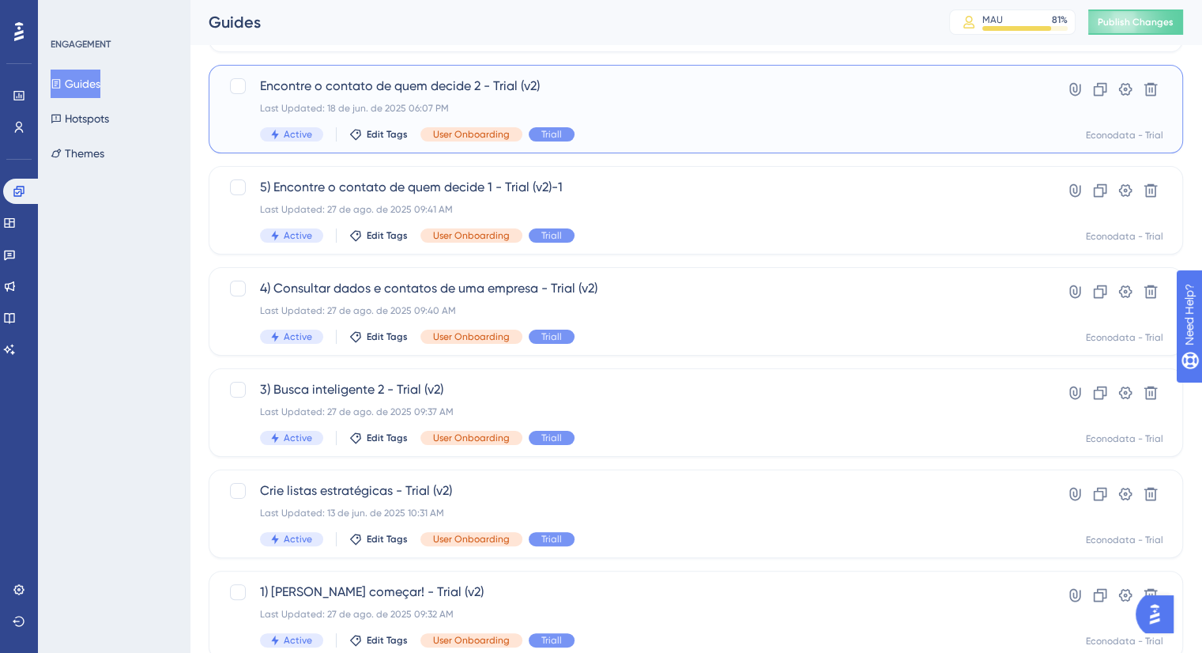
click at [623, 86] on span "Encontre o contato de quem decide 2 - Trial (v2)" at bounding box center [632, 86] width 745 height 19
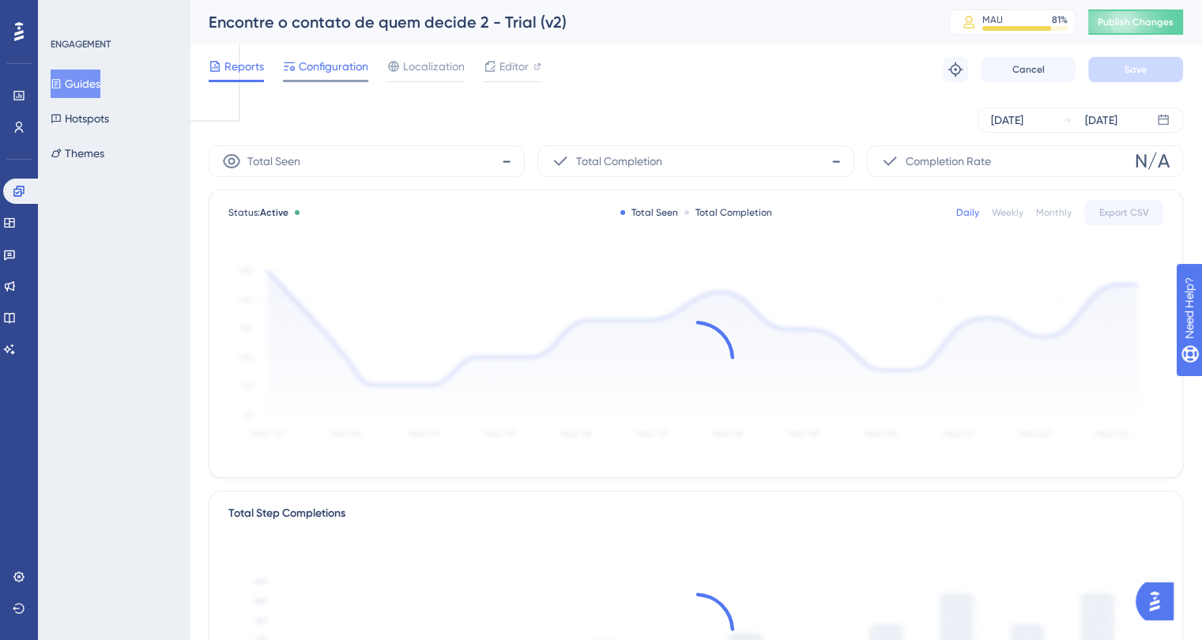
click at [338, 62] on span "Configuration" at bounding box center [334, 66] width 70 height 19
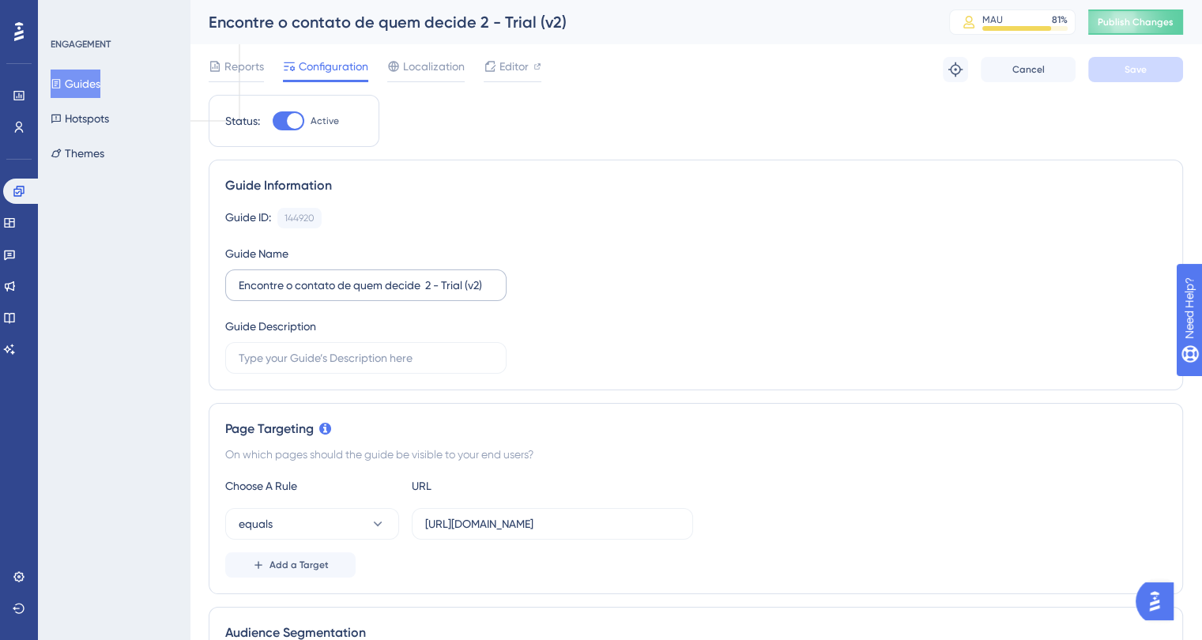
click at [235, 279] on label "Encontre o contato de quem decide 2 - Trial (v2)" at bounding box center [365, 286] width 281 height 32
click at [239, 279] on input "Encontre o contato de quem decide 2 - Trial (v2)" at bounding box center [366, 285] width 254 height 17
click at [241, 285] on input "Encontre o contato de quem decide 2 - Trial (v2)" at bounding box center [366, 285] width 254 height 17
click at [239, 283] on input "Encontre o contato de quem decide 2 - Trial (v2)" at bounding box center [366, 285] width 254 height 17
type input "6) Encontre o contato de quem decide 2 - Trial (v2)"
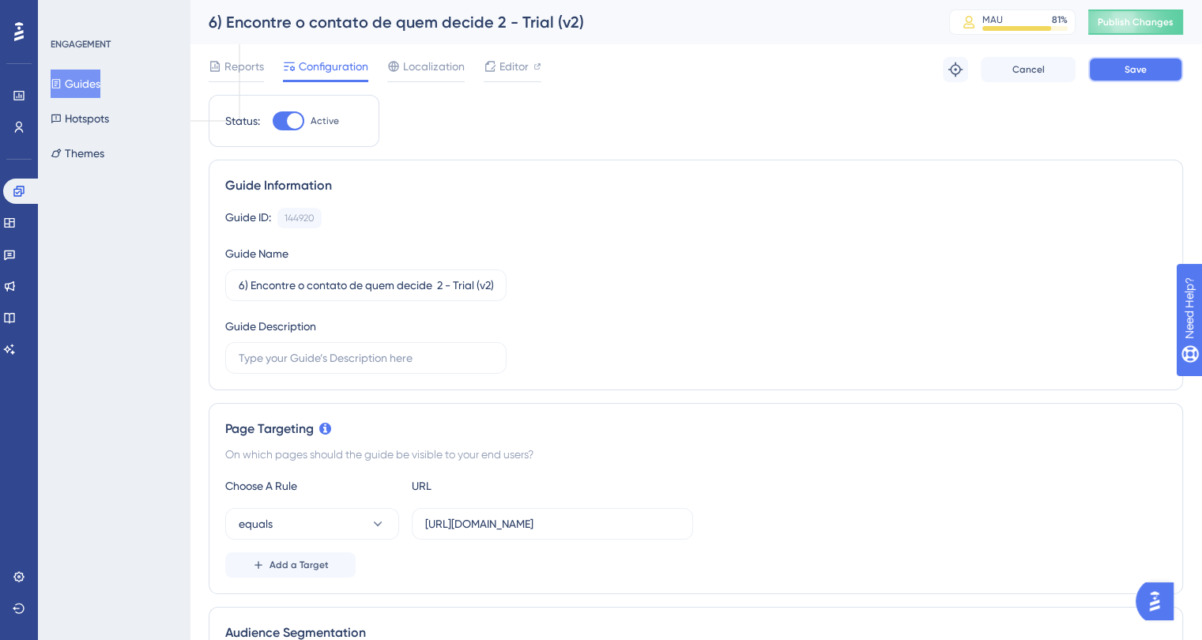
click at [1110, 74] on button "Save" at bounding box center [1135, 69] width 95 height 25
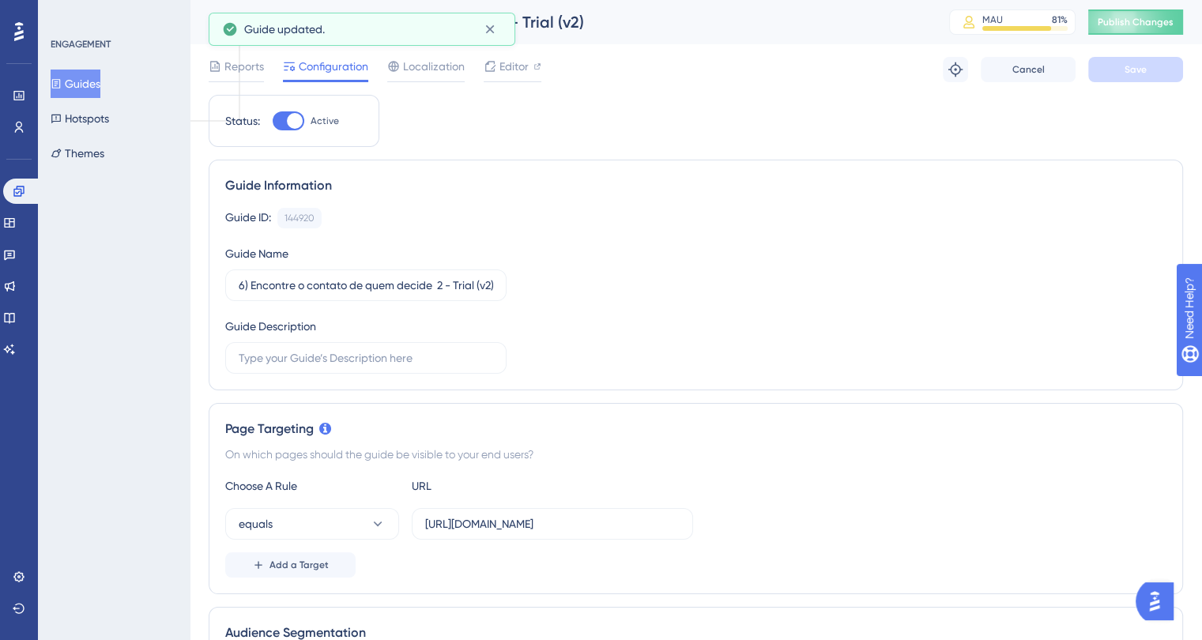
click at [87, 85] on button "Guides" at bounding box center [76, 84] width 50 height 28
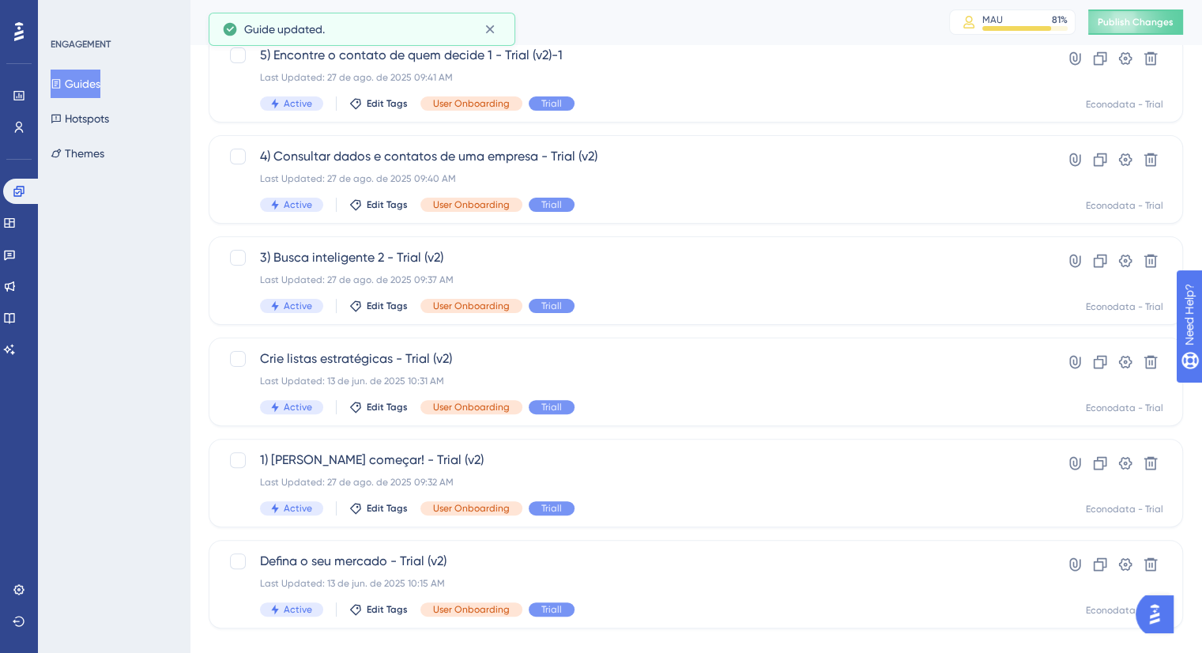
scroll to position [378, 0]
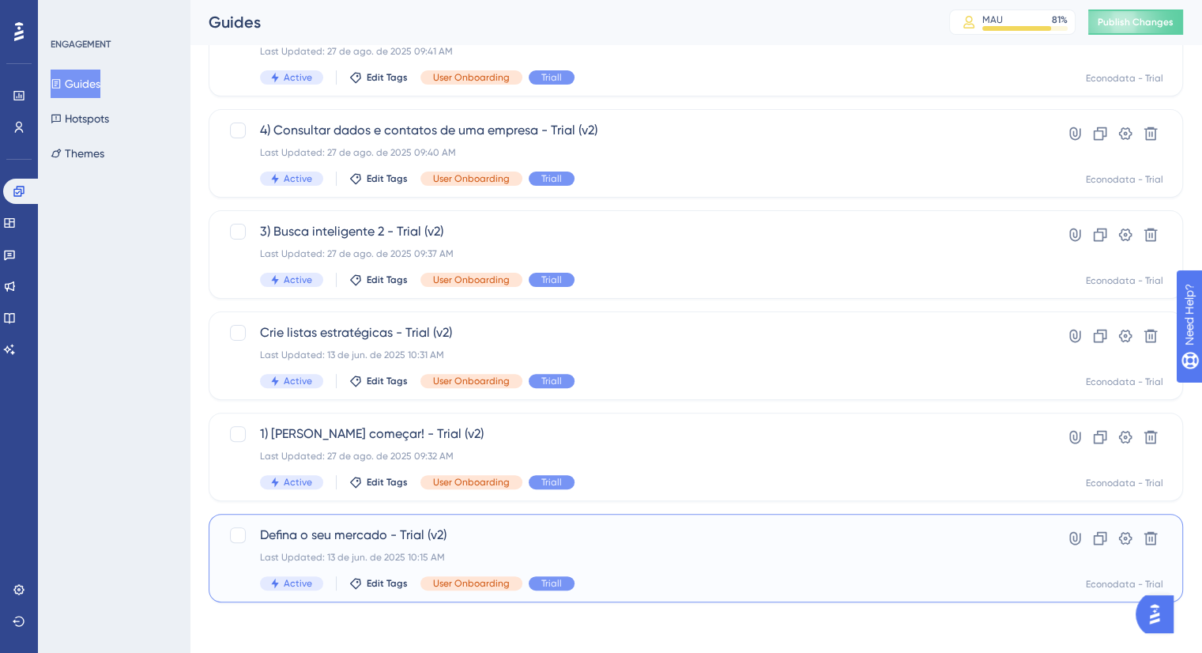
click at [717, 548] on div "Defina o seu mercado - Trial (v2) Last Updated: 13 de jun. de 2025 10:15 AM Act…" at bounding box center [632, 558] width 745 height 65
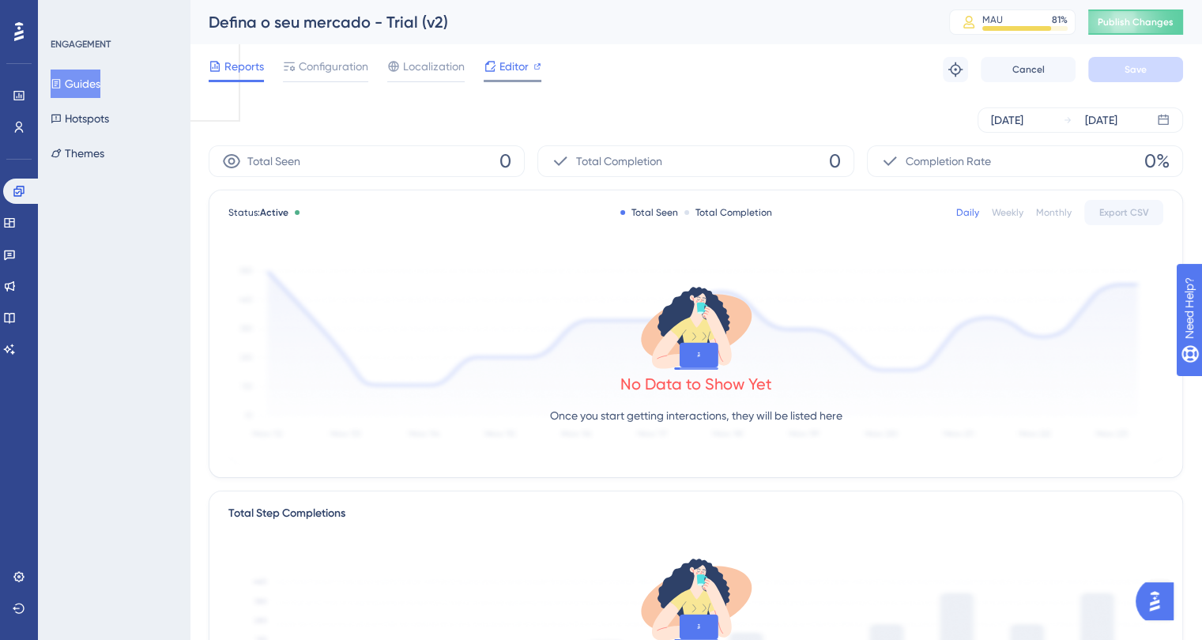
click at [511, 70] on span "Editor" at bounding box center [514, 66] width 29 height 19
click at [76, 85] on button "Guides" at bounding box center [76, 84] width 50 height 28
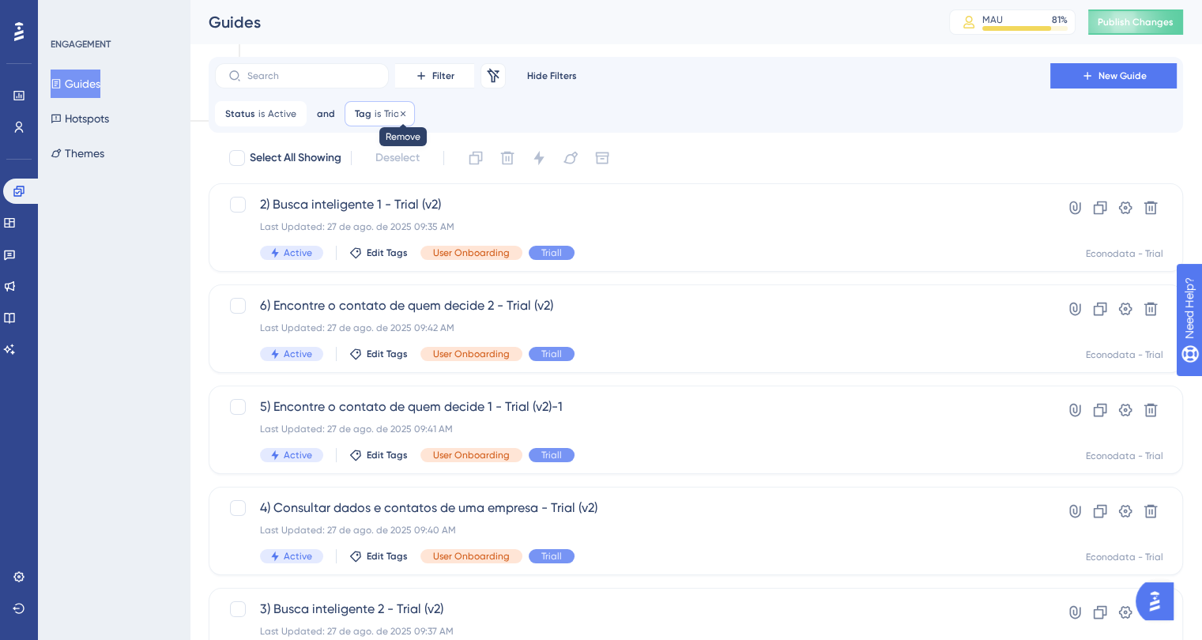
click at [400, 112] on icon at bounding box center [402, 113] width 9 height 9
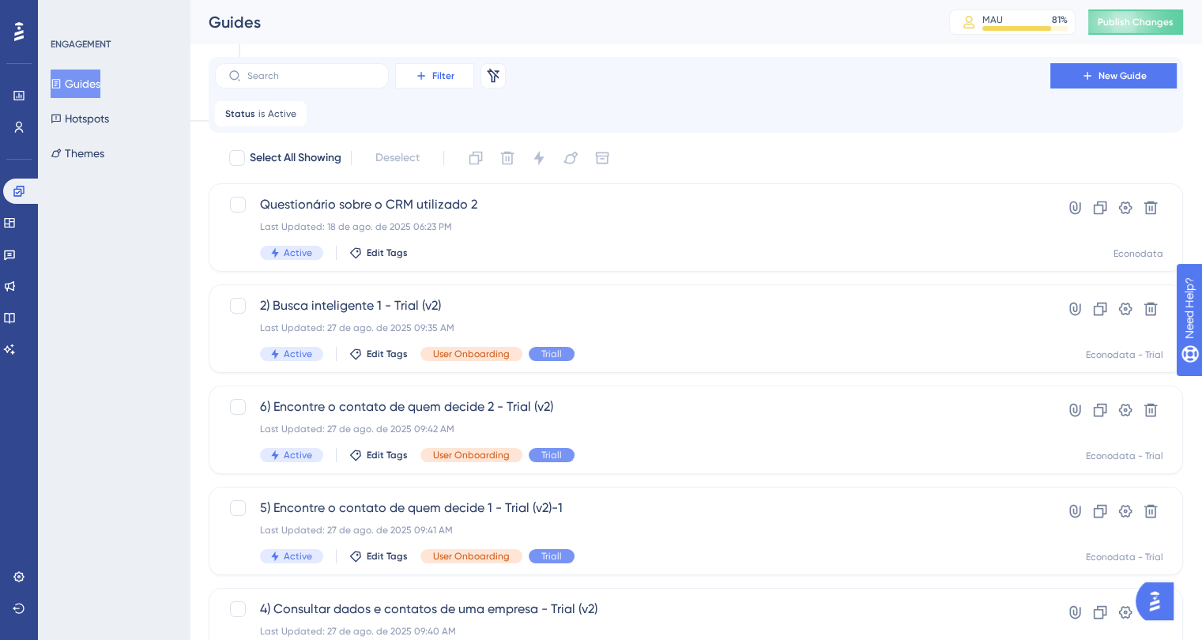
click at [449, 77] on span "Filter" at bounding box center [443, 76] width 22 height 13
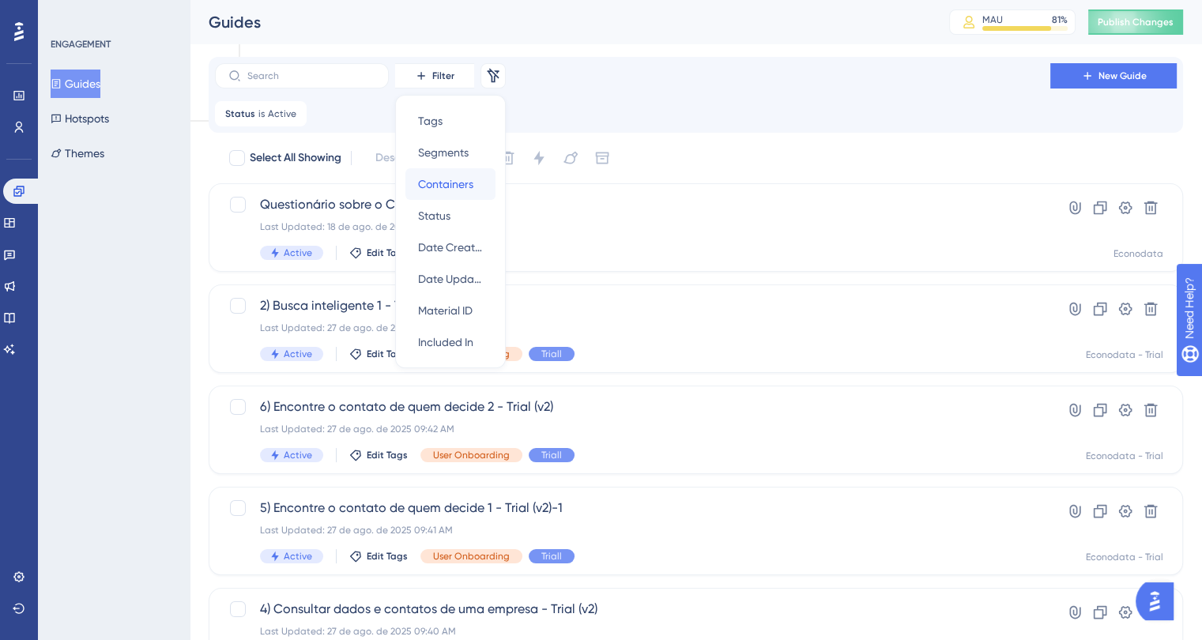
click at [451, 178] on span "Containers" at bounding box center [445, 184] width 55 height 19
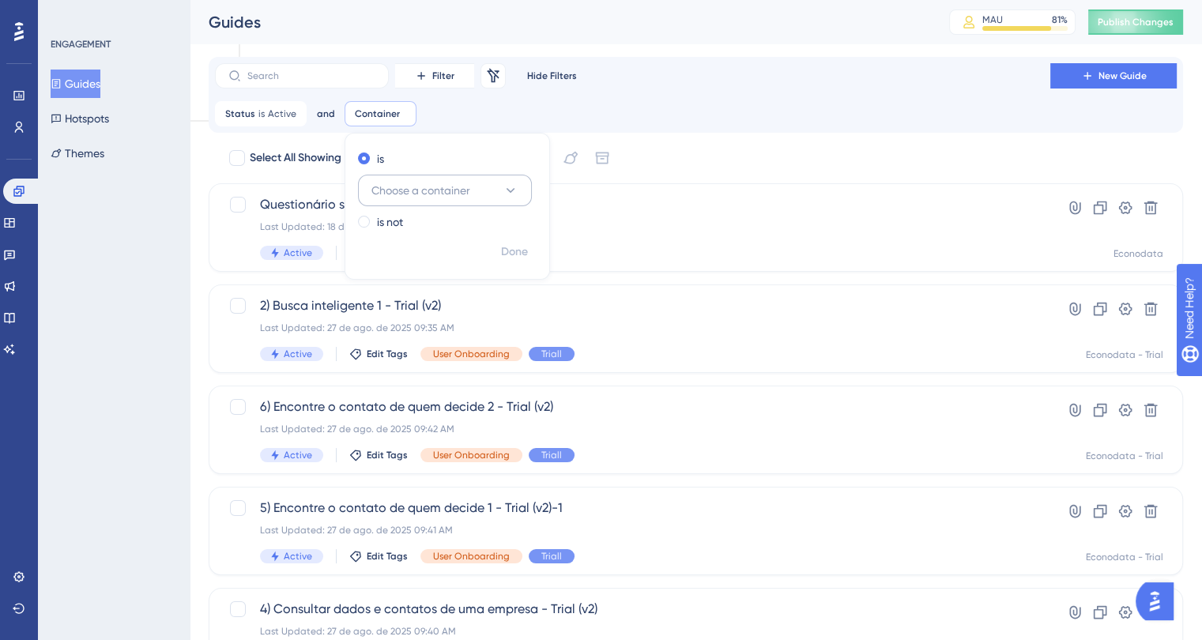
click at [392, 187] on span "Choose a container" at bounding box center [420, 190] width 99 height 19
click at [432, 273] on div "Econodata - Trial Econodata - Trial" at bounding box center [445, 287] width 128 height 32
click at [677, 93] on div "Filter Remove Filters Hide Filters New Guide Status is Active Active Remove and…" at bounding box center [696, 94] width 962 height 63
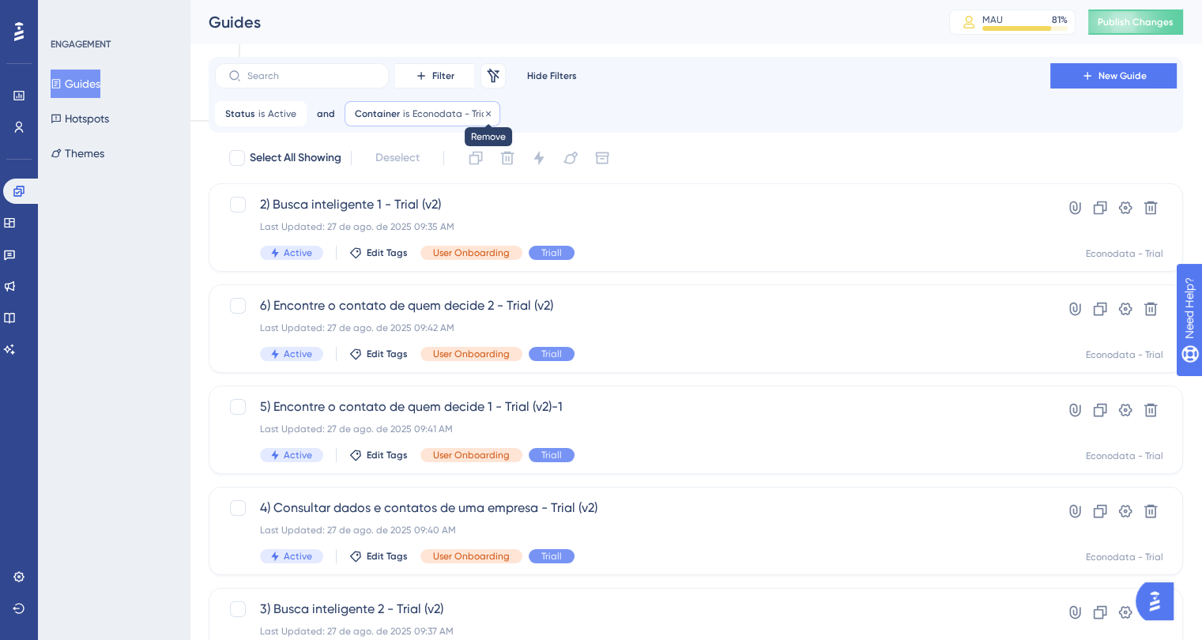
click at [486, 114] on icon at bounding box center [488, 113] width 5 height 5
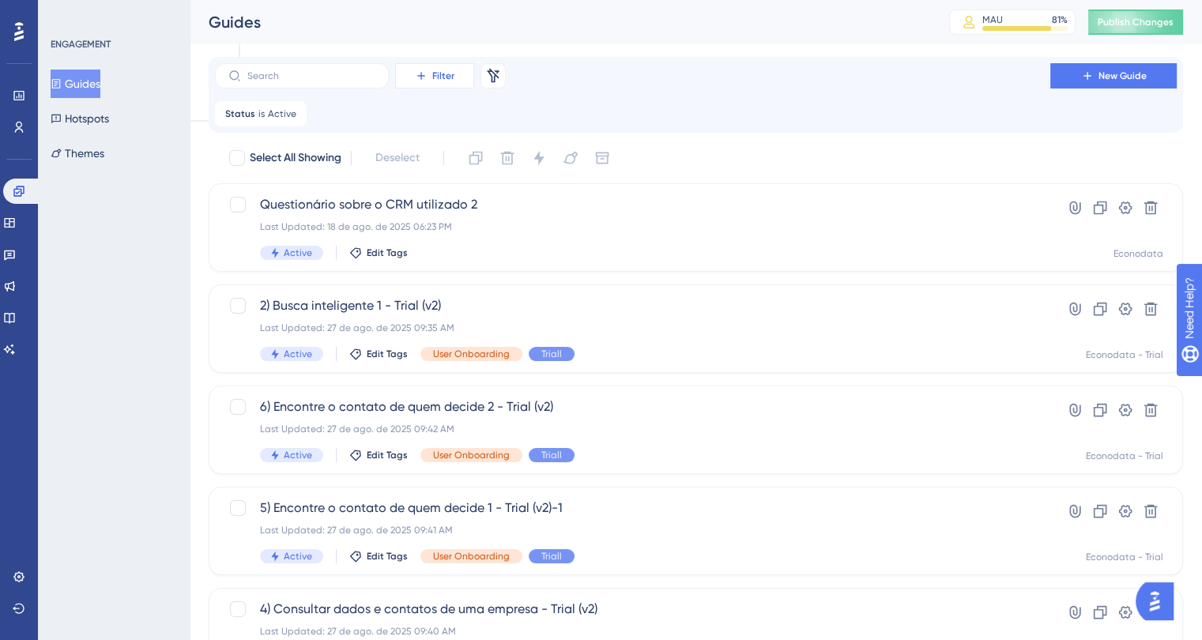
click at [449, 73] on span "Filter" at bounding box center [443, 76] width 22 height 13
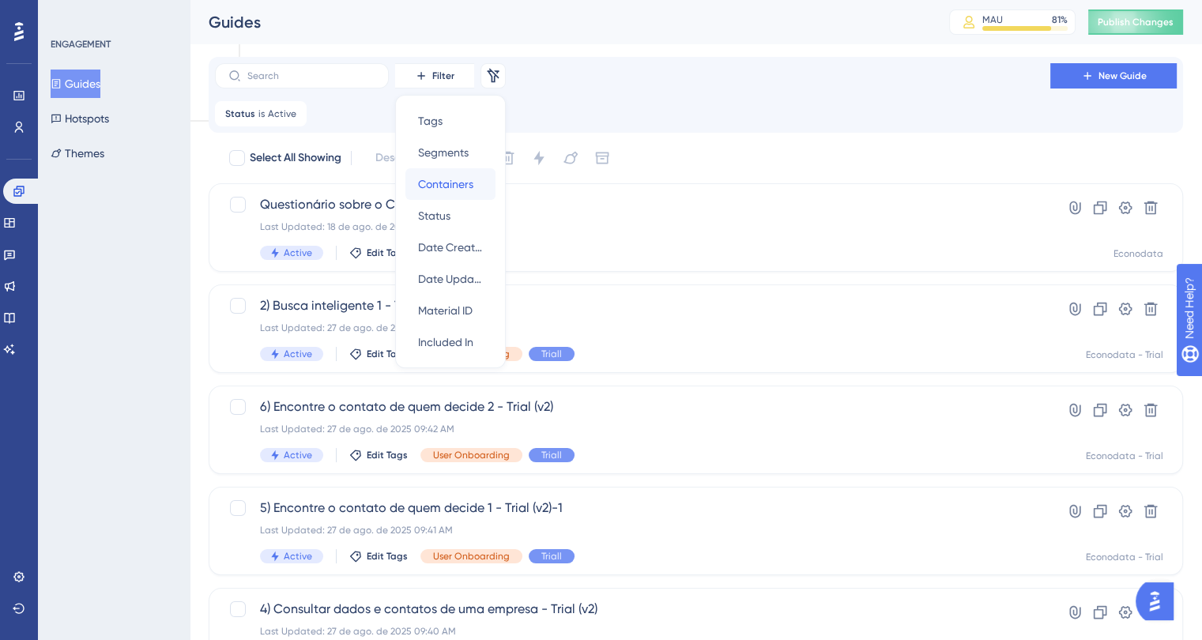
click at [443, 186] on span "Containers" at bounding box center [445, 184] width 55 height 19
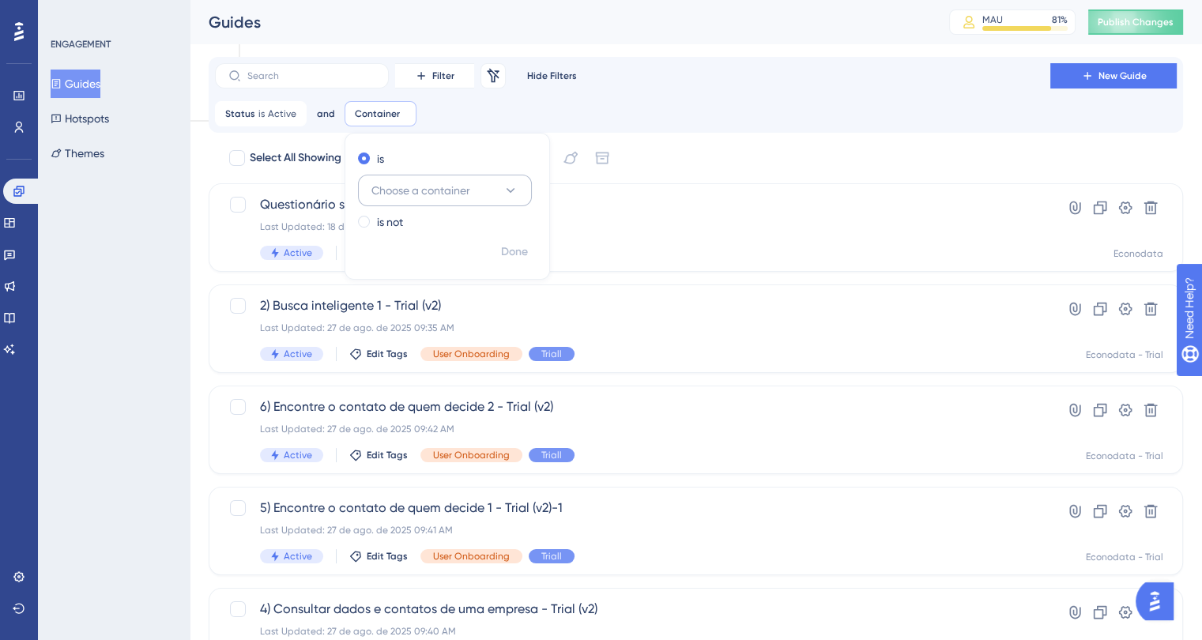
click at [404, 184] on span "Choose a container" at bounding box center [420, 190] width 99 height 19
click at [417, 325] on span "Econodata" at bounding box center [409, 318] width 56 height 19
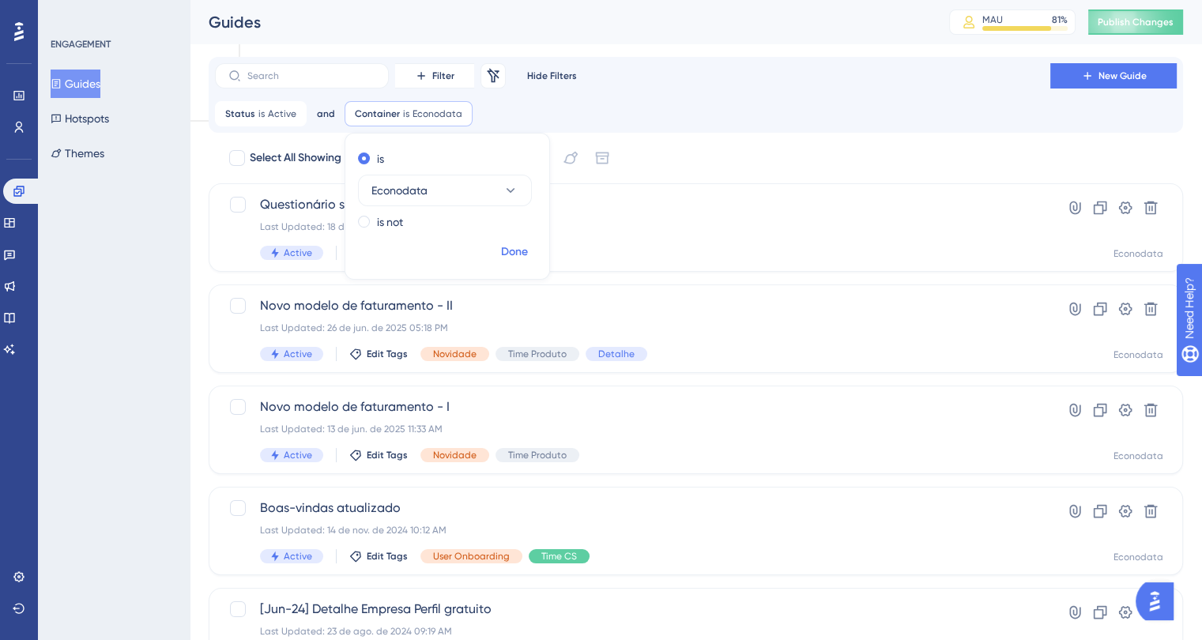
click at [516, 253] on span "Done" at bounding box center [514, 252] width 27 height 19
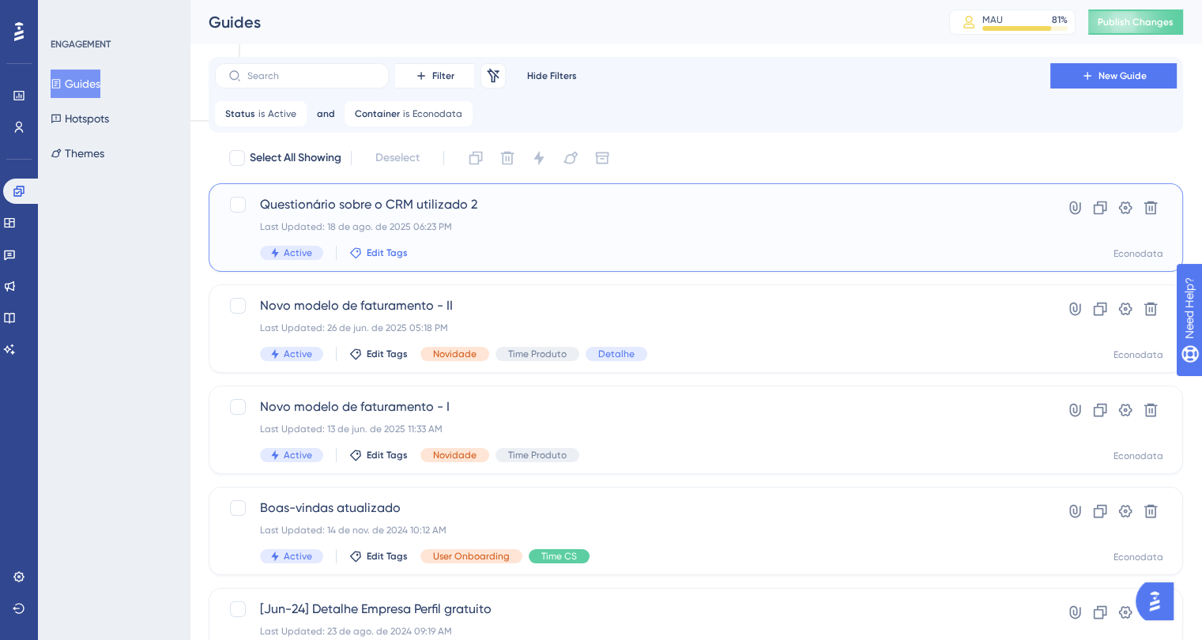
click at [385, 248] on span "Edit Tags" at bounding box center [387, 253] width 41 height 13
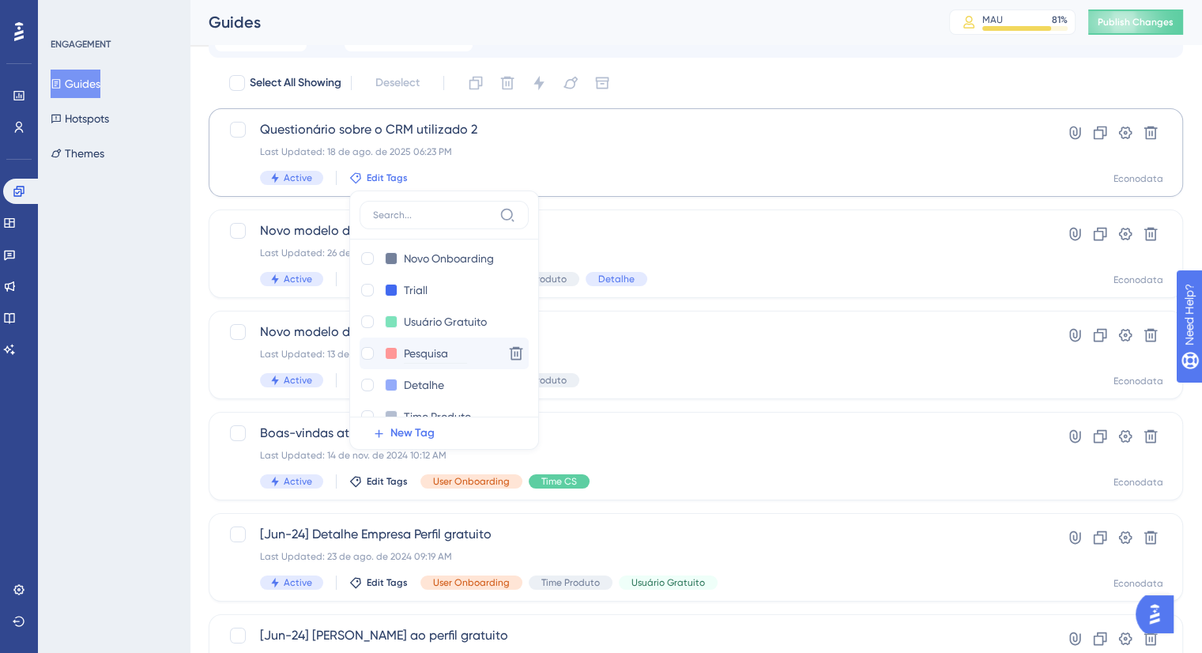
scroll to position [79, 0]
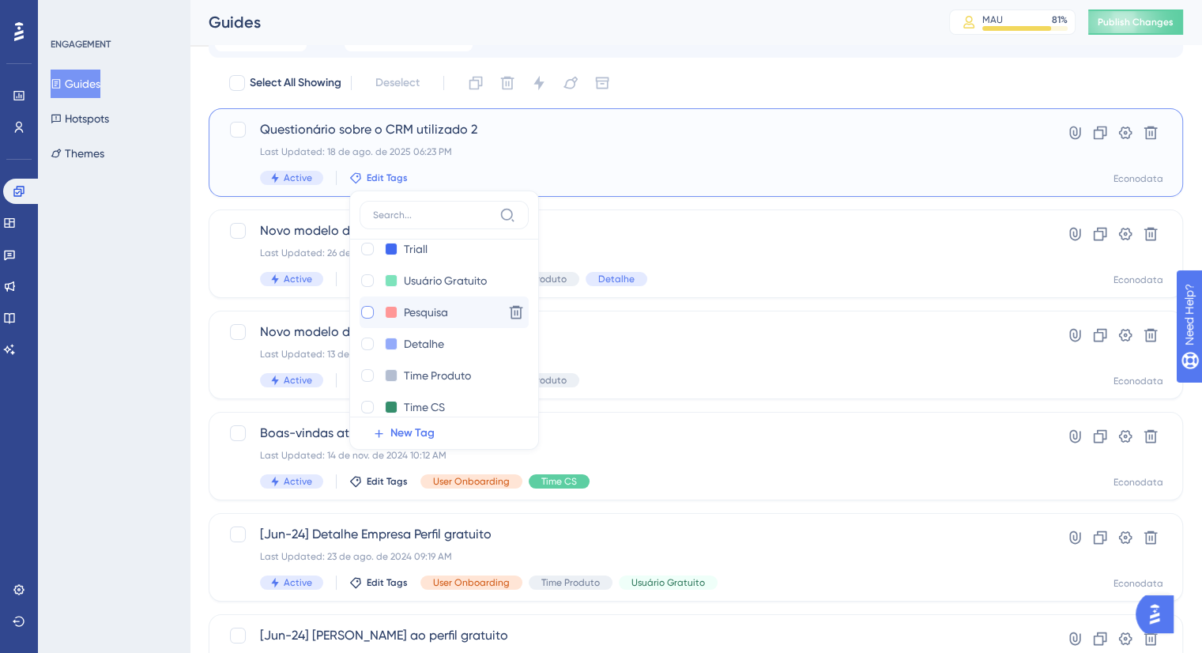
click at [363, 312] on div at bounding box center [367, 312] width 13 height 13
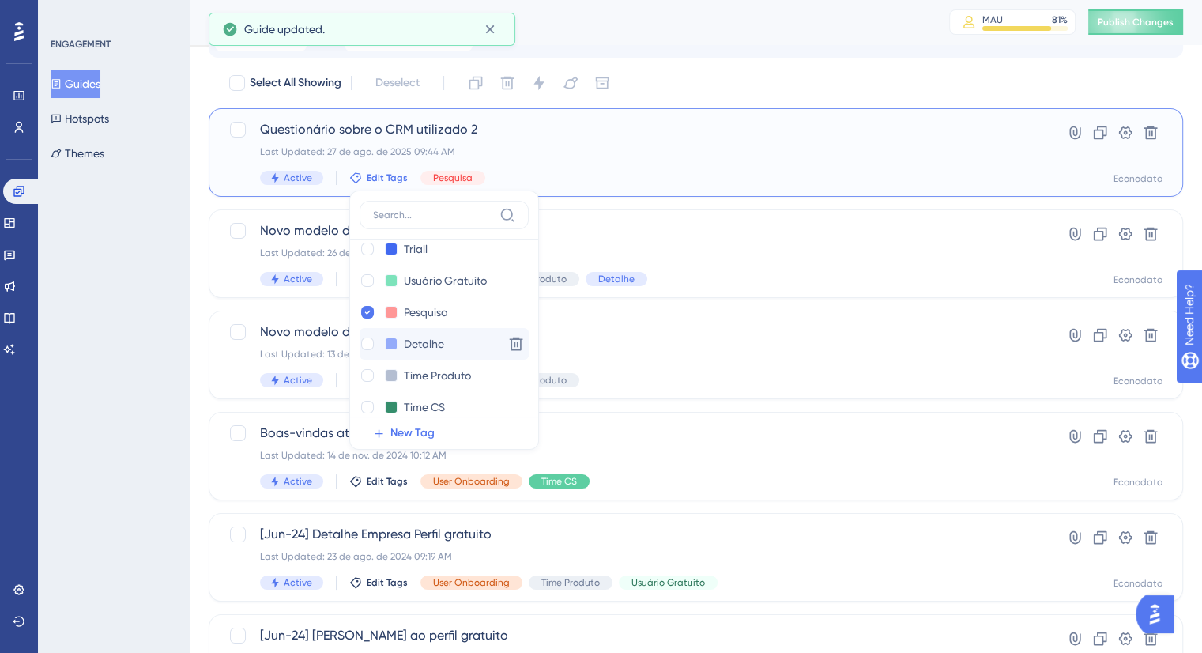
checkbox input "true"
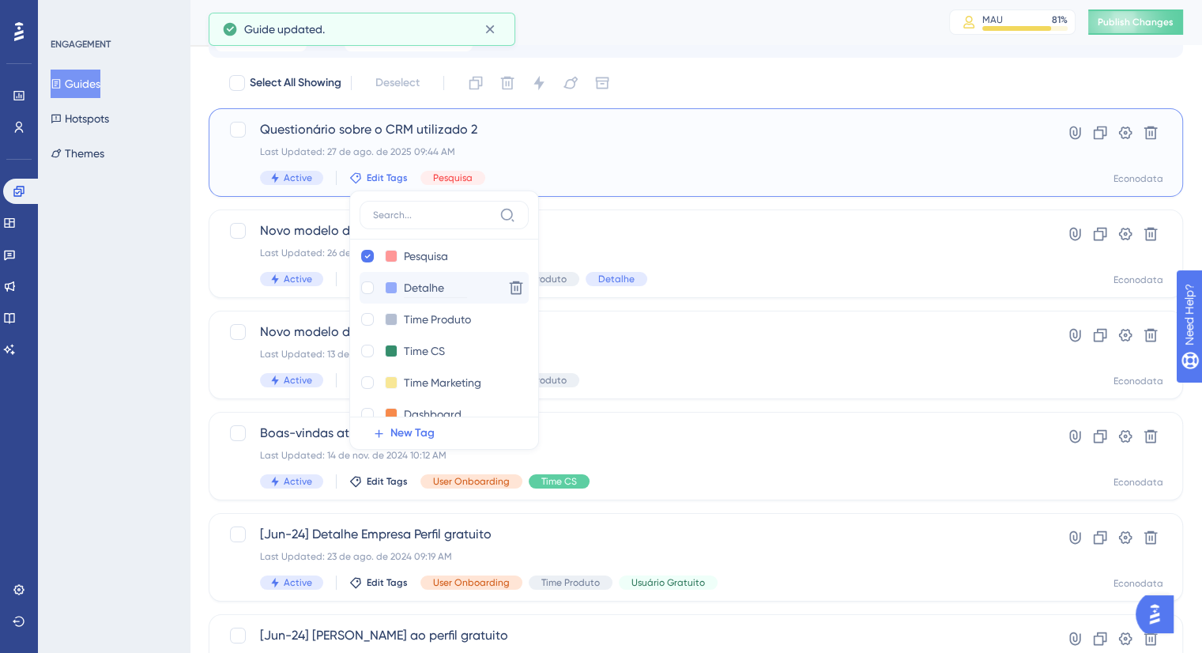
scroll to position [158, 0]
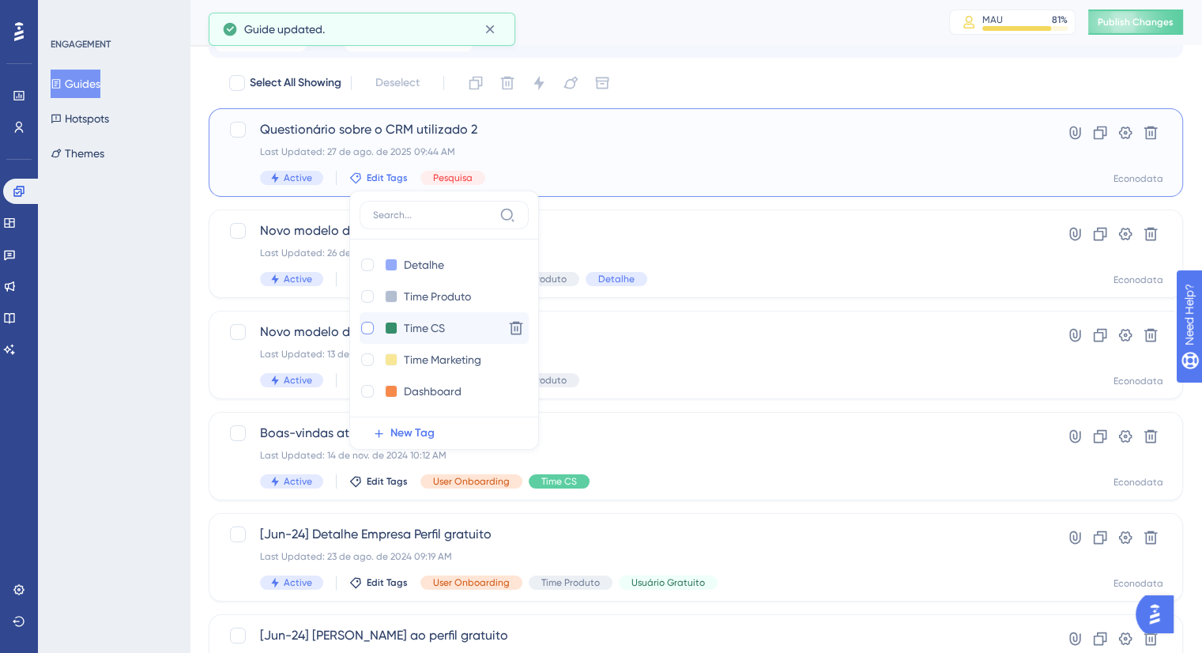
click at [365, 326] on div at bounding box center [367, 328] width 13 height 13
checkbox input "true"
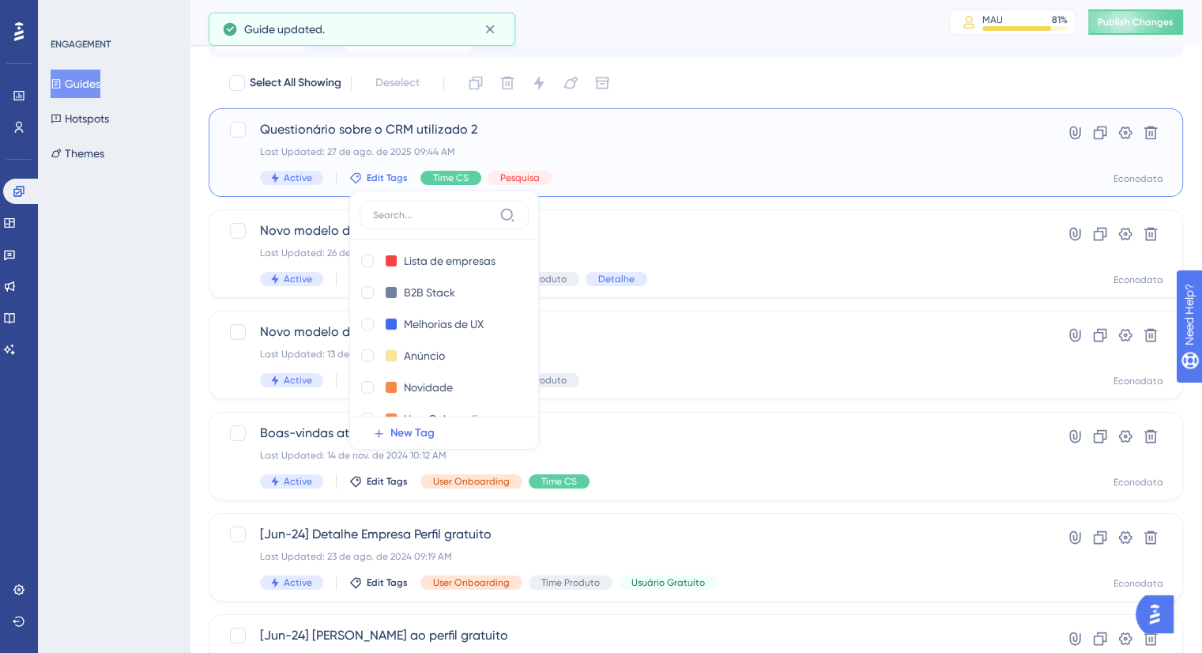
scroll to position [379, 0]
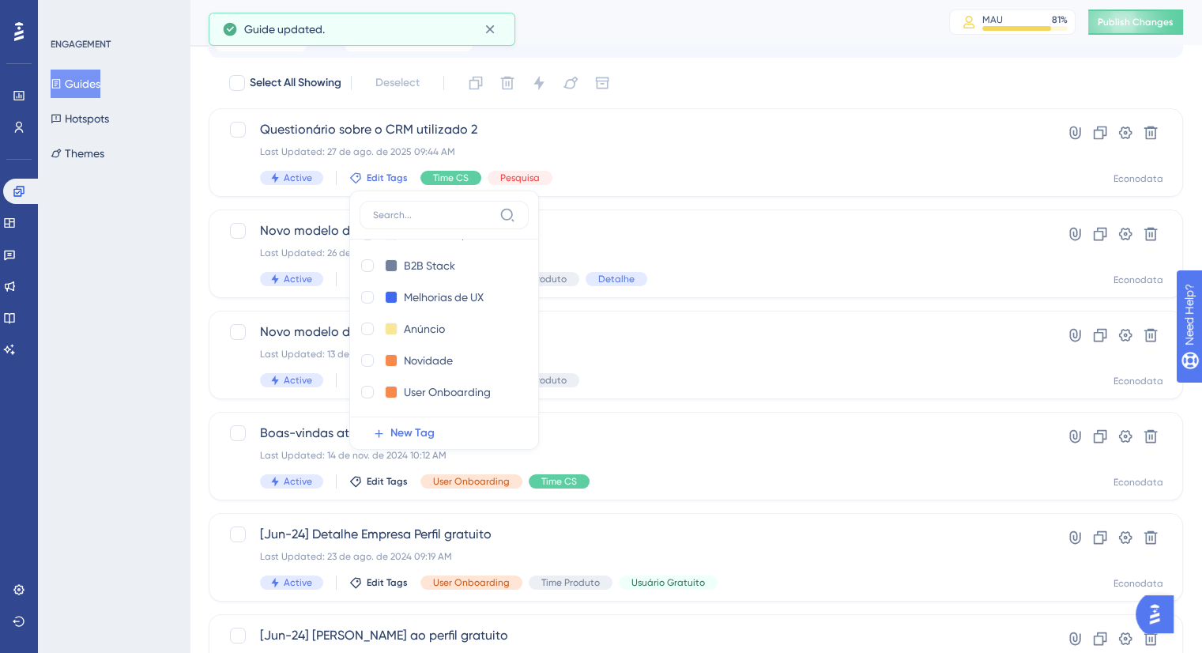
click at [183, 290] on div "ENGAGEMENT Guides Hotspots Themes" at bounding box center [114, 326] width 152 height 653
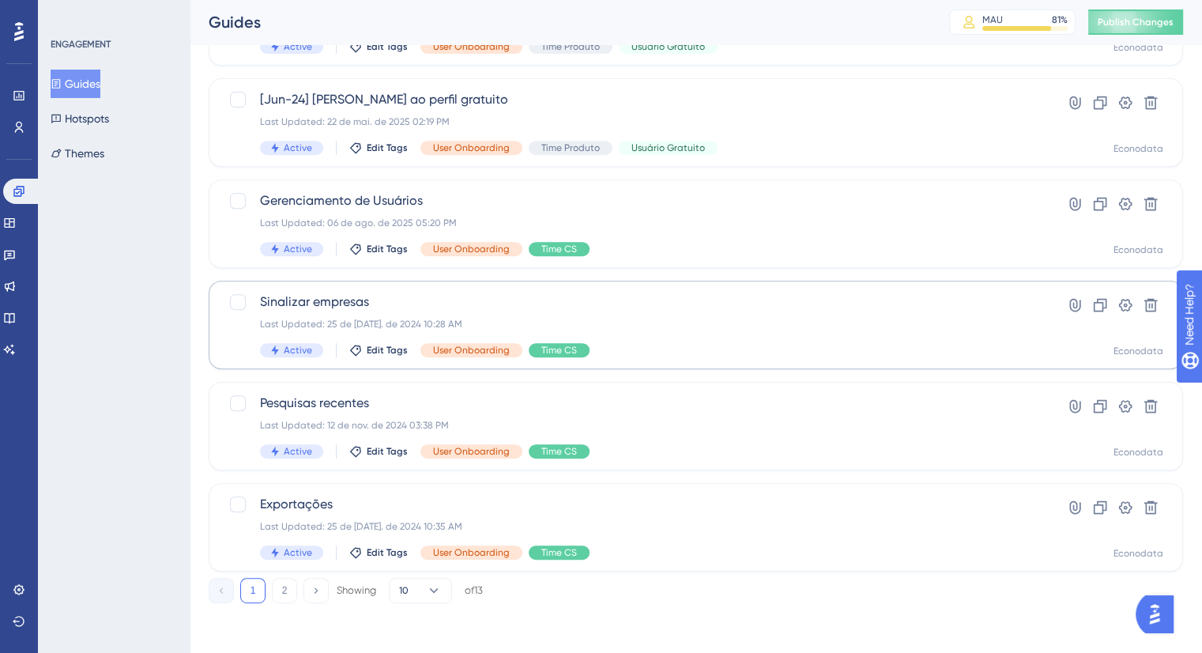
scroll to position [612, 0]
click at [430, 591] on icon at bounding box center [434, 590] width 16 height 16
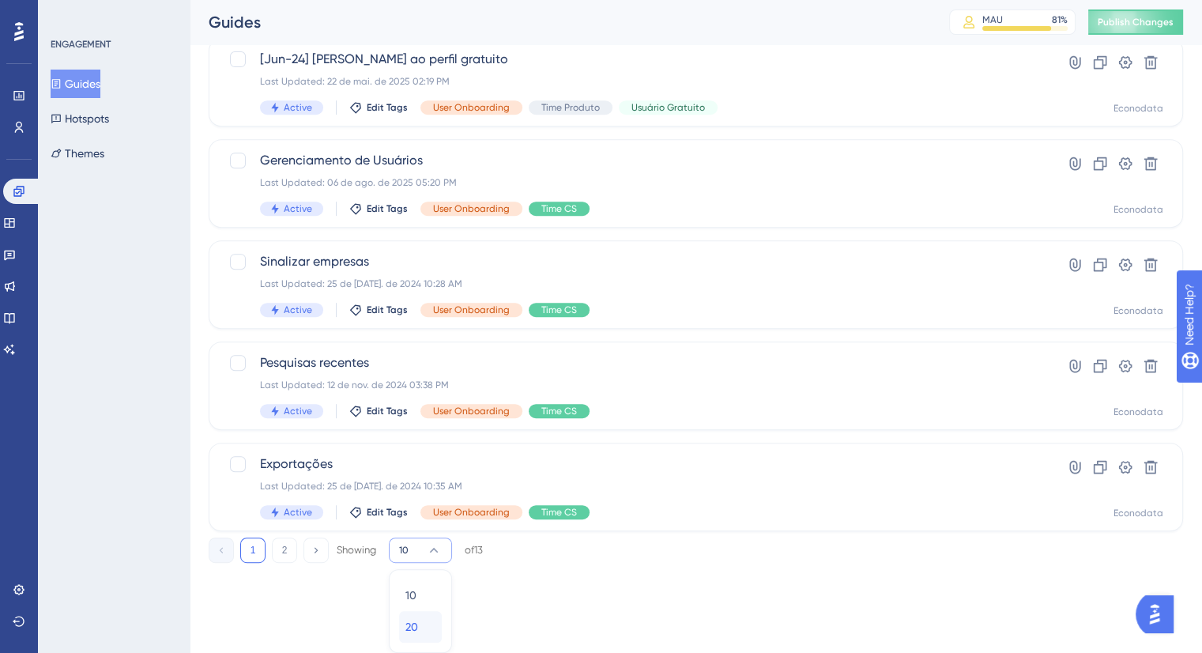
click at [420, 621] on div "20 20" at bounding box center [420, 627] width 30 height 32
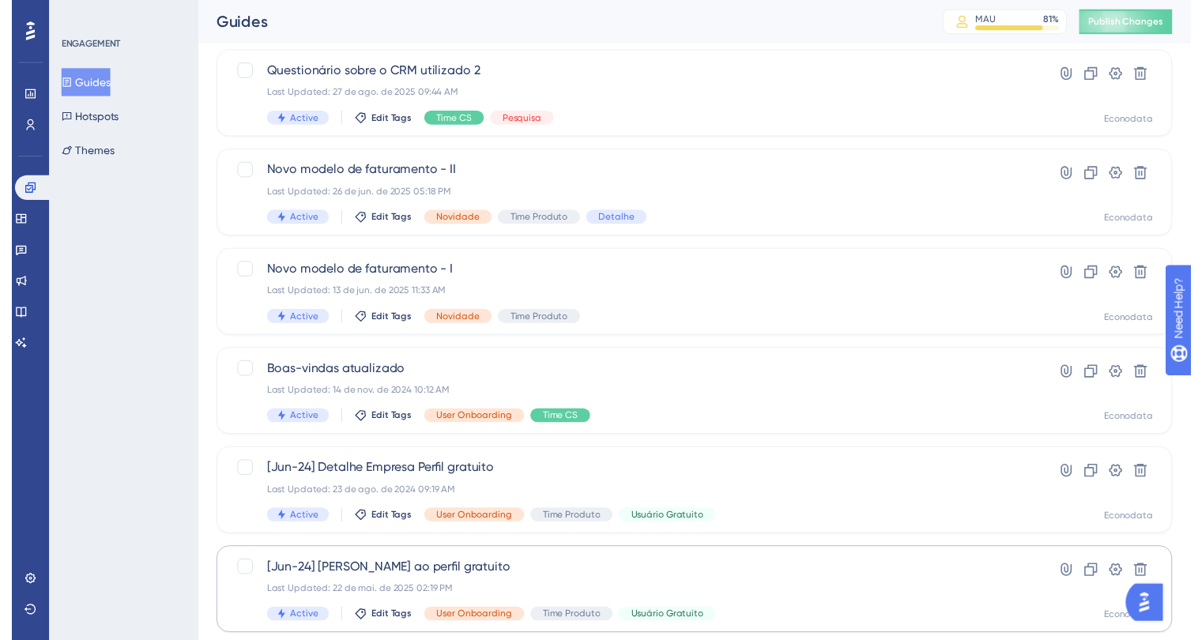
scroll to position [0, 0]
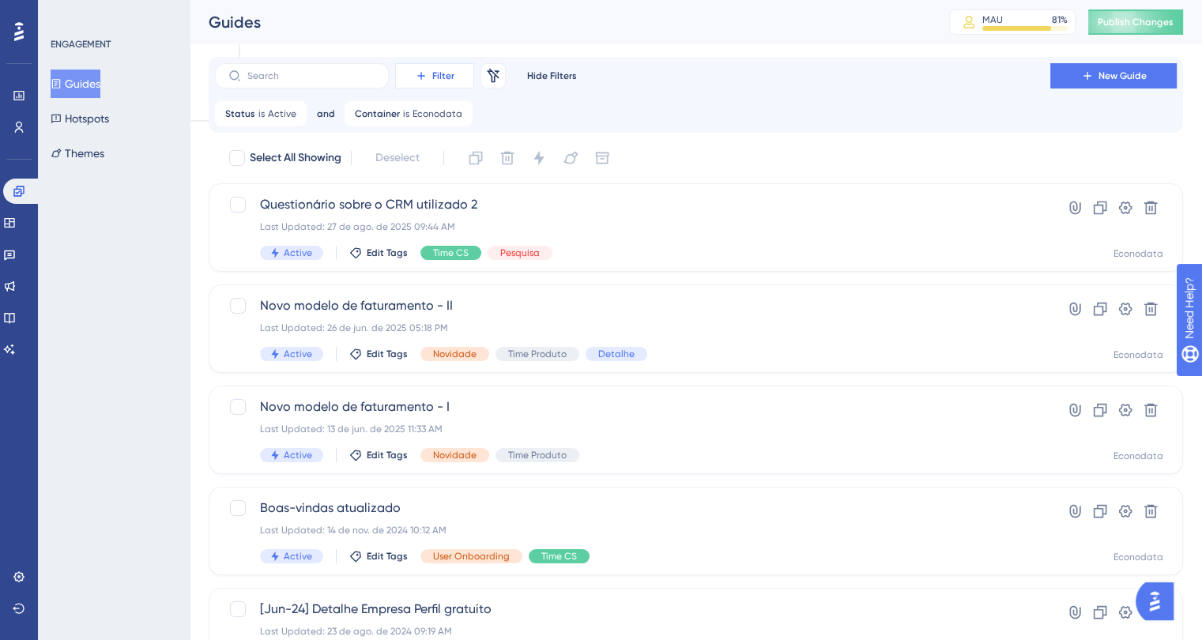
click at [450, 75] on span "Filter" at bounding box center [443, 76] width 22 height 13
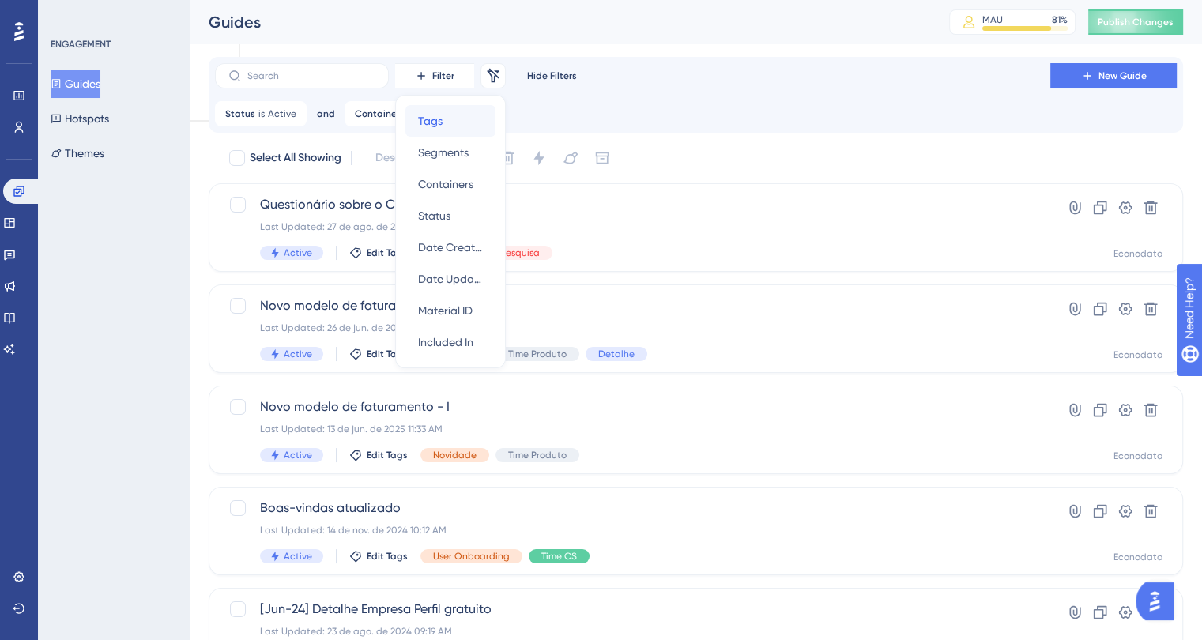
click at [453, 121] on div "Tags Tags" at bounding box center [450, 121] width 65 height 32
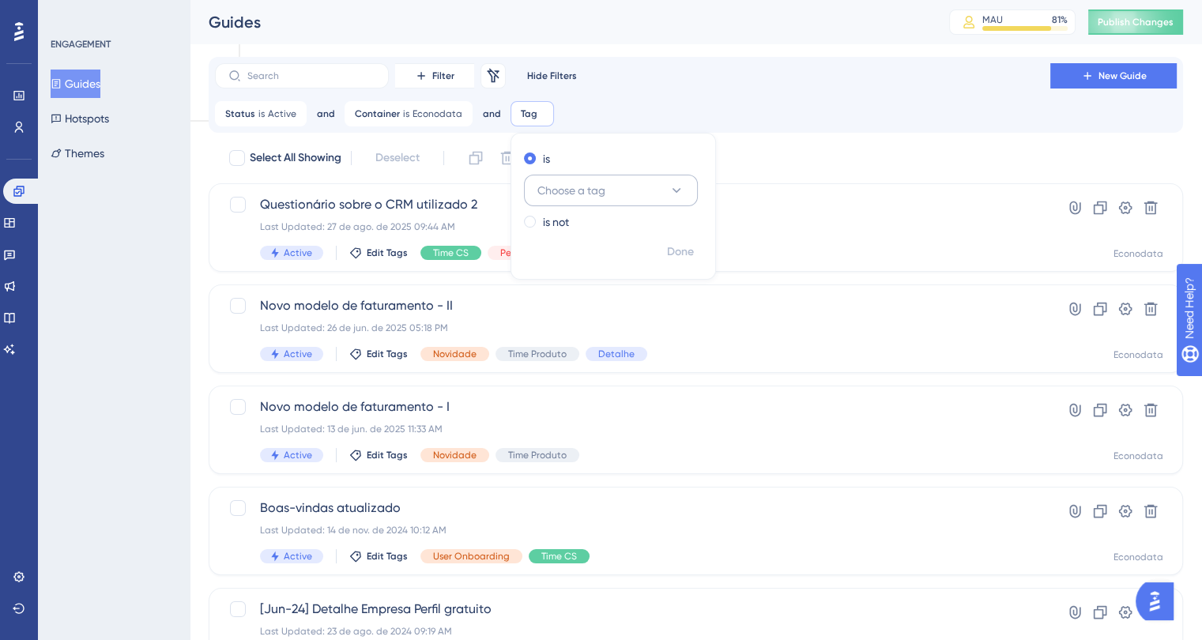
click at [541, 194] on span "Choose a tag" at bounding box center [571, 190] width 68 height 19
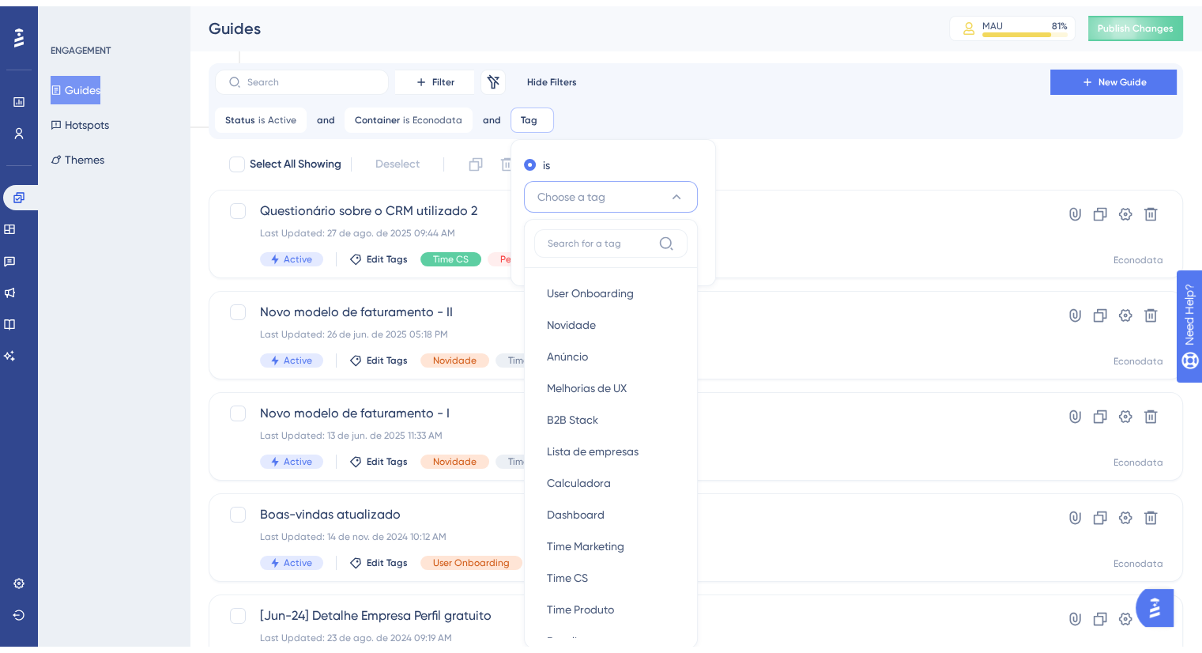
scroll to position [106, 0]
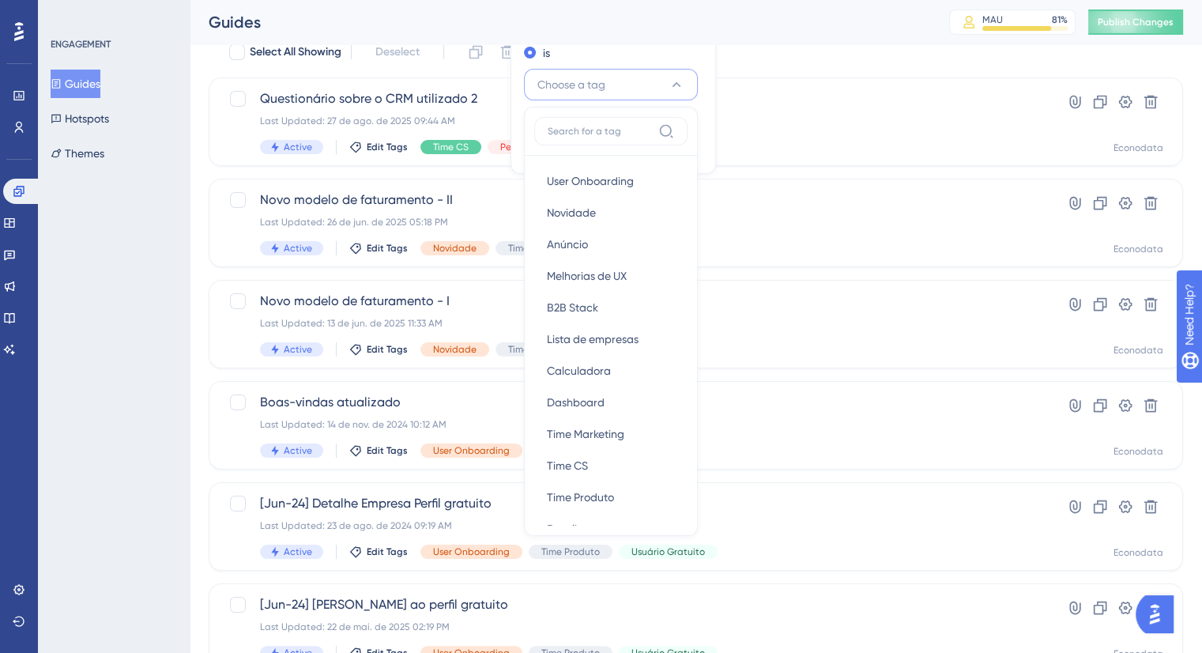
click at [546, 71] on button "Choose a tag" at bounding box center [611, 85] width 174 height 32
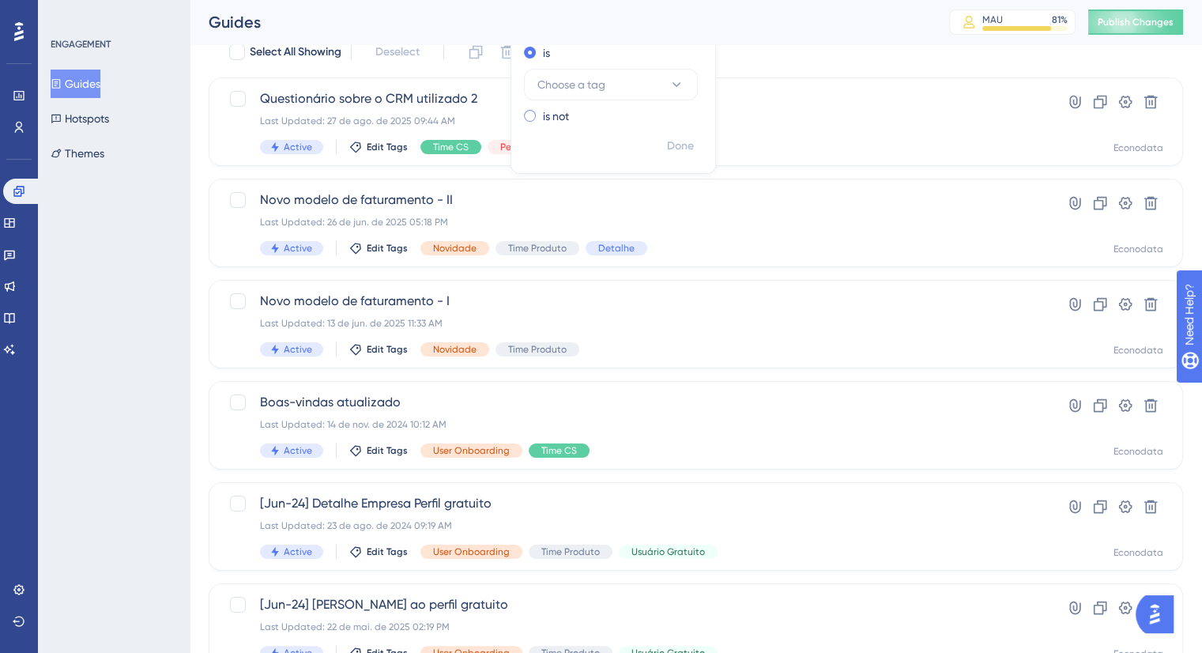
click at [556, 115] on label "is not" at bounding box center [556, 116] width 26 height 19
click at [576, 108] on span "Choose a tag" at bounding box center [571, 109] width 68 height 19
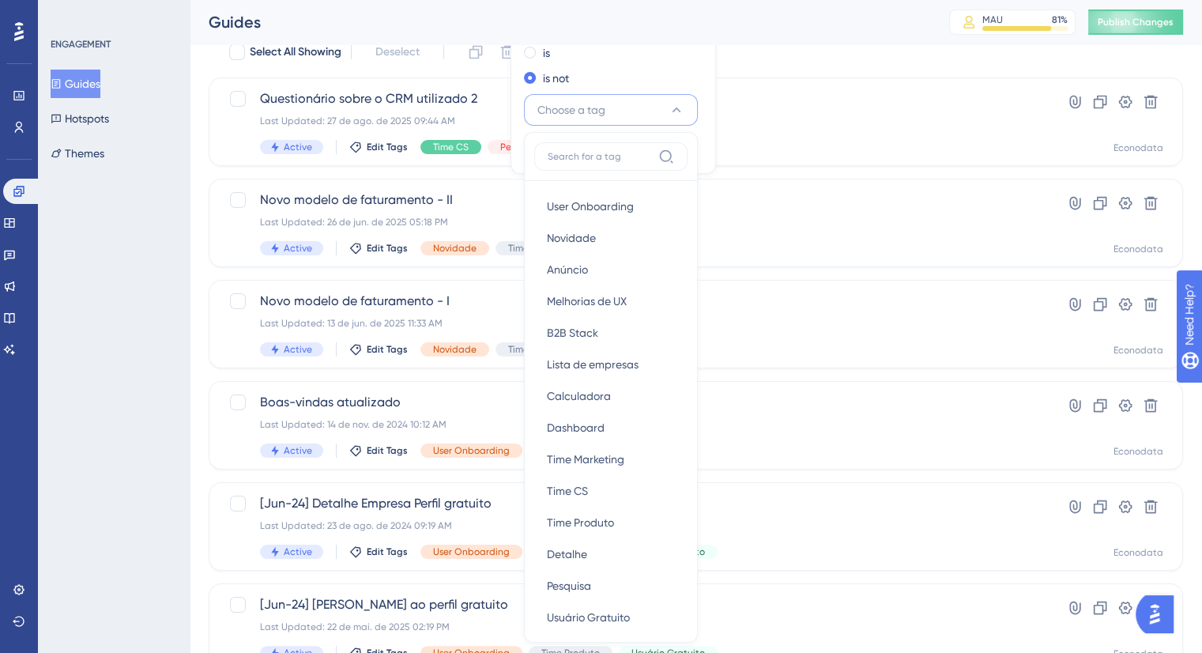
scroll to position [166, 0]
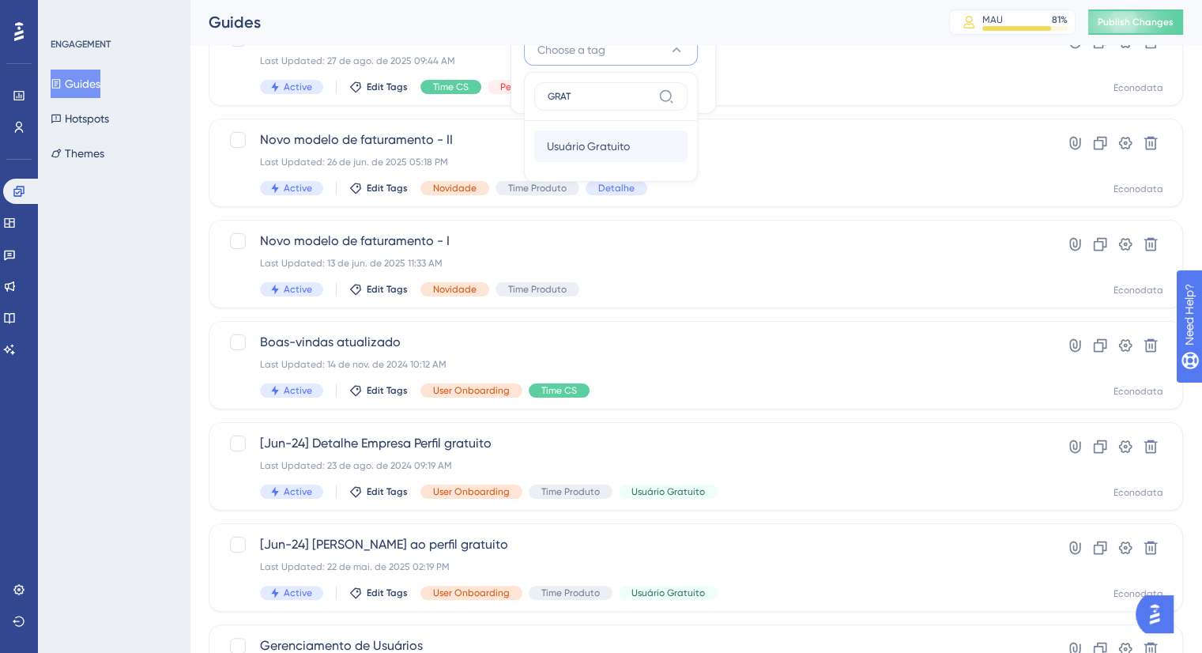
type input "GRAT"
click at [579, 146] on span "Usuário Gratuito" at bounding box center [588, 146] width 83 height 19
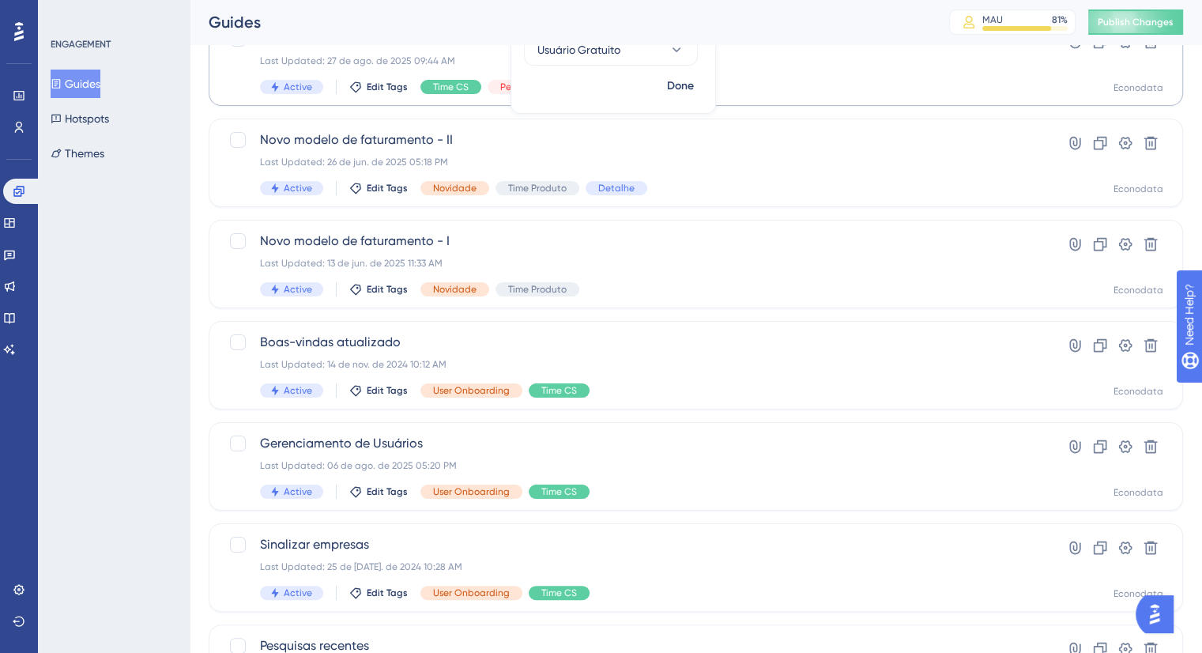
click at [658, 83] on button "Done" at bounding box center [680, 86] width 44 height 28
click at [171, 311] on div "ENGAGEMENT Guides Hotspots Themes" at bounding box center [114, 326] width 152 height 653
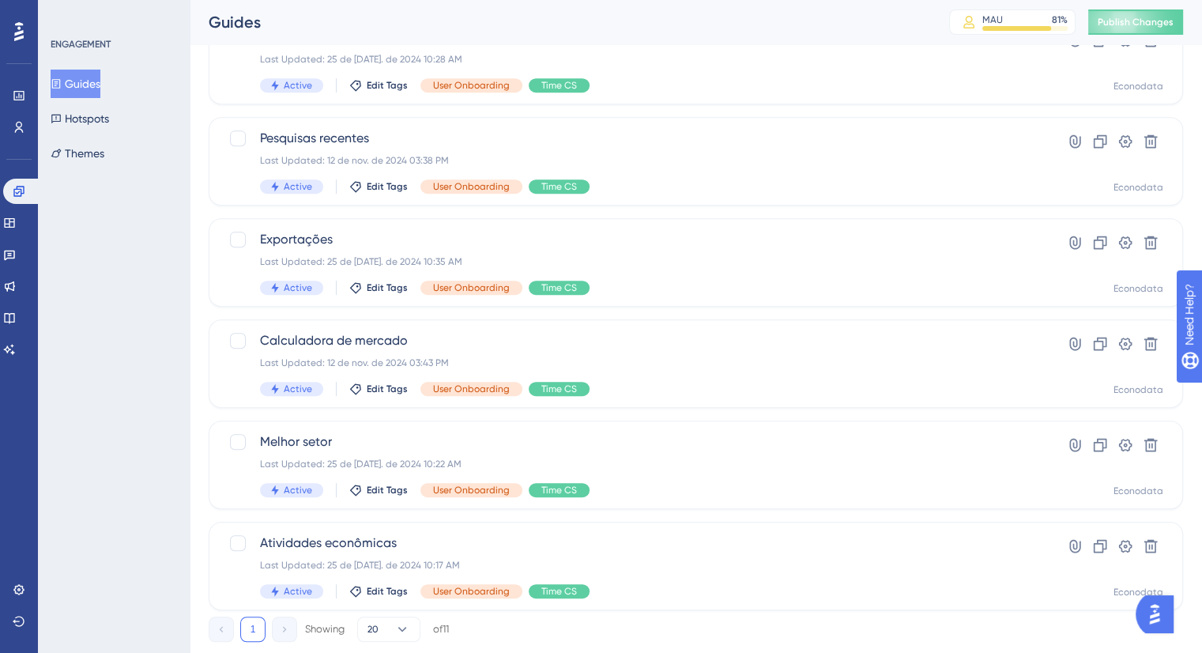
scroll to position [713, 0]
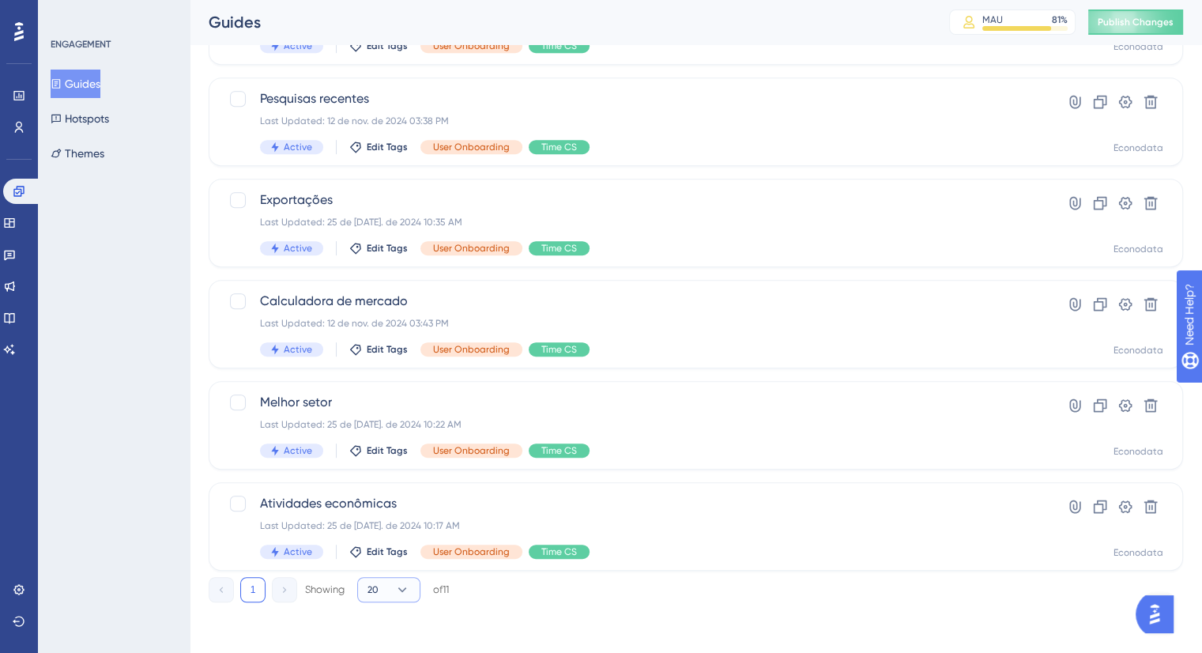
click at [402, 594] on icon at bounding box center [402, 590] width 16 height 16
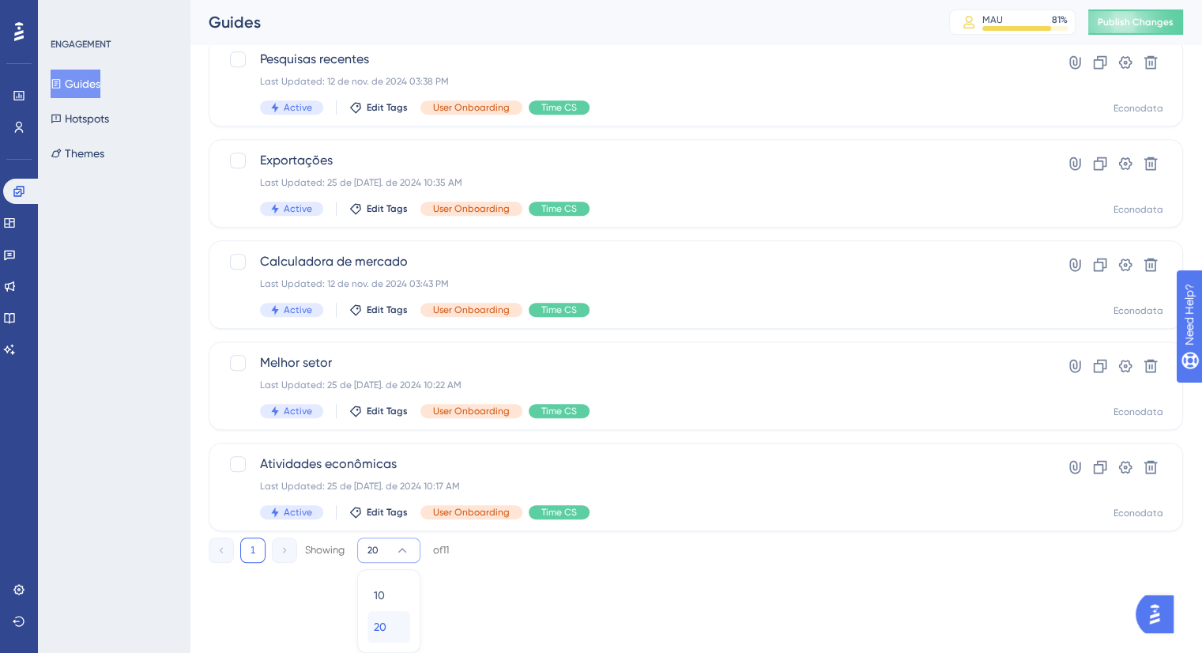
click at [390, 616] on div "20 20" at bounding box center [389, 627] width 30 height 32
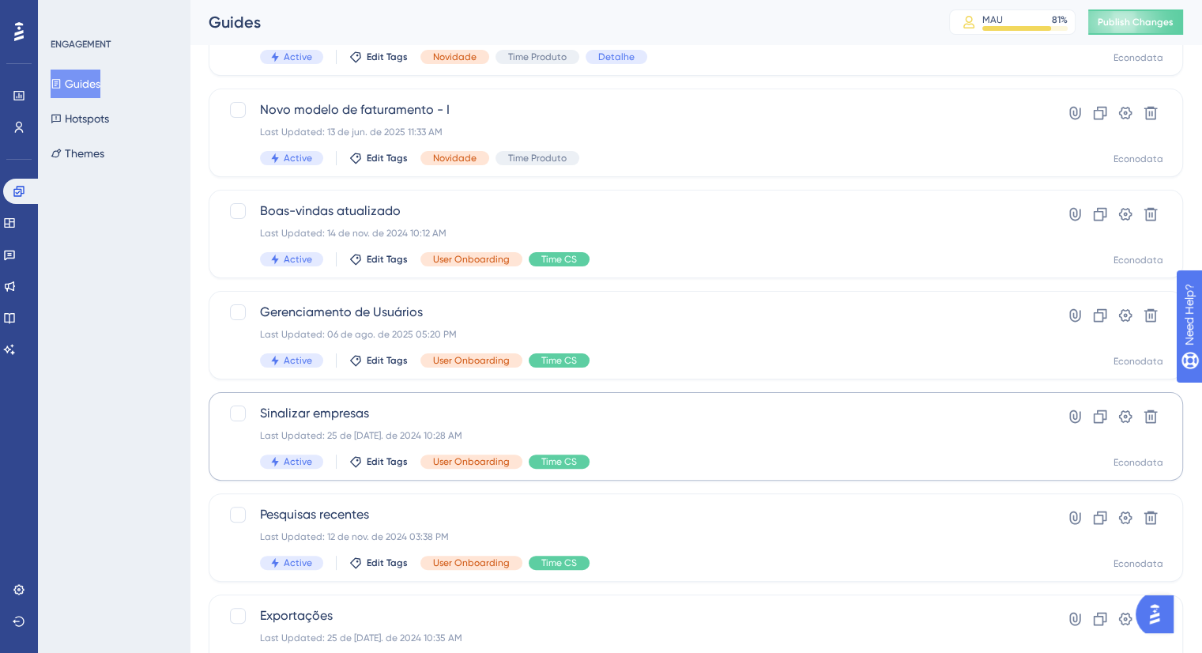
scroll to position [318, 0]
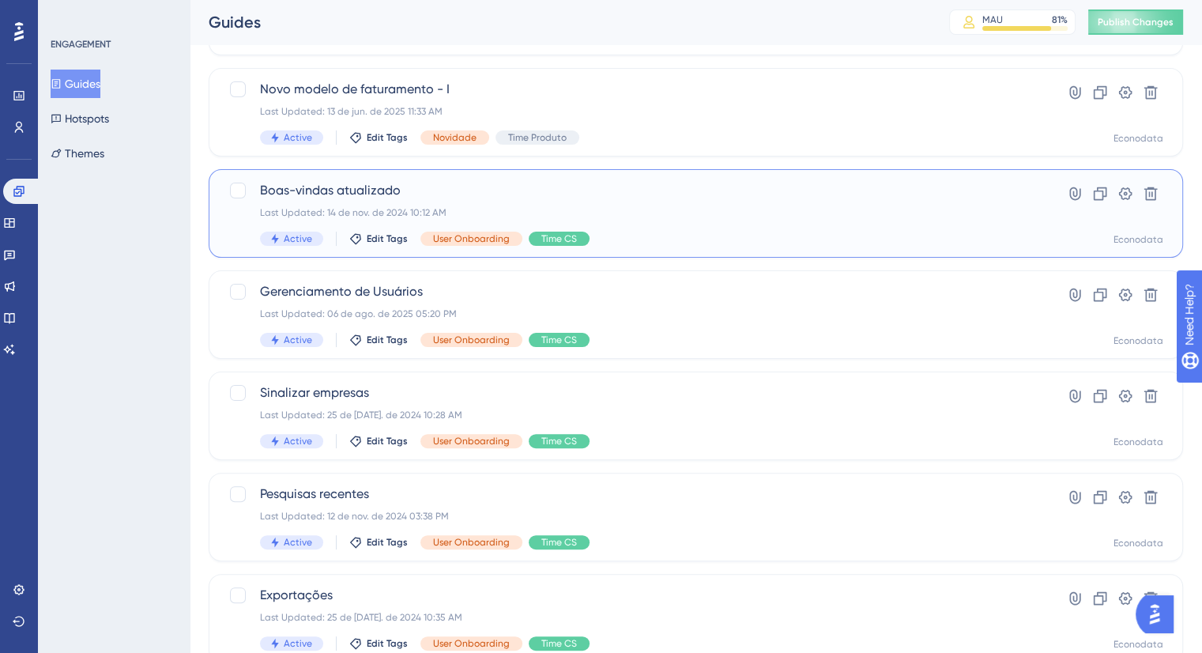
click at [640, 205] on div "Boas-vindas atualizado Last Updated: 14 de nov. de 2024 10:12 AM Active Edit Ta…" at bounding box center [632, 213] width 745 height 65
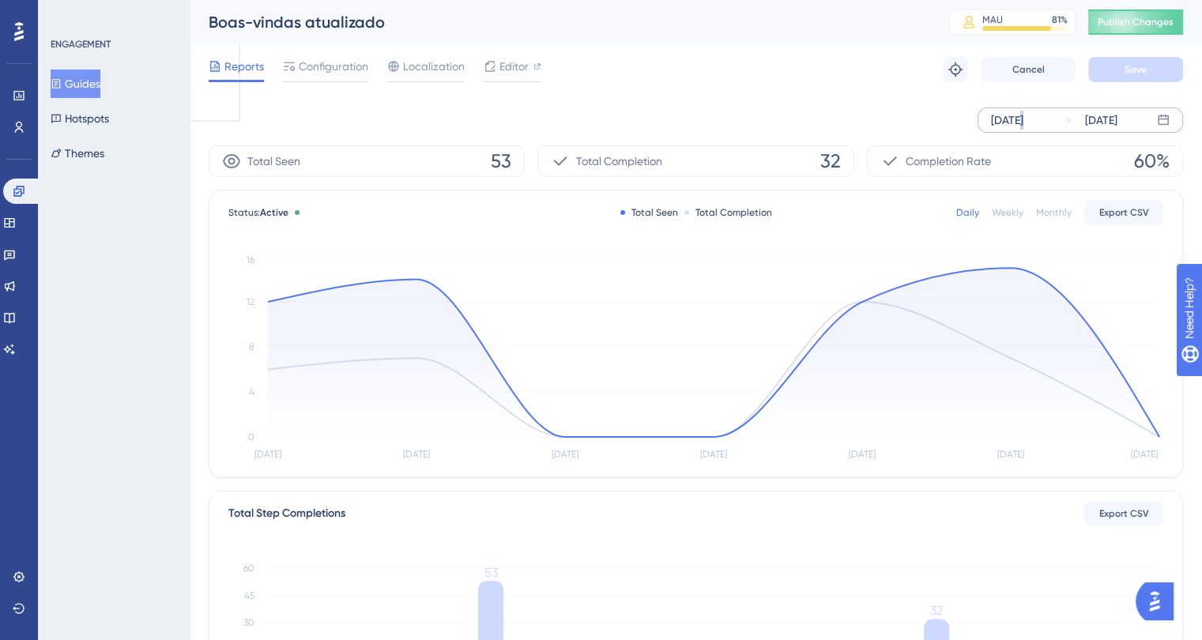
click at [1021, 119] on div "Aug 21 2025" at bounding box center [1007, 120] width 32 height 19
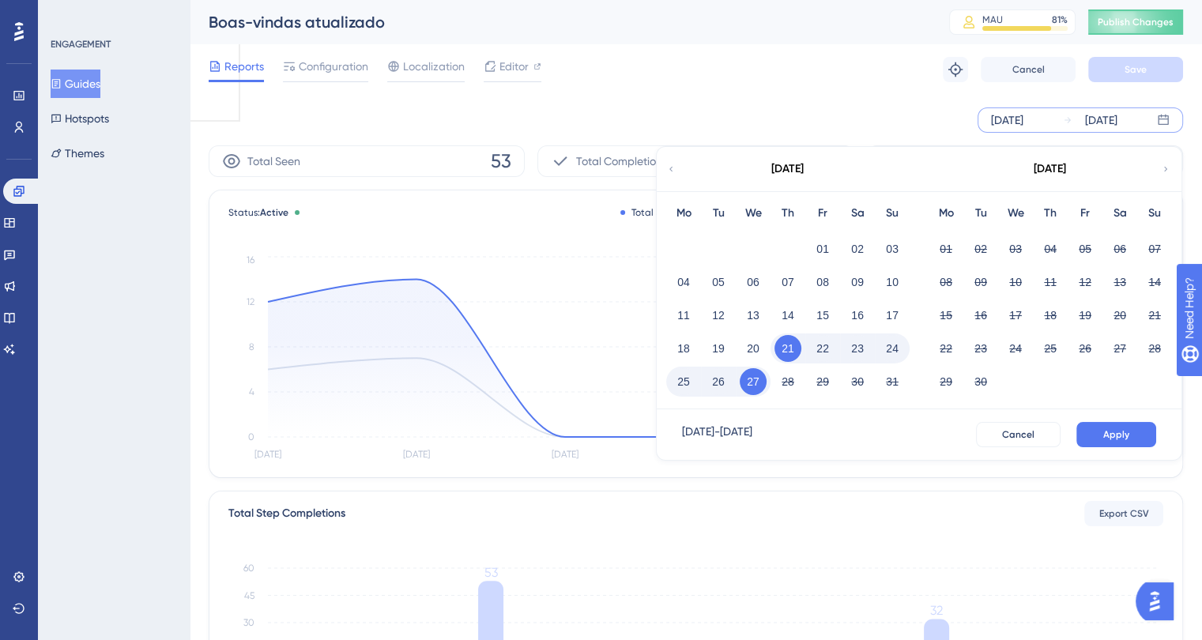
click at [668, 170] on icon at bounding box center [670, 169] width 9 height 14
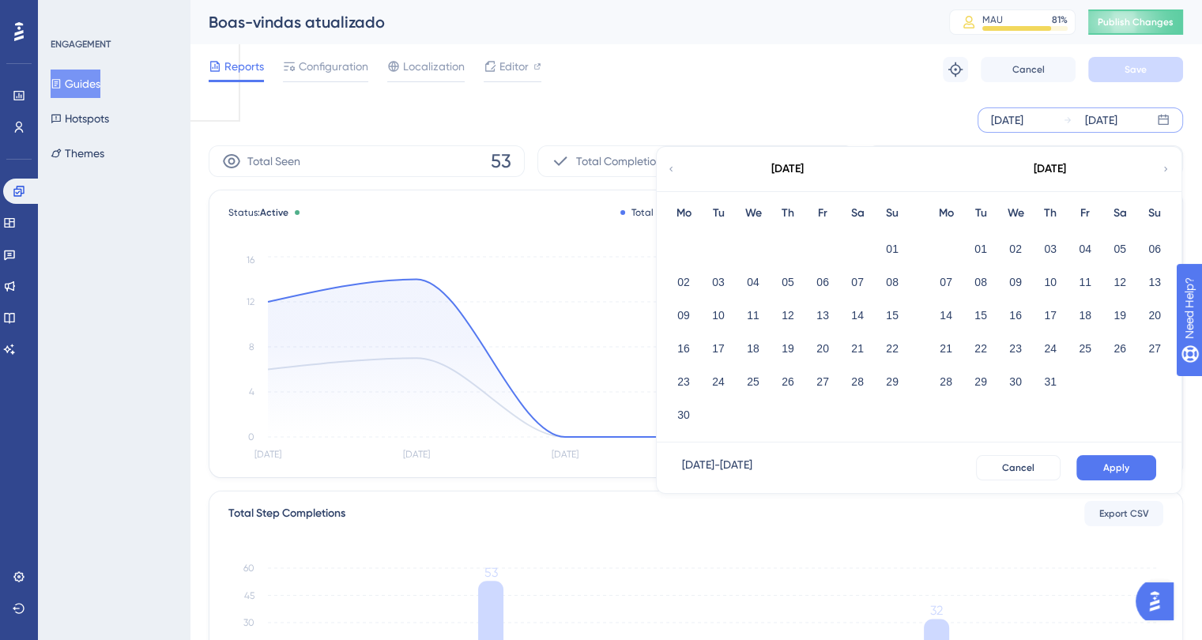
click at [668, 169] on icon at bounding box center [670, 169] width 9 height 14
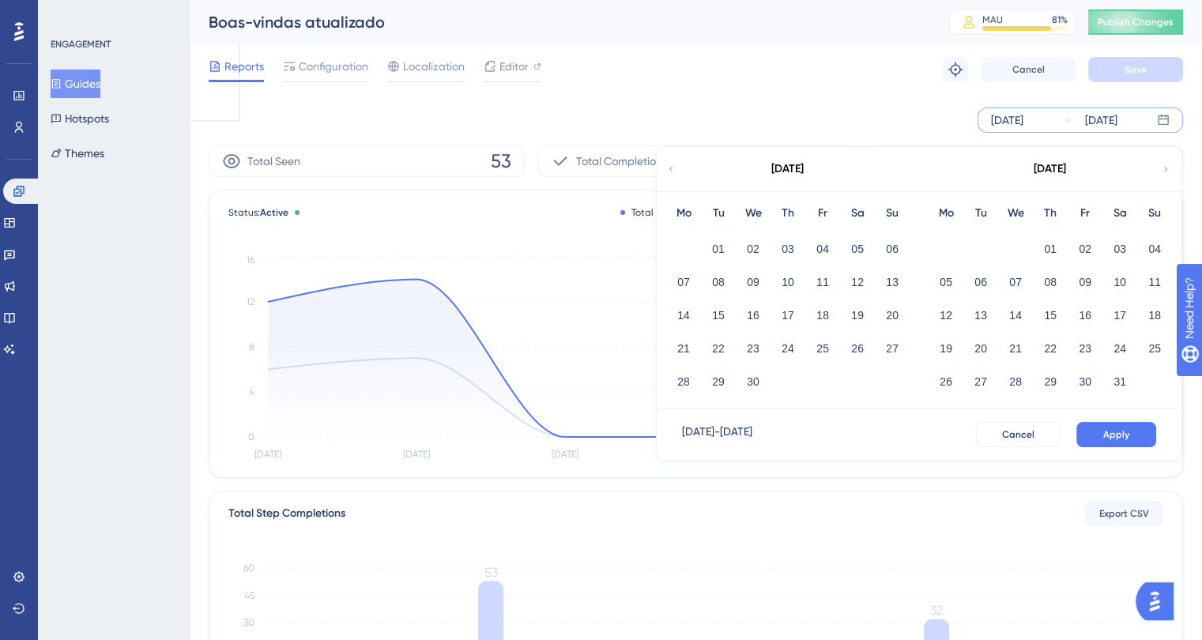
click at [1167, 166] on icon at bounding box center [1165, 169] width 9 height 14
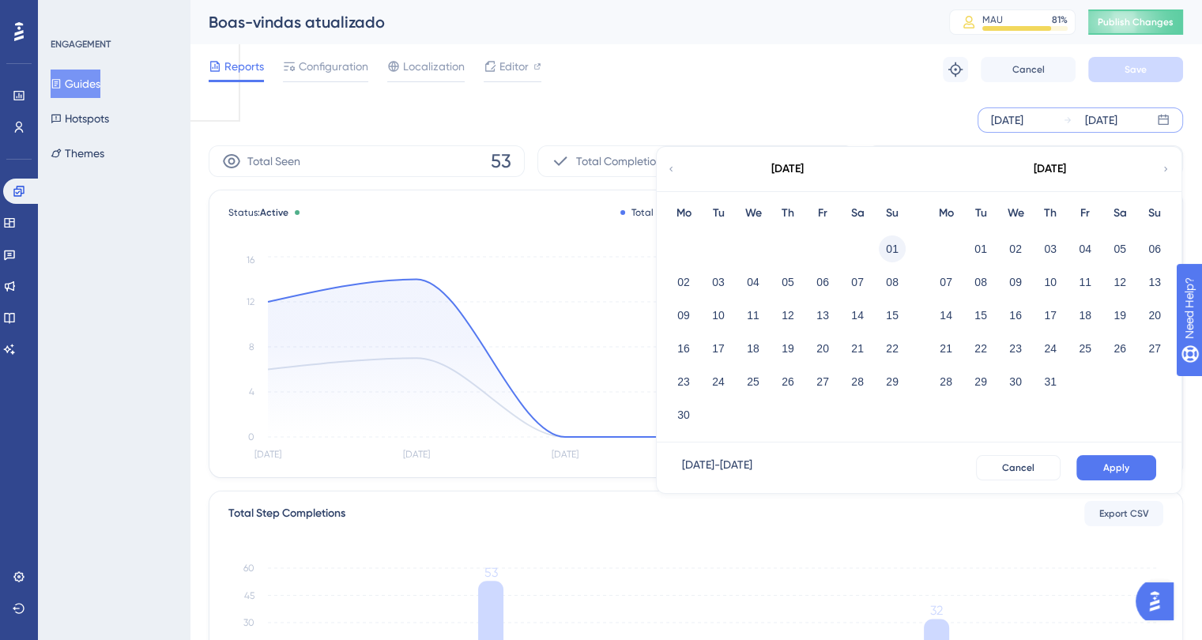
click at [890, 244] on button "01" at bounding box center [892, 249] width 27 height 27
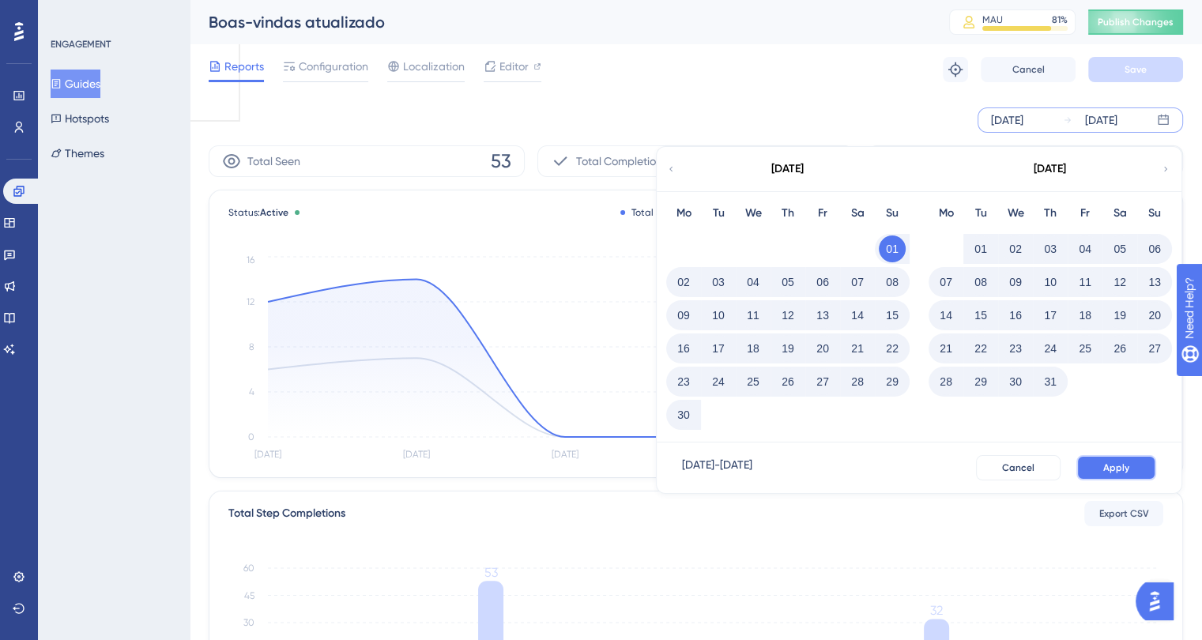
click at [1104, 462] on span "Apply" at bounding box center [1116, 468] width 26 height 13
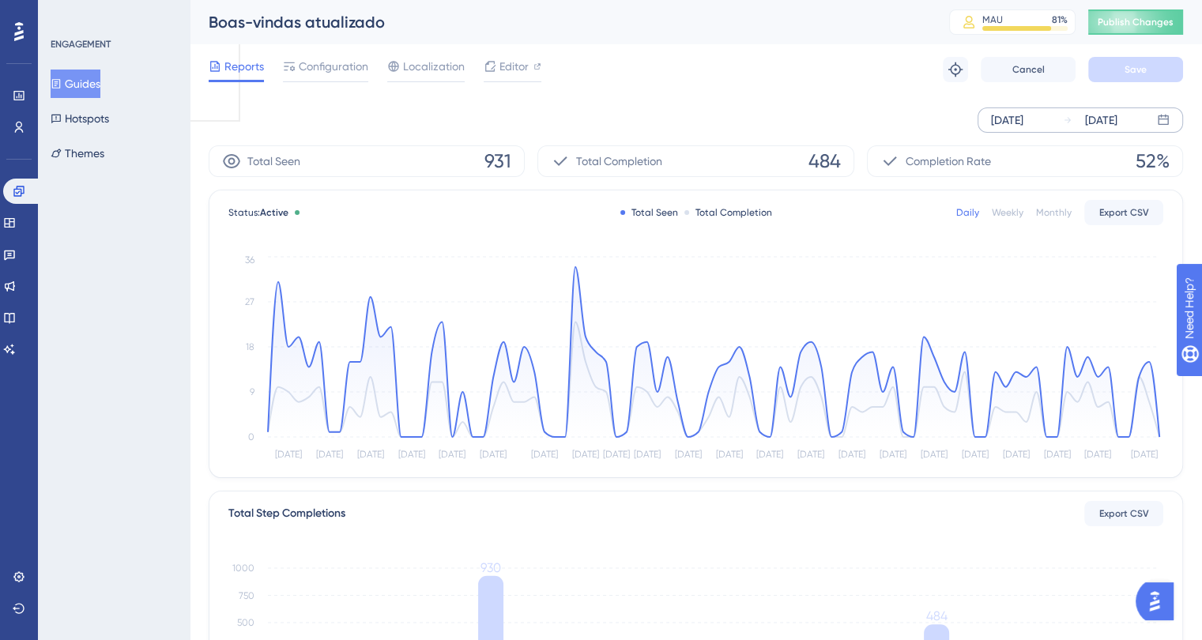
click at [98, 84] on button "Guides" at bounding box center [76, 84] width 50 height 28
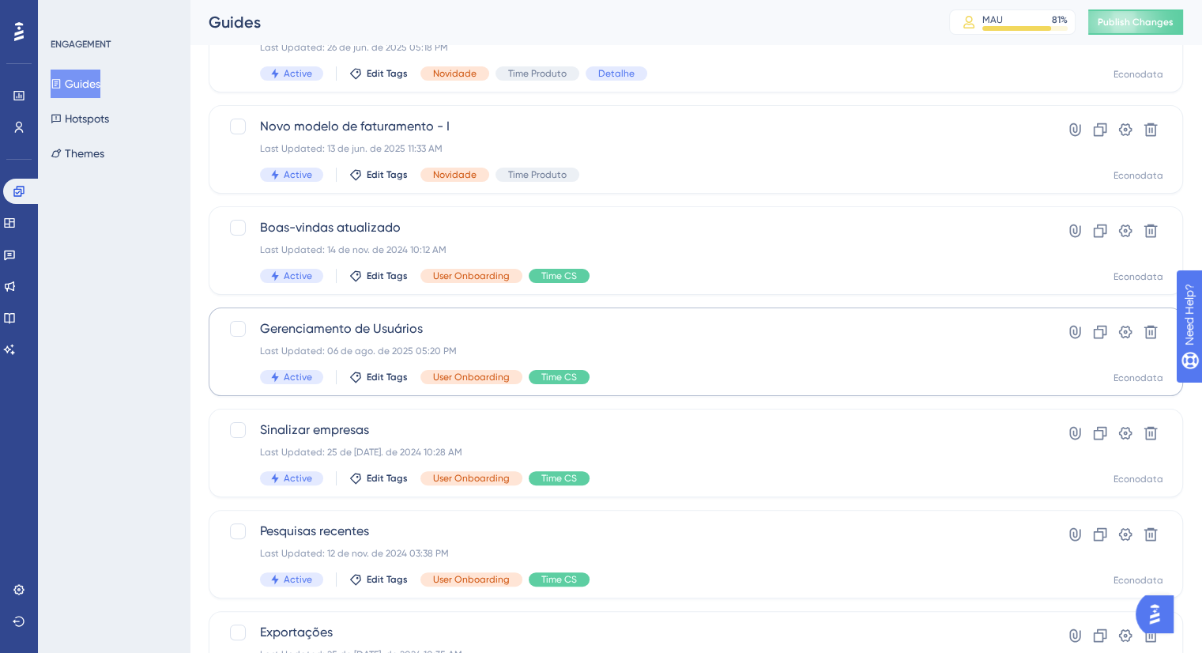
scroll to position [316, 0]
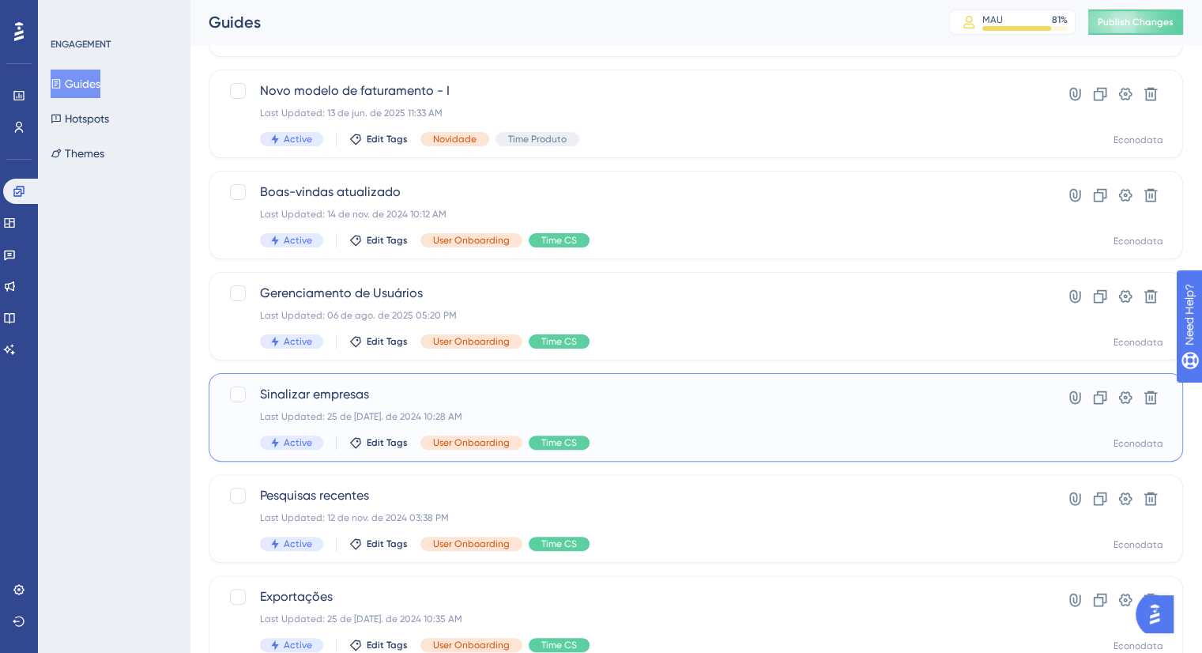
click at [699, 421] on div "Last Updated: 25 de jul. de 2024 10:28 AM" at bounding box center [632, 416] width 745 height 13
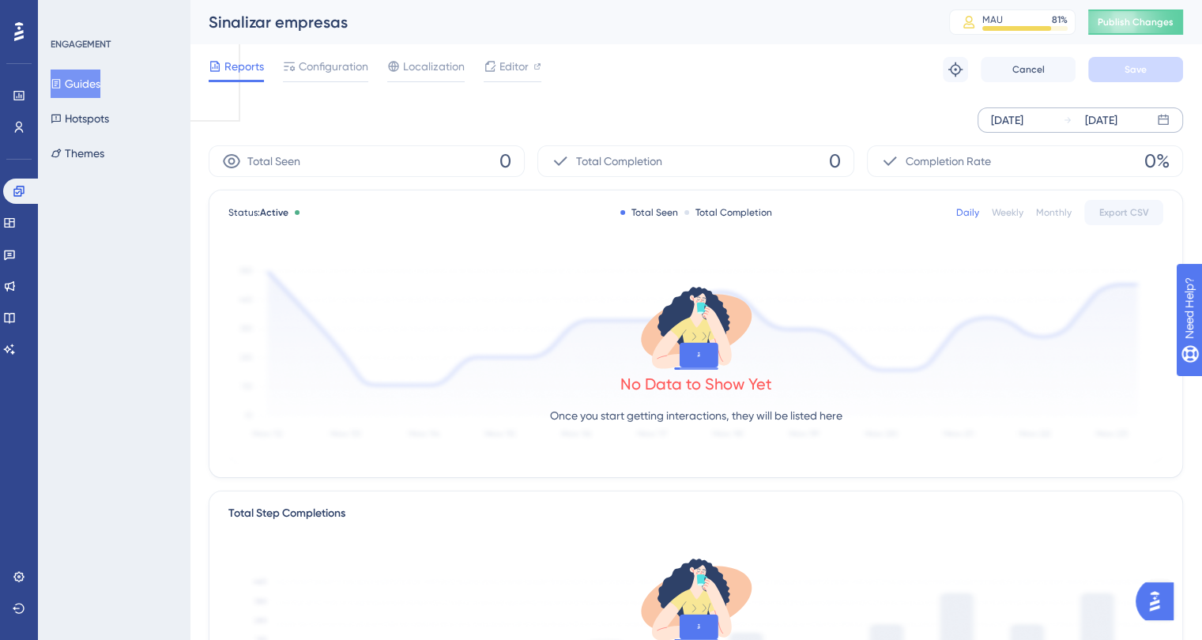
click at [1018, 127] on div "Aug 21 2025" at bounding box center [1007, 120] width 32 height 19
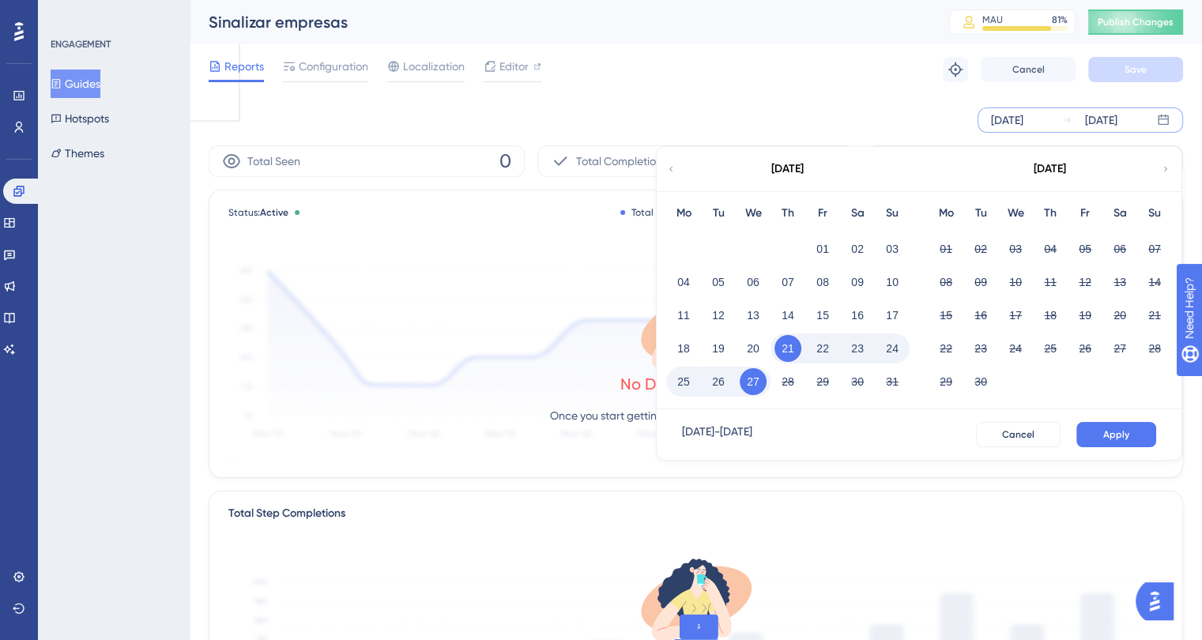
click at [670, 166] on icon at bounding box center [670, 169] width 9 height 14
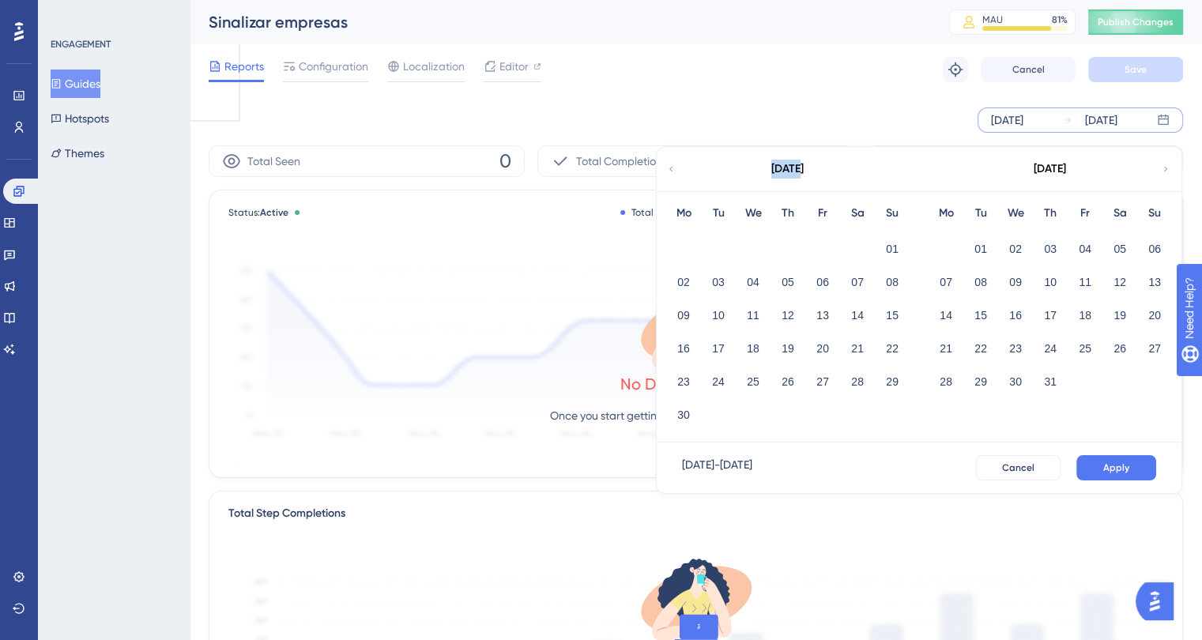
click at [670, 166] on icon at bounding box center [670, 169] width 9 height 14
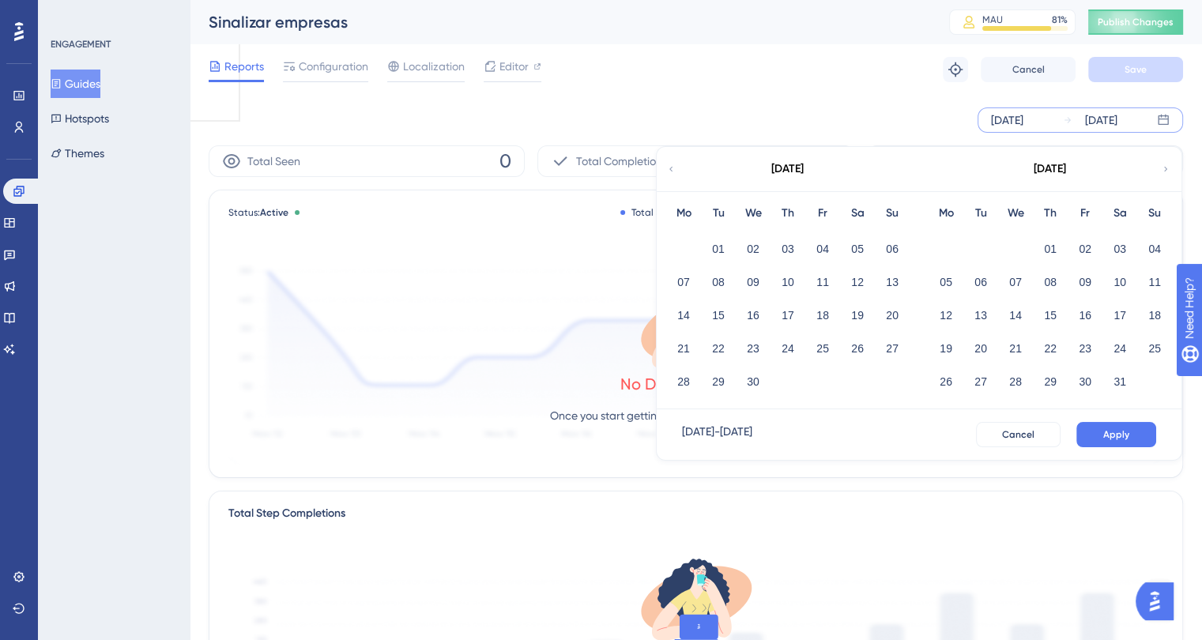
click at [1164, 170] on icon at bounding box center [1165, 169] width 9 height 14
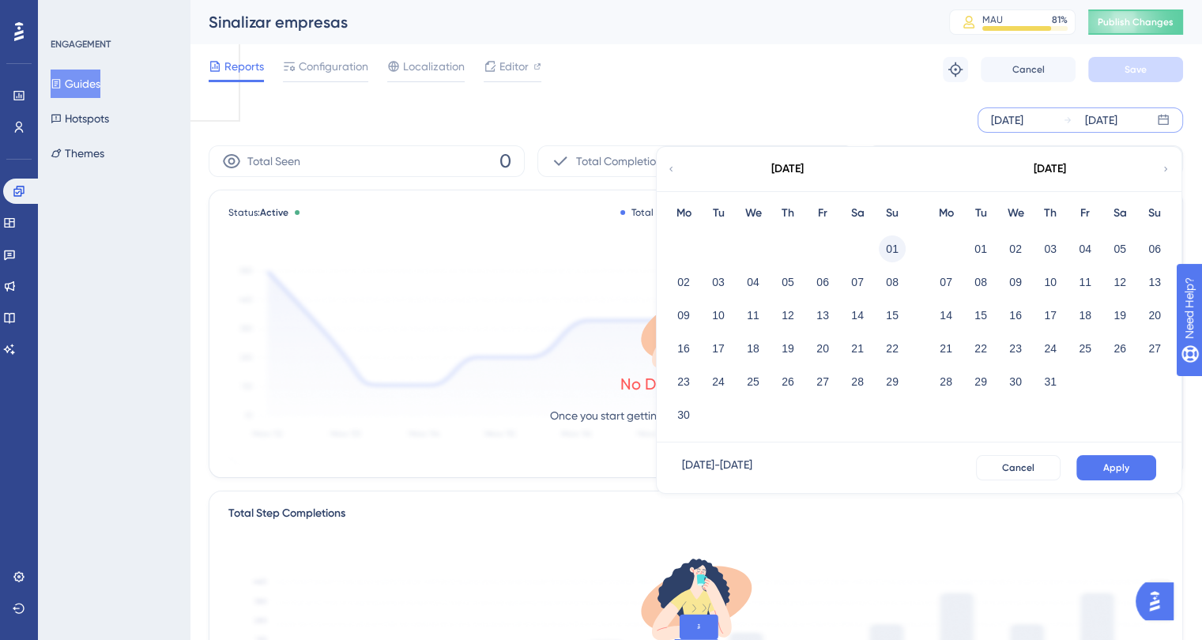
click at [895, 241] on button "01" at bounding box center [892, 249] width 27 height 27
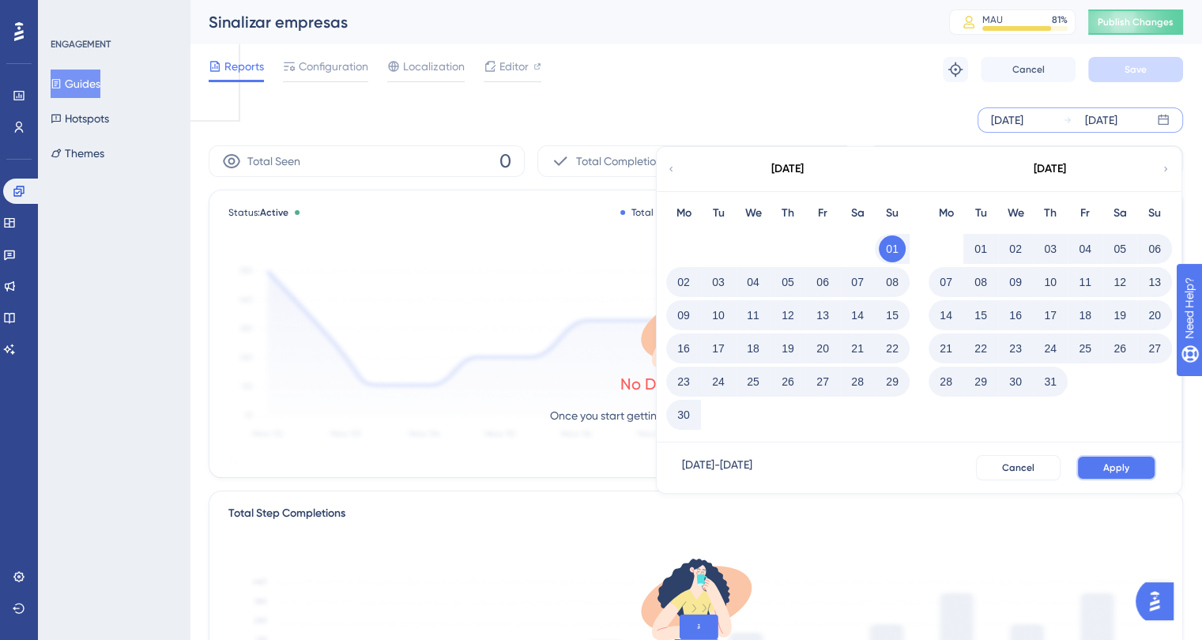
click at [1112, 466] on span "Apply" at bounding box center [1116, 468] width 26 height 13
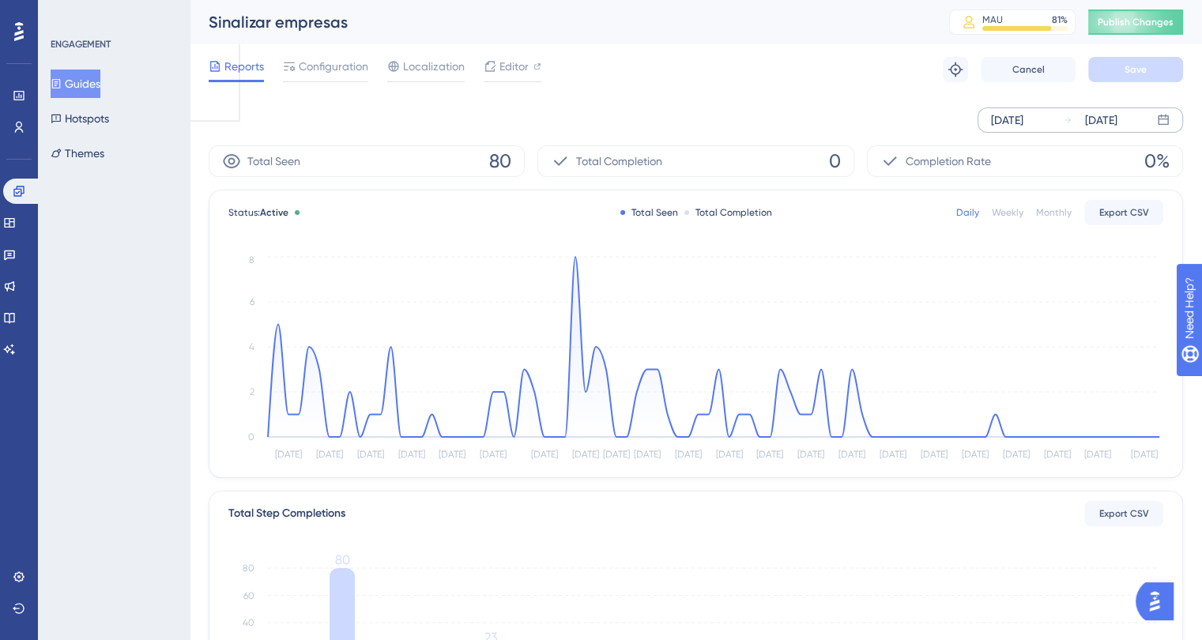
click at [86, 85] on button "Guides" at bounding box center [76, 84] width 50 height 28
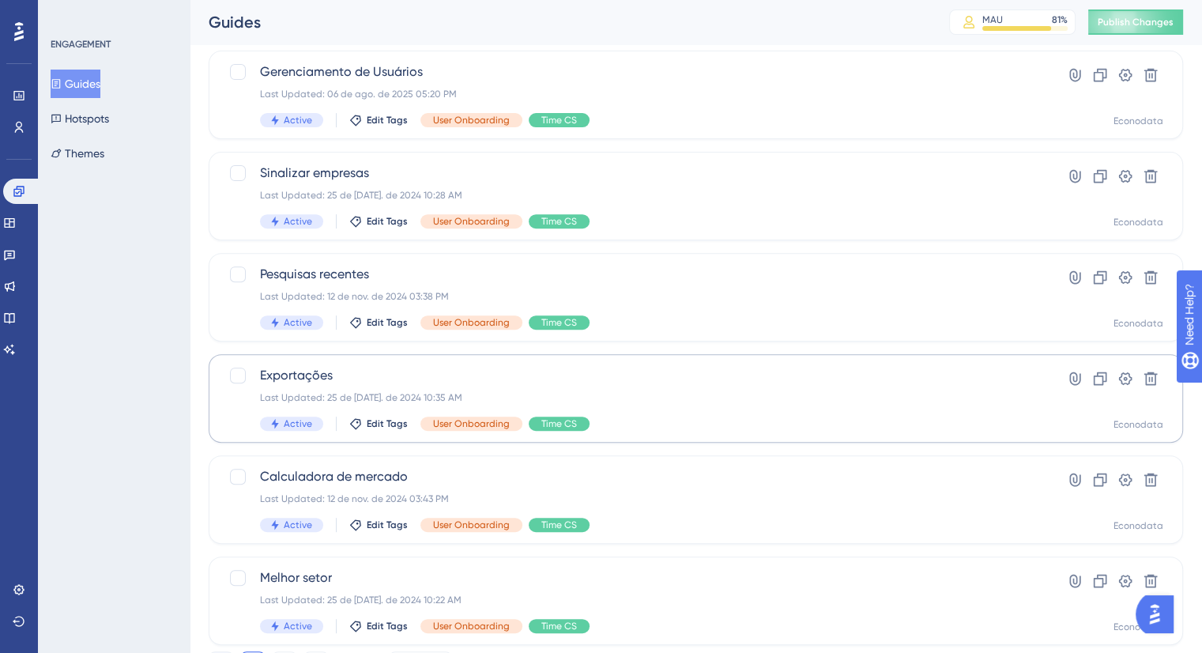
scroll to position [612, 0]
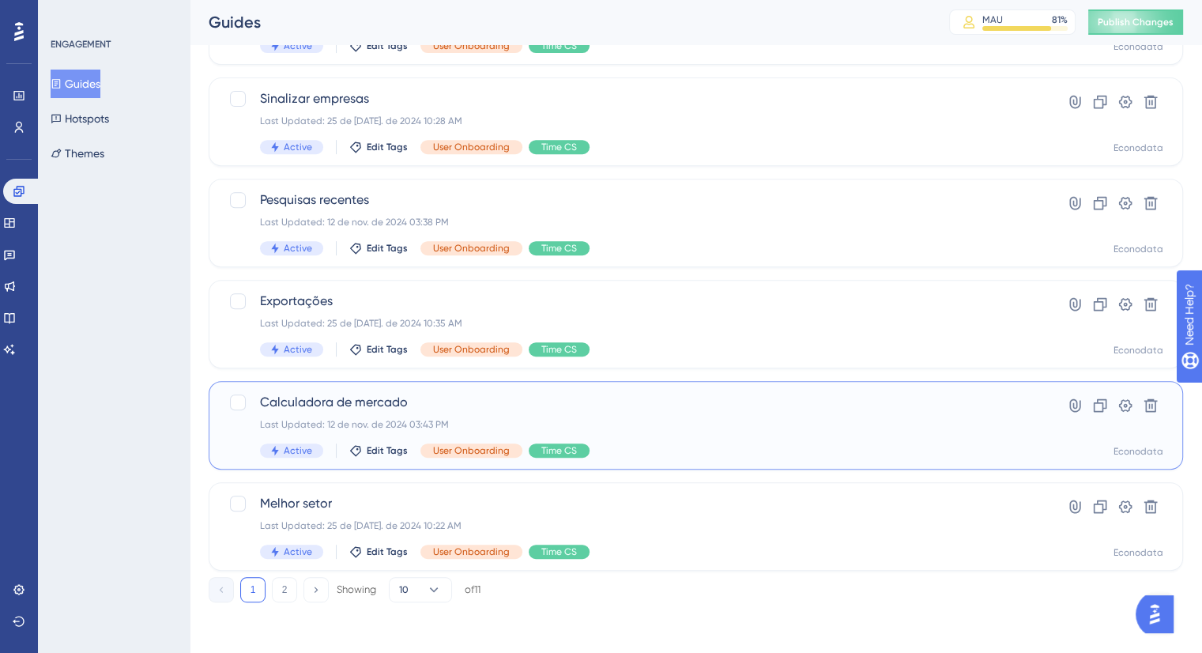
click at [672, 429] on div "Last Updated: 12 de nov. de 2024 03:43 PM" at bounding box center [632, 424] width 745 height 13
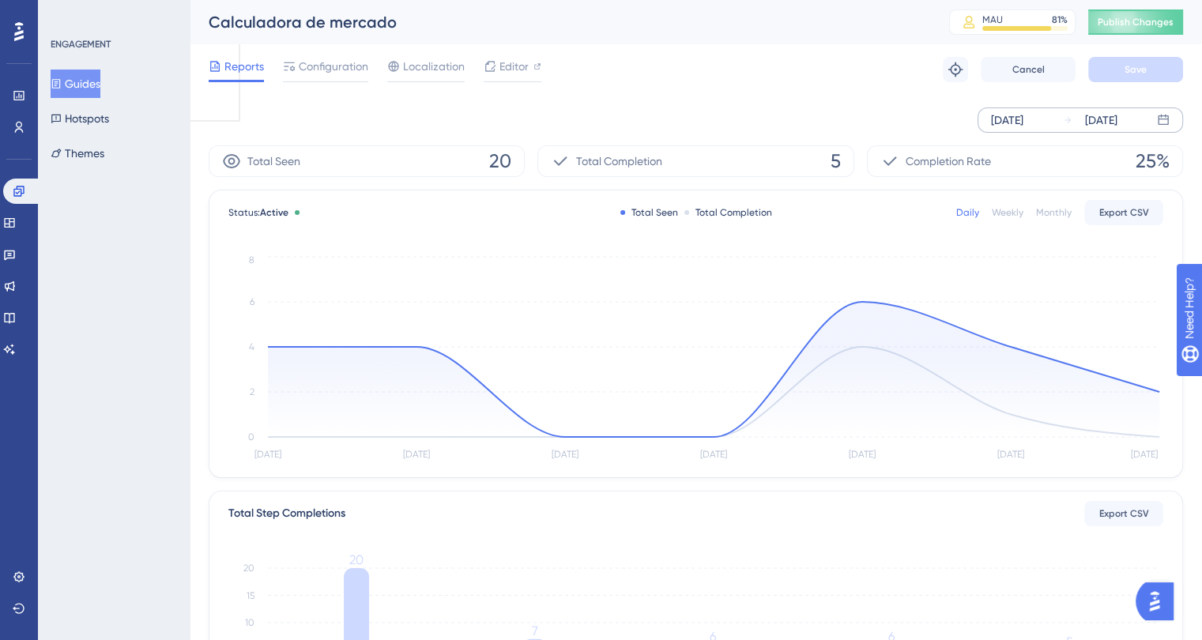
click at [1008, 118] on div "Aug 21 2025" at bounding box center [1007, 120] width 32 height 19
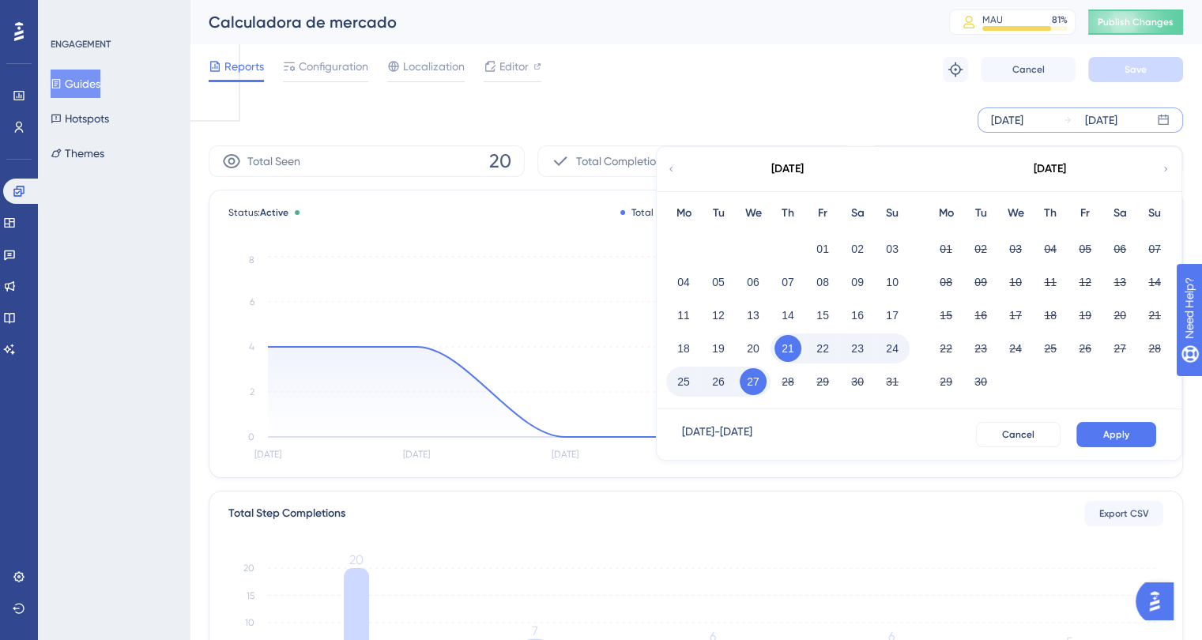
click at [666, 164] on icon at bounding box center [670, 169] width 9 height 14
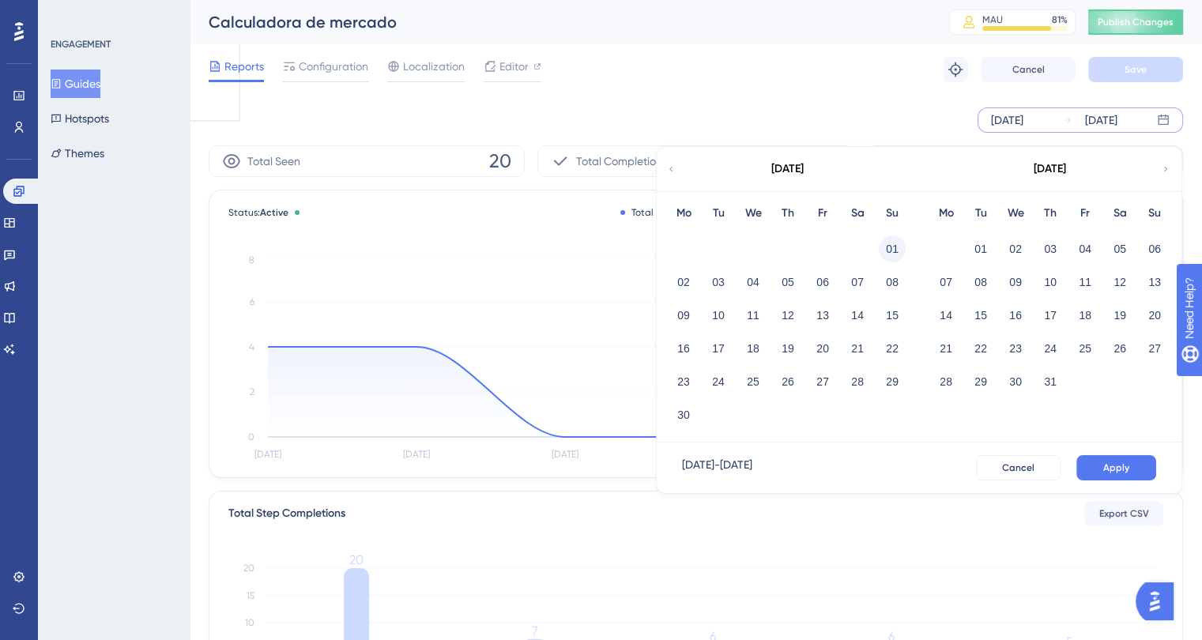
click at [891, 242] on button "01" at bounding box center [892, 249] width 27 height 27
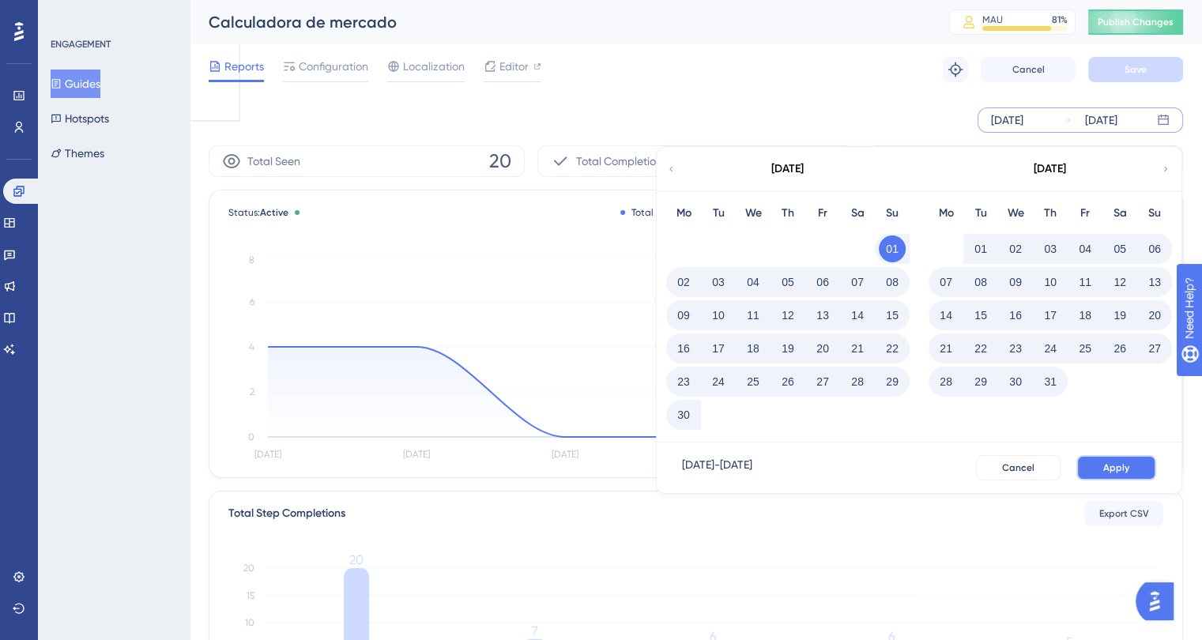
click at [1125, 462] on span "Apply" at bounding box center [1116, 468] width 26 height 13
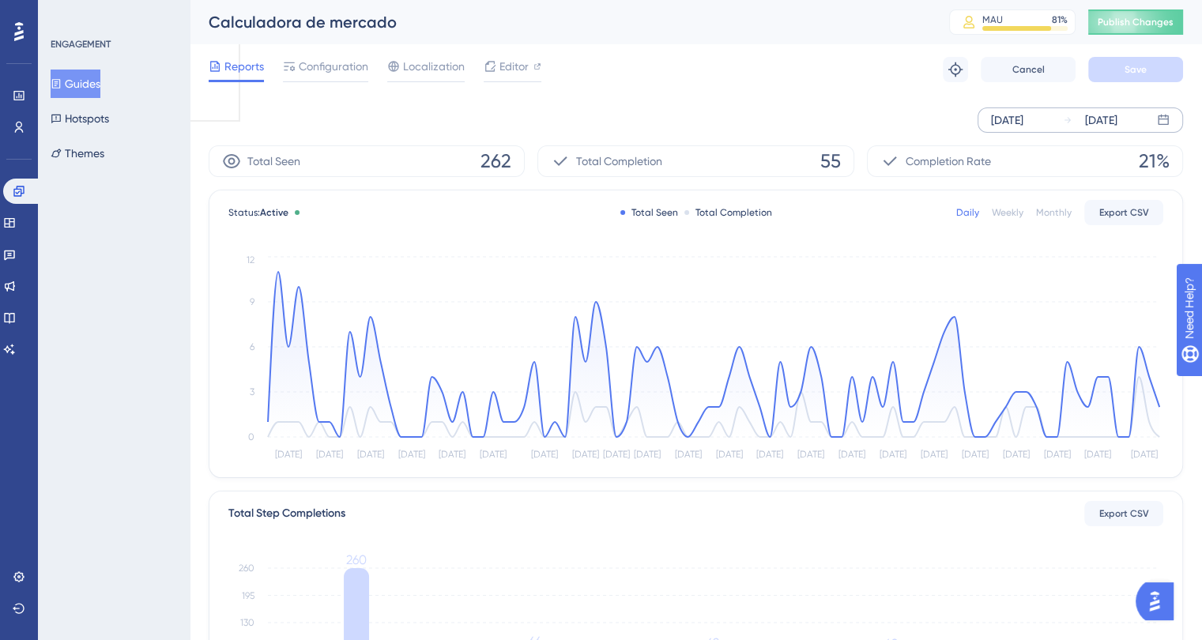
click at [89, 81] on button "Guides" at bounding box center [76, 84] width 50 height 28
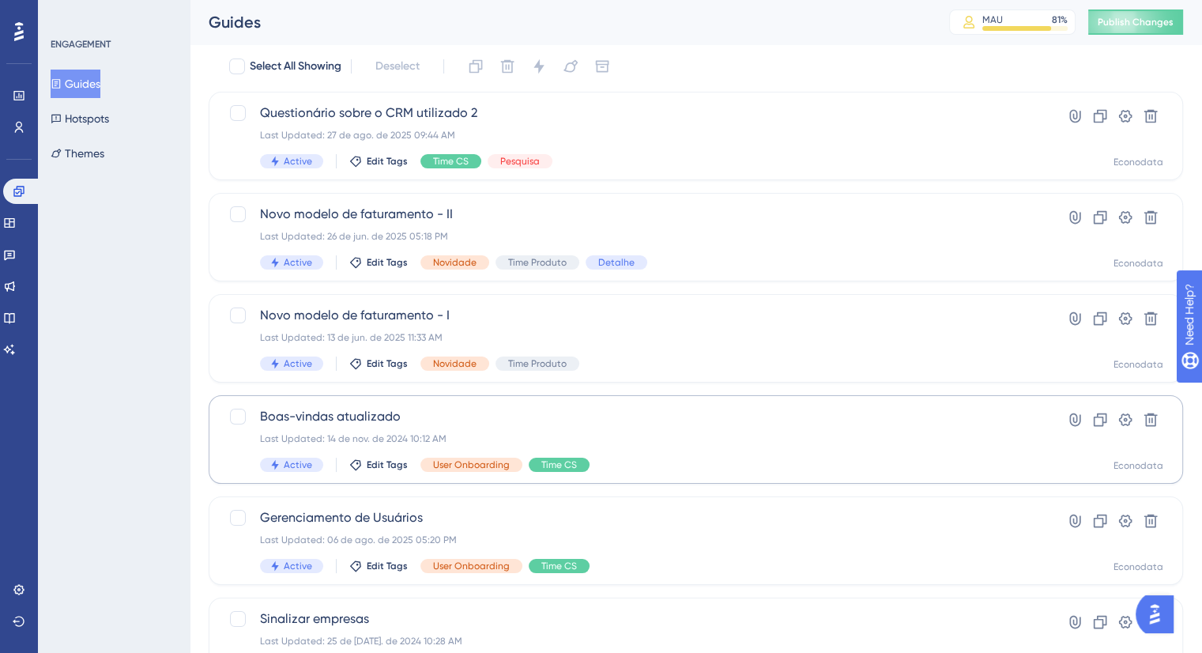
scroll to position [58, 0]
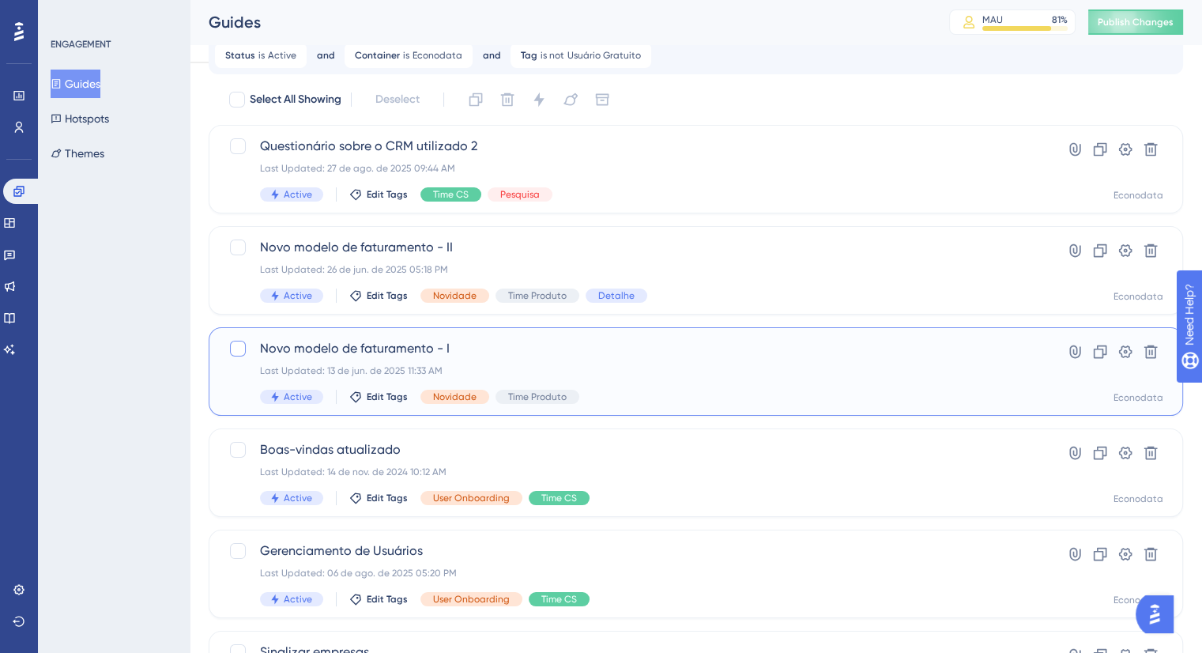
click at [237, 347] on div at bounding box center [238, 349] width 16 height 16
checkbox input "true"
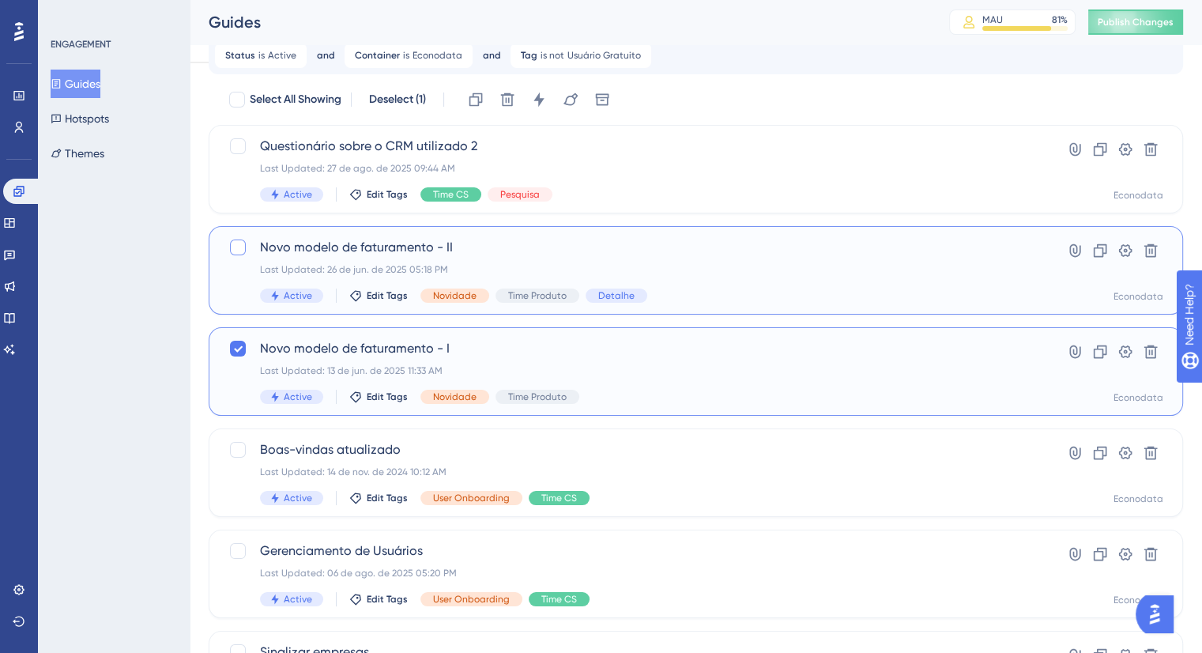
click at [238, 239] on div at bounding box center [238, 247] width 16 height 16
checkbox input "true"
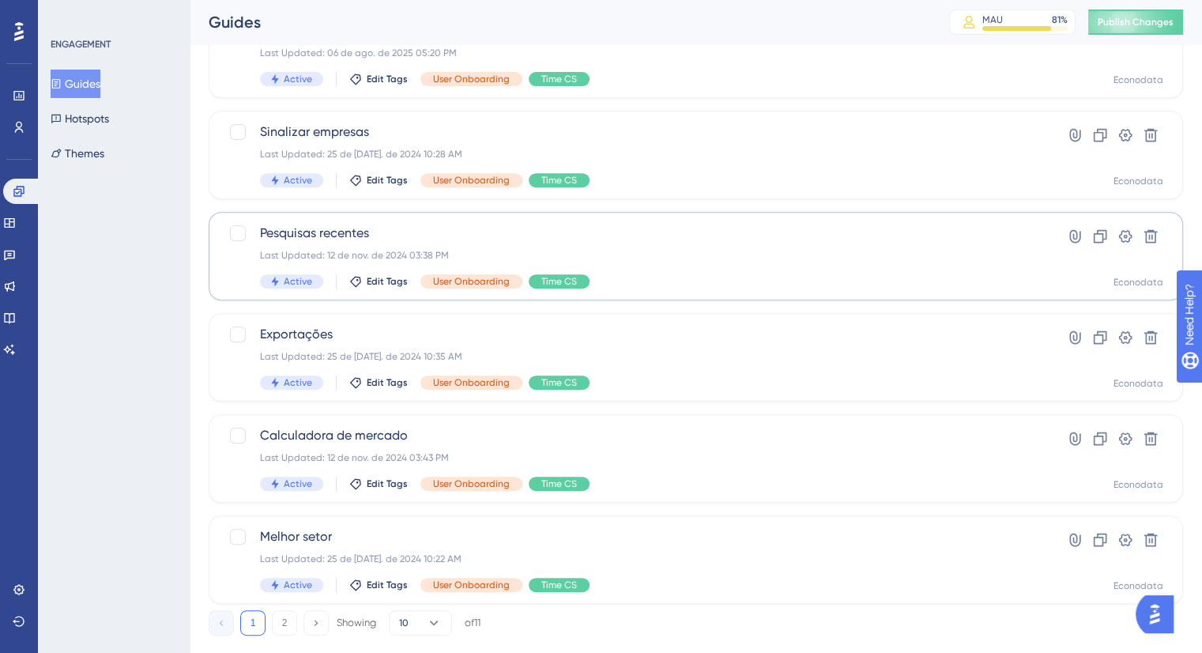
scroll to position [612, 0]
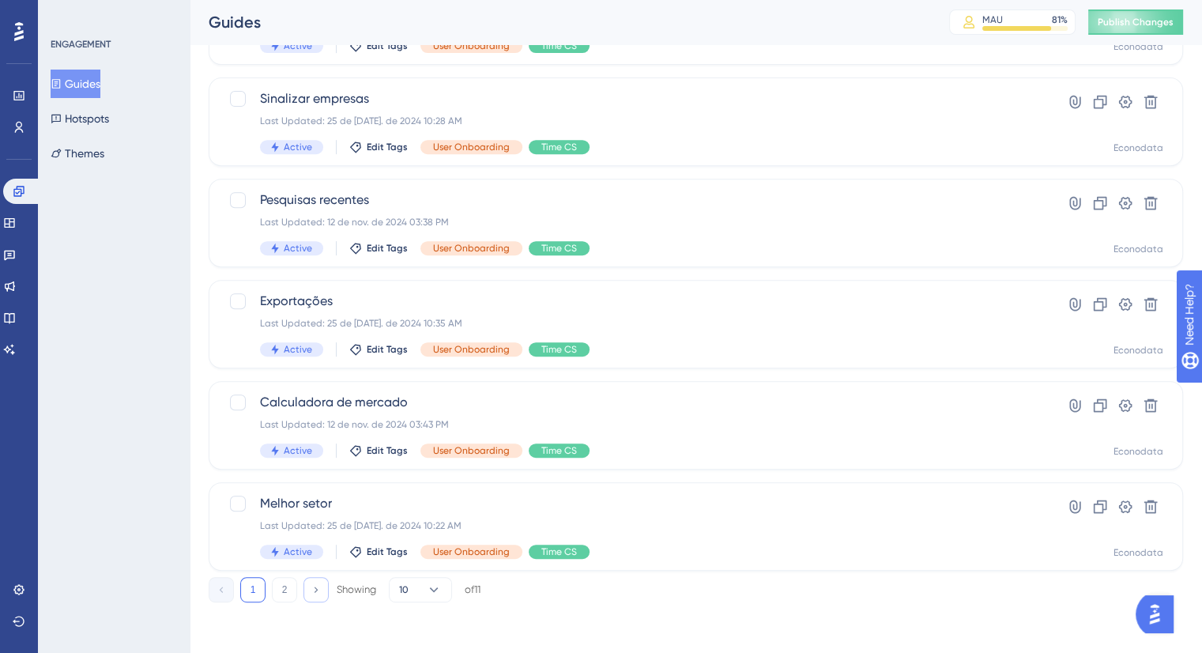
click at [312, 590] on icon at bounding box center [316, 589] width 10 height 10
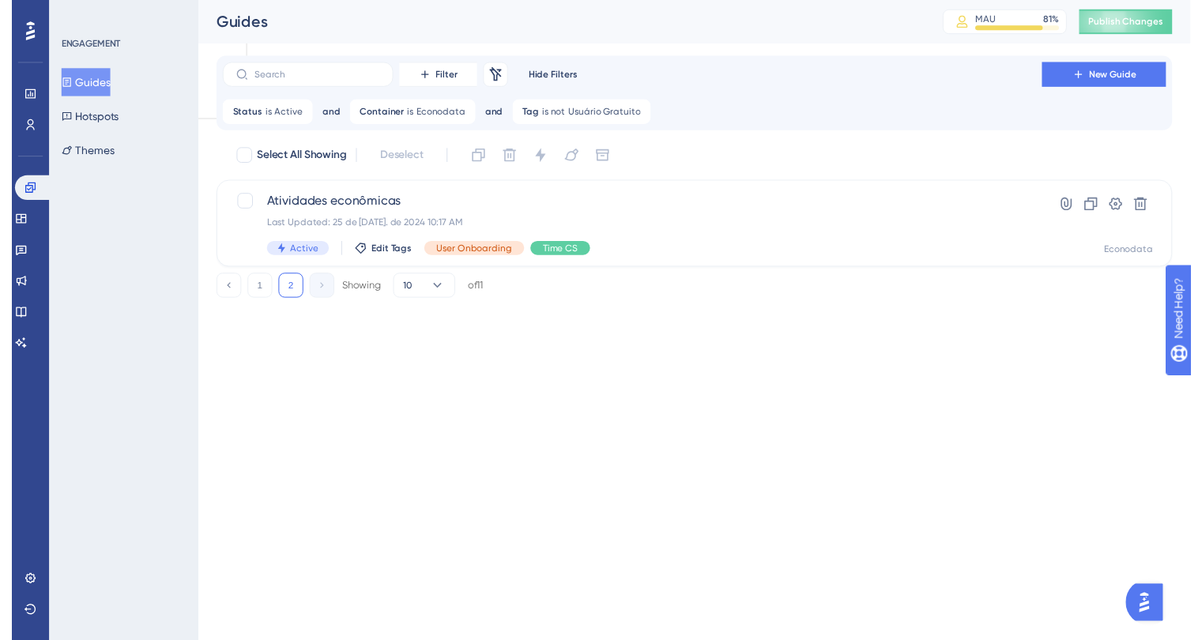
scroll to position [0, 0]
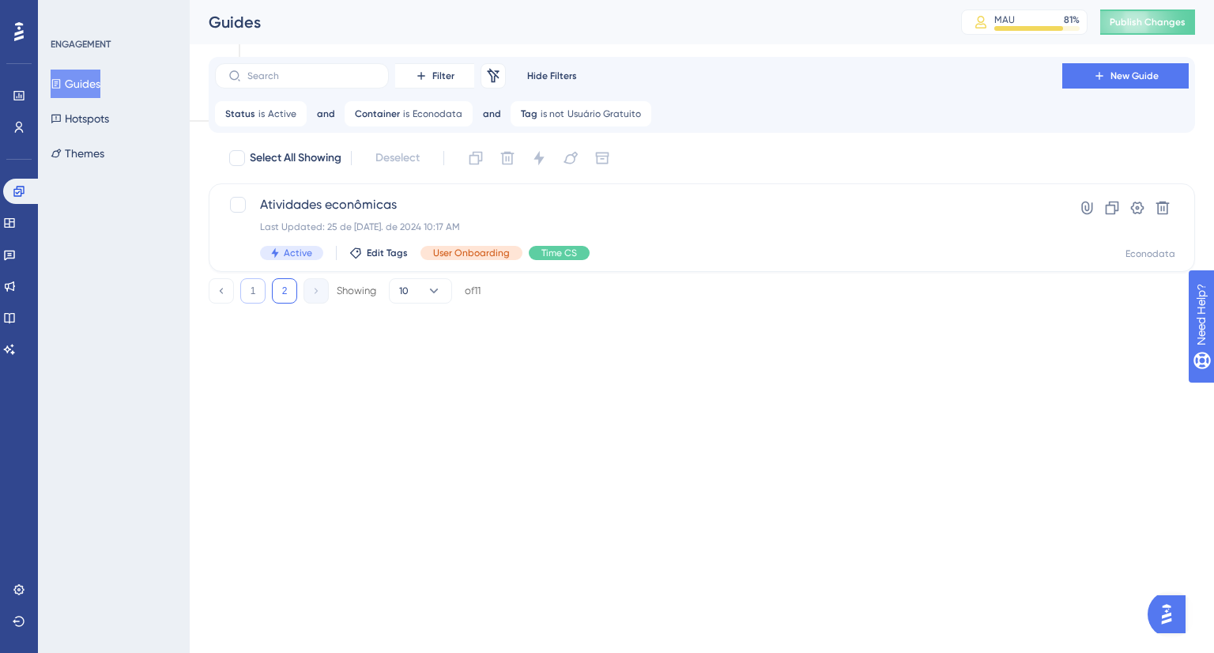
click at [253, 288] on button "1" at bounding box center [252, 290] width 25 height 25
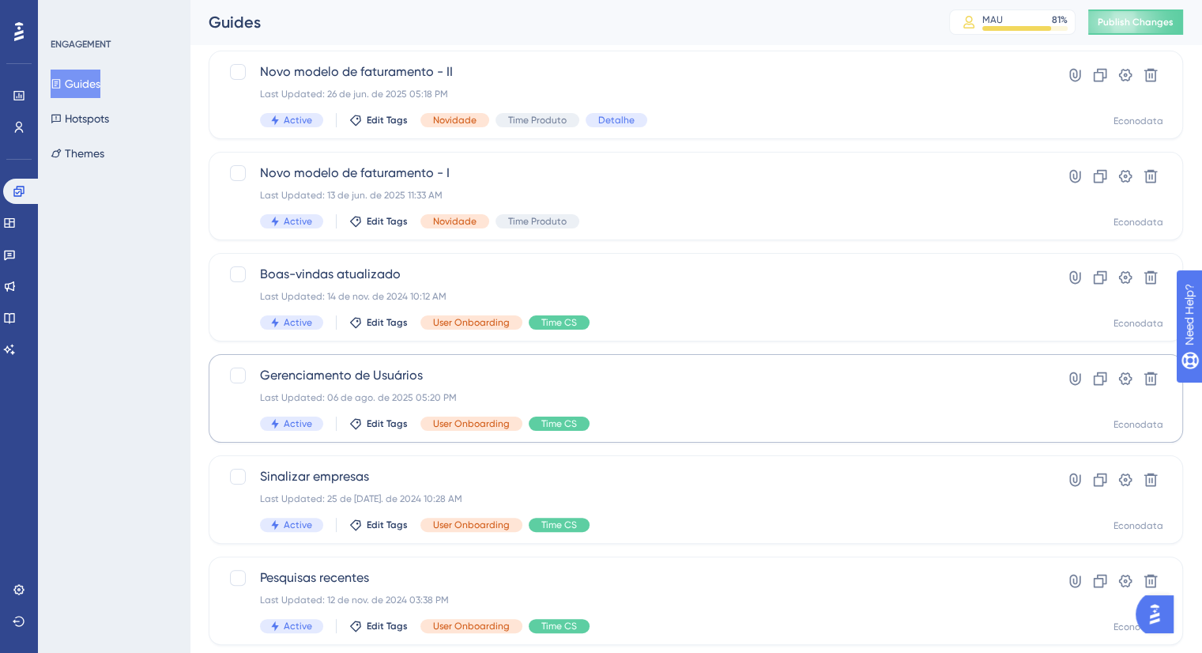
scroll to position [237, 0]
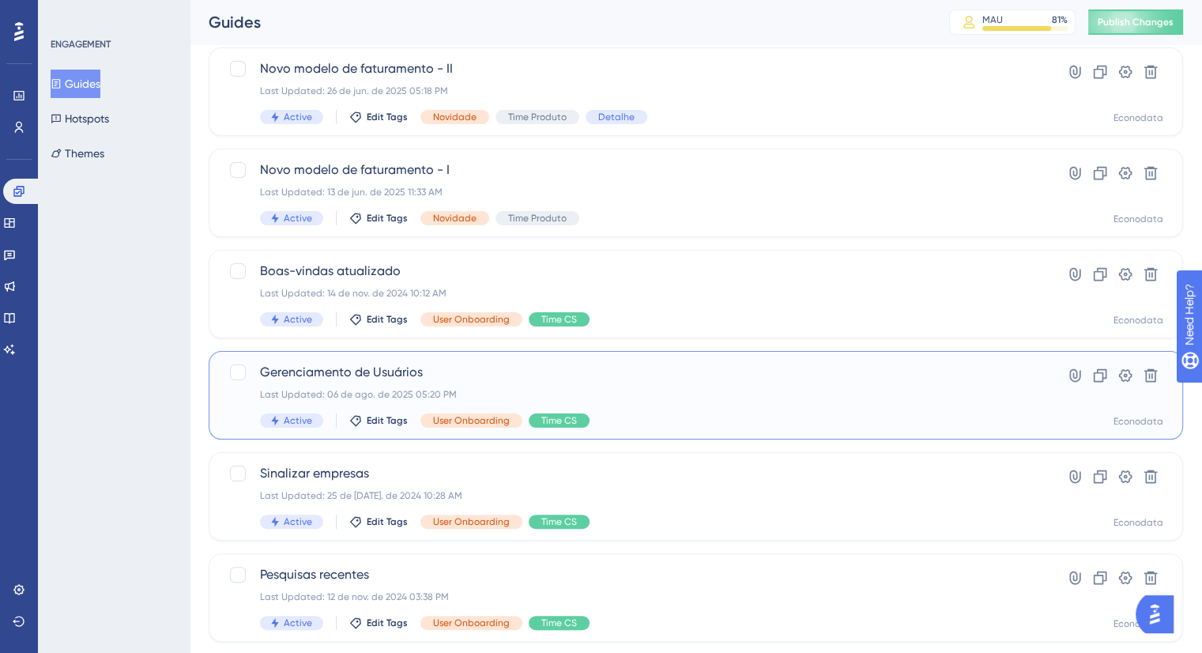
click at [714, 379] on span "Gerenciamento de Usuários" at bounding box center [632, 372] width 745 height 19
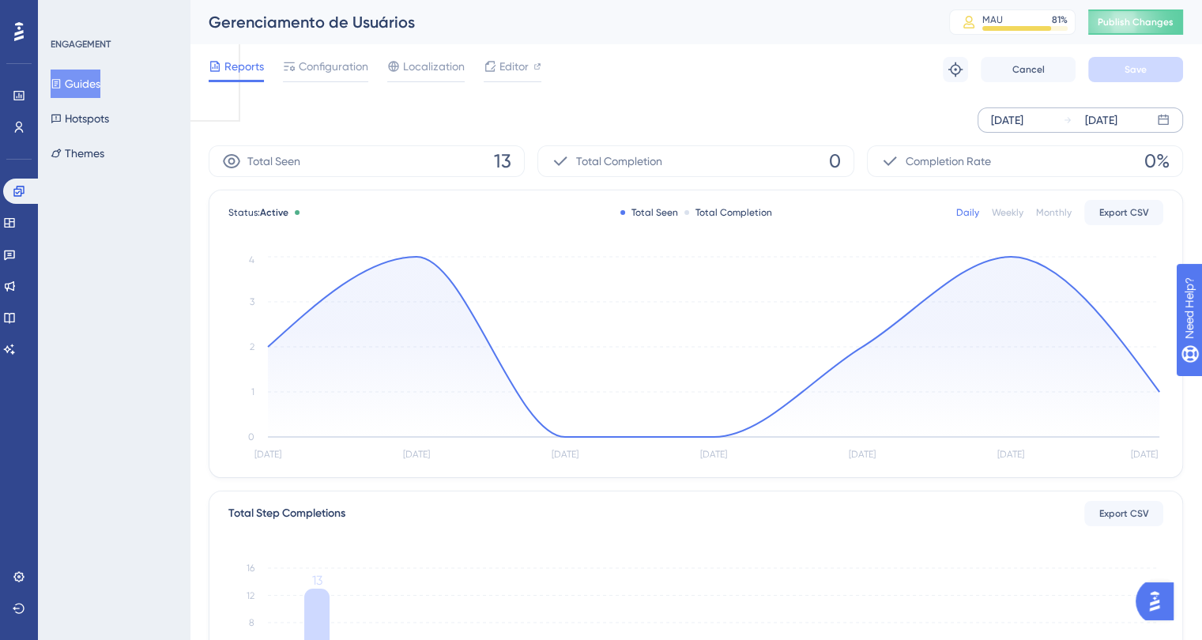
click at [1009, 122] on div "Aug 21 2025" at bounding box center [1007, 120] width 32 height 19
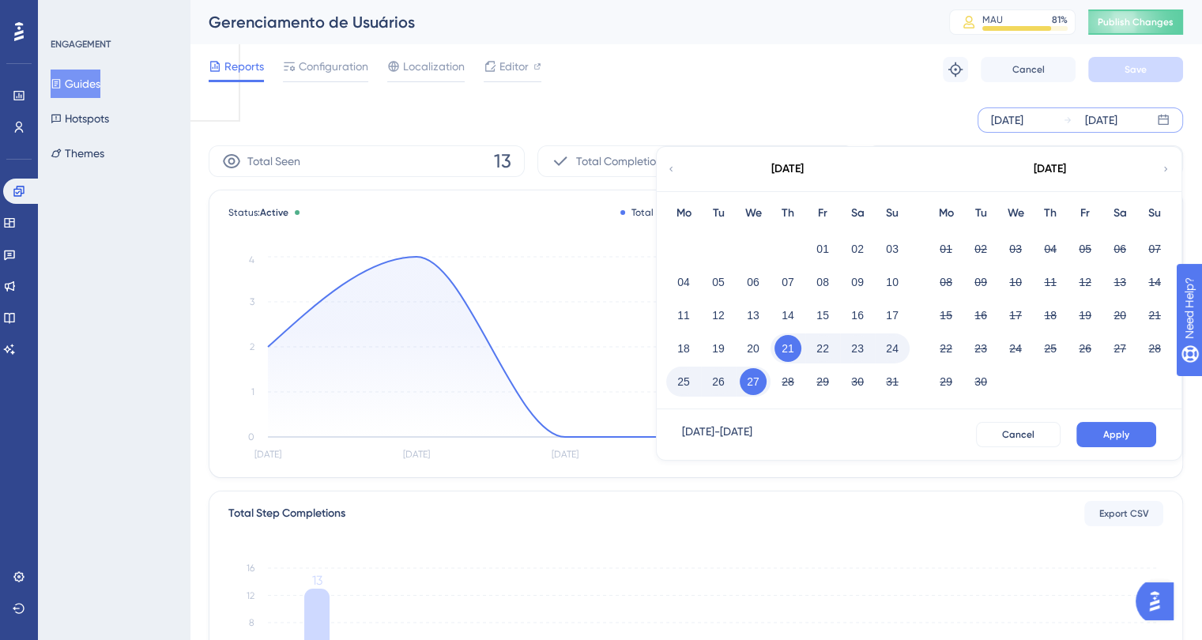
click at [672, 164] on icon at bounding box center [670, 169] width 9 height 14
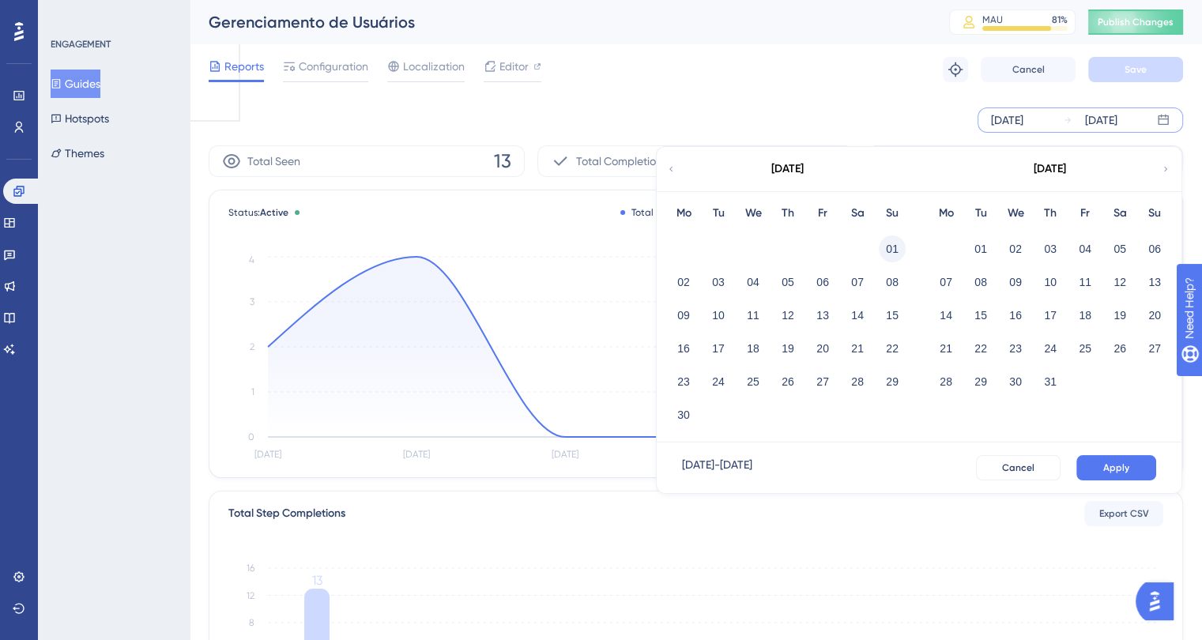
click at [888, 247] on button "01" at bounding box center [892, 249] width 27 height 27
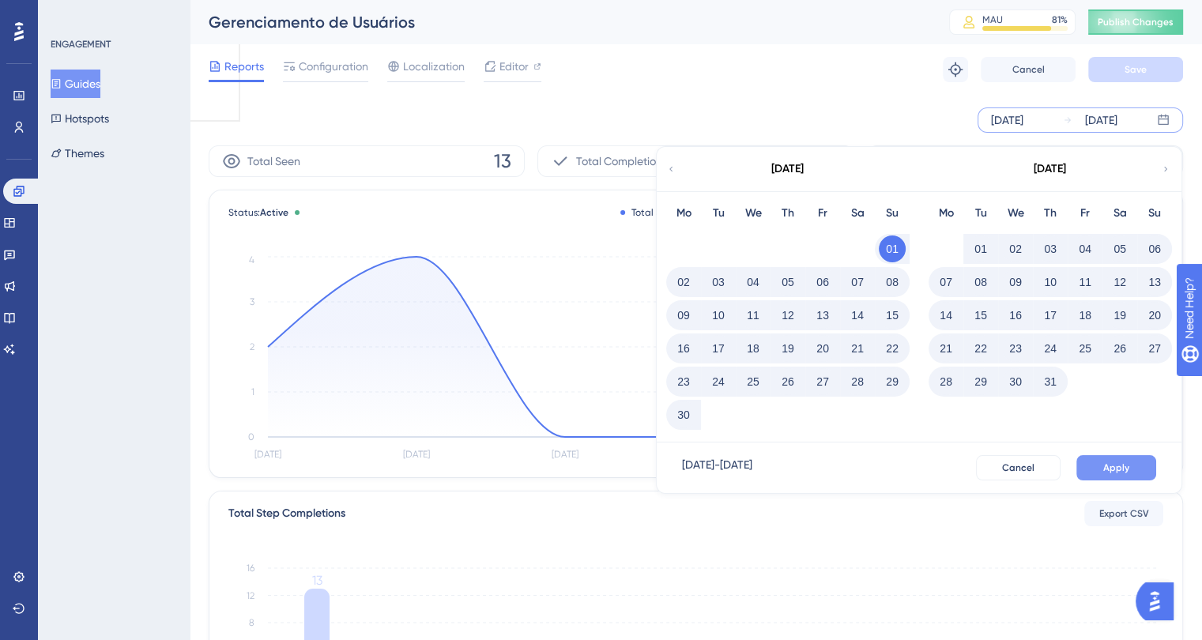
click at [1103, 466] on button "Apply" at bounding box center [1116, 467] width 80 height 25
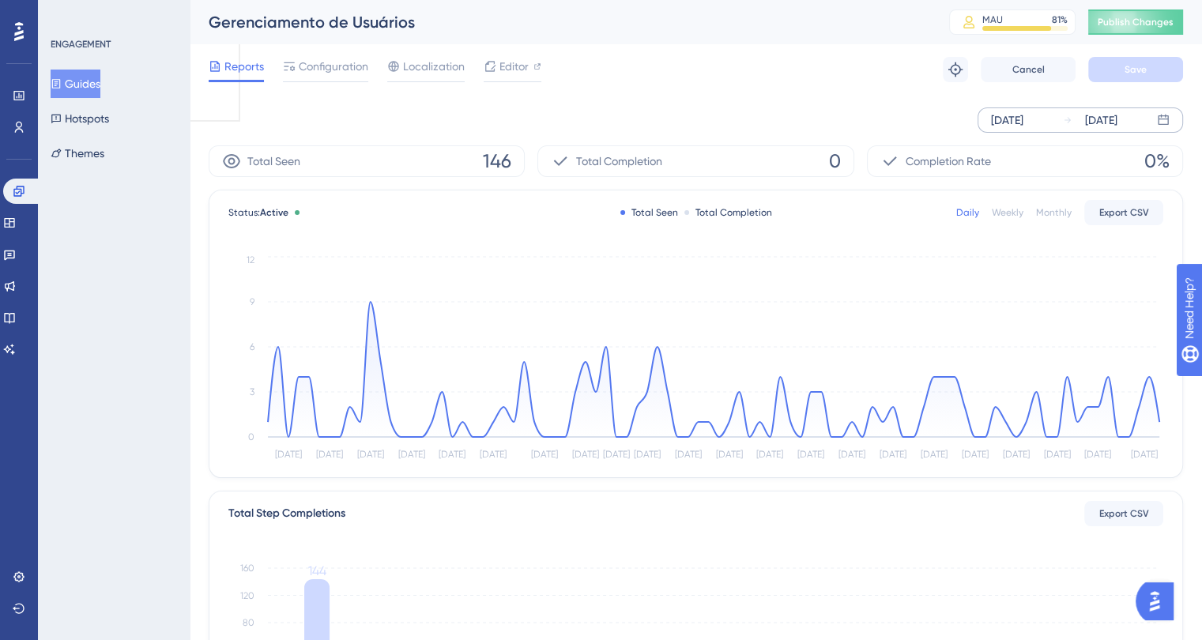
click at [68, 91] on button "Guides" at bounding box center [76, 84] width 50 height 28
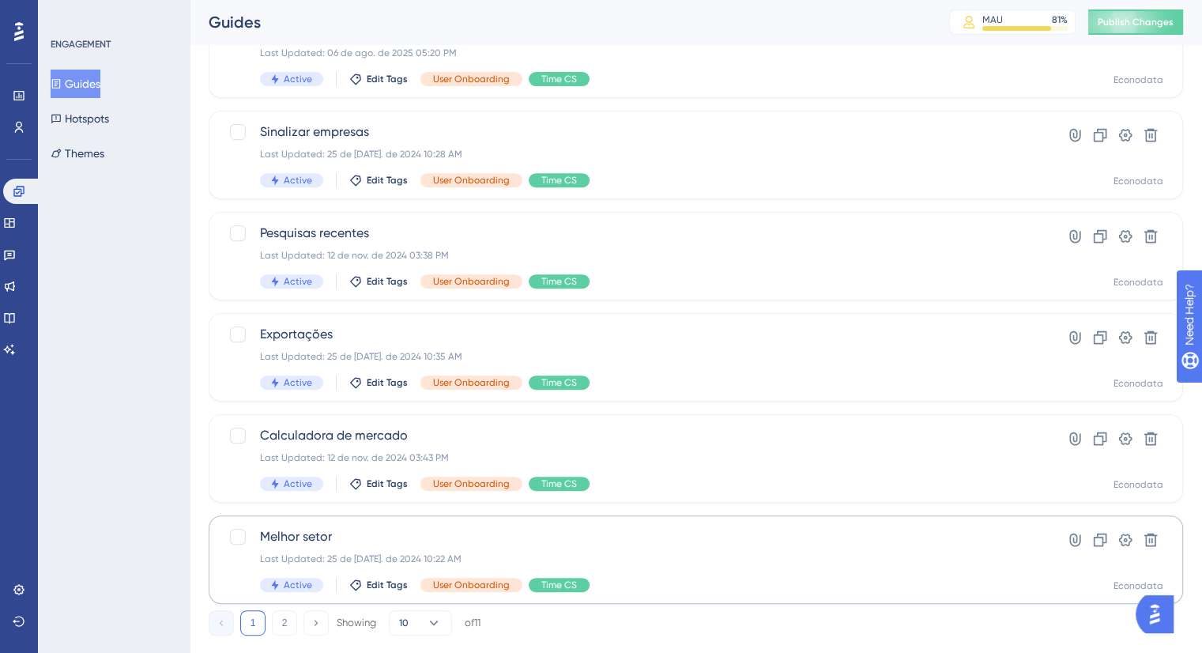
scroll to position [612, 0]
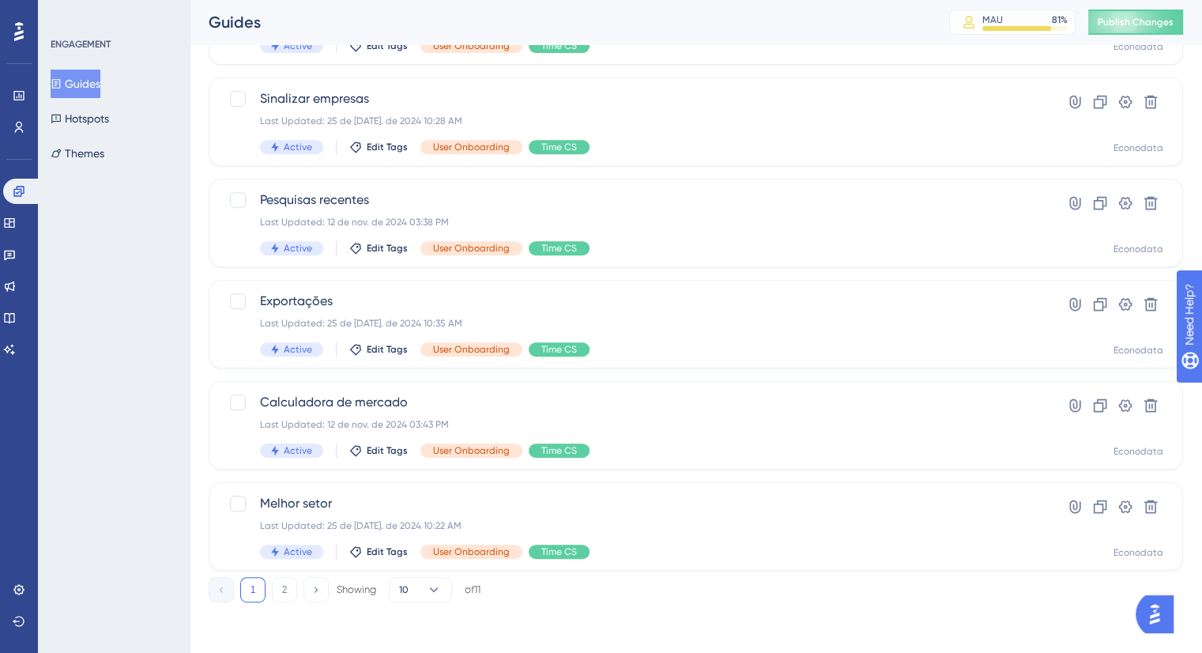
click at [285, 584] on button "2" at bounding box center [284, 589] width 25 height 25
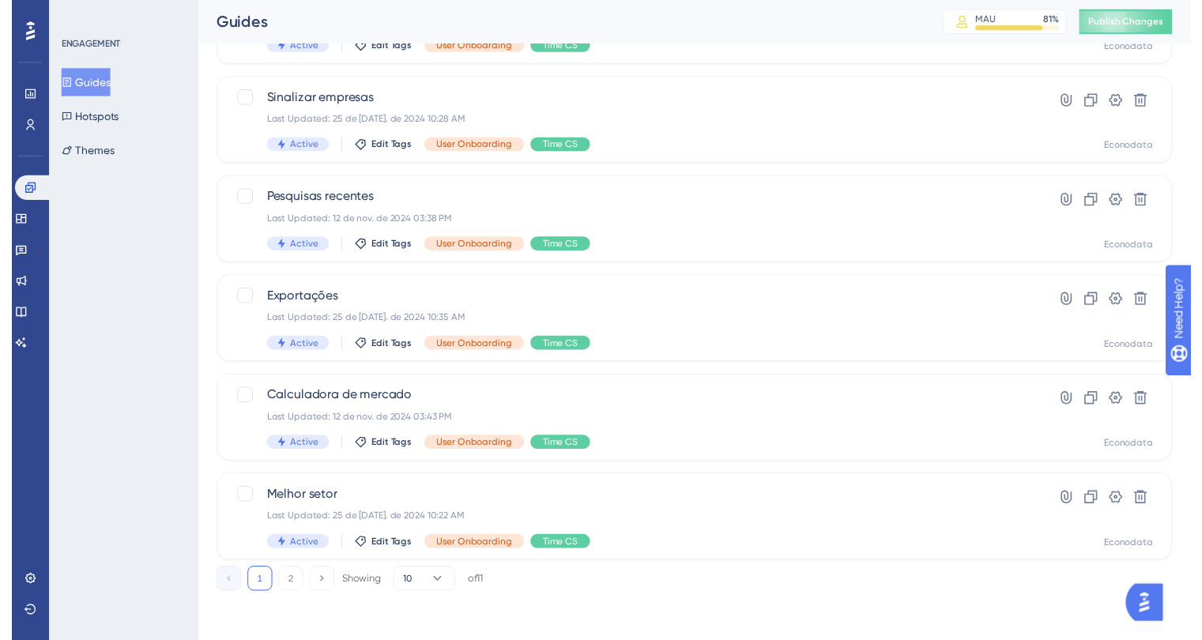
scroll to position [0, 0]
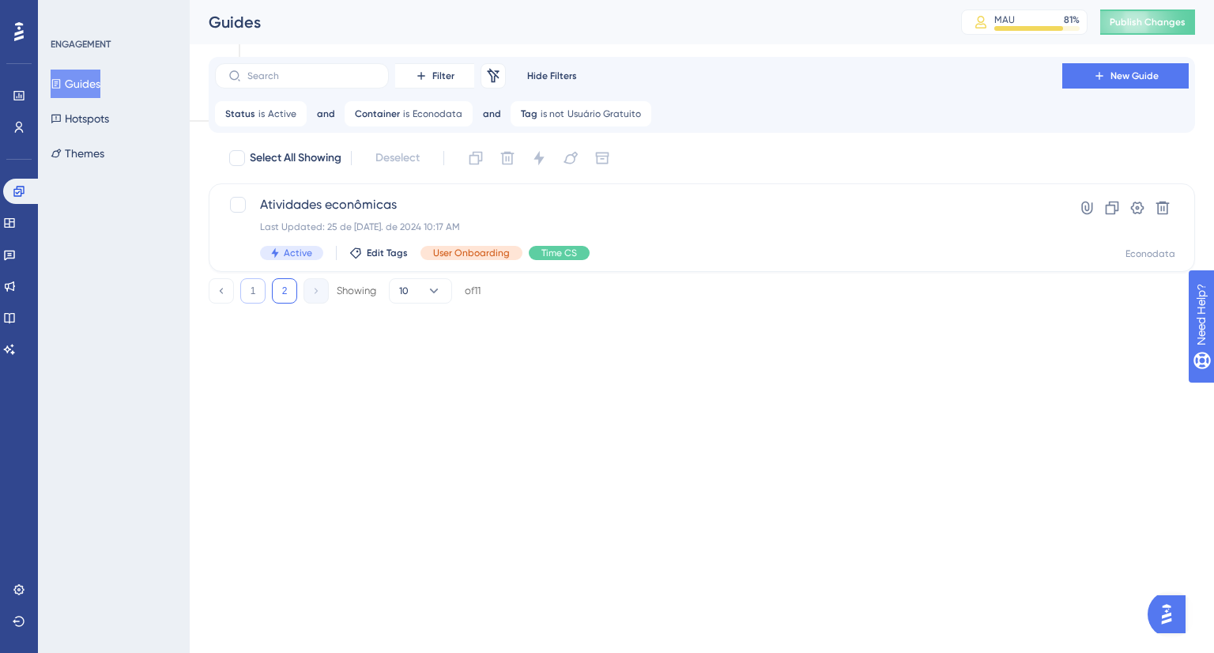
click at [255, 282] on button "1" at bounding box center [252, 290] width 25 height 25
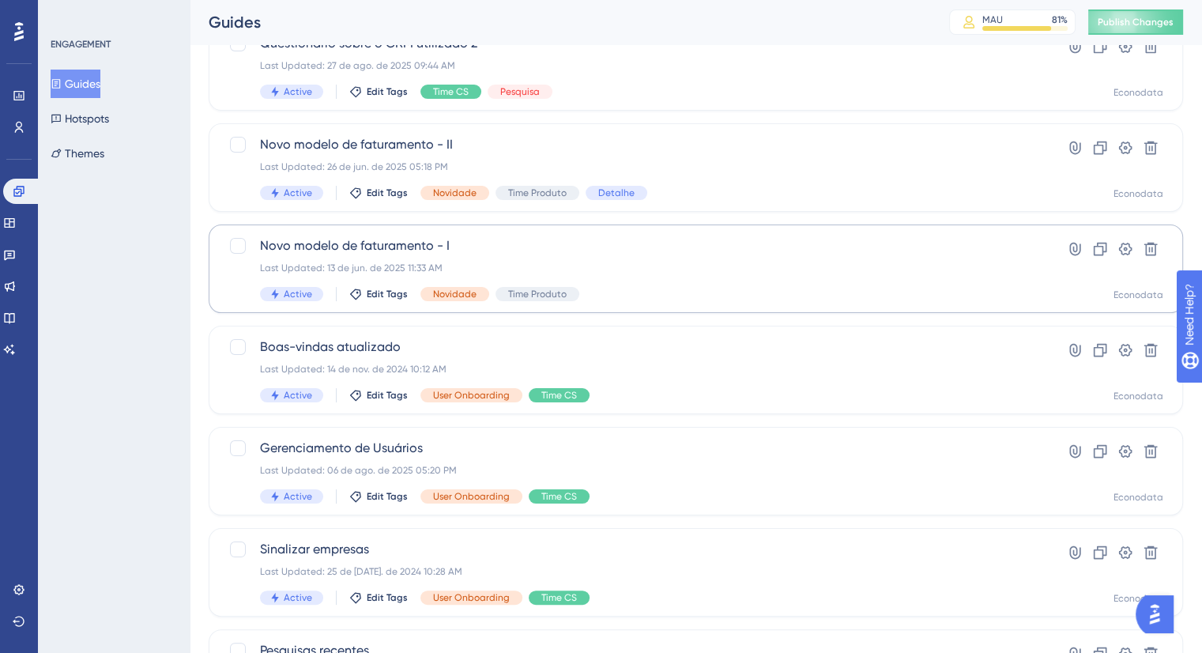
scroll to position [395, 0]
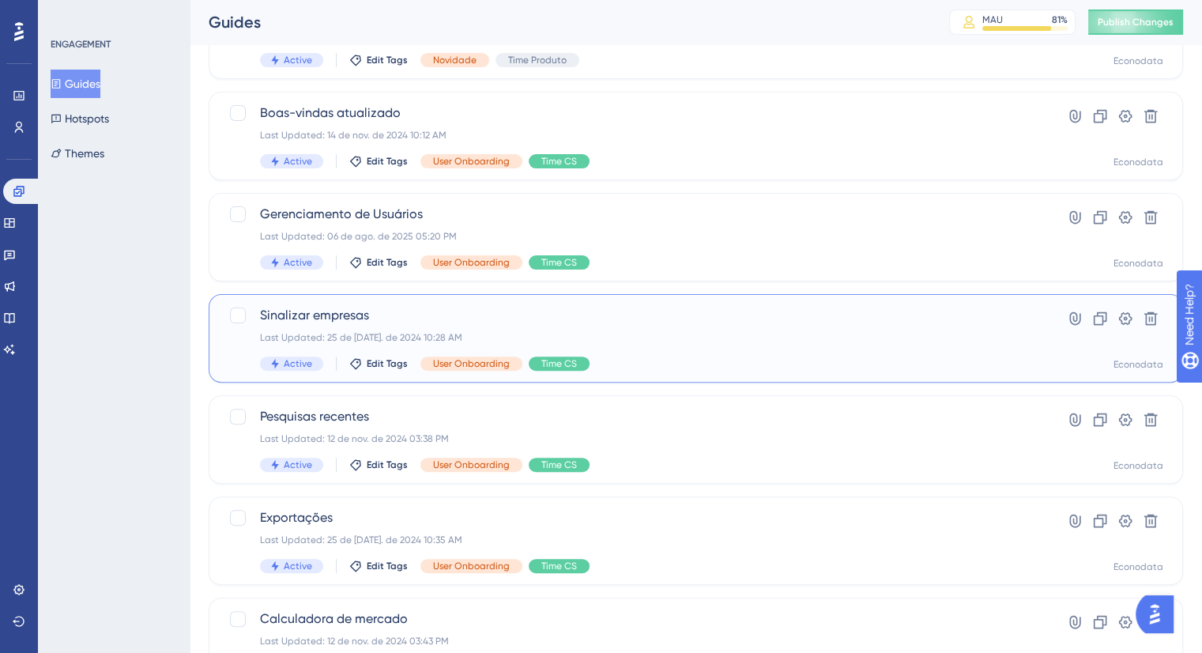
click at [496, 331] on div "Last Updated: 25 de jul. de 2024 10:28 AM" at bounding box center [632, 337] width 745 height 13
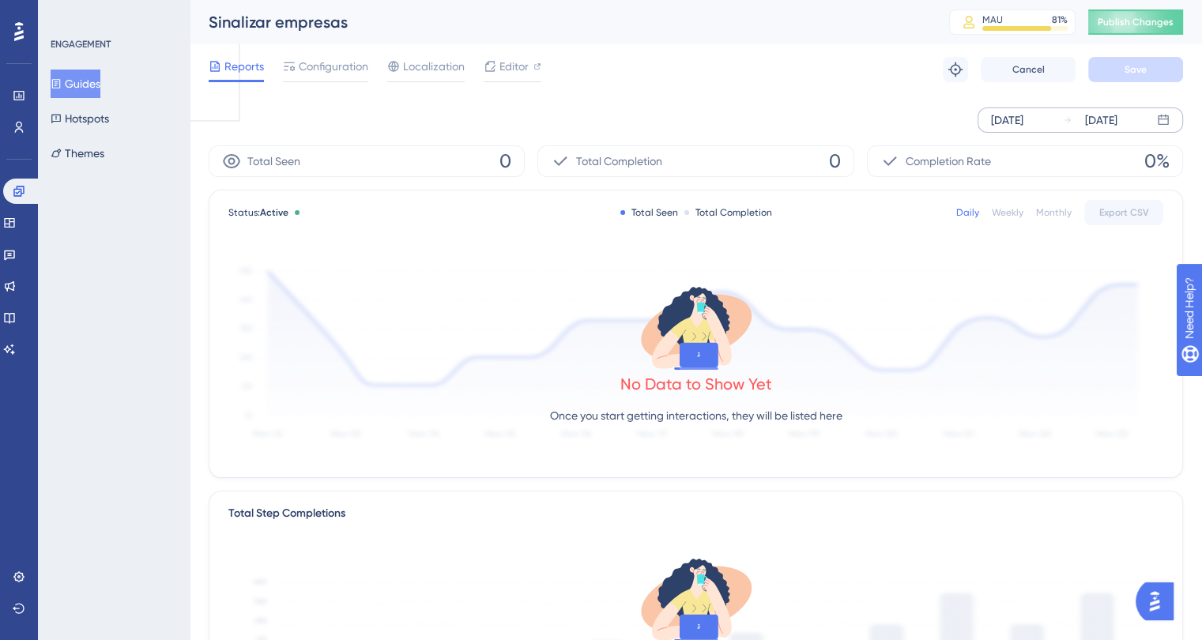
click at [1008, 121] on div "Aug 21 2025" at bounding box center [1007, 120] width 32 height 19
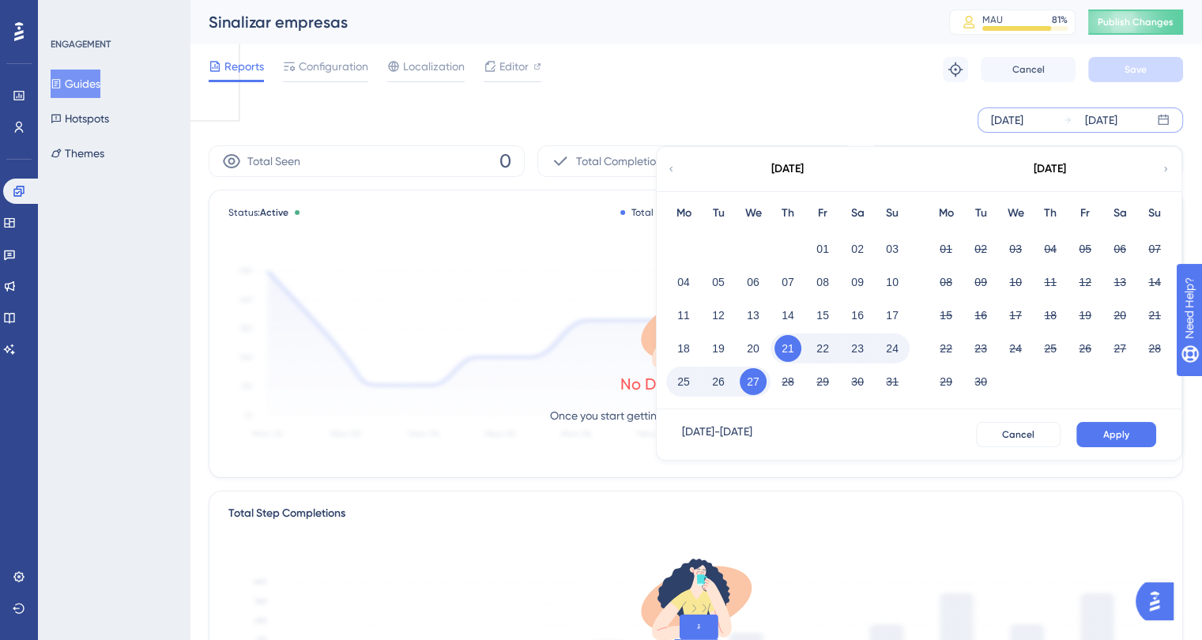
click at [670, 168] on icon at bounding box center [670, 169] width 9 height 14
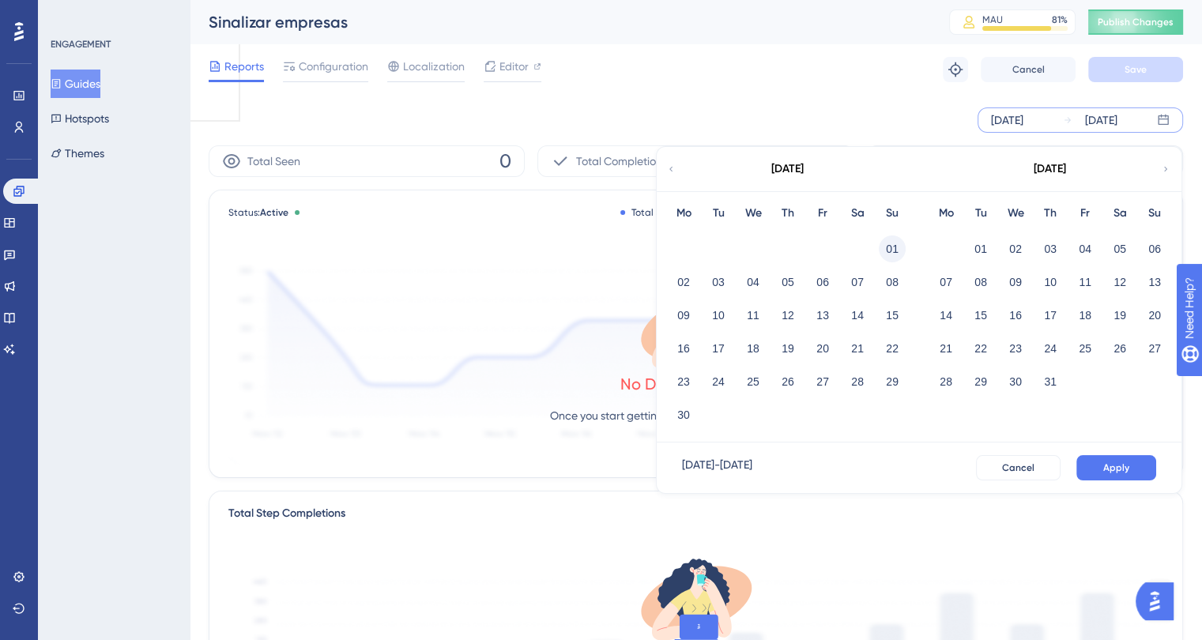
click at [887, 248] on button "01" at bounding box center [892, 249] width 27 height 27
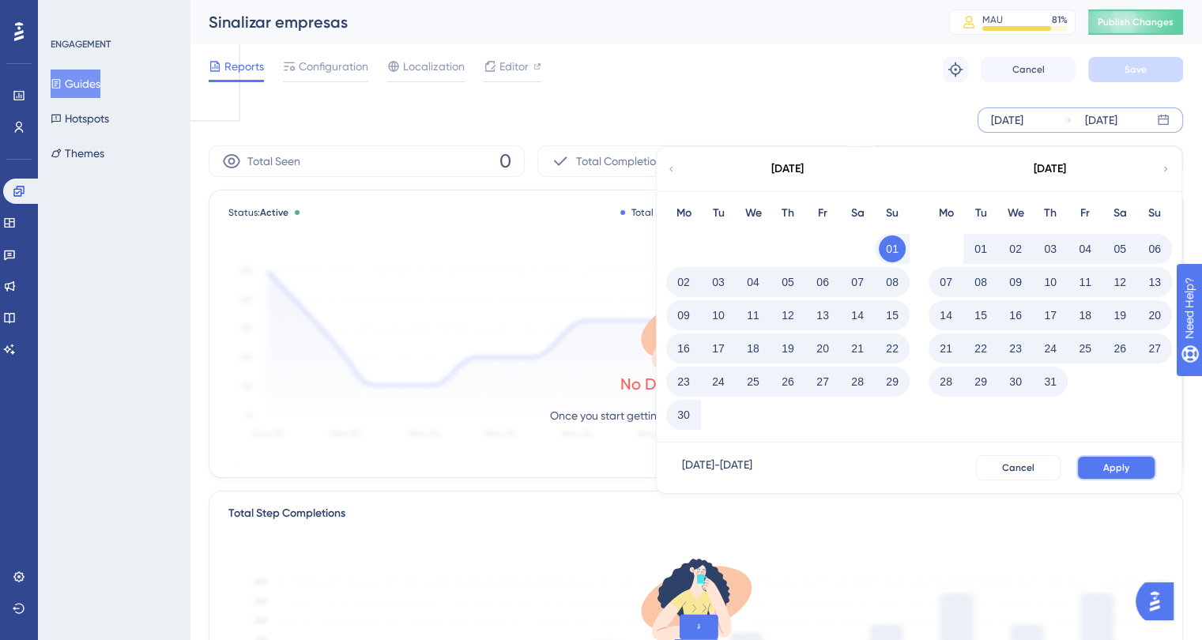
click at [1124, 472] on span "Apply" at bounding box center [1116, 468] width 26 height 13
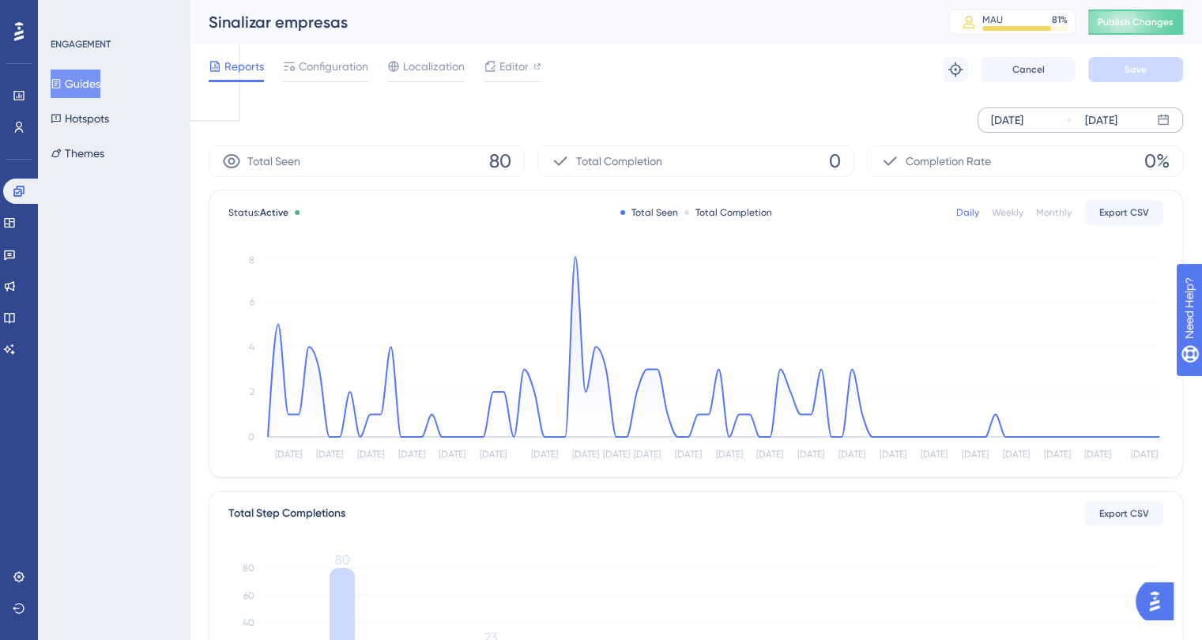
click at [89, 81] on button "Guides" at bounding box center [76, 84] width 50 height 28
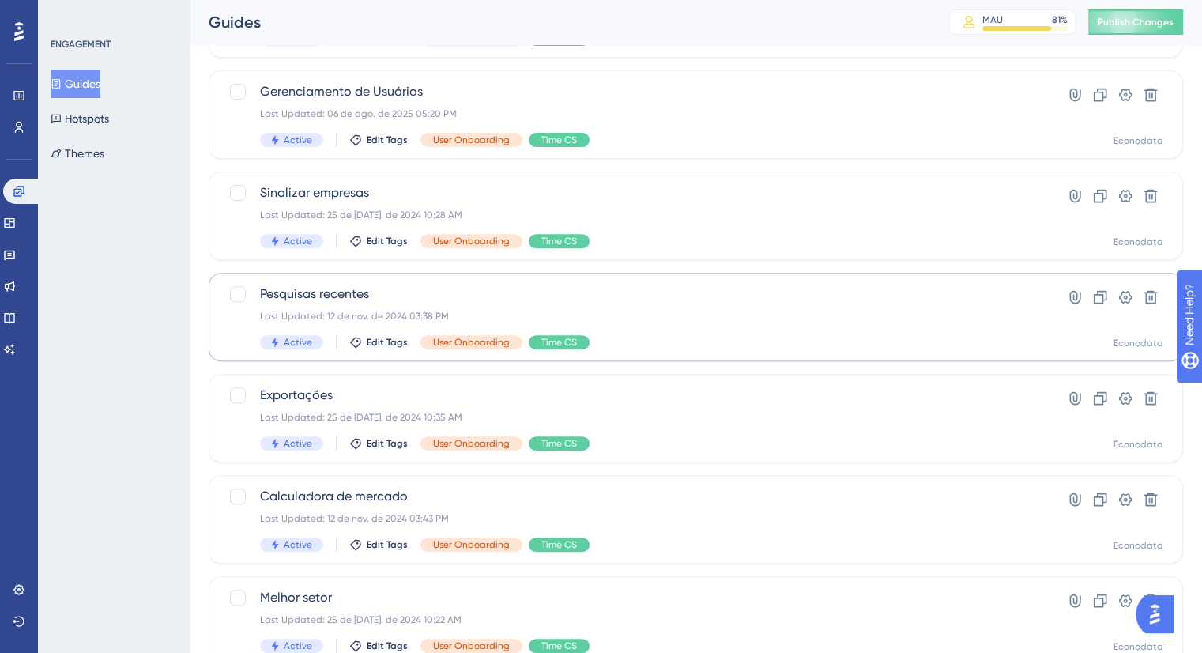
scroll to position [612, 0]
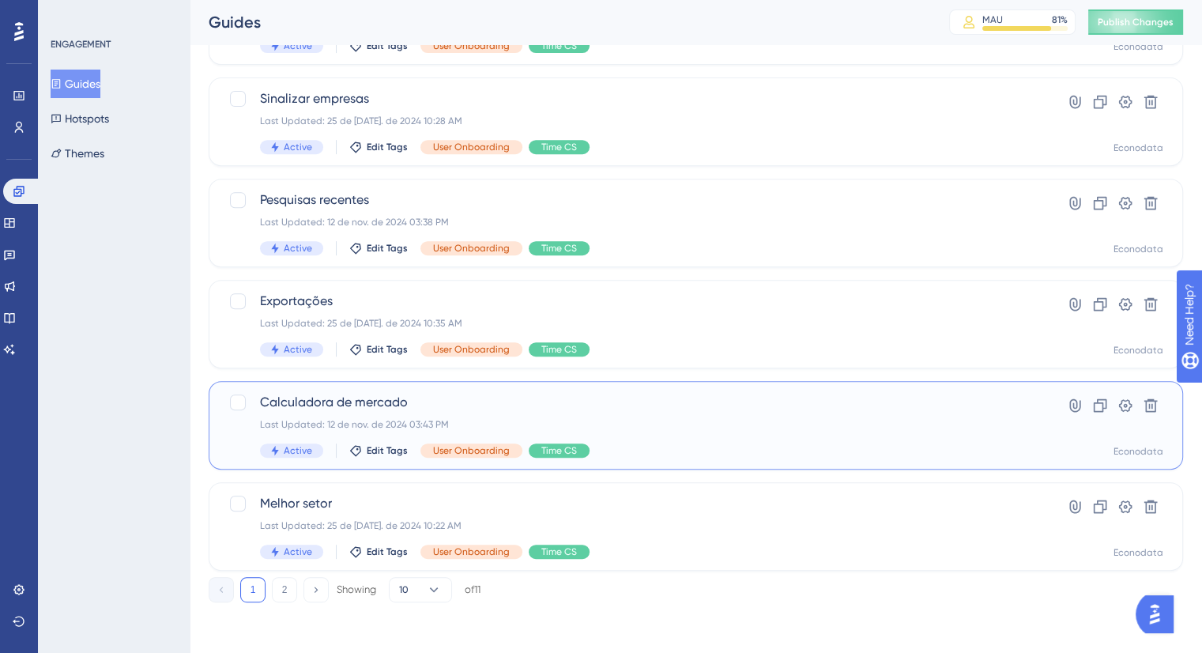
click at [503, 412] on div "Calculadora de mercado Last Updated: 12 de nov. de 2024 03:43 PM Active Edit Ta…" at bounding box center [632, 425] width 745 height 65
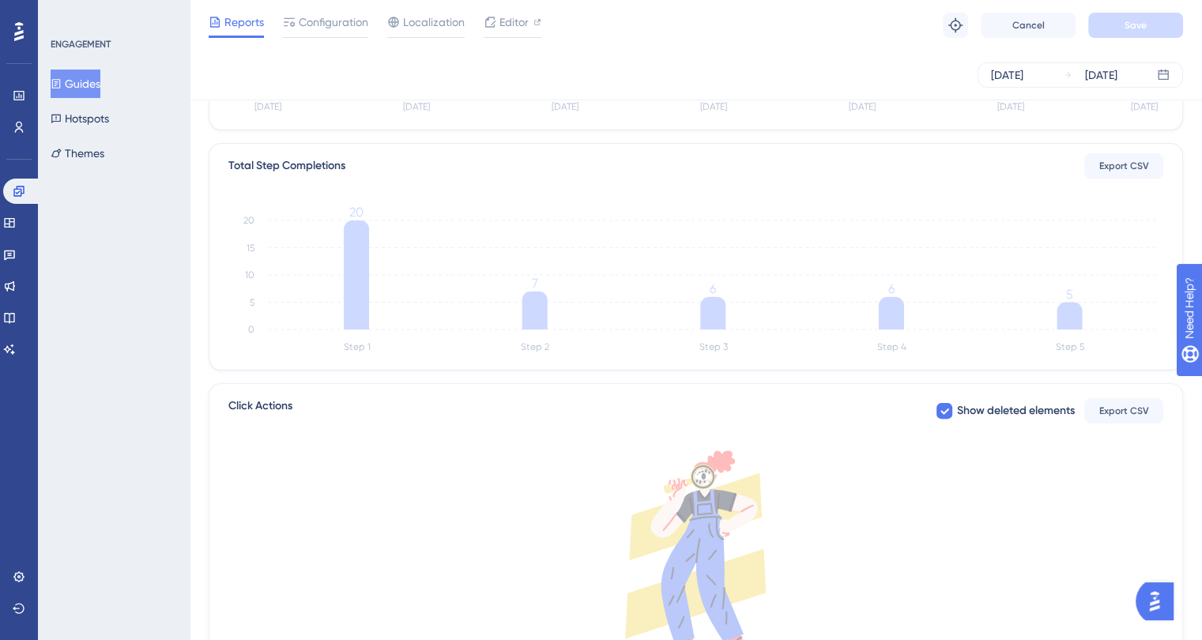
scroll to position [316, 0]
